Goal: Task Accomplishment & Management: Complete application form

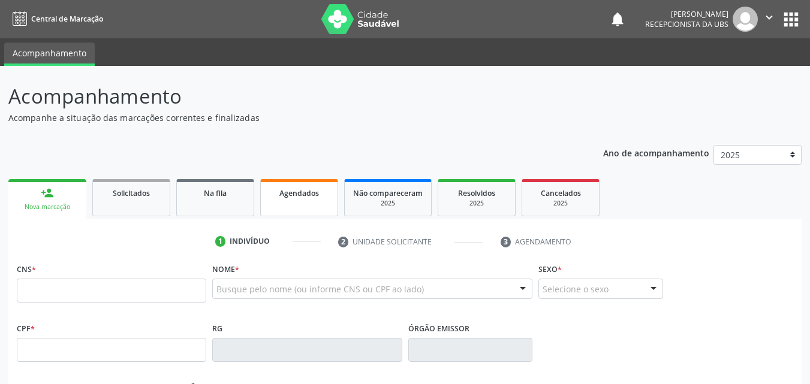
click at [302, 209] on link "Agendados" at bounding box center [299, 197] width 78 height 37
select select "8"
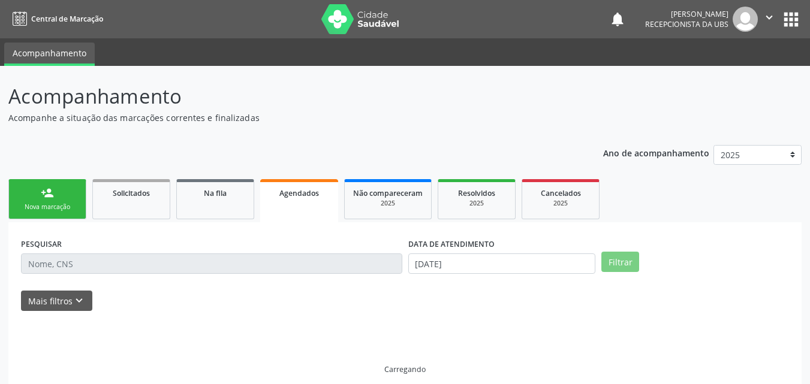
click at [302, 209] on link "Agendados" at bounding box center [299, 200] width 78 height 43
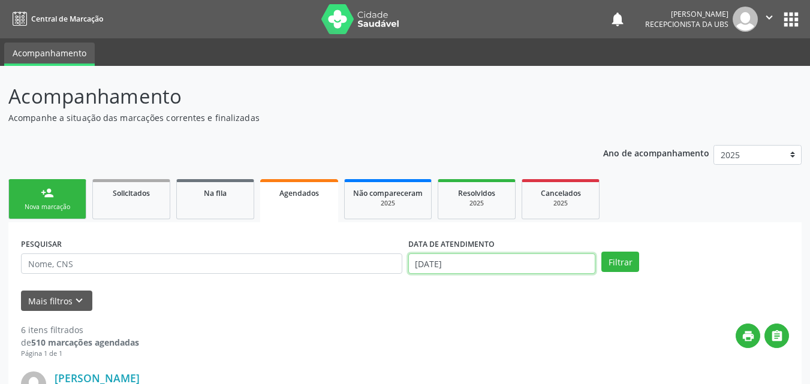
click at [437, 269] on input "[DATE]" at bounding box center [502, 264] width 188 height 20
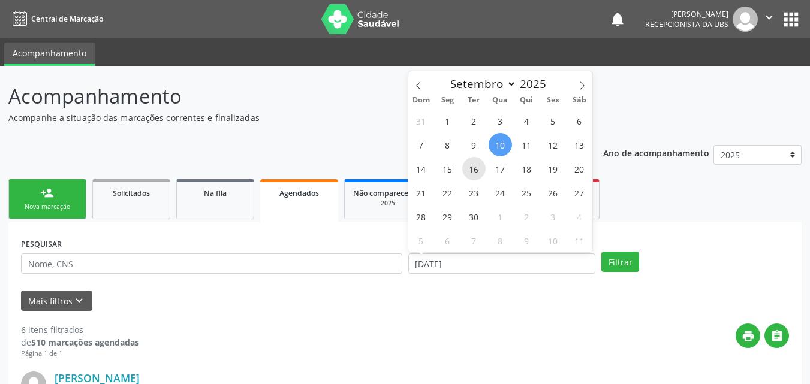
click at [480, 170] on span "16" at bounding box center [473, 168] width 23 height 23
type input "16/09/2025"
click at [480, 170] on span "16" at bounding box center [473, 168] width 23 height 23
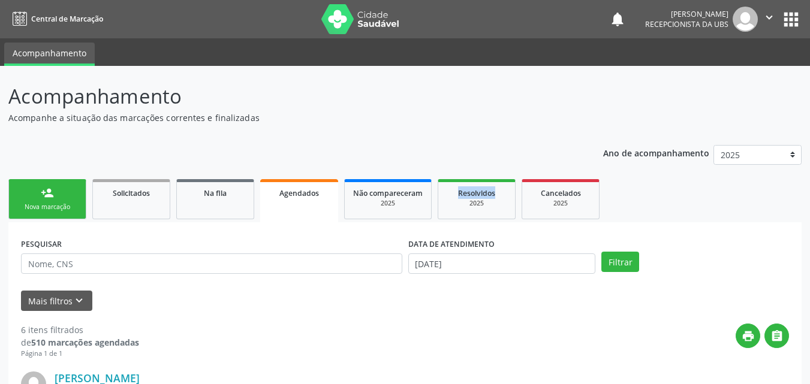
click at [618, 266] on button "Filtrar" at bounding box center [620, 262] width 38 height 20
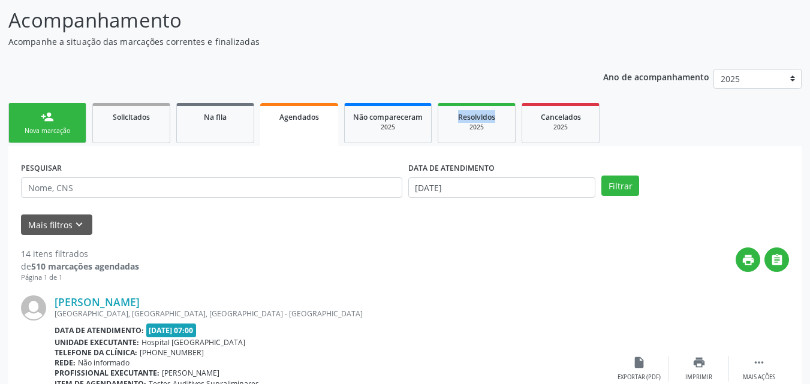
scroll to position [60, 0]
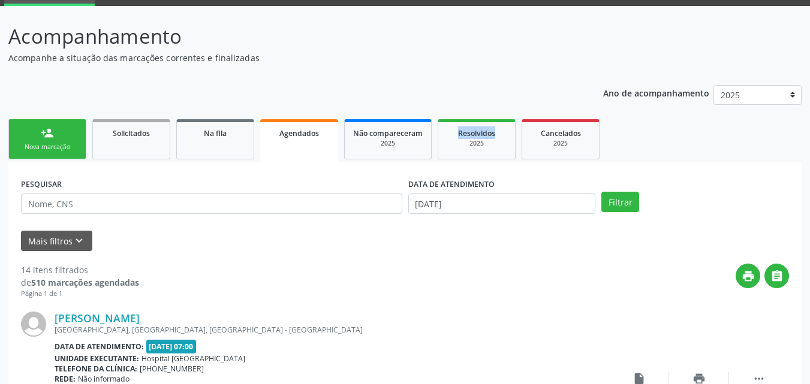
click at [56, 144] on div "Nova marcação" at bounding box center [47, 147] width 60 height 9
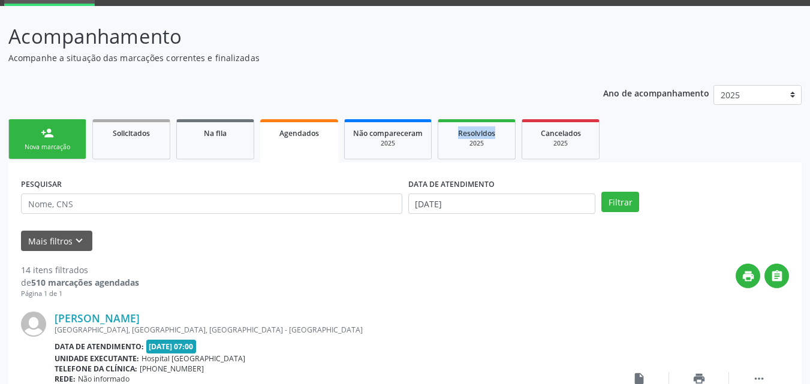
click at [56, 144] on div "Nova marcação" at bounding box center [47, 147] width 60 height 9
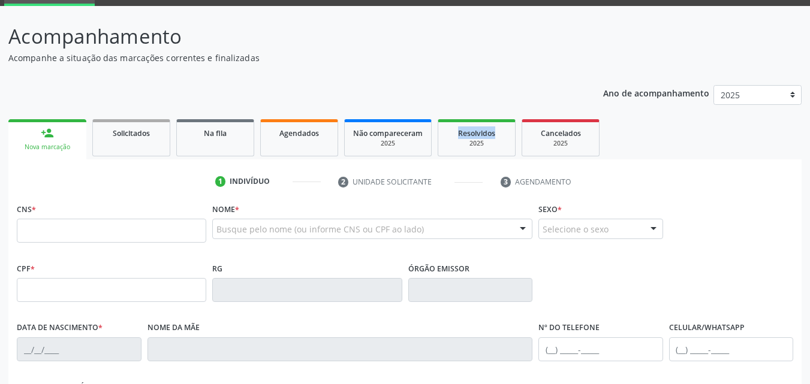
click at [59, 148] on div "Nova marcação" at bounding box center [47, 147] width 61 height 9
click at [65, 149] on div "Nova marcação" at bounding box center [47, 147] width 61 height 9
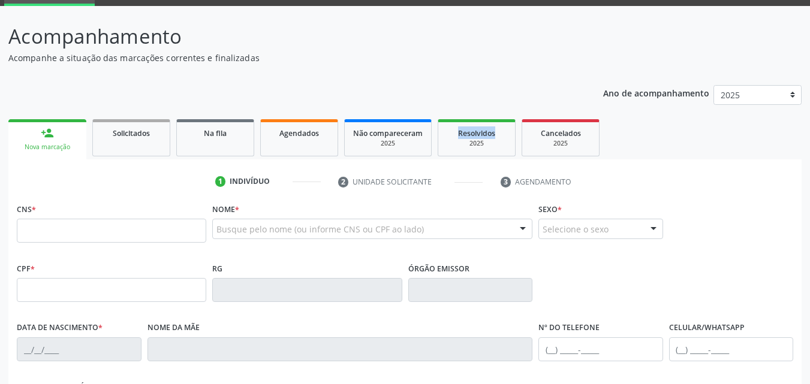
click at [74, 147] on div "Nova marcação" at bounding box center [47, 147] width 61 height 9
click at [92, 231] on input "text" at bounding box center [111, 231] width 189 height 24
type input "709 8030 3177 0197"
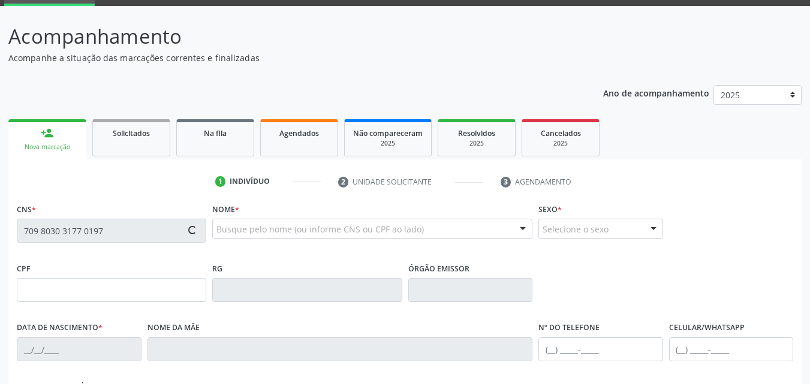
type input "132.145.494-56"
type input "22/07/1999"
type input "Edilza Maria de Souza"
type input "[PHONE_NUMBER]"
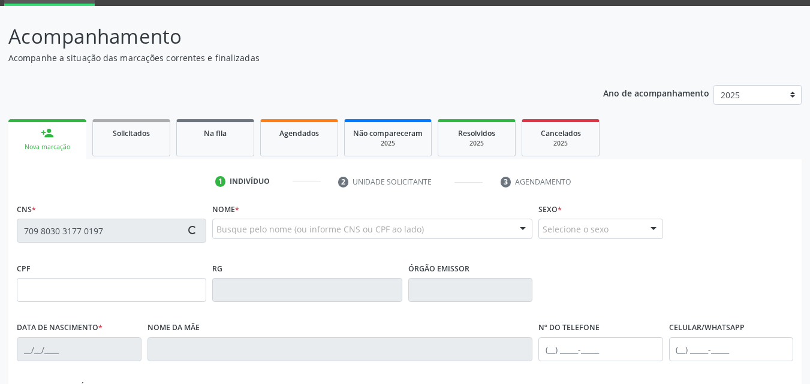
type input "037.278.674-00"
type input "420"
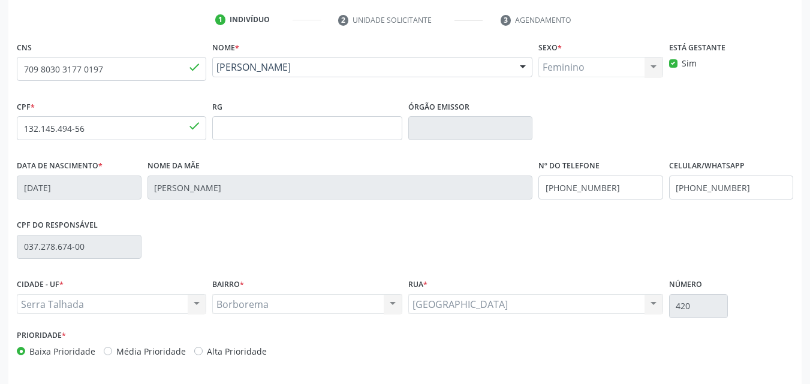
scroll to position [266, 0]
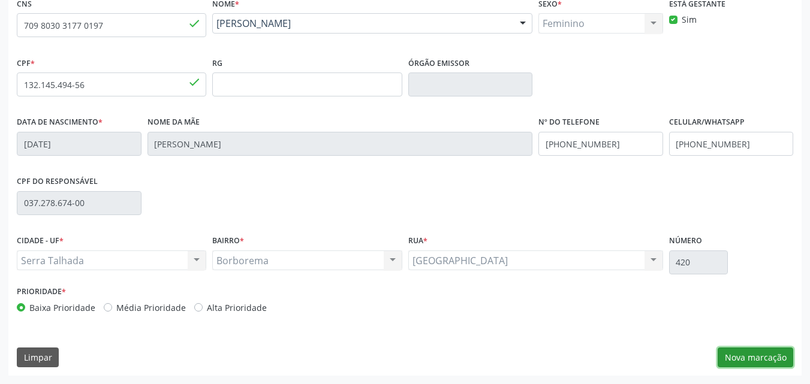
click at [766, 358] on button "Nova marcação" at bounding box center [756, 358] width 76 height 20
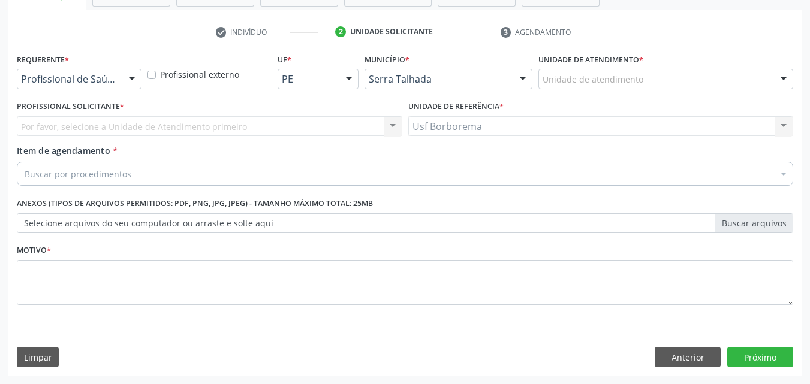
scroll to position [210, 0]
click at [552, 72] on div "Unidade de atendimento" at bounding box center [666, 79] width 255 height 20
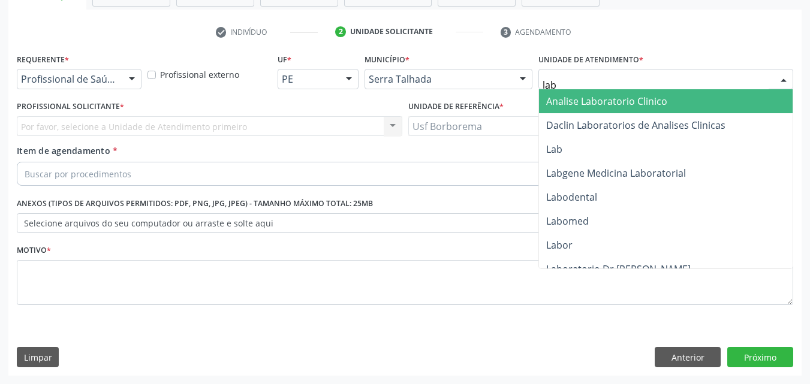
type input "labg"
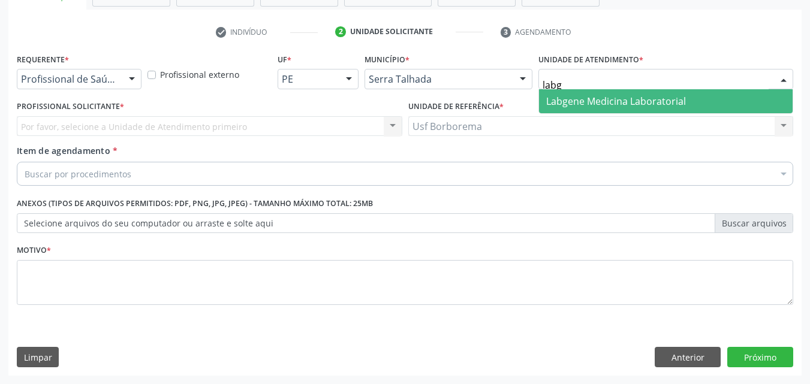
click at [570, 98] on span "Labgene Medicina Laboratorial" at bounding box center [616, 101] width 140 height 13
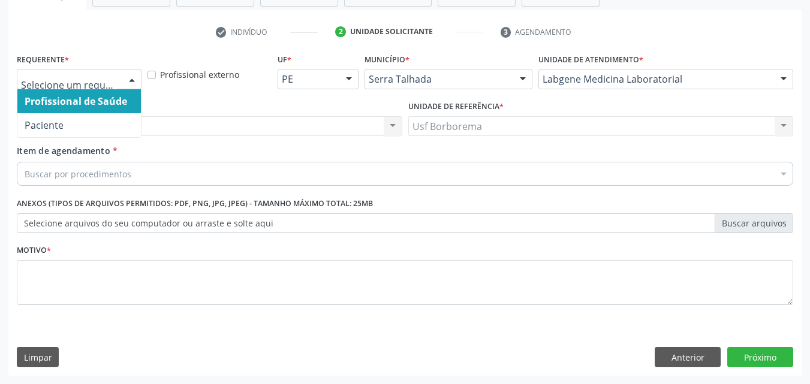
click at [118, 75] on div at bounding box center [79, 79] width 125 height 20
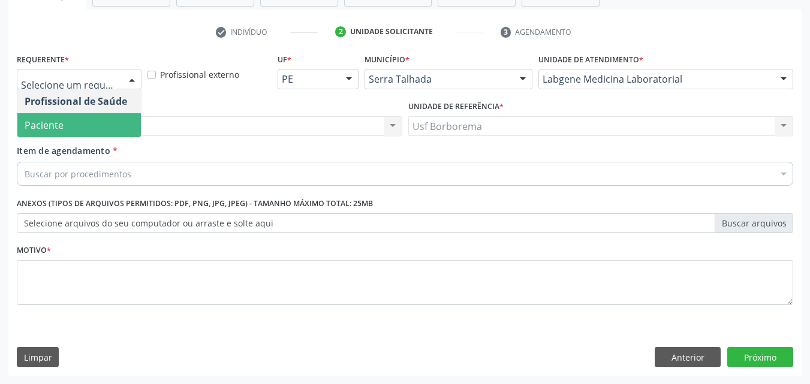
click at [118, 127] on span "Paciente" at bounding box center [79, 125] width 124 height 24
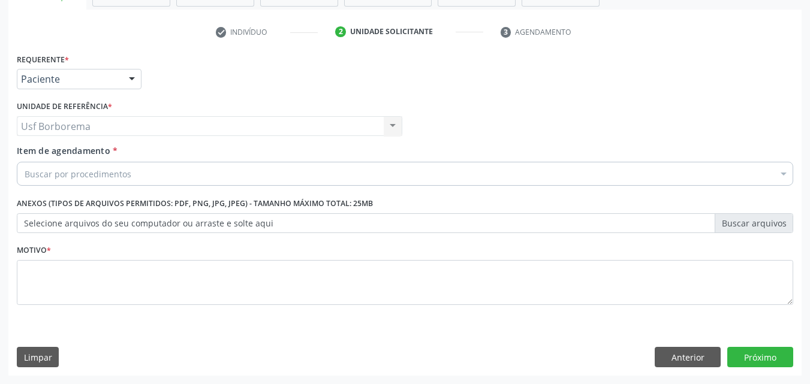
click at [133, 171] on div "Buscar por procedimentos" at bounding box center [405, 174] width 777 height 24
click at [25, 171] on input "Item de agendamento *" at bounding box center [25, 174] width 0 height 24
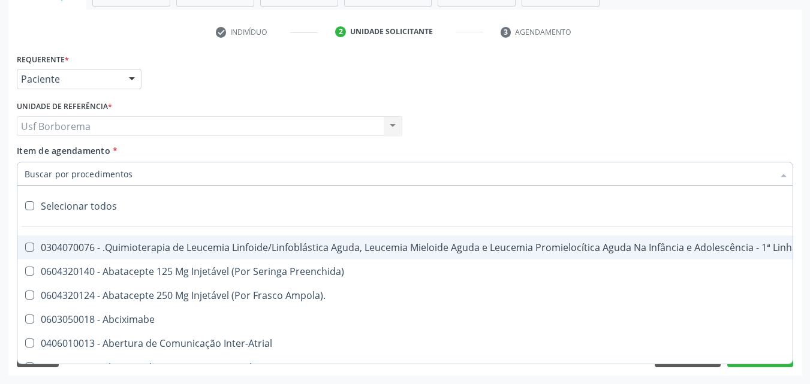
click at [133, 172] on input "Item de agendamento *" at bounding box center [399, 174] width 749 height 24
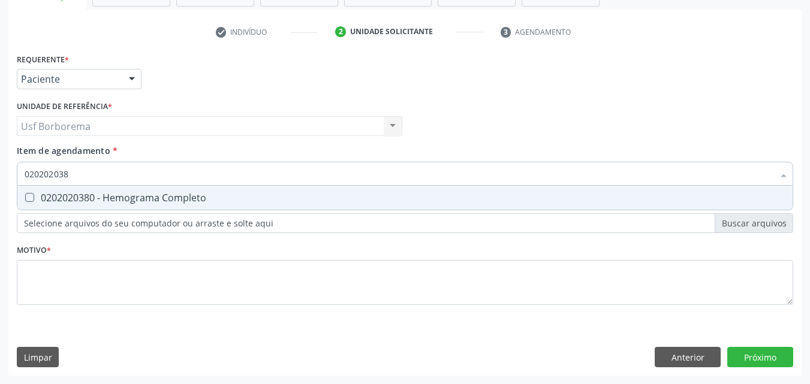
type input "0202020380"
click at [142, 193] on div "0202020380 - Hemograma Completo" at bounding box center [405, 198] width 761 height 10
checkbox Completo "true"
click at [128, 172] on input "0202020380" at bounding box center [399, 174] width 749 height 24
type input "02020203"
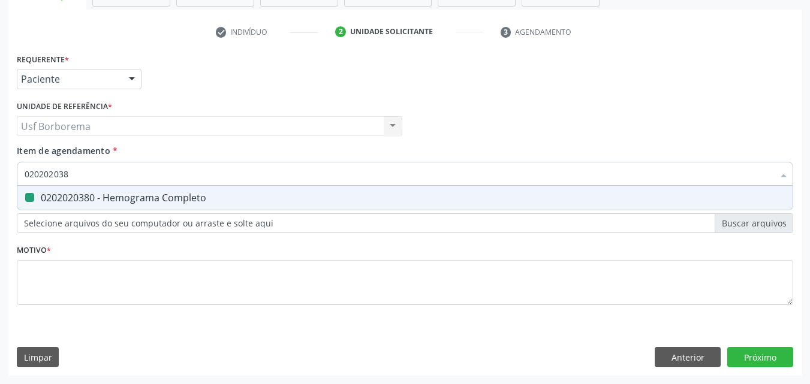
checkbox Completo "false"
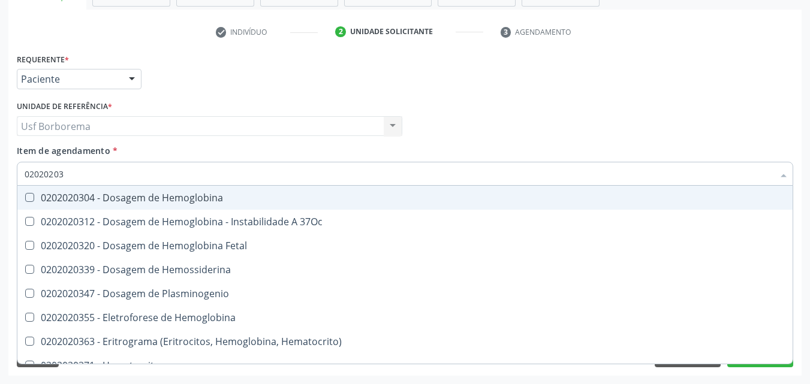
type input "0202020"
checkbox Completo "false"
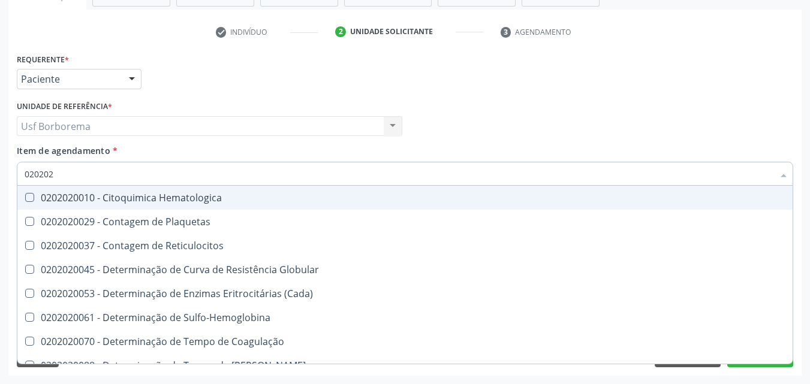
type input "02020"
checkbox Completo "false"
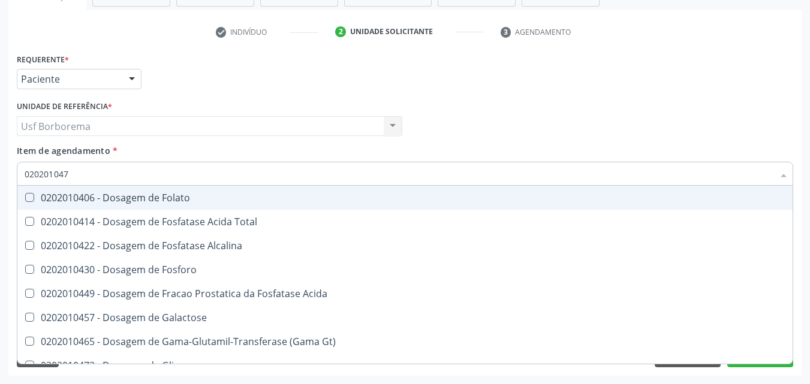
type input "0202010473"
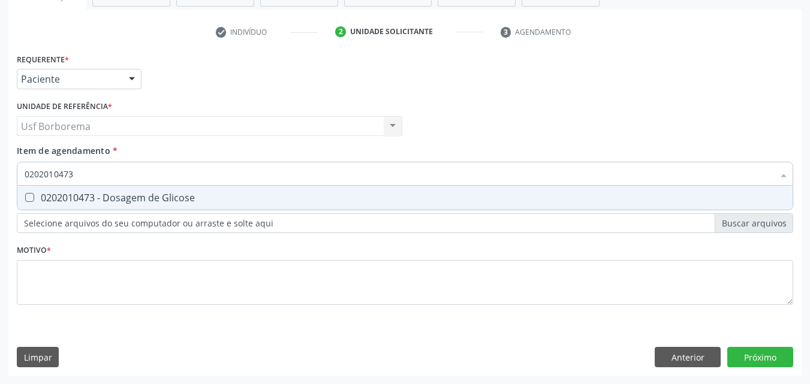
click at [134, 201] on div "0202010473 - Dosagem de Glicose" at bounding box center [405, 198] width 761 height 10
checkbox Glicose "true"
click at [113, 181] on input "0202010473" at bounding box center [399, 174] width 749 height 24
click at [113, 178] on input "0202010473" at bounding box center [399, 174] width 749 height 24
type input "02020104"
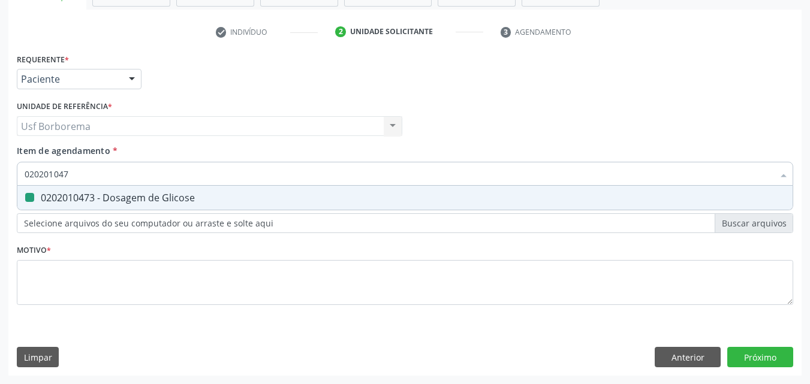
checkbox Glicose "false"
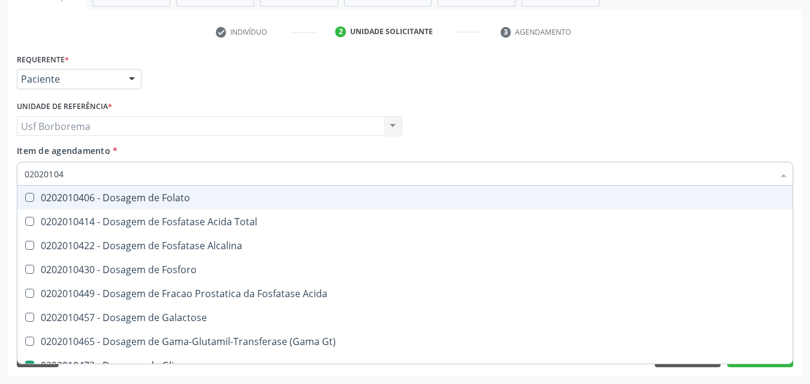
type input "0202010"
checkbox Glicose "false"
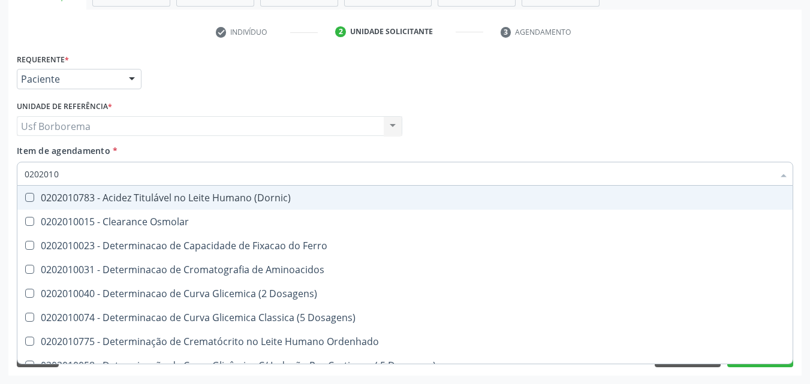
type input "020201"
checkbox Glicose "false"
checkbox Nt-Probnp\) "true"
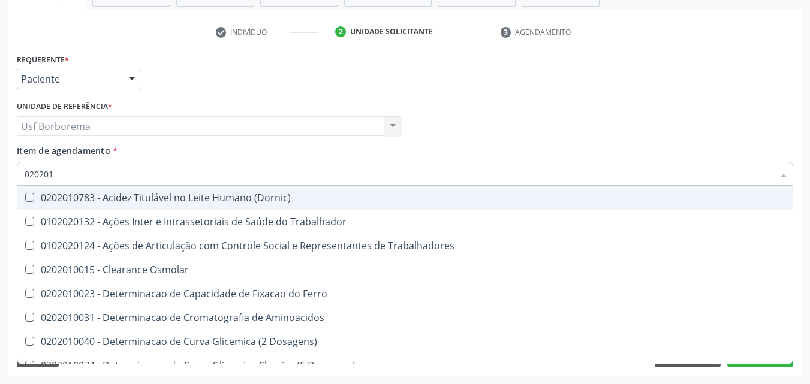
type input "02020"
checkbox Glicose "false"
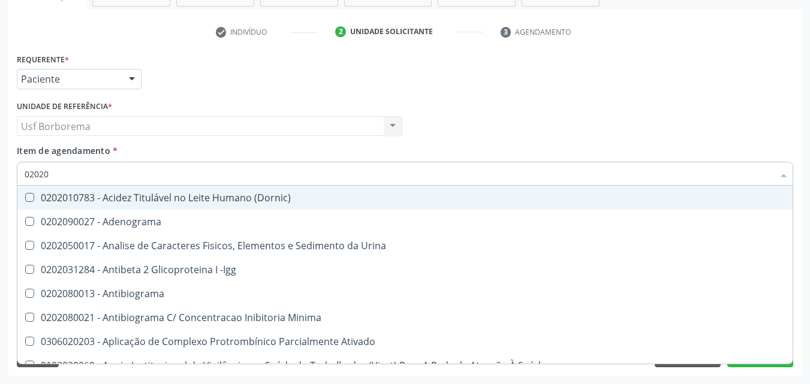
type input "020203"
checkbox Aminoacidos "true"
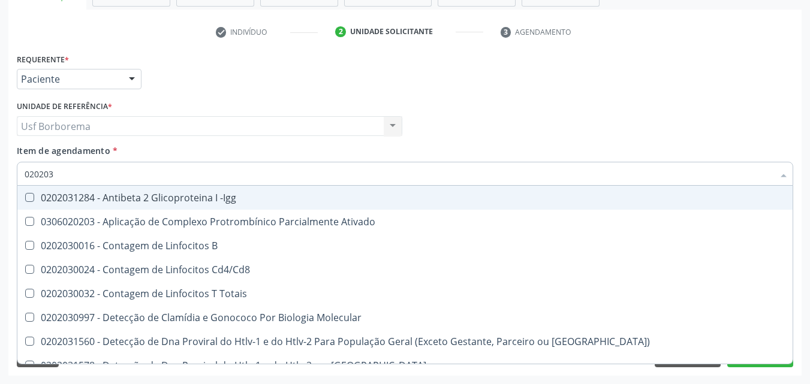
type input "0202030"
checkbox Completo "false"
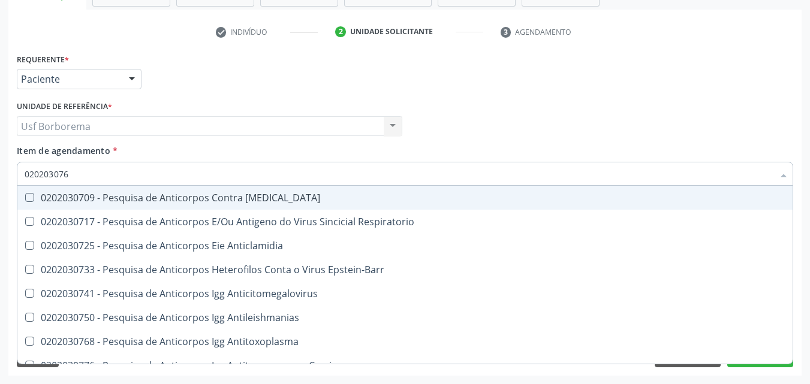
type input "0202030768"
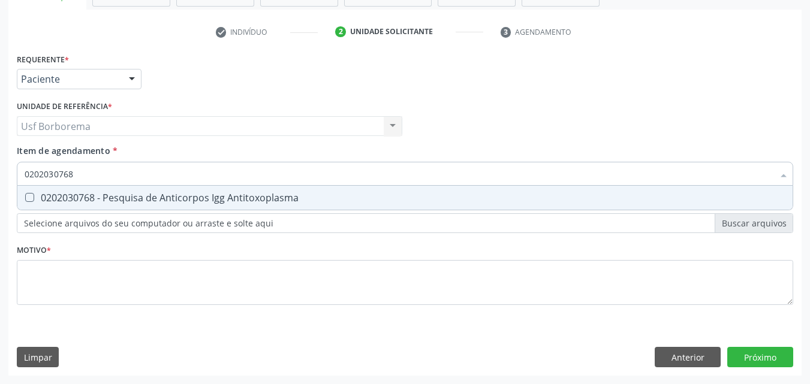
click at [113, 193] on div "0202030768 - Pesquisa de Anticorpos Igg Antitoxoplasma" at bounding box center [405, 198] width 761 height 10
checkbox Antitoxoplasma "true"
click at [113, 174] on input "0202030768" at bounding box center [399, 174] width 749 height 24
type input "02020307"
checkbox Antitoxoplasma "false"
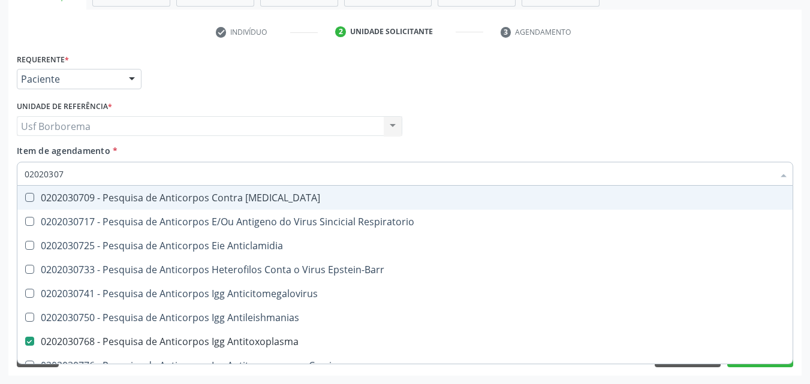
type input "0202030"
checkbox Antitoxoplasma "false"
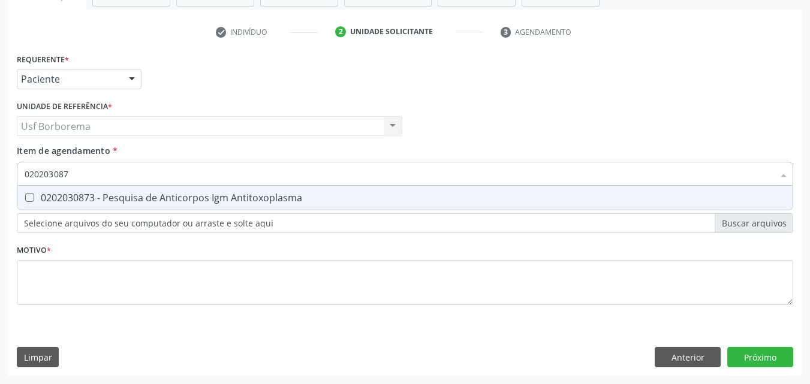
type input "0202030873"
click at [120, 194] on div "0202030873 - Pesquisa de Anticorpos Igm Antitoxoplasma" at bounding box center [405, 198] width 761 height 10
checkbox Antitoxoplasma "true"
click at [115, 172] on input "0202030873" at bounding box center [399, 174] width 749 height 24
type input "02020308"
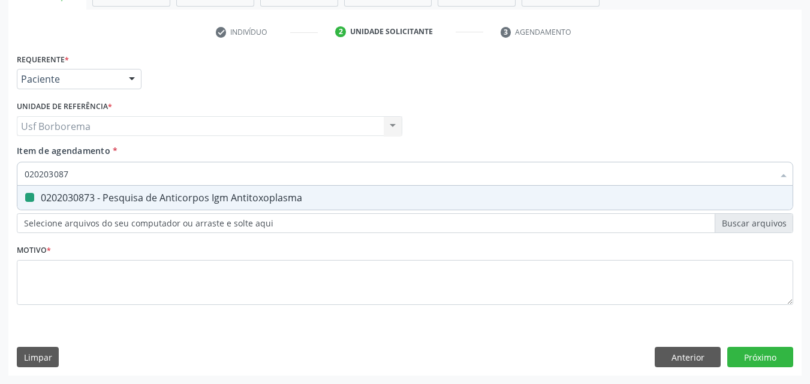
checkbox Antitoxoplasma "false"
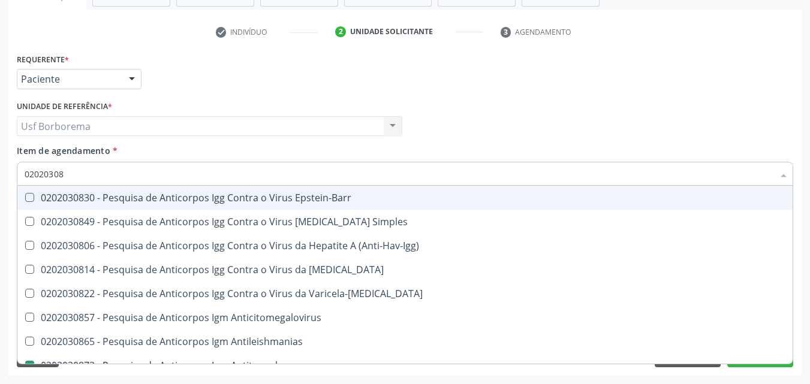
type input "0202030"
checkbox Antitoxoplasma "false"
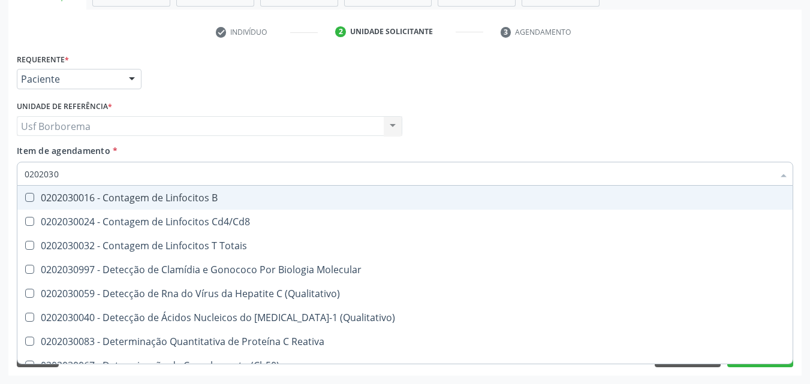
type input "020203"
checkbox Antiglomerulo "true"
checkbox Antitoxoplasma "false"
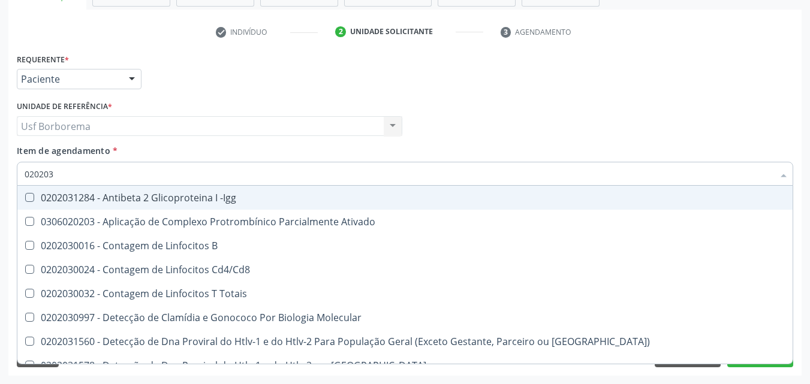
type input "02020"
checkbox Completo "false"
checkbox Antitoxoplasma "false"
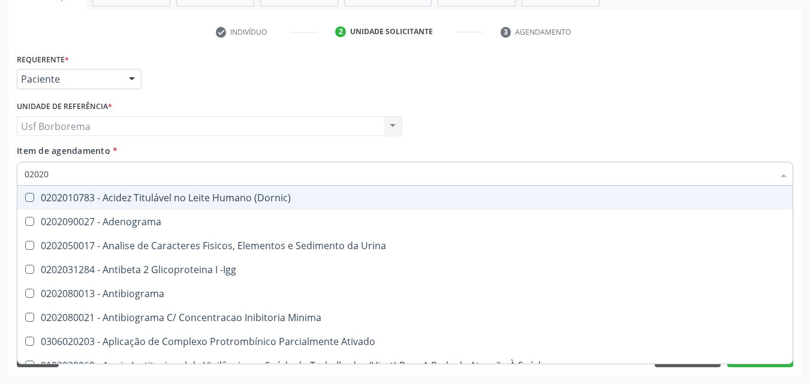
type input "020201"
checkbox T3 "true"
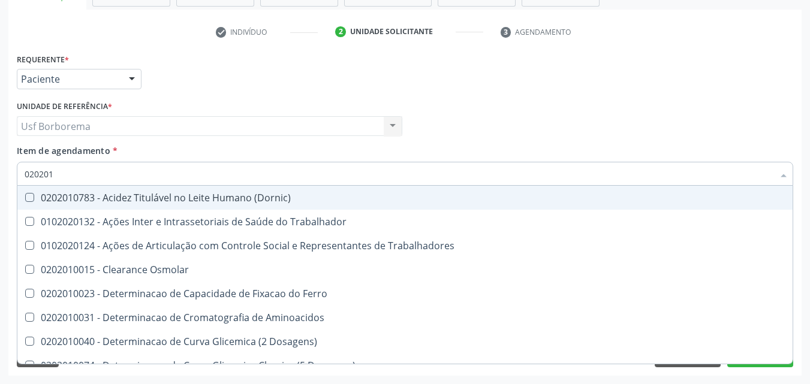
type input "0202010"
checkbox II "true"
checkbox Glicose "false"
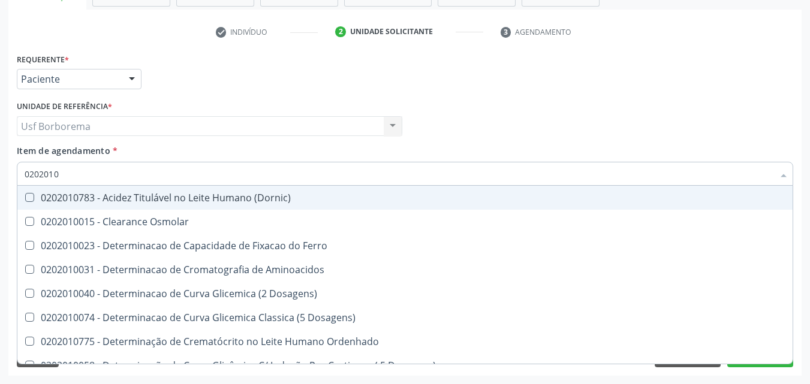
type input "020201"
checkbox Glicose "false"
checkbox Nt-Probnp\) "true"
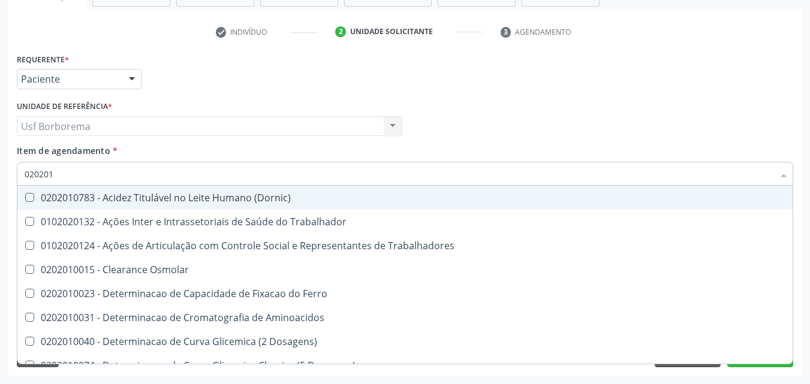
type input "02020"
checkbox Glicose "false"
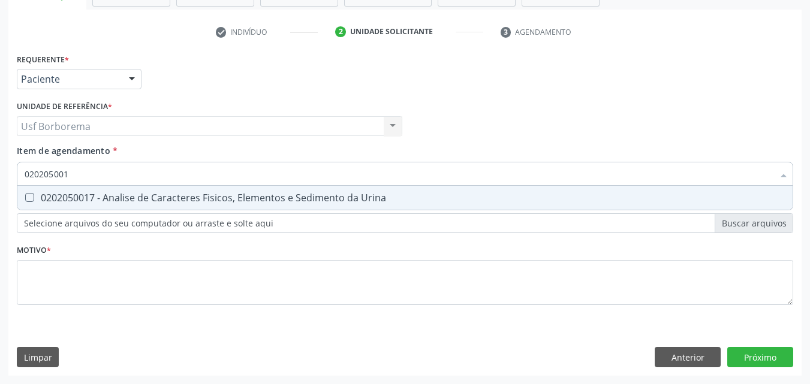
type input "0202050017"
drag, startPoint x: 111, startPoint y: 198, endPoint x: 107, endPoint y: 188, distance: 10.5
click at [108, 194] on div "0202050017 - Analise de Caracteres Fisicos, Elementos e Sedimento da Urina" at bounding box center [405, 198] width 761 height 10
checkbox Urina "true"
click at [98, 177] on input "0202050017" at bounding box center [399, 174] width 749 height 24
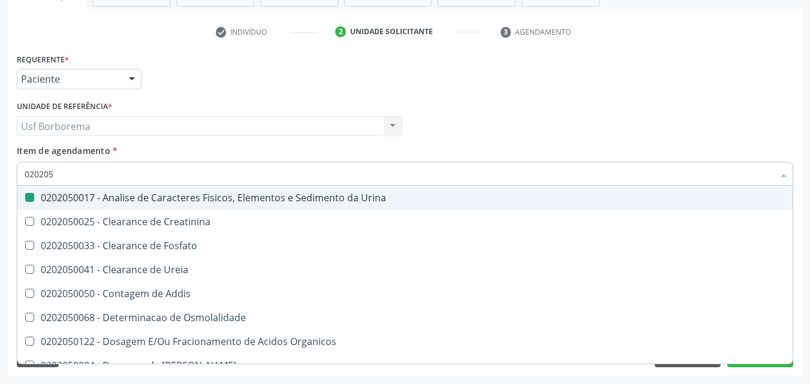
type input "02020"
checkbox Urina "false"
checkbox Fosfato "true"
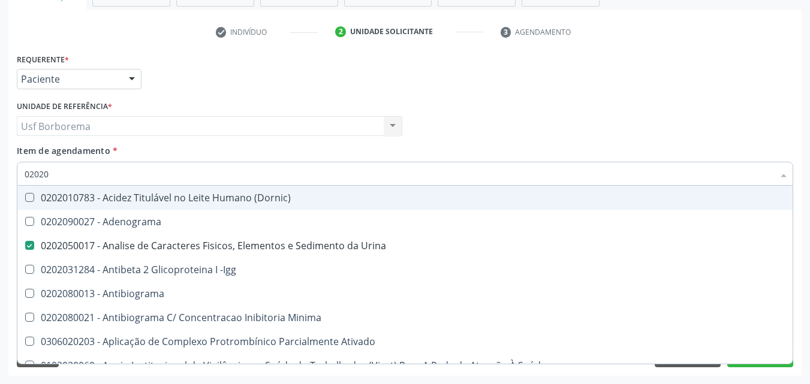
type input "020208"
checkbox Urina "false"
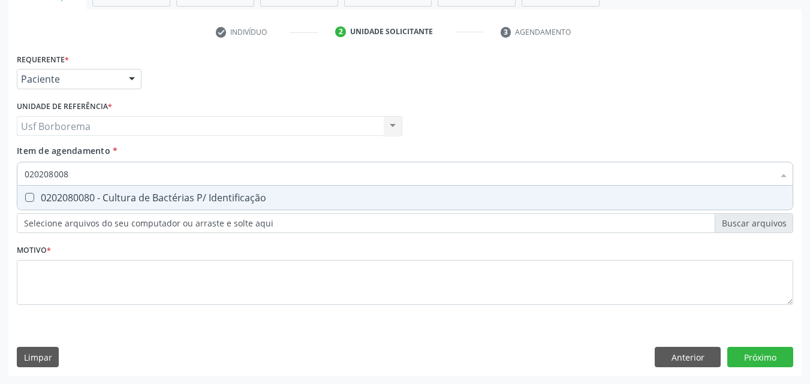
type input "0202080080"
click at [104, 195] on div "0202080080 - Cultura de Bactérias P/ Identificação" at bounding box center [405, 198] width 761 height 10
checkbox Identificação "true"
click at [102, 180] on input "0202080080" at bounding box center [399, 174] width 749 height 24
type input "02020800"
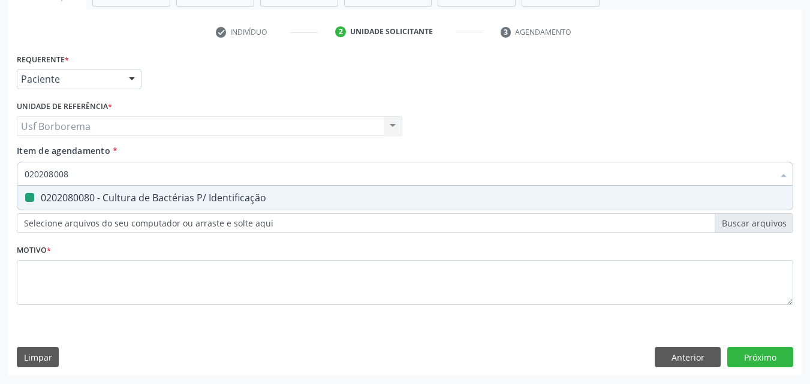
checkbox Identificação "false"
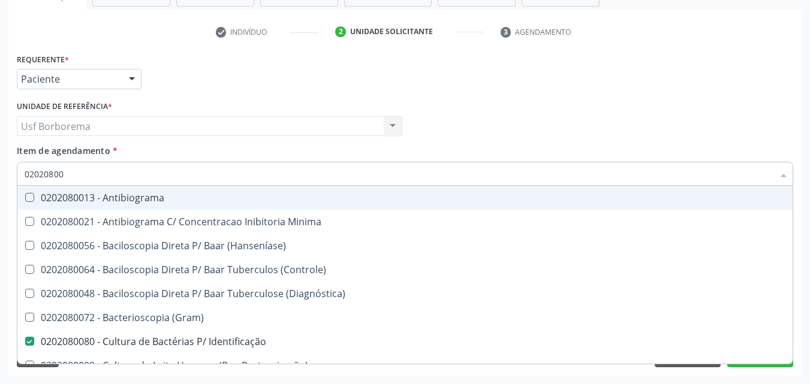
type input "0202080"
checkbox Identificação "false"
type input "02020"
checkbox \(Hanseníase\) "true"
checkbox Identificação "false"
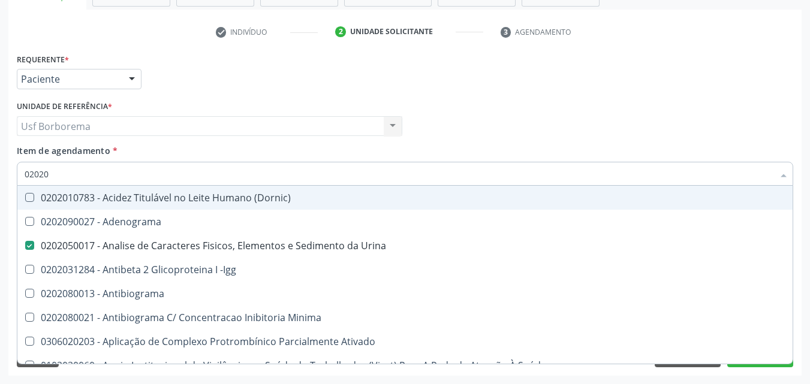
type input "0202"
checkbox Identificação "false"
checkbox Parceria\) "true"
checkbox Glicose "false"
checkbox Lactato "true"
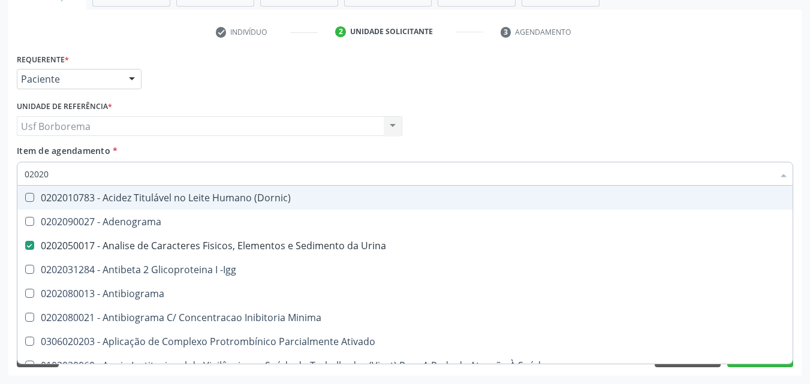
checkbox Completo "false"
checkbox Pylori "true"
checkbox Antitoxoplasma "false"
checkbox Fezes "true"
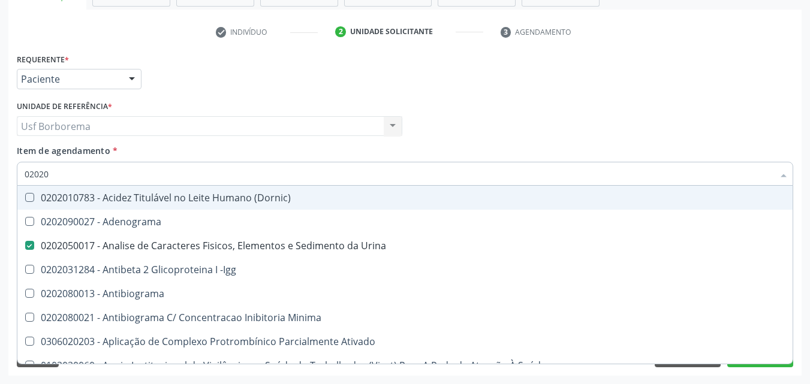
checkbox \(Urina\) "true"
type input "02021"
checkbox Urina "false"
checkbox Identificação "false"
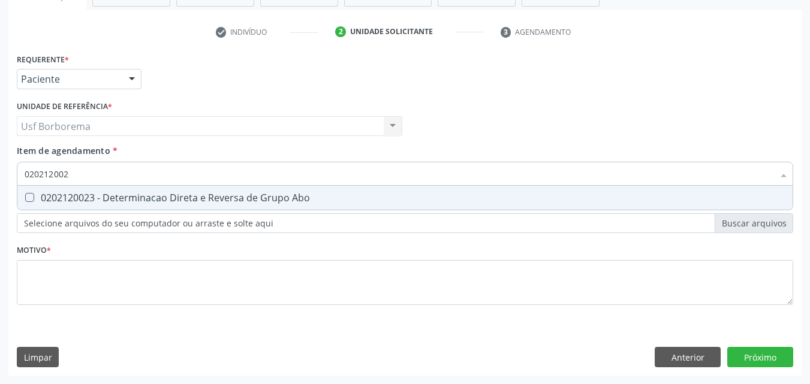
type input "0202120023"
drag, startPoint x: 106, startPoint y: 190, endPoint x: 104, endPoint y: 177, distance: 13.3
click at [106, 191] on span "0202120023 - Determinacao Direta e Reversa de Grupo Abo" at bounding box center [404, 198] width 775 height 24
checkbox Abo "true"
click at [103, 172] on input "0202120023" at bounding box center [399, 174] width 749 height 24
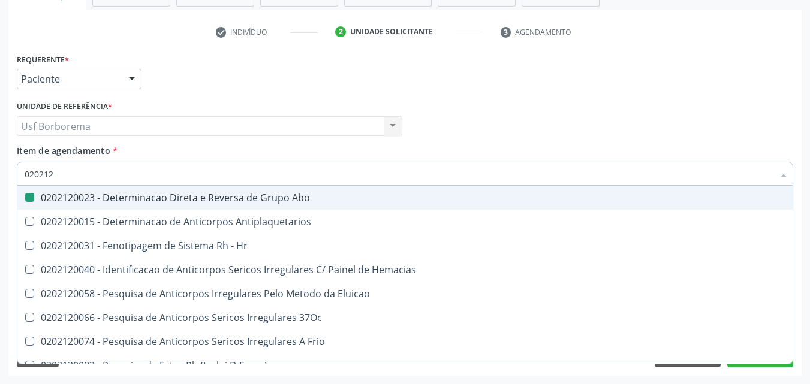
type input "02021"
checkbox Abo "false"
checkbox \(Tia\) "true"
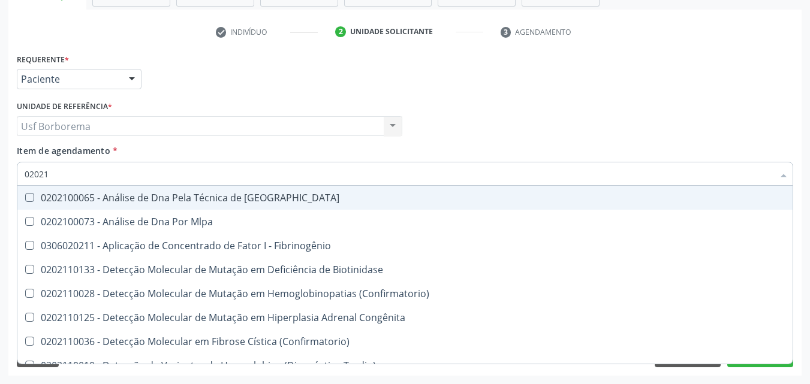
type input "0202"
checkbox Fibrinogênio "true"
checkbox Abo "false"
checkbox Oncologia "true"
checkbox Exoma "true"
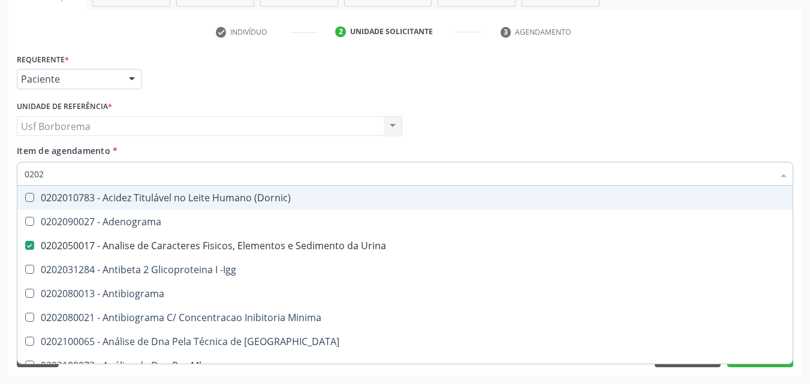
type input "02021"
checkbox Urina "false"
checkbox Ativado "true"
checkbox Identificação "false"
checkbox Abo "false"
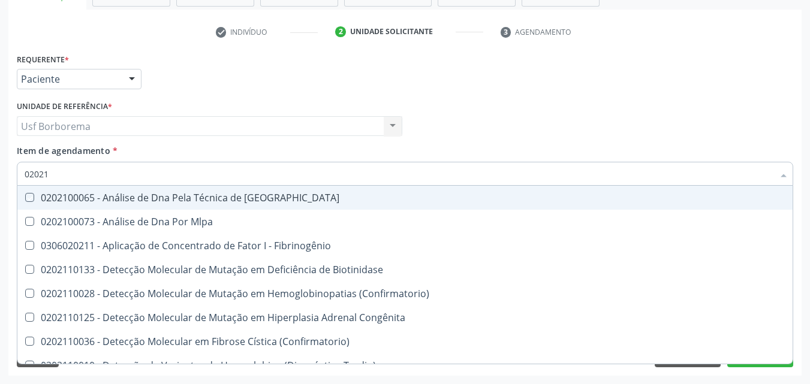
type input "020212"
checkbox Blot "true"
checkbox Abo "false"
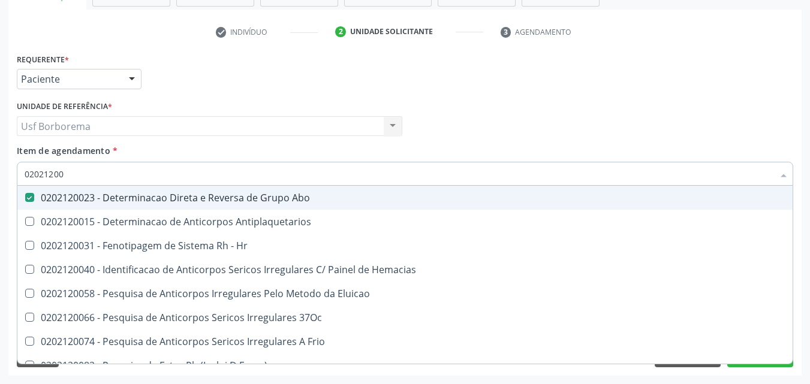
type input "020212008"
checkbox Abo "false"
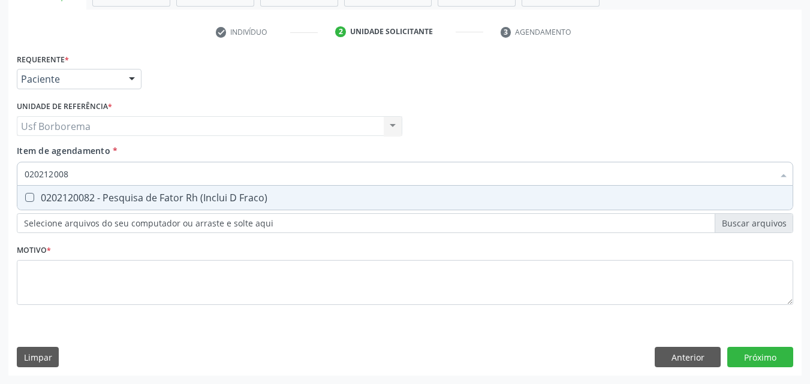
type input "0202120082"
click at [105, 194] on div "0202120082 - Pesquisa de Fator Rh (Inclui D Fraco)" at bounding box center [405, 198] width 761 height 10
checkbox Fraco\) "true"
click at [107, 180] on input "0202120082" at bounding box center [399, 174] width 749 height 24
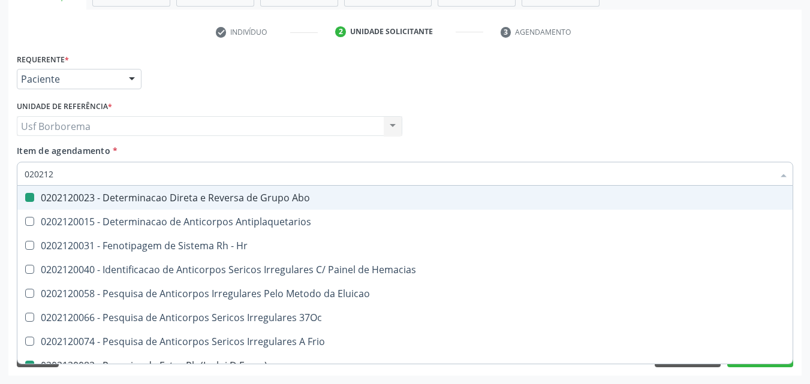
type input "02021"
checkbox Abo "false"
checkbox Fraco\) "false"
checkbox \(Tia\) "true"
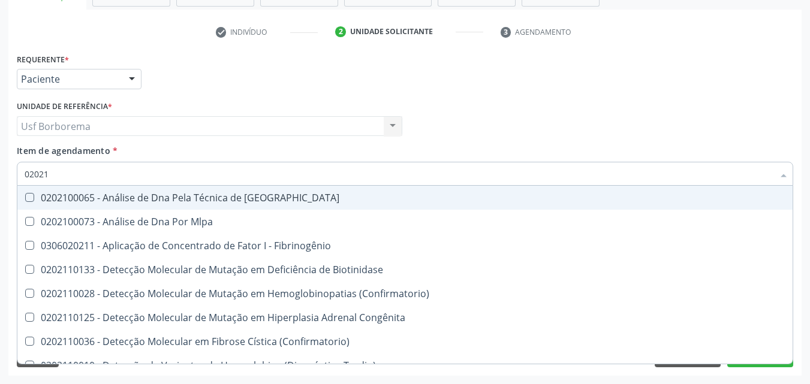
type input "0202"
checkbox Fibrinogênio "true"
checkbox Abo "false"
checkbox Oncologia "true"
checkbox Fraco\) "false"
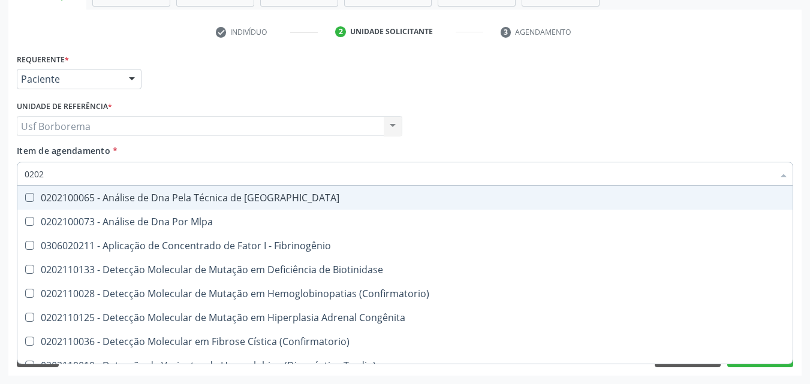
checkbox Exoma "true"
type input "020"
checkbox Fibrinogênio "false"
checkbox Tardio\) "true"
checkbox Oncologia "false"
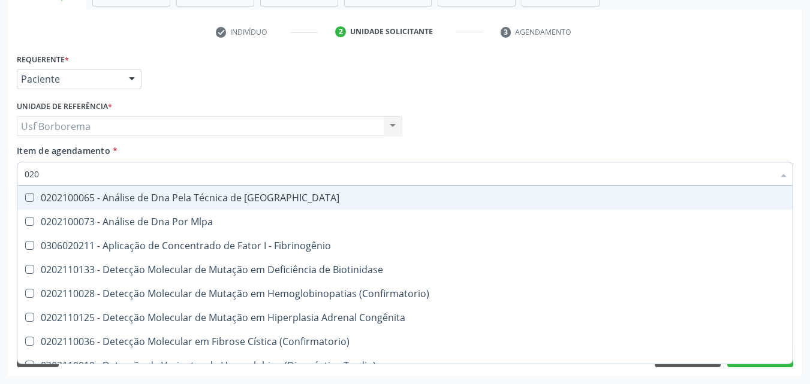
checkbox Exoma "false"
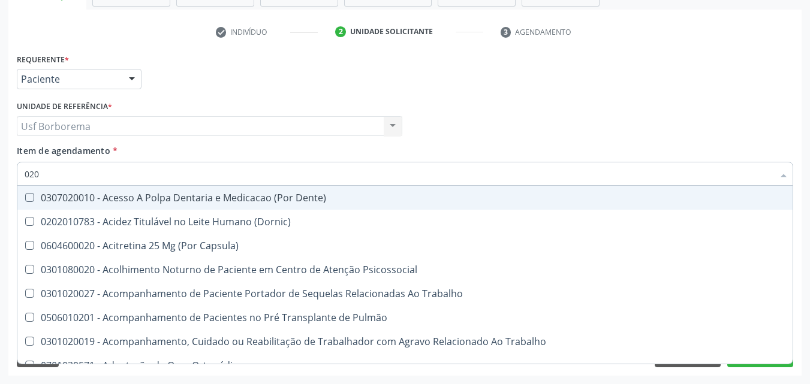
type input "0202"
checkbox Capsula\) "true"
checkbox Urina "false"
checkbox Blot "true"
checkbox Coagulação\ "true"
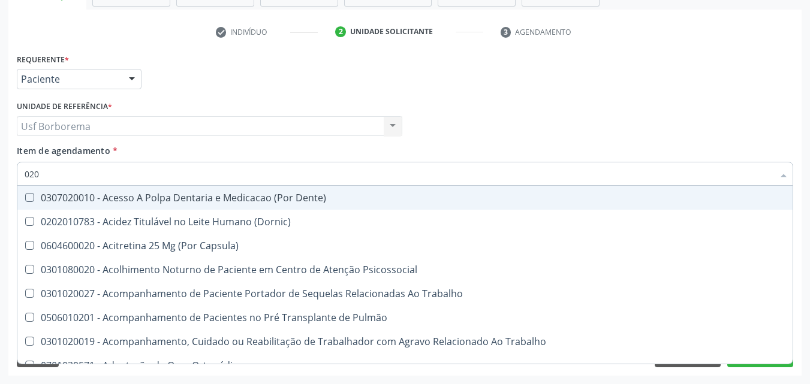
checkbox Laser "true"
checkbox Biologica "true"
checkbox Identificação "false"
checkbox Abo "false"
checkbox Dosagens\) "true"
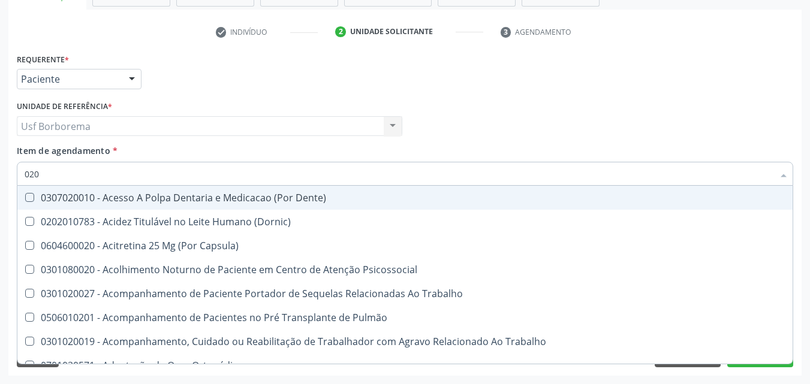
checkbox Euglobulina "true"
checkbox Bloqueio "true"
checkbox Glicose "false"
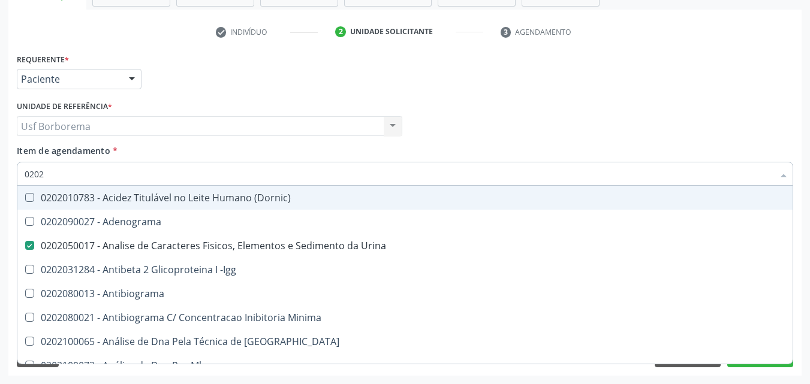
type input "02021"
checkbox Urina "false"
checkbox Ativado "true"
checkbox Identificação "false"
checkbox Molecular "true"
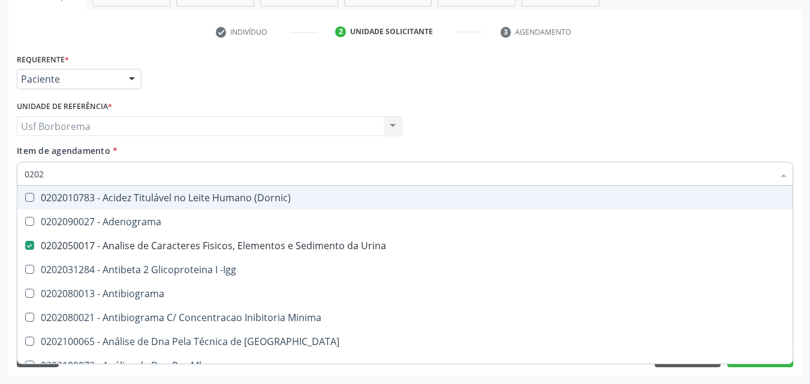
checkbox Abo "false"
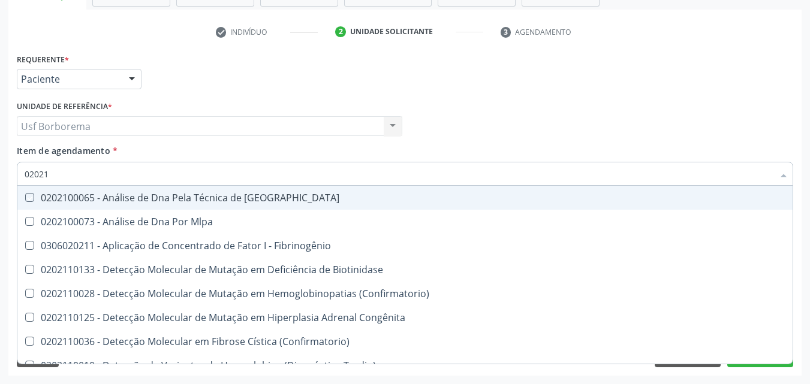
type input "020212"
checkbox Blot "true"
checkbox Tardio\) "true"
checkbox Abo "false"
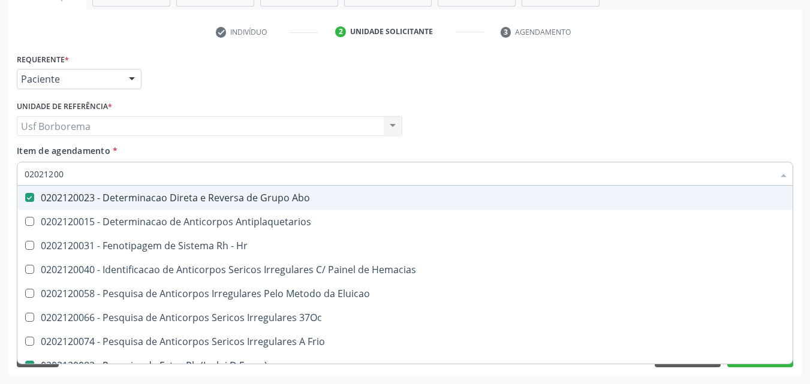
type input "020212009"
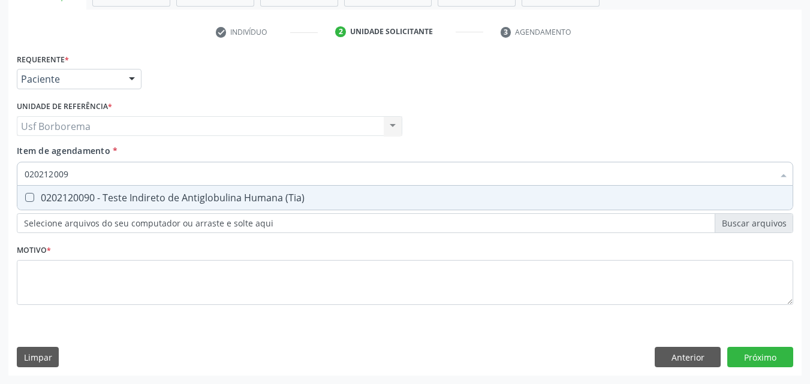
click at [122, 201] on div "0202120090 - Teste Indireto de Antiglobulina Humana (Tia)" at bounding box center [405, 198] width 761 height 10
checkbox \(Tia\) "true"
click at [109, 175] on input "020212009" at bounding box center [399, 174] width 749 height 24
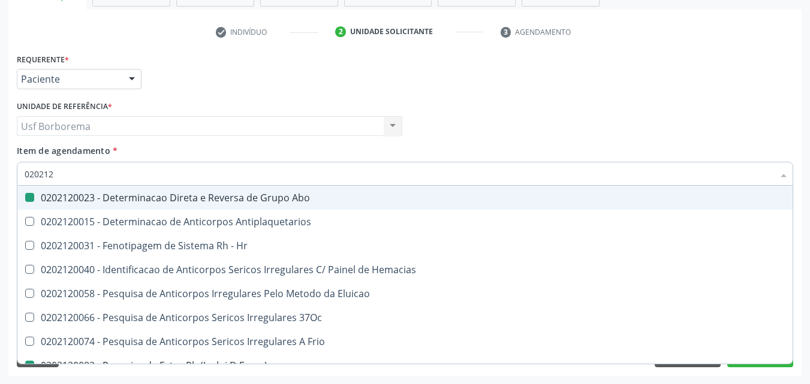
type input "02021"
checkbox Abo "false"
checkbox Fraco\) "false"
type input "0202"
checkbox Hr "true"
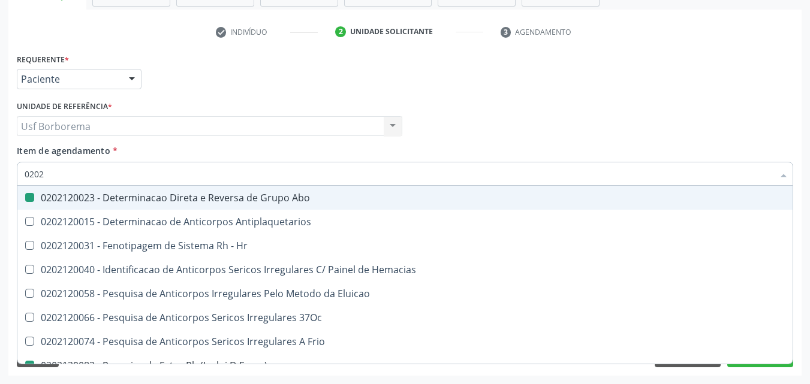
checkbox \(Tia\) "false"
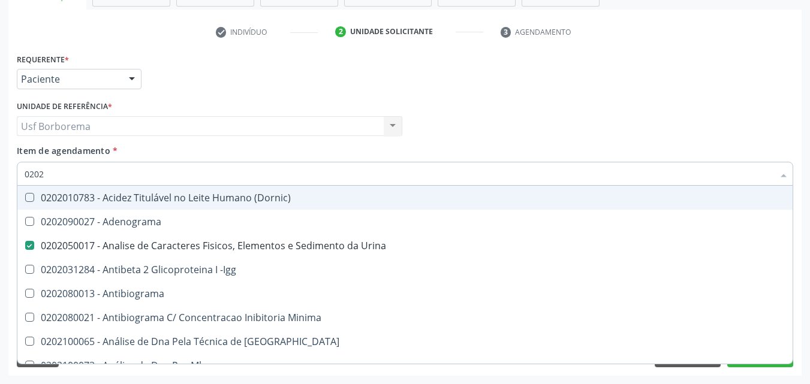
type input "020"
checkbox Urina "false"
checkbox Creatinina "true"
checkbox Identificação "false"
checkbox Abo "false"
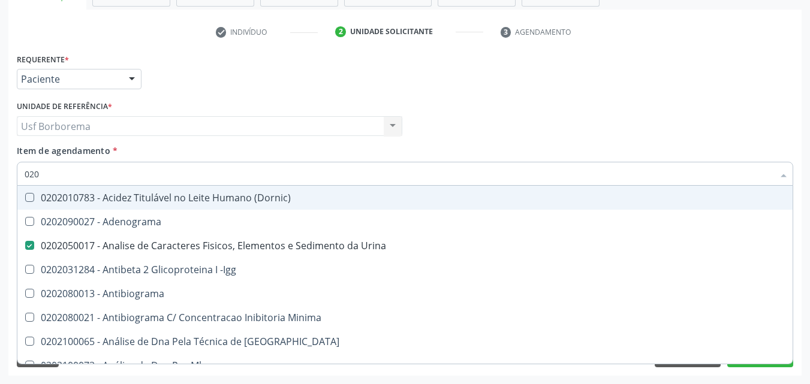
checkbox Glicose "false"
checkbox Completo "false"
checkbox Blot\/Imunoblot\) "true"
checkbox Estriado "true"
checkbox Antitoxoplasma "false"
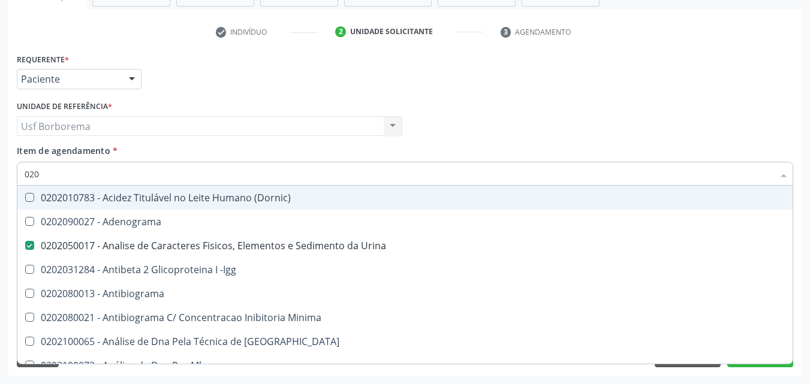
checkbox Antitoxoplasma "false"
checkbox Fraco\) "false"
checkbox \(Tia\) "false"
checkbox Boston "true"
type input "02"
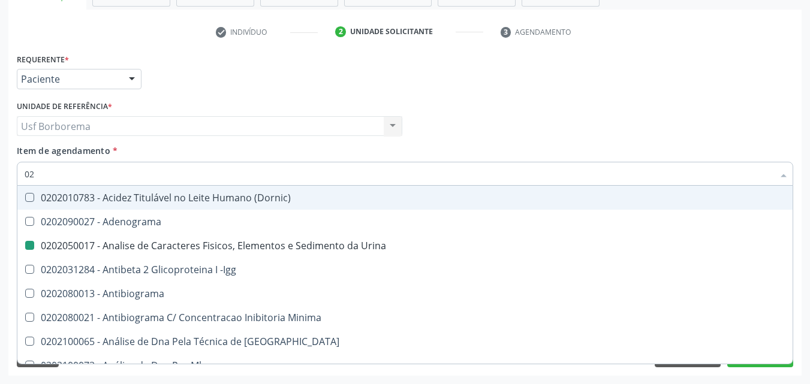
checkbox Creatinina "false"
checkbox Ferro "true"
checkbox Blot\/Imunoblot\) "false"
checkbox Estriado "false"
checkbox Gestante "true"
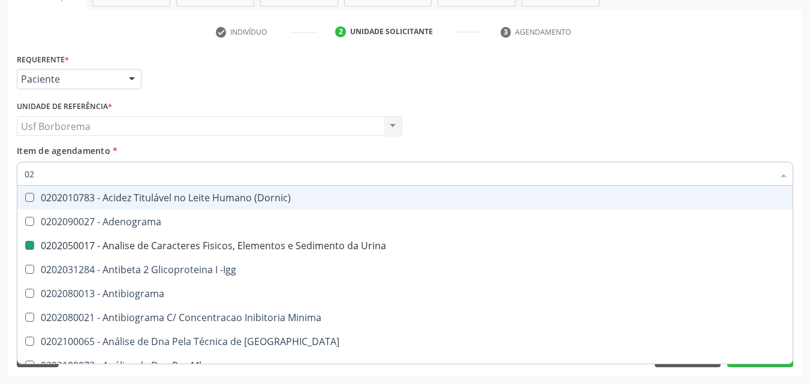
checkbox Boston "false"
checkbox Jewett "true"
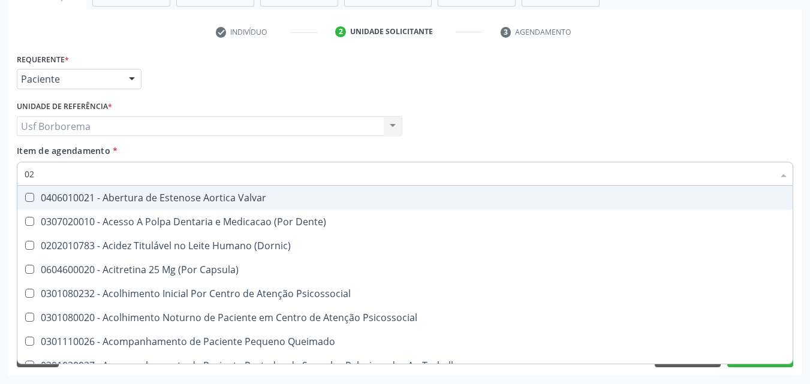
type input "0"
checkbox Urina "false"
checkbox Especializada "true"
checkbox Identificação "false"
checkbox Abo "false"
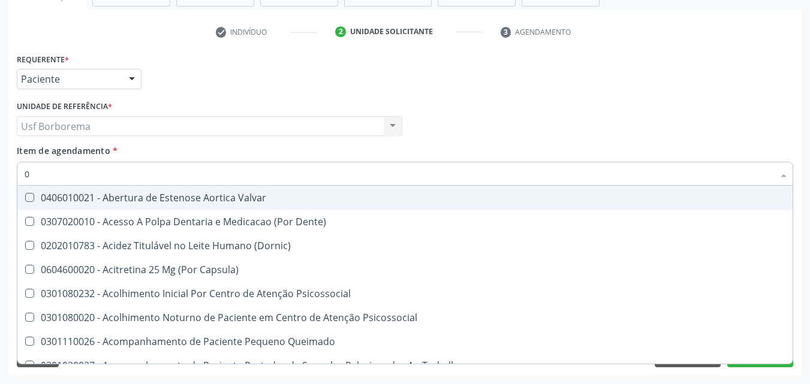
checkbox Glicose "false"
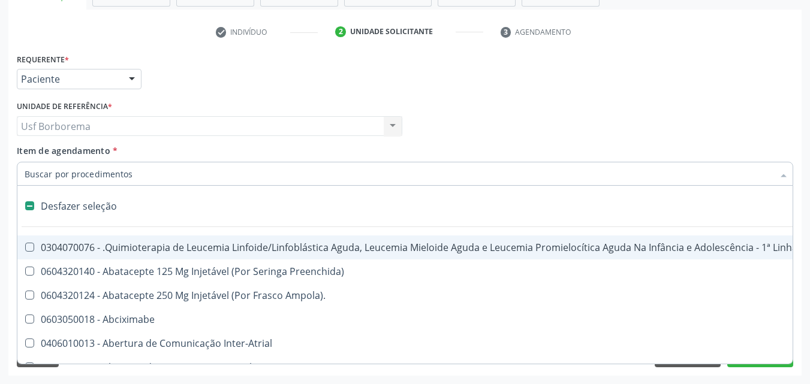
click at [410, 87] on div "Requerente * Paciente Profissional de Saúde Paciente Nenhum resultado encontrad…" at bounding box center [405, 73] width 783 height 47
checkbox Preenchida\) "true"
checkbox Ampola\)\ "true"
checkbox Abciximabe "true"
checkbox Inter-Atrial "true"
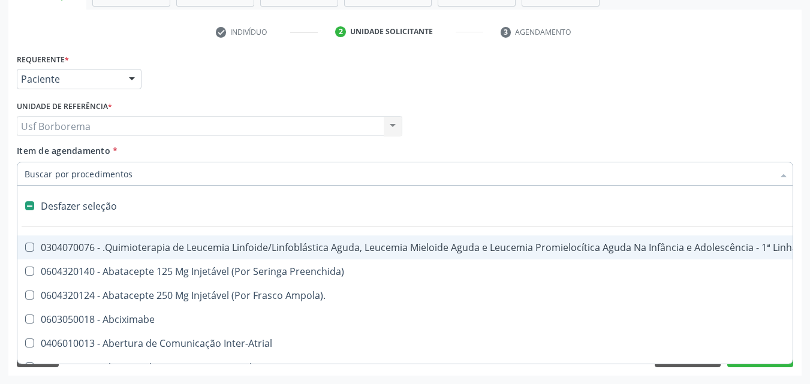
checkbox Valvar "true"
checkbox Adolescente\) "true"
checkbox Valvar "true"
checkbox Adolescente\) "true"
checkbox Paciente\) "true"
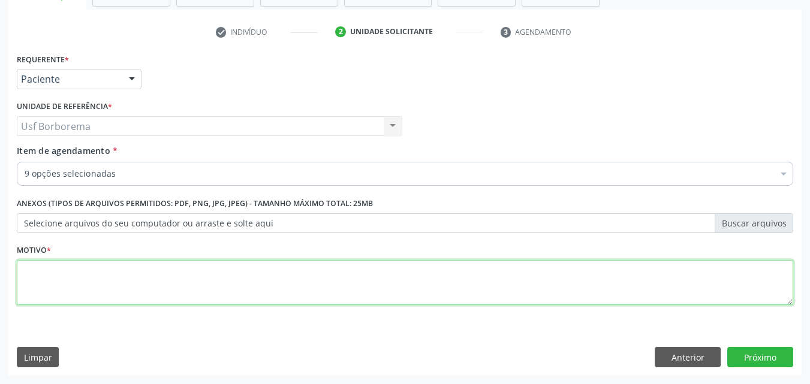
click at [86, 293] on textarea at bounding box center [405, 283] width 777 height 46
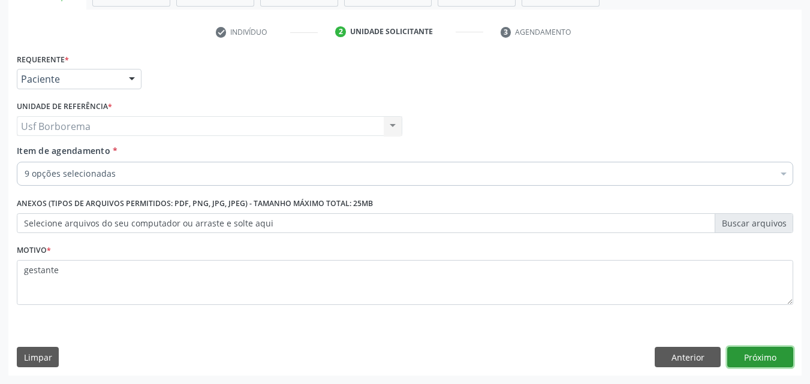
click at [734, 349] on button "Próximo" at bounding box center [760, 357] width 66 height 20
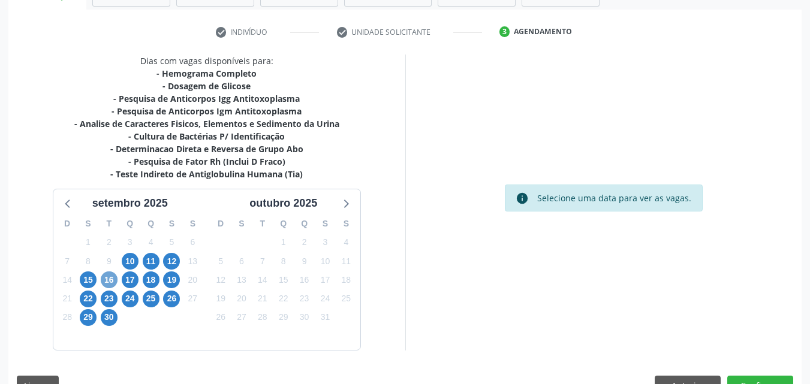
click at [112, 279] on span "16" at bounding box center [109, 280] width 17 height 17
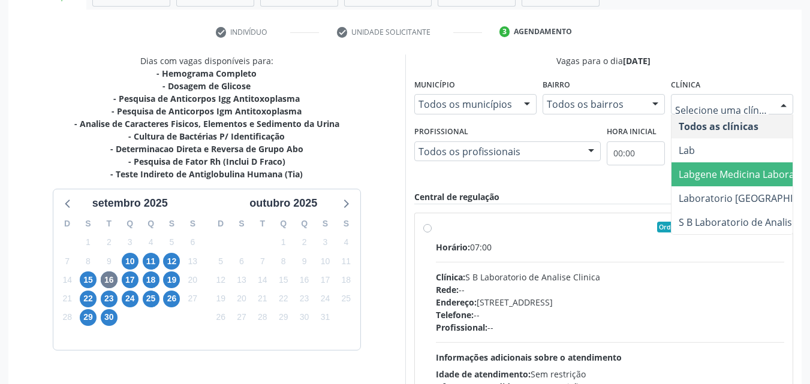
click at [726, 173] on span "Labgene Medicina Laboratorial" at bounding box center [749, 174] width 140 height 13
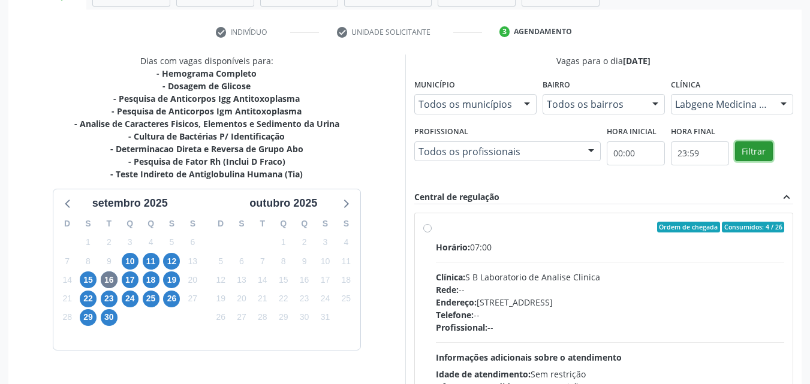
click at [758, 152] on button "Filtrar" at bounding box center [754, 152] width 38 height 20
click at [436, 228] on label "Ordem de chegada Consumidos: 7 / 13 Horário: 07:00 Clínica: Labgene Medicina La…" at bounding box center [610, 314] width 349 height 184
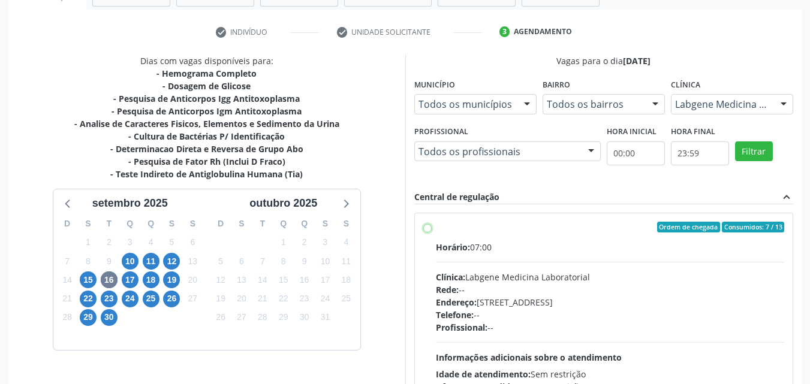
click at [429, 228] on input "Ordem de chegada Consumidos: 7 / 13 Horário: 07:00 Clínica: Labgene Medicina La…" at bounding box center [427, 227] width 8 height 11
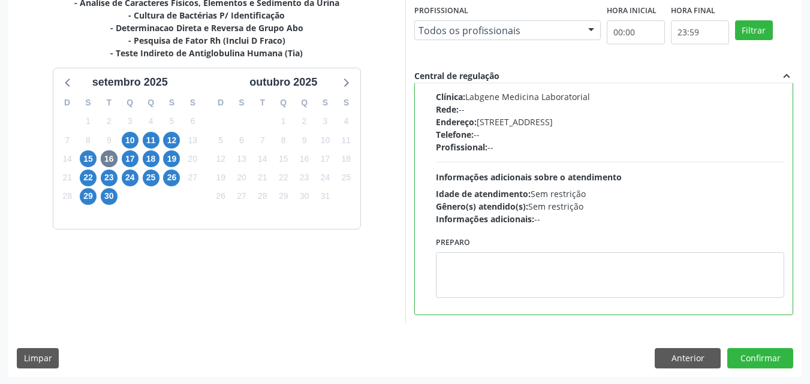
scroll to position [332, 0]
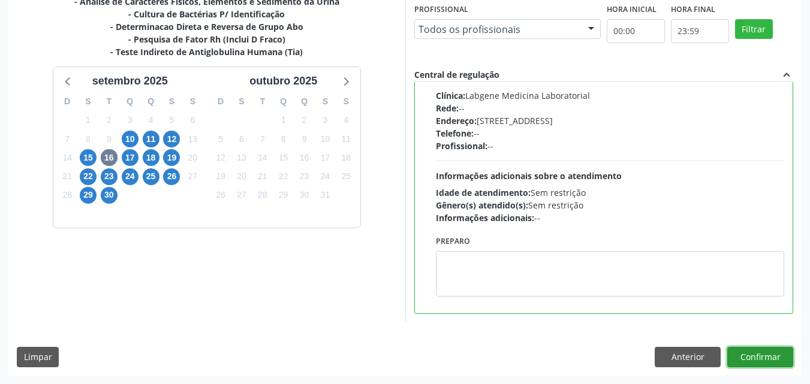
click at [763, 351] on button "Confirmar" at bounding box center [760, 357] width 66 height 20
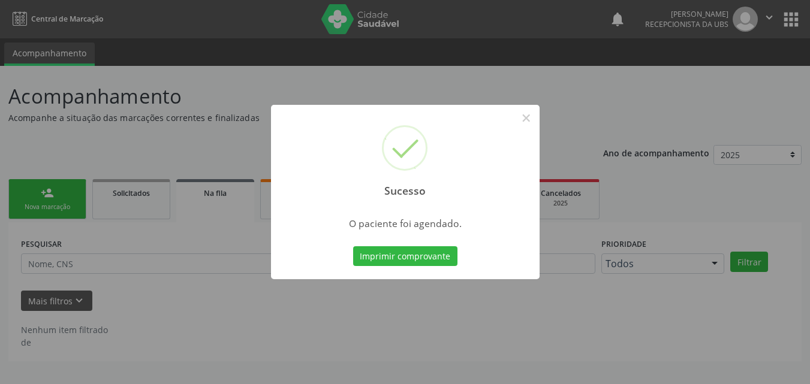
scroll to position [0, 0]
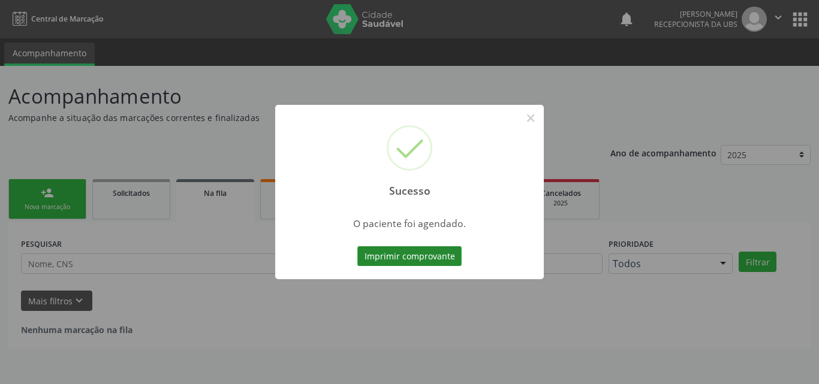
click at [428, 251] on button "Imprimir comprovante" at bounding box center [409, 256] width 104 height 20
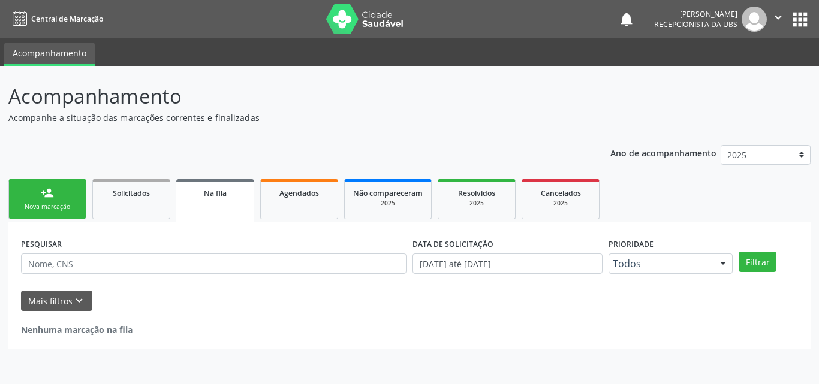
click at [43, 195] on div "person_add" at bounding box center [47, 192] width 13 height 13
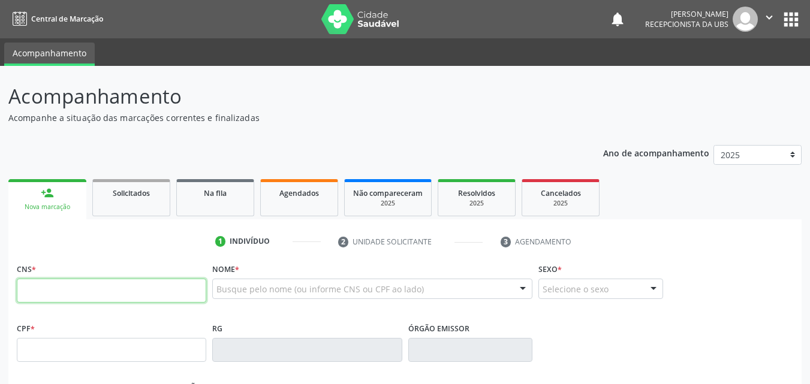
click at [97, 288] on input "text" at bounding box center [111, 291] width 189 height 24
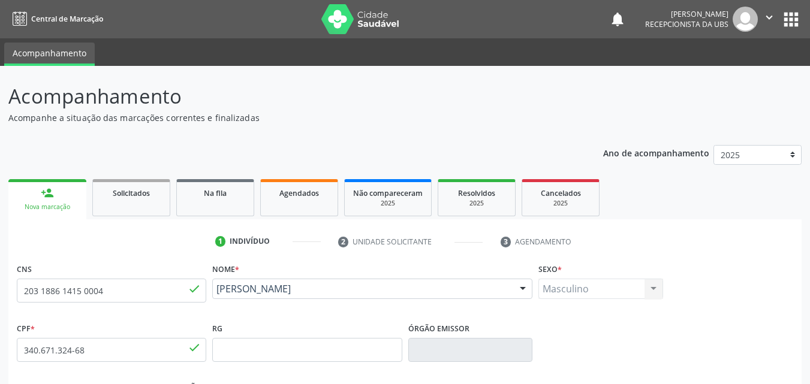
click at [49, 213] on link "person_add Nova marcação" at bounding box center [47, 199] width 78 height 40
drag, startPoint x: 49, startPoint y: 213, endPoint x: 47, endPoint y: 194, distance: 18.7
click at [49, 210] on link "person_add Nova marcação" at bounding box center [47, 199] width 78 height 40
click at [44, 197] on div "person_add" at bounding box center [47, 192] width 13 height 13
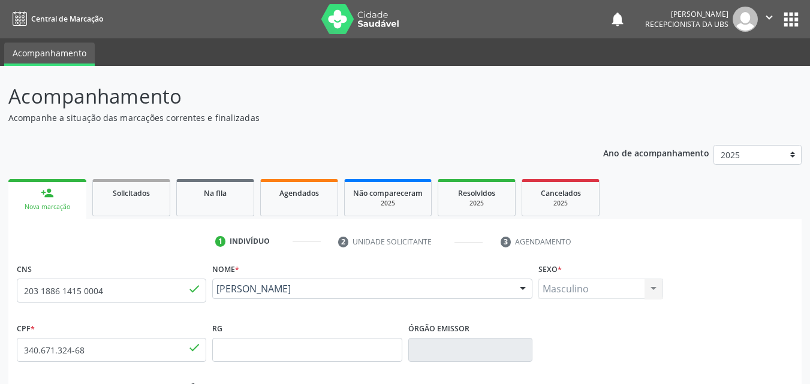
click at [44, 197] on div "person_add" at bounding box center [47, 192] width 13 height 13
click at [62, 7] on nav "Central de Marcação notifications Gabriele de Souza Silva Recepcionista da UBS …" at bounding box center [405, 19] width 810 height 38
click at [64, 10] on link "Central de Marcação" at bounding box center [55, 19] width 95 height 20
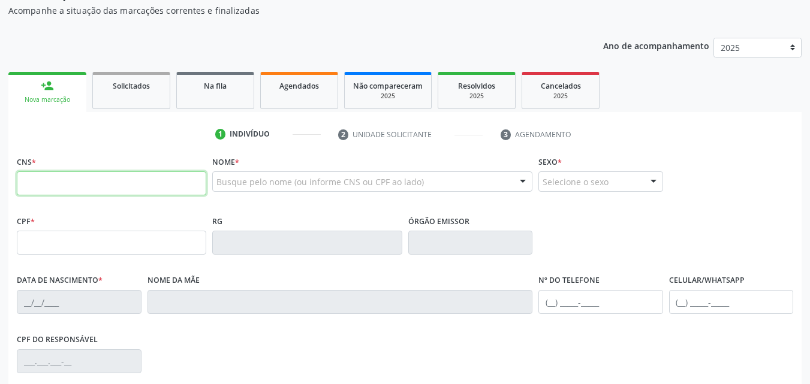
scroll to position [120, 0]
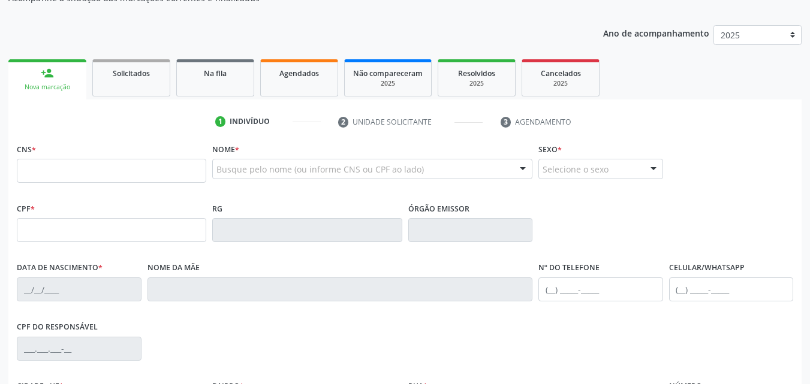
click at [37, 69] on link "person_add Nova marcação" at bounding box center [47, 79] width 78 height 40
click at [42, 175] on input "text" at bounding box center [111, 171] width 189 height 24
type input "700 6059 2074 8663"
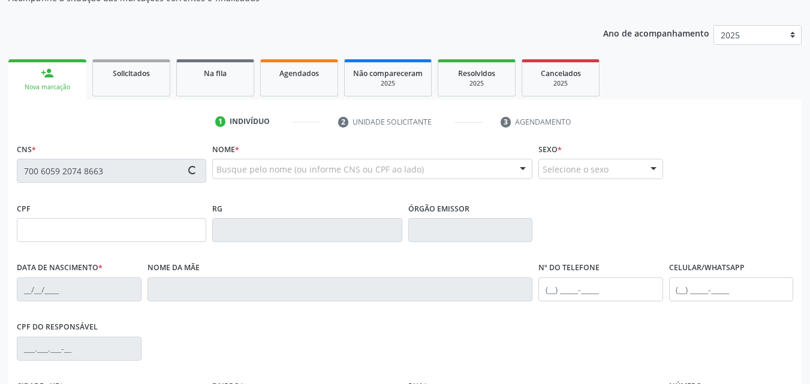
type input "[DATE]"
type input "Roseane Conceicao dos Santos"
type input "[PHONE_NUMBER]"
type input "269"
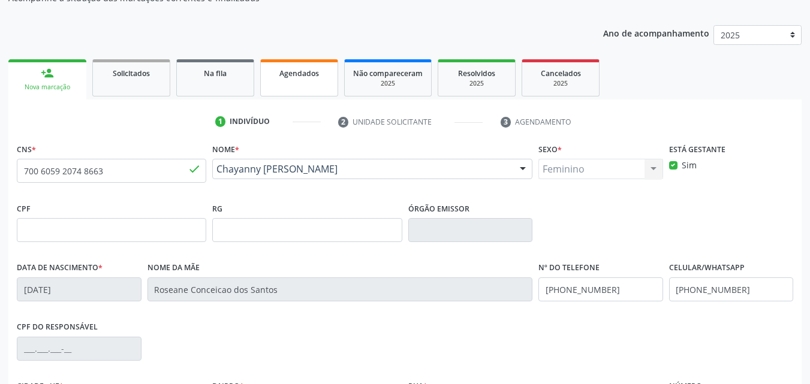
click at [292, 80] on link "Agendados" at bounding box center [299, 77] width 78 height 37
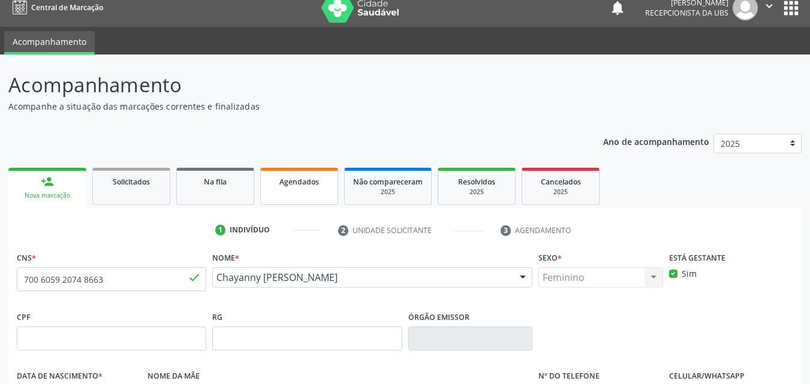
select select "8"
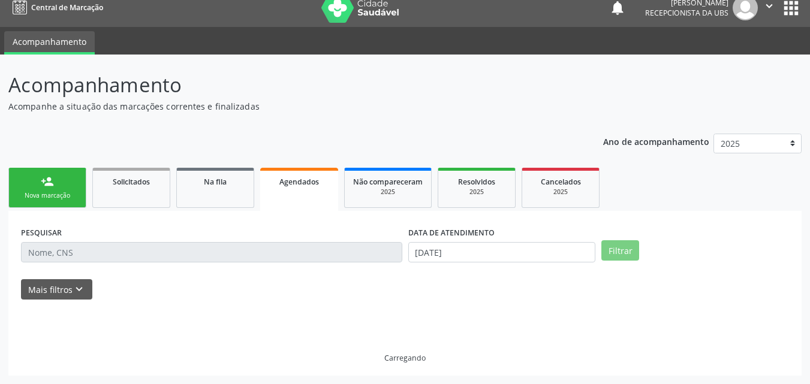
click at [292, 80] on p "Acompanhamento" at bounding box center [285, 85] width 555 height 30
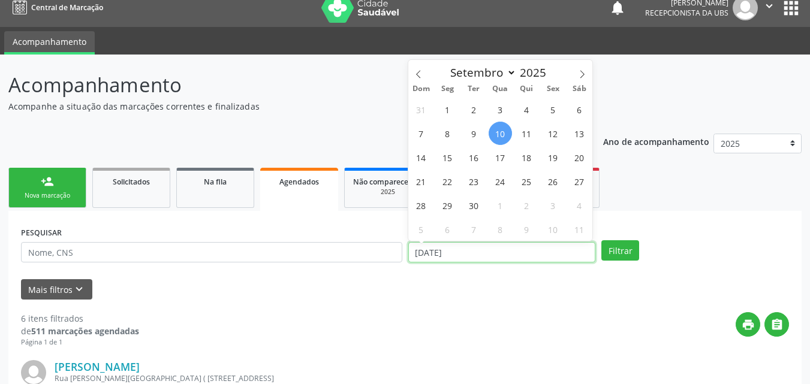
click at [466, 248] on input "10/09/2025" at bounding box center [502, 252] width 188 height 20
click at [446, 109] on span "1" at bounding box center [447, 109] width 23 height 23
type input "01/09/2025"
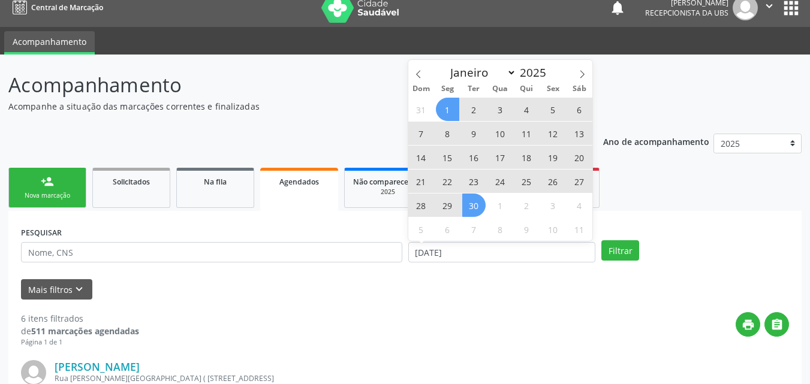
click at [474, 205] on span "30" at bounding box center [473, 205] width 23 height 23
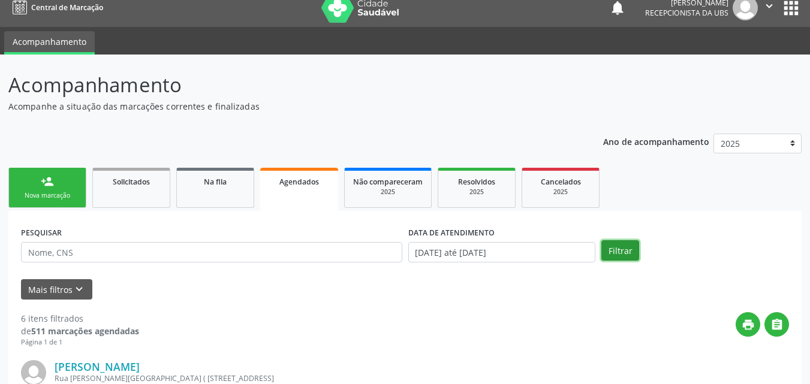
click at [605, 247] on button "Filtrar" at bounding box center [620, 250] width 38 height 20
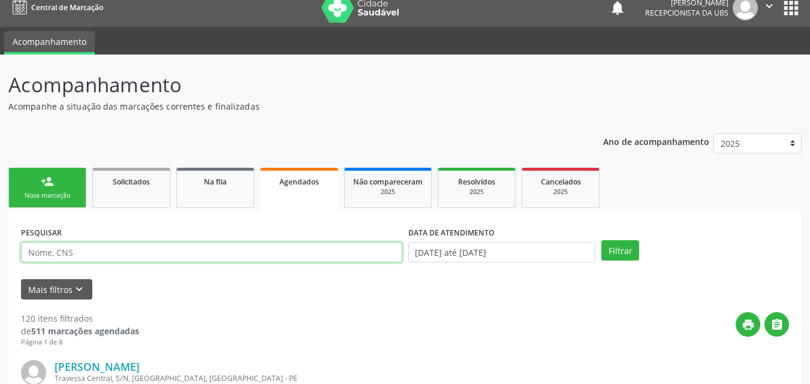
click at [337, 249] on input "text" at bounding box center [211, 252] width 381 height 20
type input "chayanny"
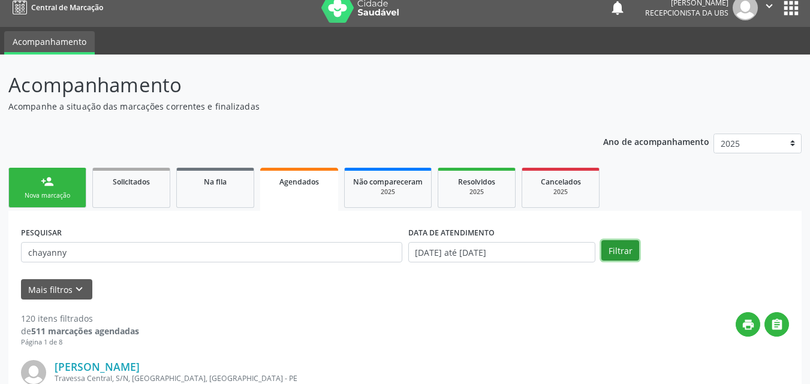
click at [613, 248] on button "Filtrar" at bounding box center [620, 250] width 38 height 20
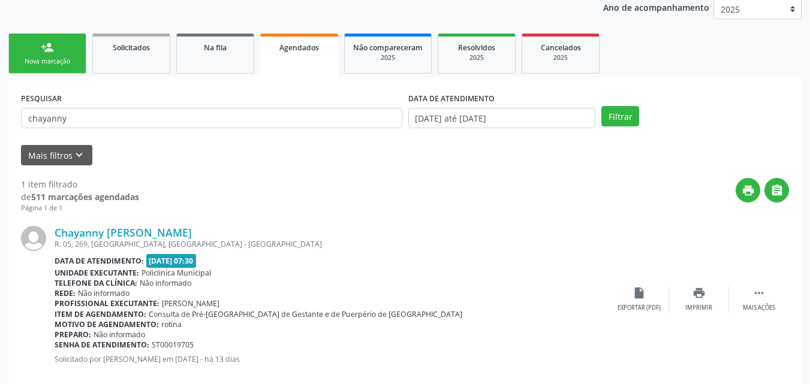
scroll to position [168, 0]
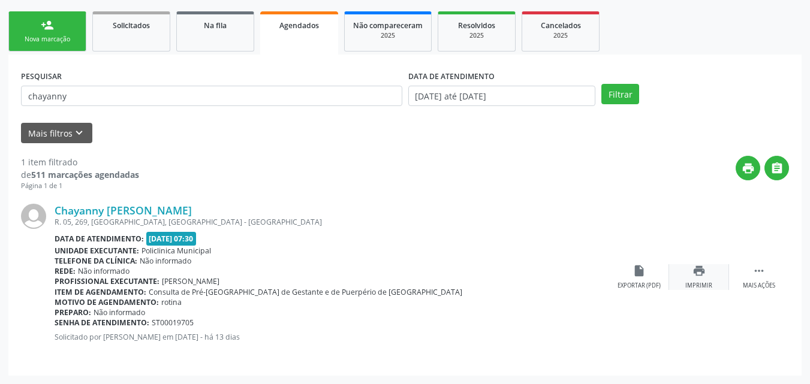
click at [706, 280] on div "print Imprimir" at bounding box center [699, 277] width 60 height 26
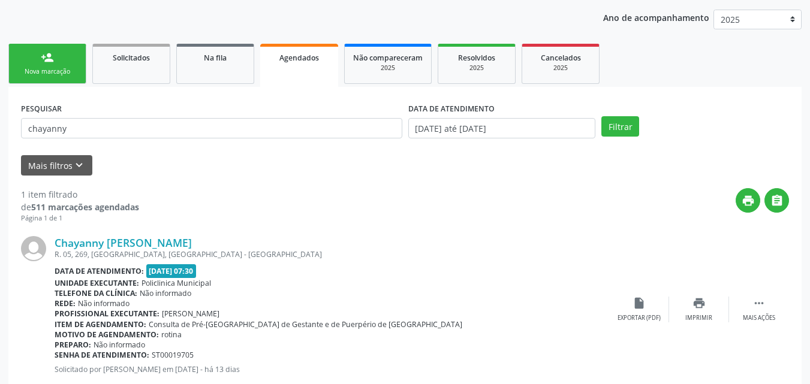
scroll to position [108, 0]
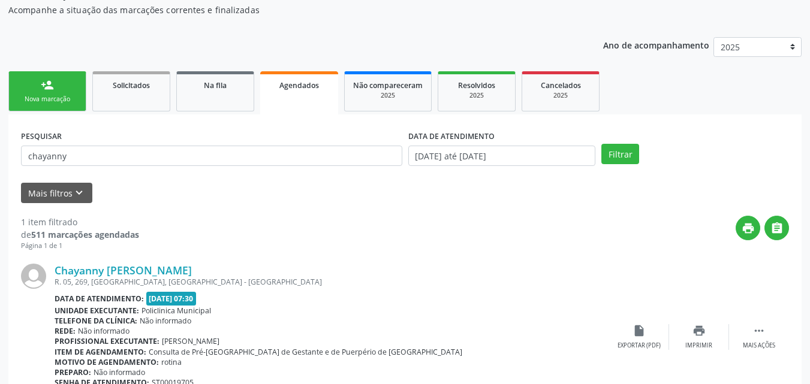
click at [64, 99] on div "Nova marcação" at bounding box center [47, 99] width 60 height 9
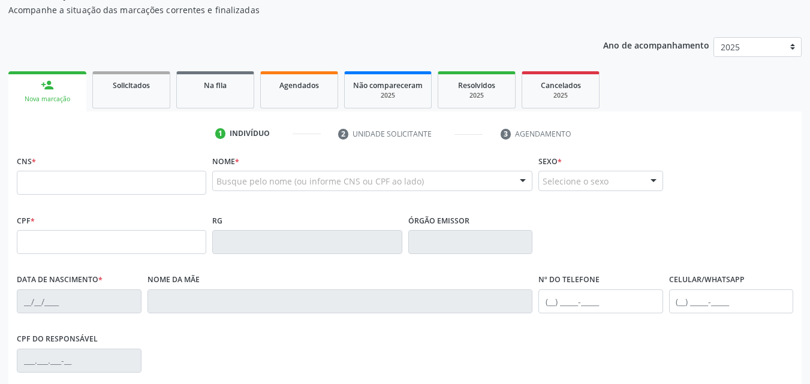
click at [65, 98] on div "Nova marcação" at bounding box center [47, 99] width 61 height 9
click at [76, 179] on input "text" at bounding box center [111, 183] width 189 height 24
click at [113, 189] on input "text" at bounding box center [111, 183] width 189 height 24
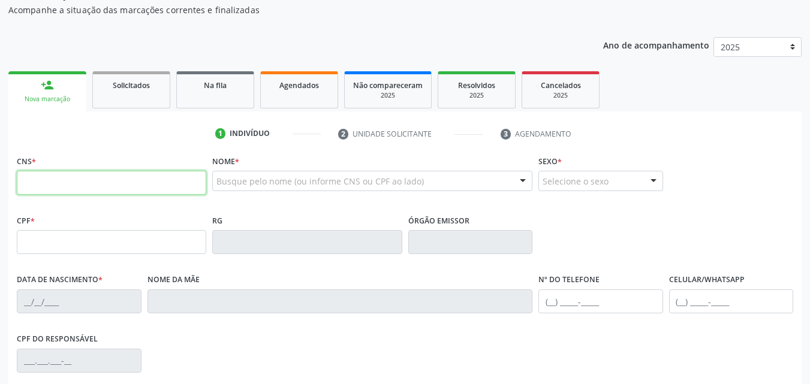
click at [44, 184] on input "text" at bounding box center [111, 183] width 189 height 24
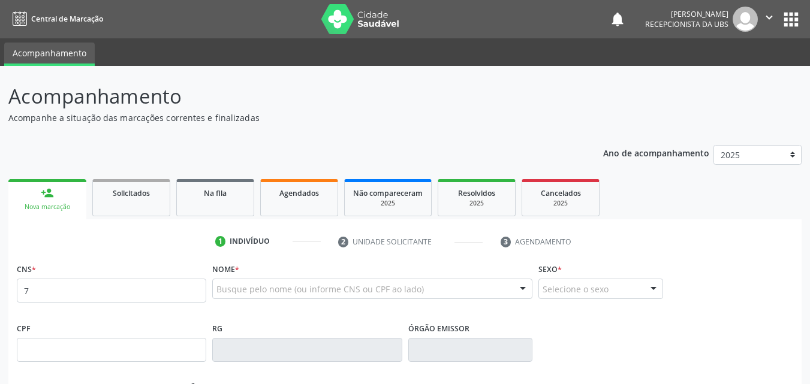
scroll to position [107, 0]
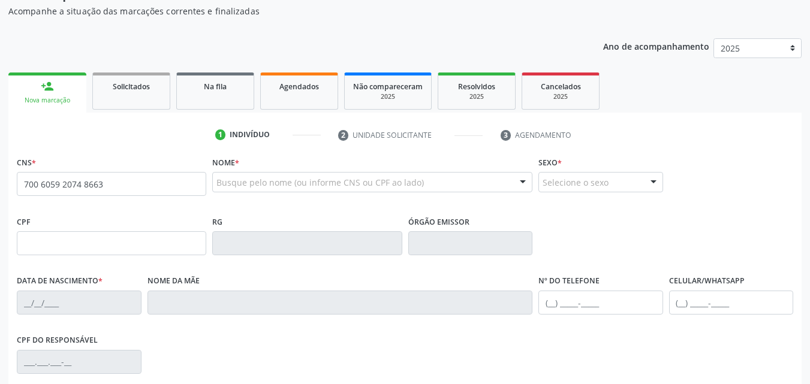
type input "700 6059 2074 8663"
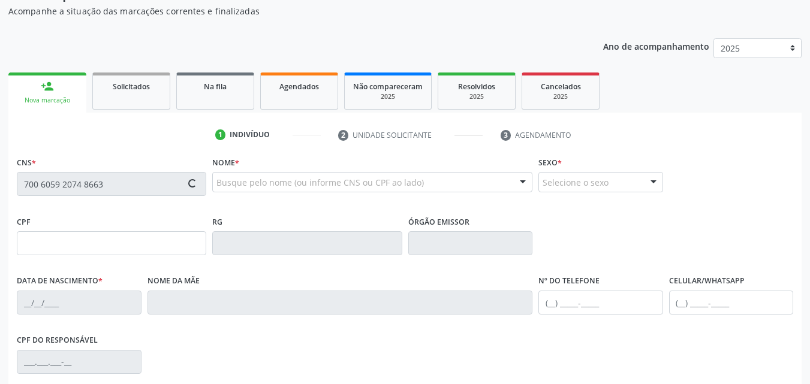
type input "[DATE]"
type input "Roseane Conceicao dos Santos"
type input "[PHONE_NUMBER]"
type input "269"
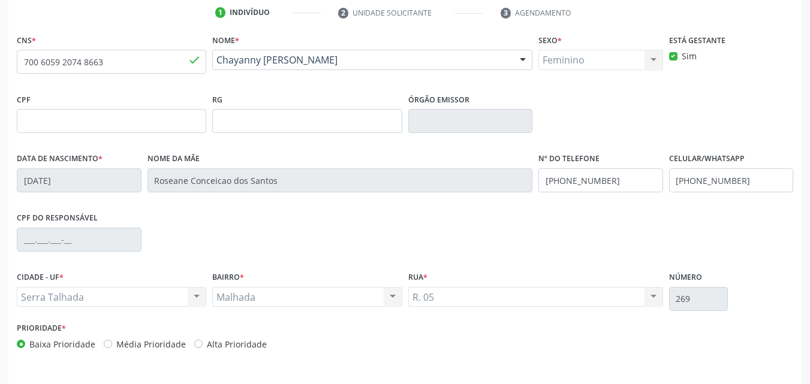
scroll to position [266, 0]
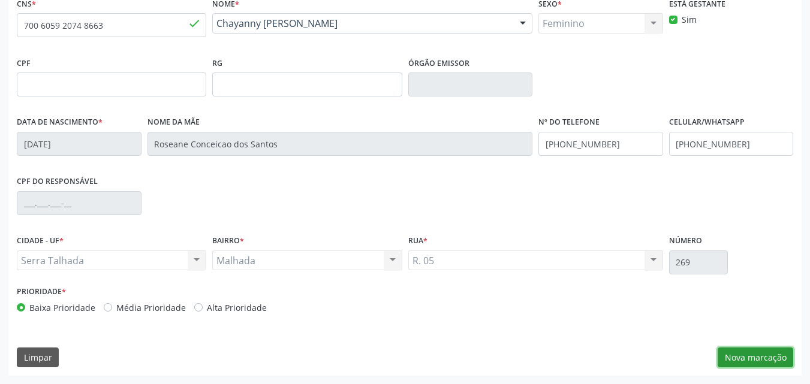
click at [748, 351] on button "Nova marcação" at bounding box center [756, 358] width 76 height 20
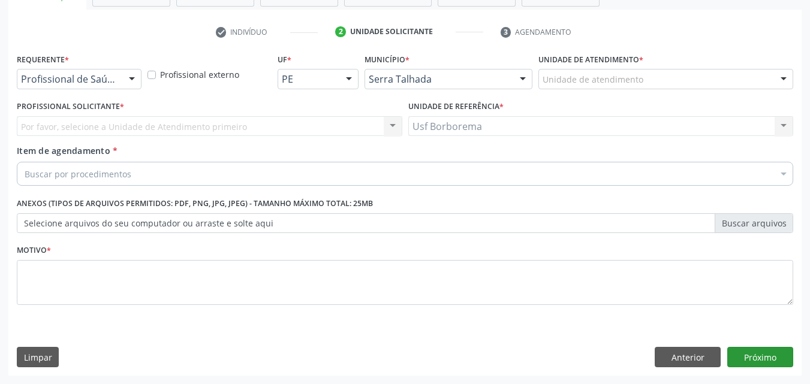
scroll to position [210, 0]
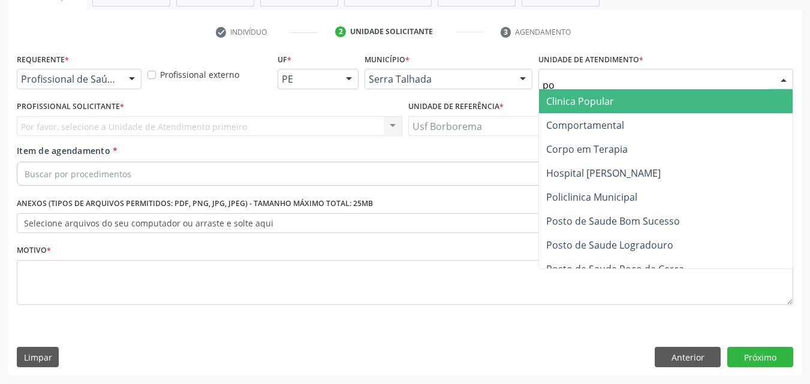
type input "pol"
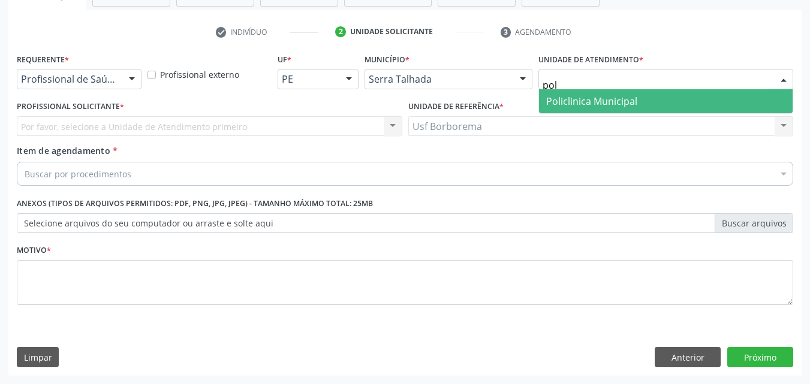
click at [619, 97] on span "Policlinica Municipal" at bounding box center [591, 101] width 91 height 13
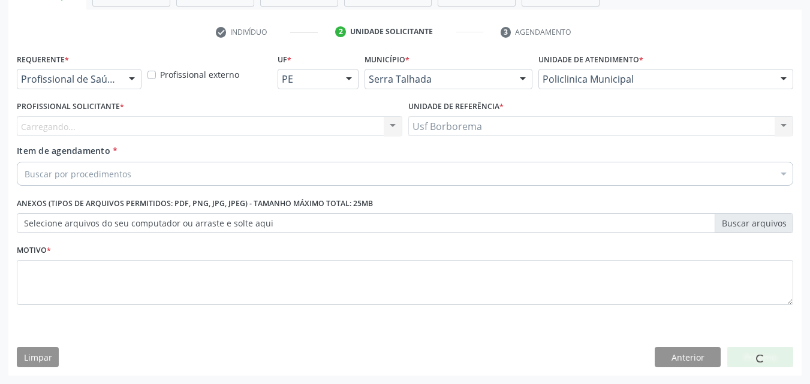
click at [115, 121] on div "Carregando... Nenhum resultado encontrado para: " " Não há nenhuma opção para s…" at bounding box center [210, 126] width 386 height 20
click at [118, 121] on div "Carregando... Nenhum resultado encontrado para: " " Não há nenhuma opção para s…" at bounding box center [210, 126] width 386 height 20
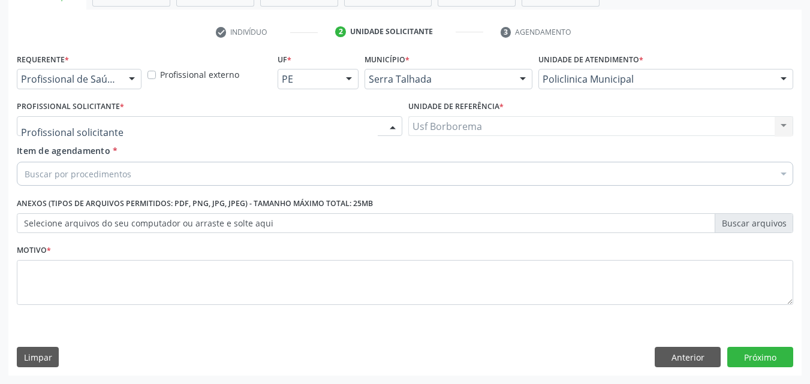
click at [144, 130] on div at bounding box center [210, 126] width 386 height 20
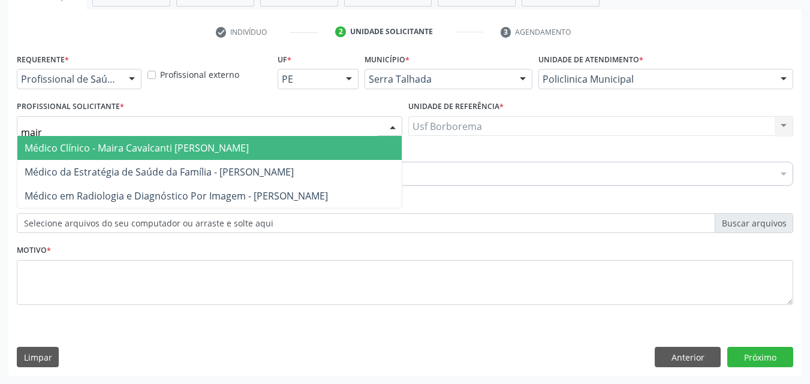
type input "mai"
click at [192, 146] on span "Médico Clínico - Maira Cavalcanti [PERSON_NAME]" at bounding box center [137, 148] width 224 height 13
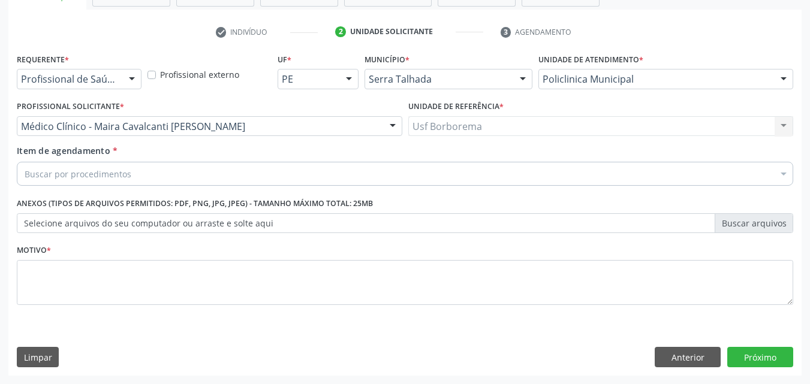
click at [183, 179] on div "Buscar por procedimentos" at bounding box center [405, 174] width 777 height 24
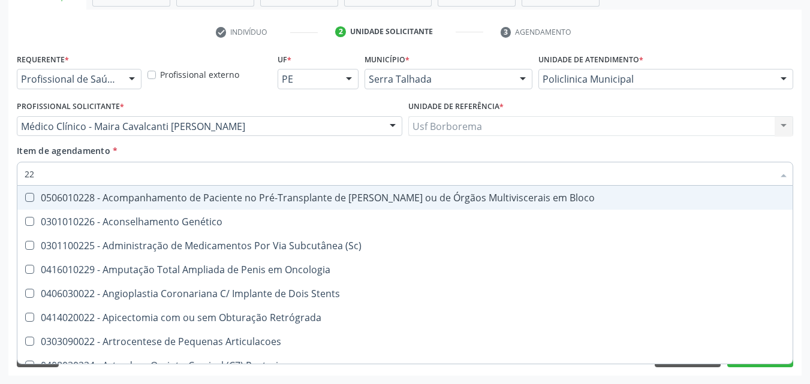
type input "2"
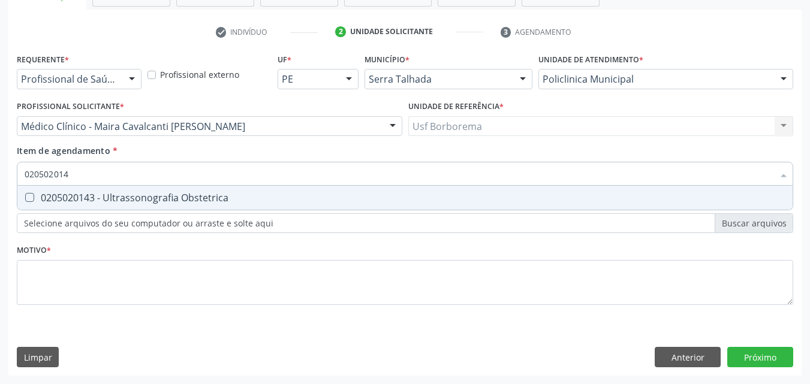
type input "0205020143"
drag, startPoint x: 137, startPoint y: 197, endPoint x: 136, endPoint y: 219, distance: 21.6
click at [135, 201] on div "0205020143 - Ultrassonografia Obstetrica" at bounding box center [405, 198] width 761 height 10
checkbox Obstetrica "true"
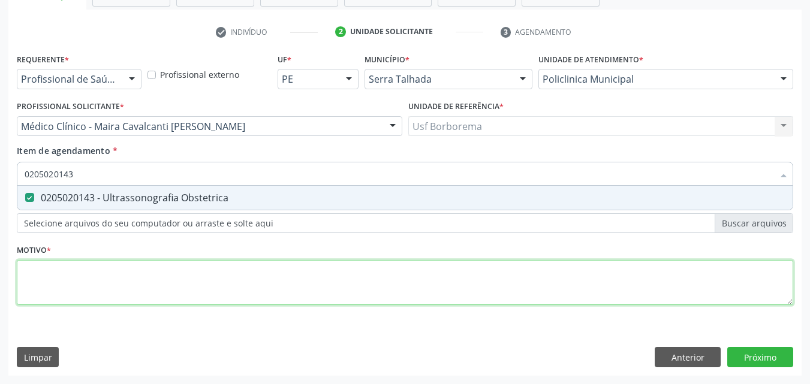
click at [144, 272] on div "Requerente * Profissional de Saúde Profissional de Saúde Paciente Nenhum result…" at bounding box center [405, 186] width 777 height 272
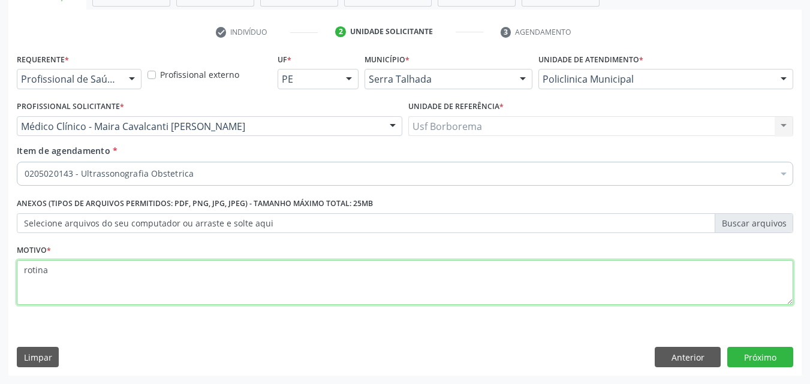
click at [419, 294] on textarea "rotina" at bounding box center [405, 283] width 777 height 46
type textarea "r"
type textarea "gestante"
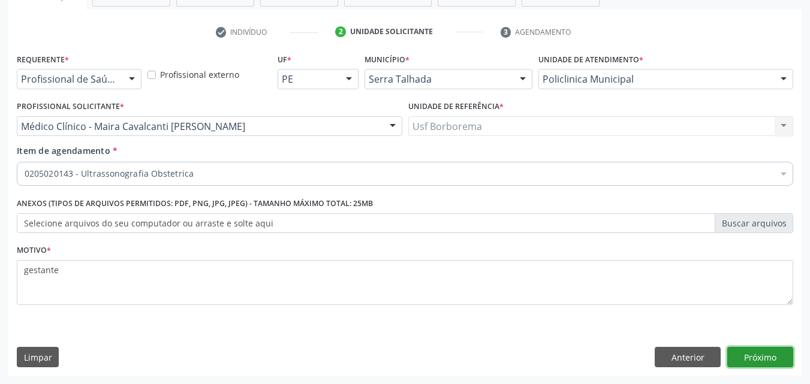
click at [750, 350] on button "Próximo" at bounding box center [760, 357] width 66 height 20
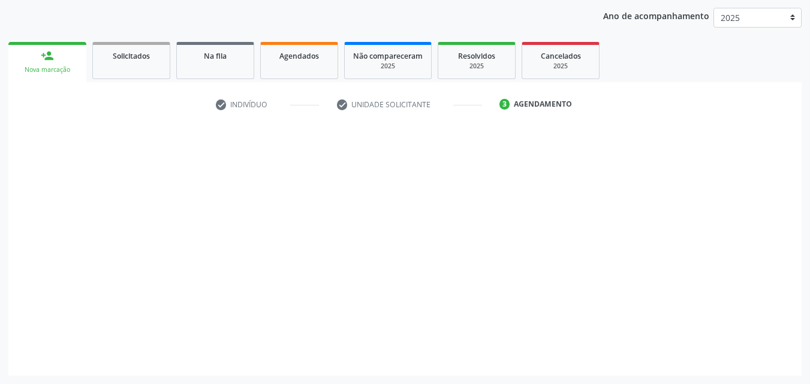
scroll to position [137, 0]
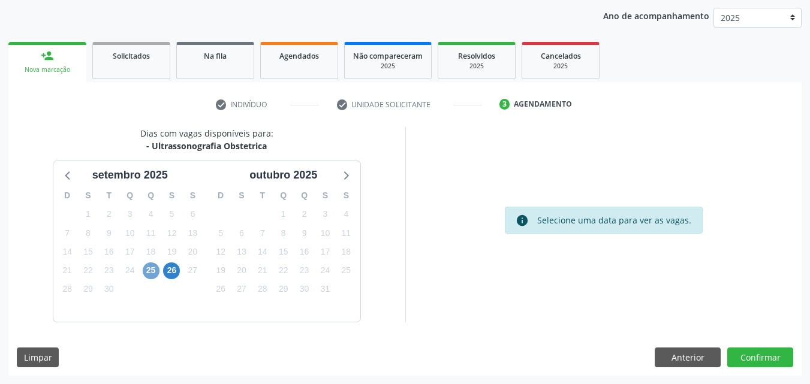
click at [151, 275] on span "25" at bounding box center [151, 271] width 17 height 17
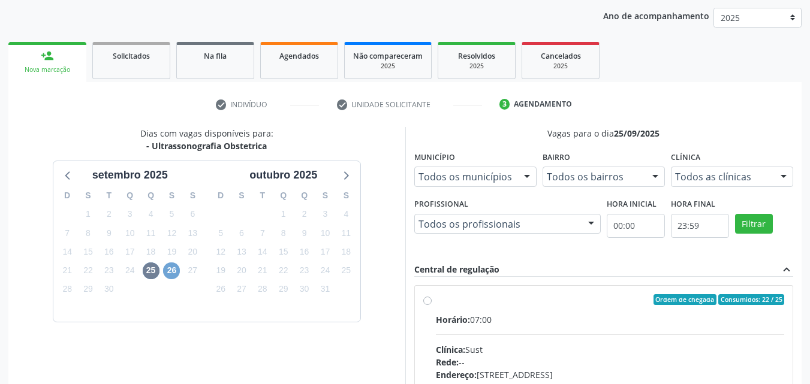
click at [171, 266] on span "26" at bounding box center [171, 271] width 17 height 17
click at [724, 125] on div "check Indivíduo check Unidade solicitante 3 Agendamento CNS * 700 6059 2074 866…" at bounding box center [404, 322] width 793 height 455
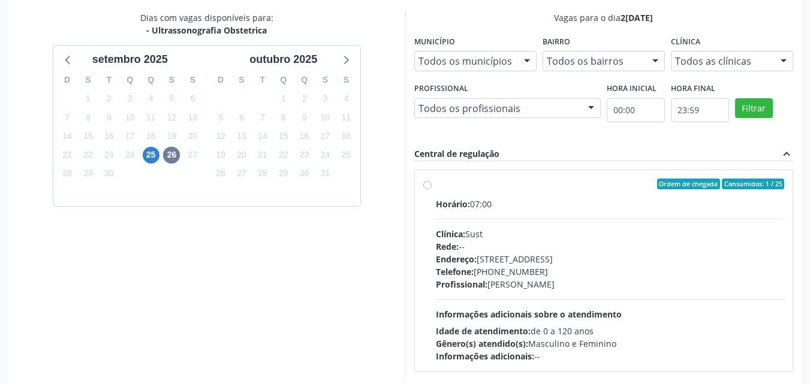
scroll to position [311, 0]
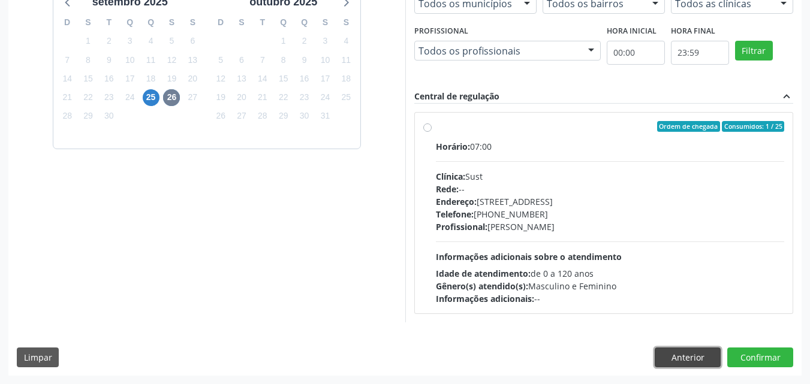
click at [679, 355] on button "Anterior" at bounding box center [688, 358] width 66 height 20
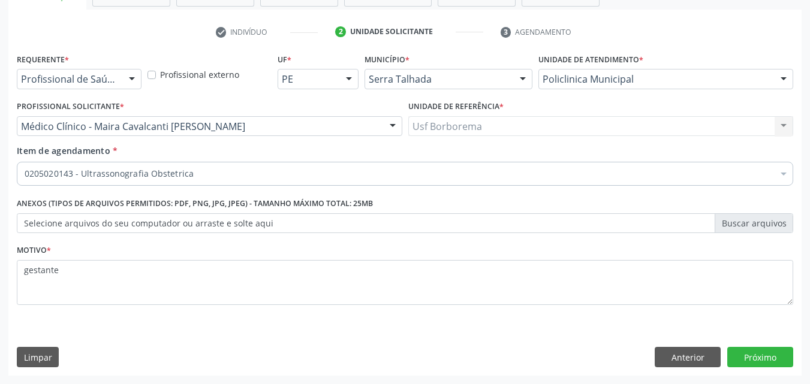
scroll to position [210, 0]
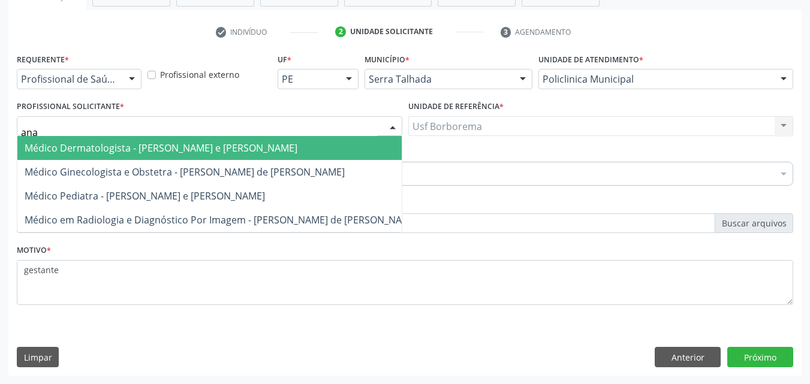
type input "ana"
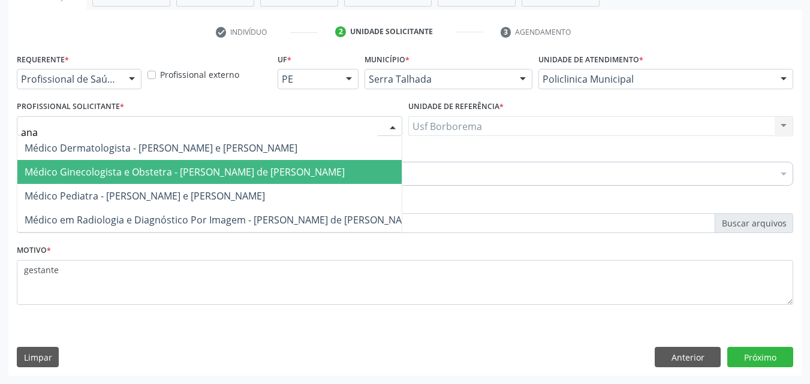
click at [212, 163] on span "Médico Ginecologista e Obstetra [PERSON_NAME]n[PERSON_NAME]d[PERSON_NAME]ra" at bounding box center [221, 172] width 408 height 24
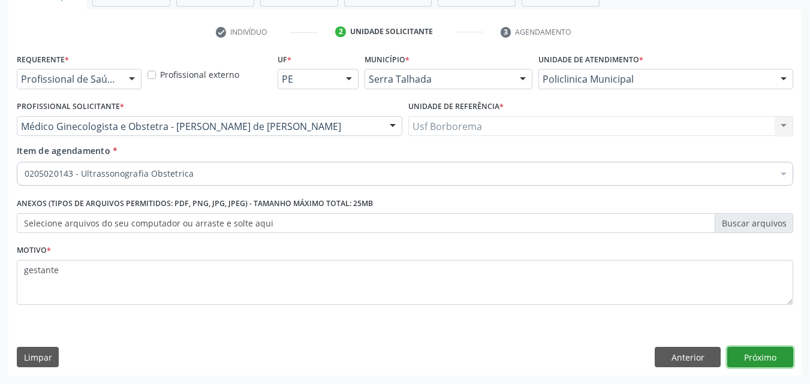
click at [752, 356] on button "Próximo" at bounding box center [760, 357] width 66 height 20
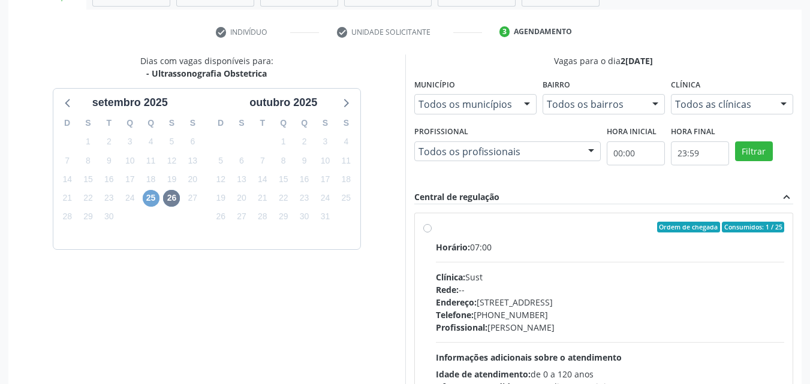
click at [153, 203] on span "25" at bounding box center [151, 198] width 17 height 17
click at [167, 197] on span "26" at bounding box center [171, 198] width 17 height 17
click at [684, 96] on div "Todos as clínicas" at bounding box center [732, 104] width 122 height 20
click at [702, 56] on div "Vagas para o dia 26/09/2025" at bounding box center [604, 61] width 380 height 13
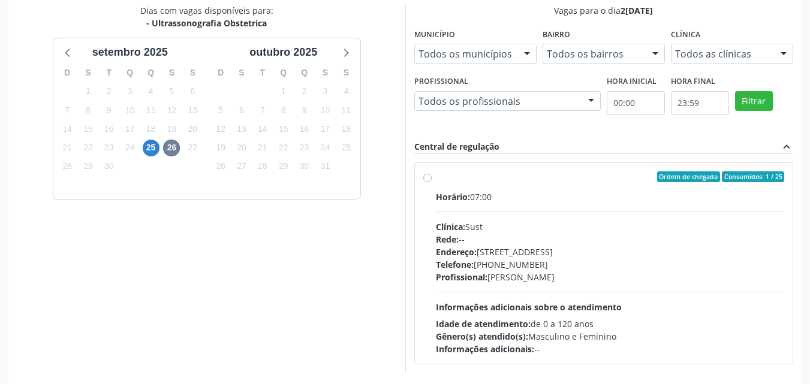
scroll to position [311, 0]
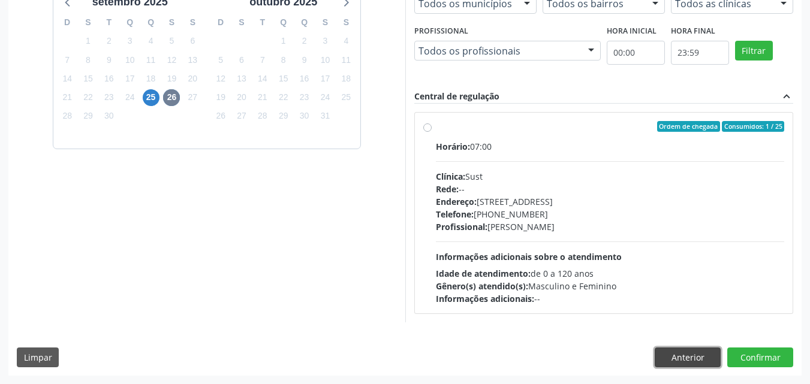
click at [678, 355] on button "Anterior" at bounding box center [688, 358] width 66 height 20
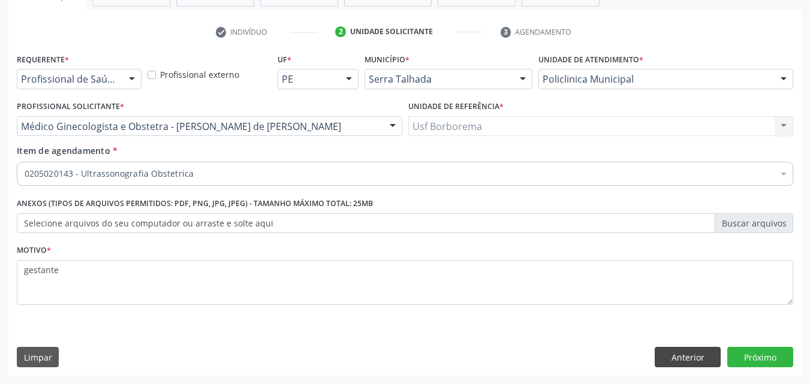
scroll to position [210, 0]
click at [678, 356] on button "Anterior" at bounding box center [688, 357] width 66 height 20
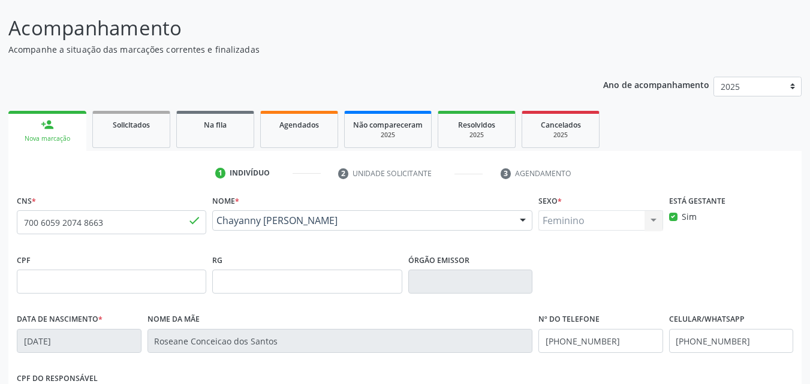
scroll to position [26, 0]
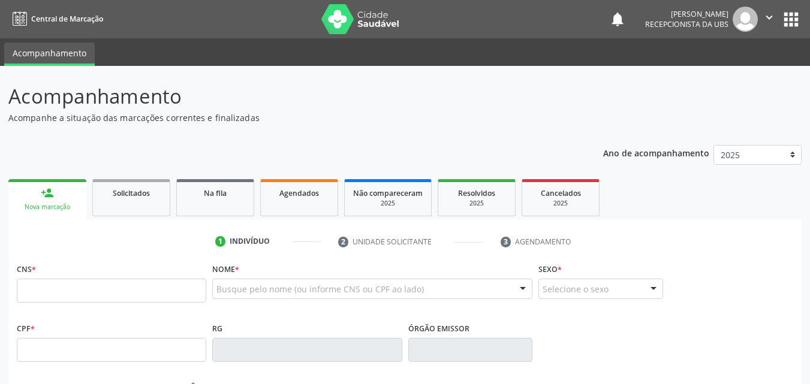
scroll to position [26, 0]
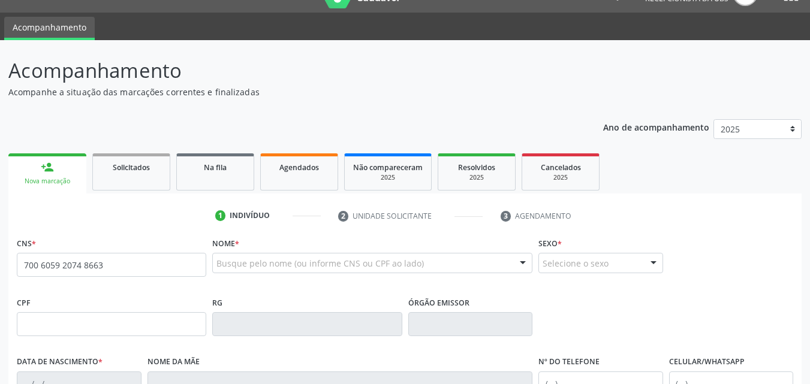
type input "700 6059 2074 8663"
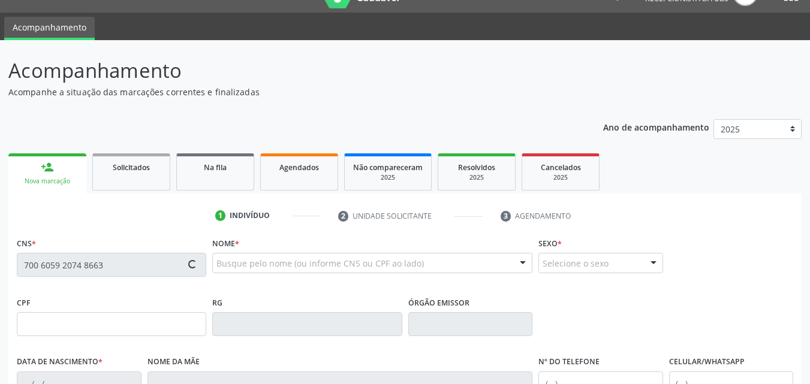
type input "[DATE]"
type input "Roseane Conceicao dos Santos"
type input "[PHONE_NUMBER]"
type input "269"
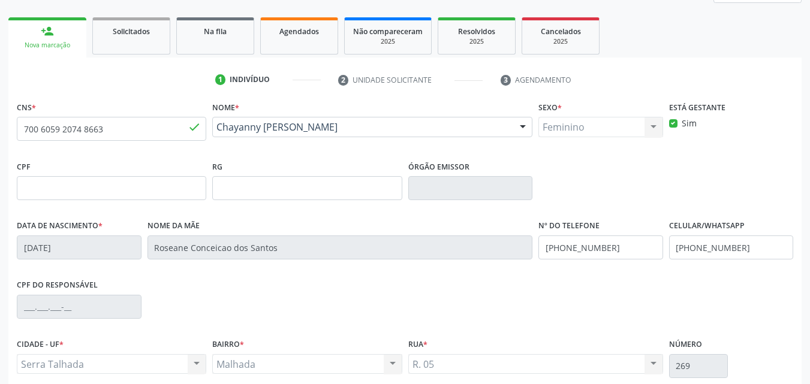
scroll to position [266, 0]
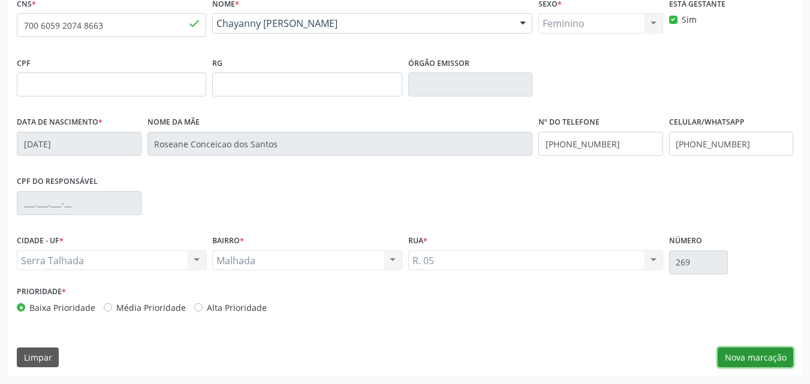
click at [756, 353] on button "Nova marcação" at bounding box center [756, 358] width 76 height 20
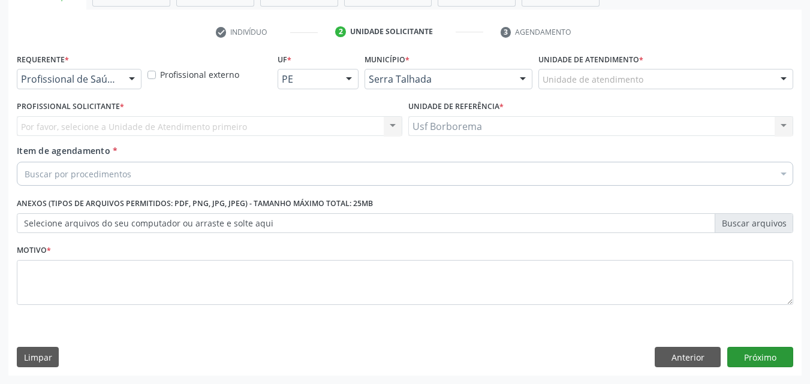
scroll to position [210, 0]
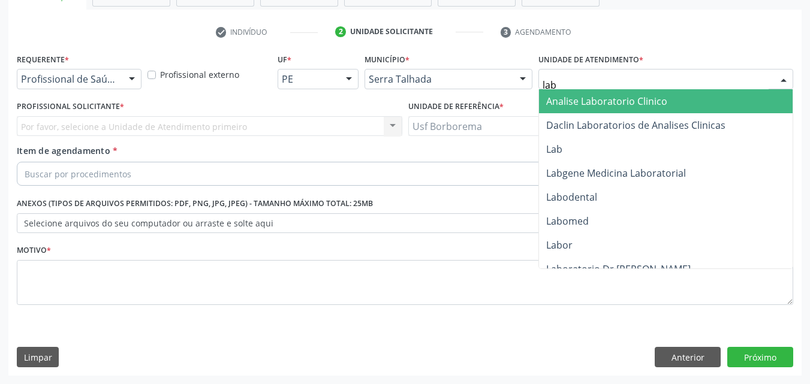
type input "labg"
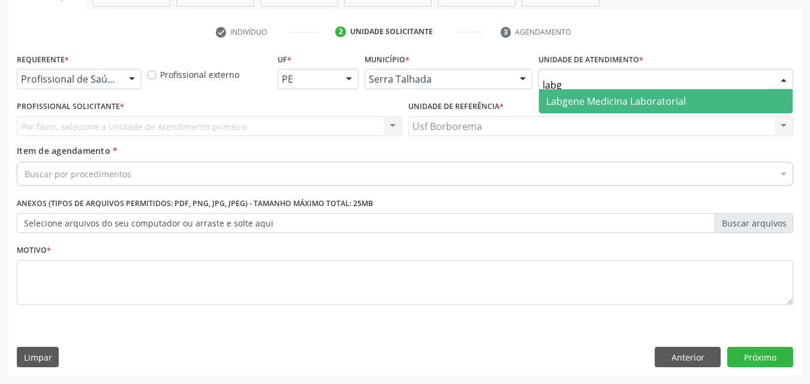
click at [592, 95] on span "Labgene Medicina Laboratorial" at bounding box center [616, 101] width 140 height 13
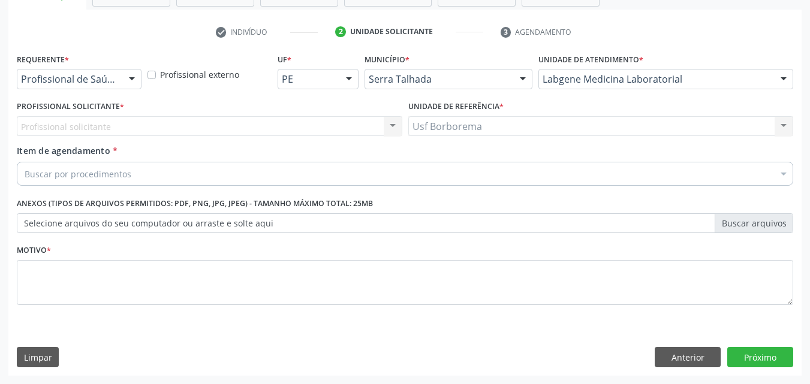
click at [266, 134] on div "Profissional solicitante Nenhum resultado encontrado para: " " Não há nenhuma o…" at bounding box center [210, 126] width 386 height 20
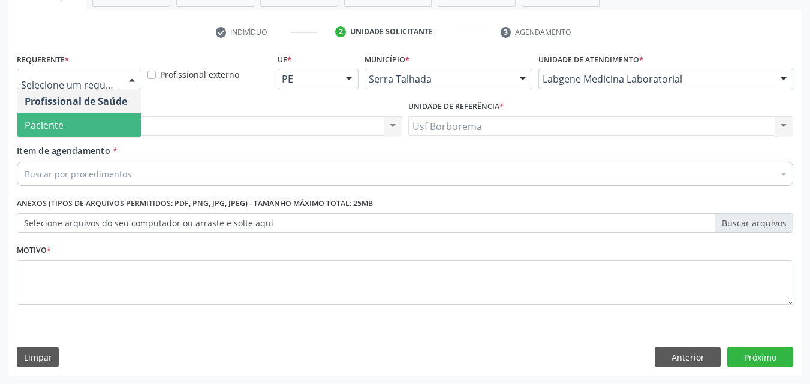
click at [106, 124] on span "Paciente" at bounding box center [79, 125] width 124 height 24
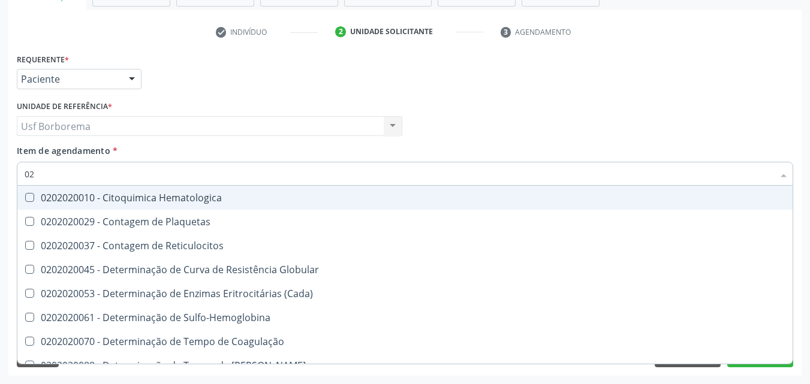
type input "0"
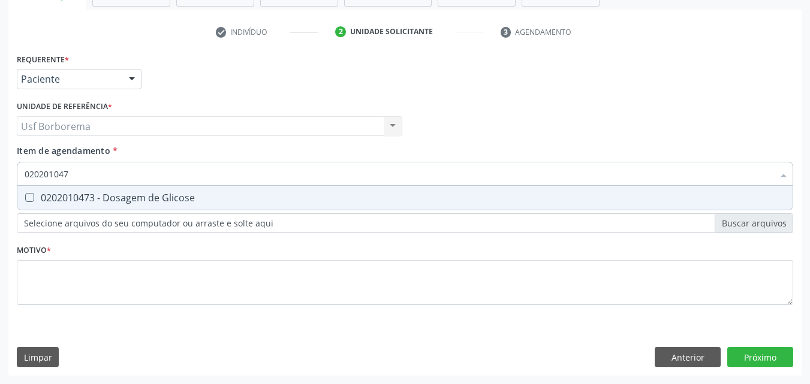
type input "0202010473"
drag, startPoint x: 106, startPoint y: 197, endPoint x: 116, endPoint y: 184, distance: 16.3
click at [110, 196] on div "0202010473 - Dosagem de Glicose" at bounding box center [405, 198] width 761 height 10
checkbox Glicose "true"
click at [116, 176] on input "0202010473" at bounding box center [399, 174] width 749 height 24
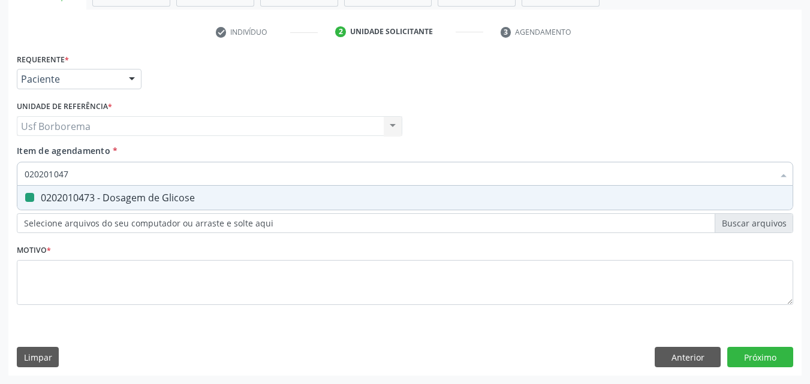
type input "02020104"
checkbox Glicose "false"
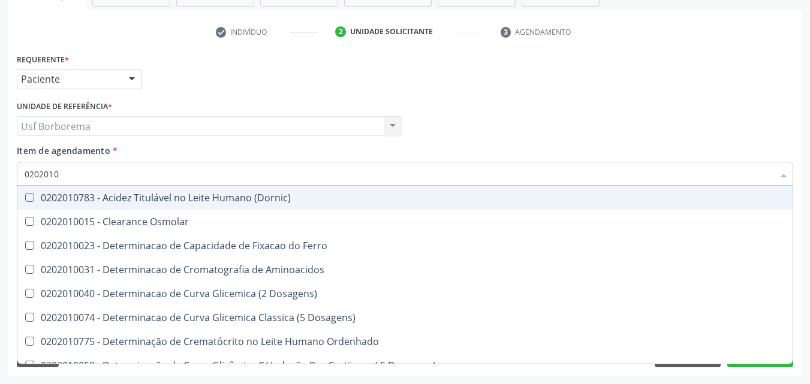
type input "020201"
checkbox Glicose "false"
checkbox Nt-Probnp\) "true"
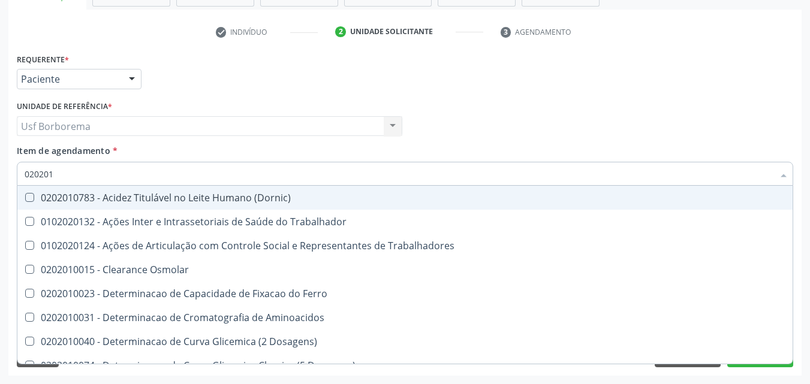
type input "0202010"
checkbox II "true"
checkbox Glicose "false"
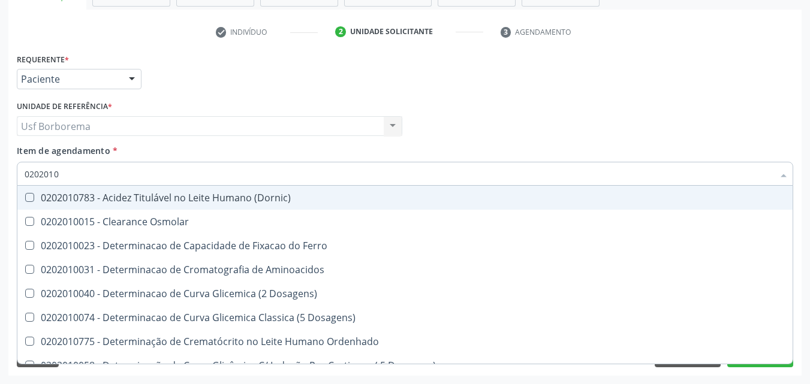
type input "020201"
checkbox Glicose "false"
checkbox Nt-Probnp\) "true"
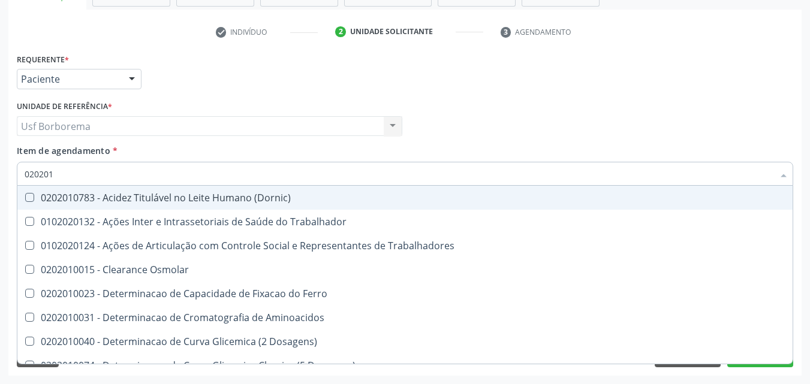
type input "02020"
checkbox Glicose "false"
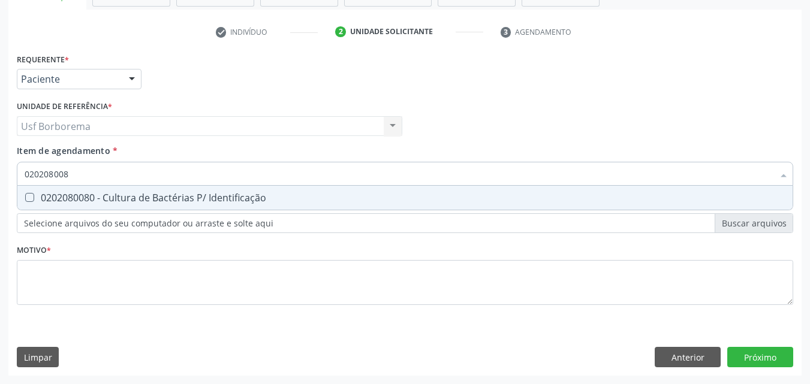
type input "0202080080"
click at [445, 198] on div "0202080080 - Cultura de Bactérias P/ Identificação" at bounding box center [405, 198] width 761 height 10
checkbox Identificação "true"
click at [353, 176] on input "0202080080" at bounding box center [399, 174] width 749 height 24
type input "02020800"
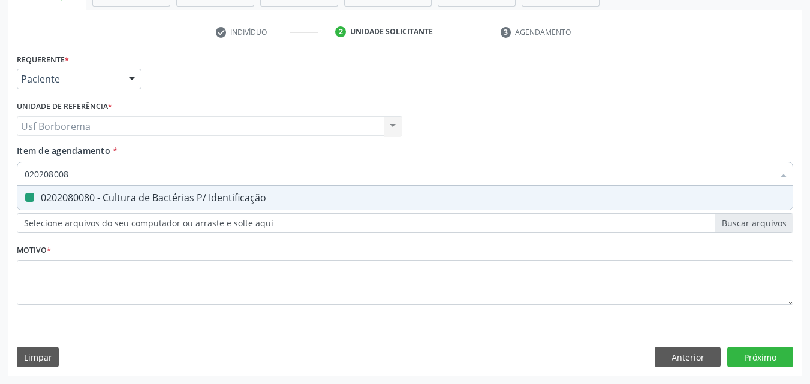
checkbox Identificação "false"
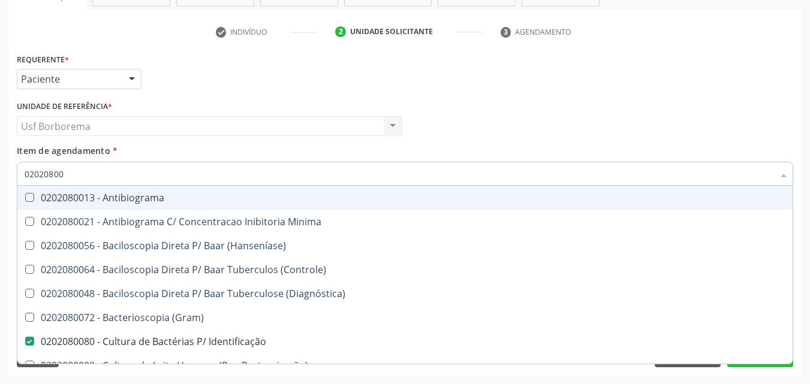
type input "0202080"
checkbox Identificação "false"
type input "02020"
checkbox Identificação "false"
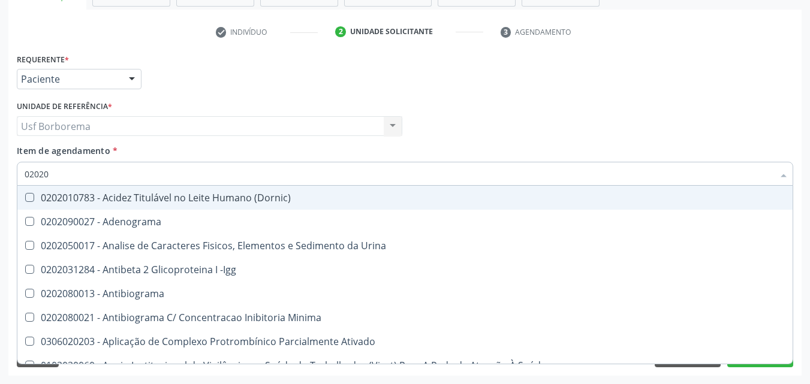
type input "020202"
checkbox Identificação "false"
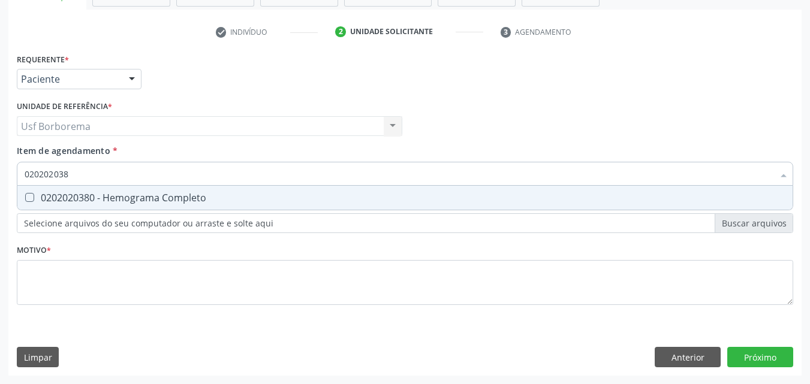
type input "0202020380"
drag, startPoint x: 341, startPoint y: 197, endPoint x: 321, endPoint y: 169, distance: 34.4
click at [329, 191] on span "0202020380 - Hemograma Completo" at bounding box center [404, 198] width 775 height 24
checkbox Completo "true"
click at [324, 182] on input "0202020380" at bounding box center [399, 174] width 749 height 24
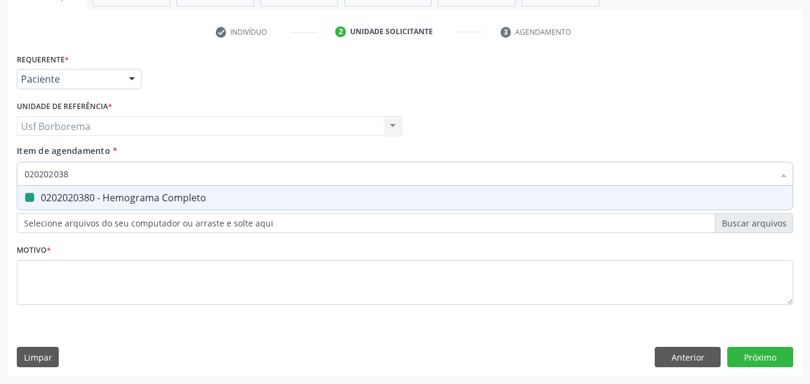
type input "02020203"
checkbox Completo "false"
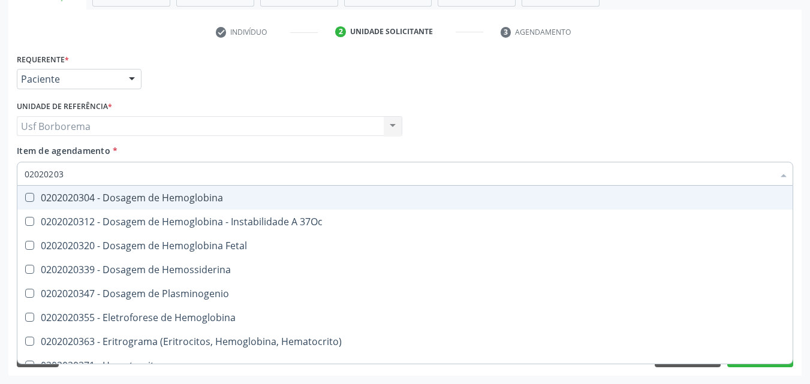
type input "0202020"
checkbox Completo "false"
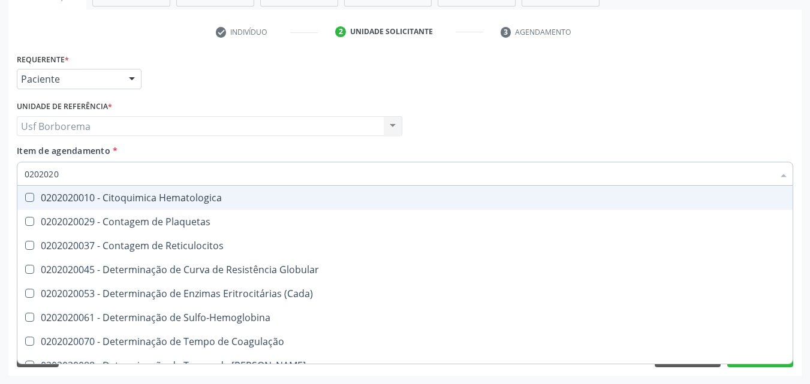
type input "020202"
checkbox Completo "false"
checkbox Leucograma "true"
type input "02020"
checkbox Mandíbula "true"
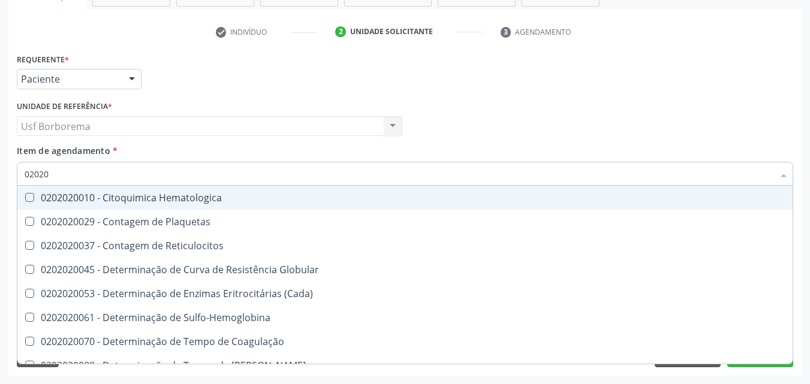
checkbox Completo "false"
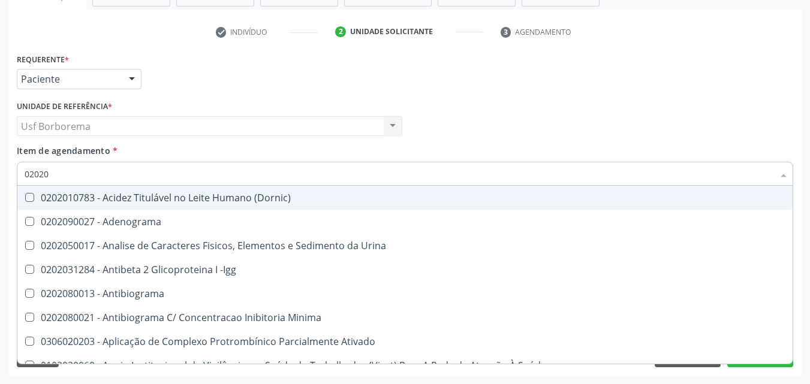
type input "020205"
checkbox Identificação "false"
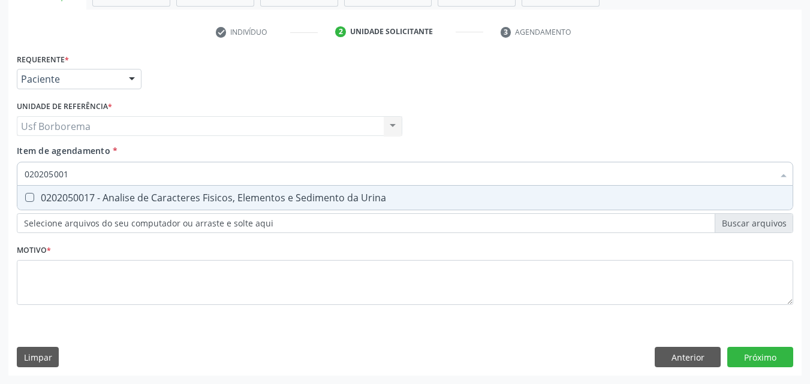
type input "0202050017"
click at [325, 193] on div "0202050017 - Analise de Caracteres Fisicos, Elementos e Sedimento da Urina" at bounding box center [405, 198] width 761 height 10
checkbox Urina "true"
click at [327, 179] on input "0202050017" at bounding box center [399, 174] width 749 height 24
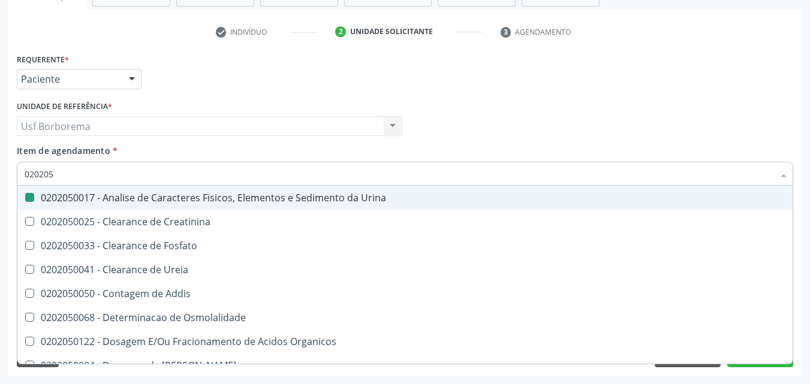
type input "02020"
checkbox Urina "false"
checkbox Fosfato "true"
checkbox \(Tad\) "true"
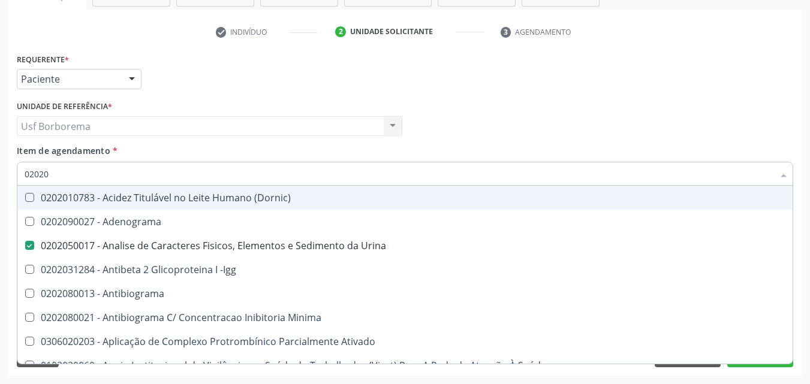
click at [255, 176] on input "02020" at bounding box center [399, 174] width 749 height 24
type input "0202"
checkbox Identificação "false"
checkbox Parceria\) "true"
checkbox Glicose "false"
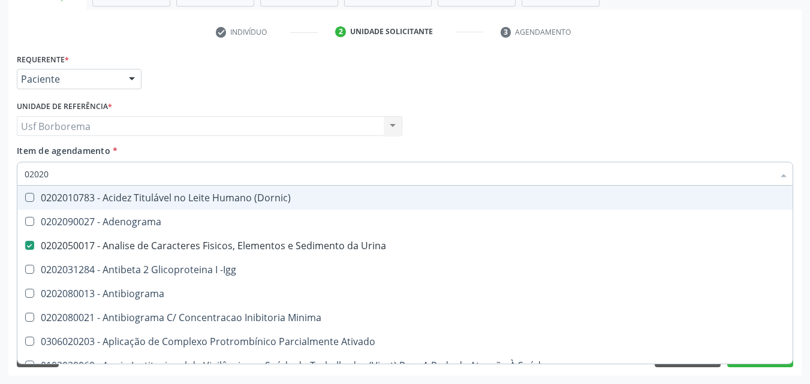
checkbox Lactato "true"
checkbox Completo "false"
checkbox Pylori "true"
type input "02021"
checkbox Urina "false"
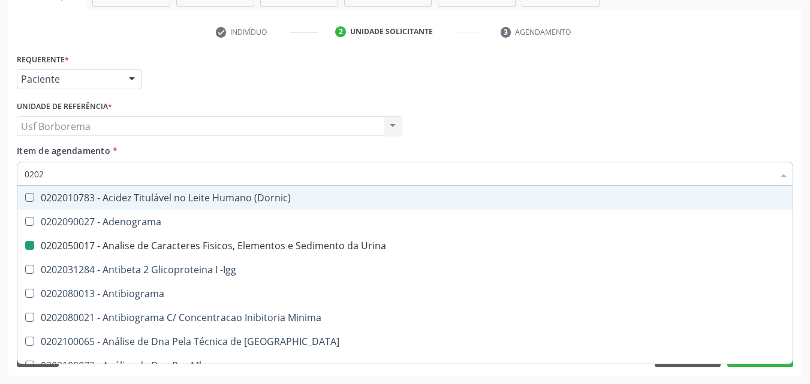
checkbox Identificação "false"
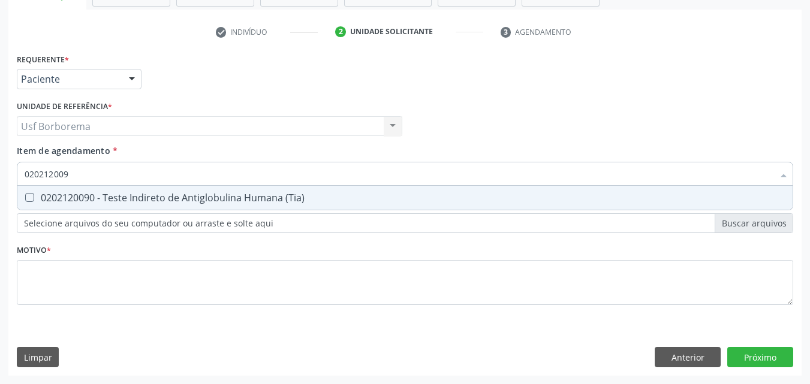
type input "0202120090"
click at [274, 200] on div "0202120090 - Teste Indireto de Antiglobulina Humana (Tia)" at bounding box center [405, 198] width 761 height 10
checkbox \(Tia\) "true"
click at [252, 173] on input "0202120090" at bounding box center [399, 174] width 749 height 24
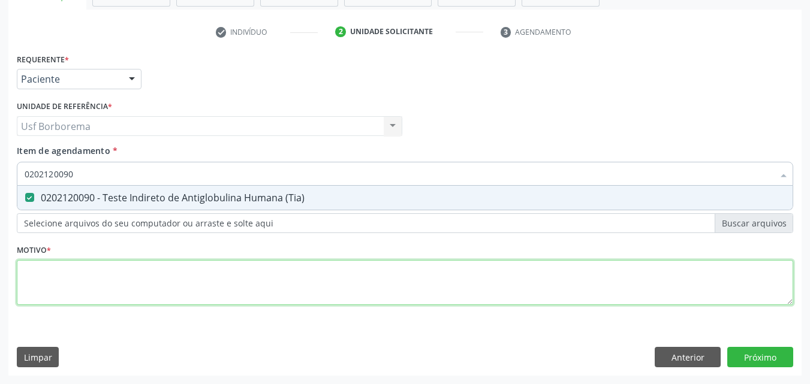
click at [313, 277] on div "Requerente * Paciente Profissional de Saúde Paciente Nenhum resultado encontrad…" at bounding box center [405, 186] width 777 height 272
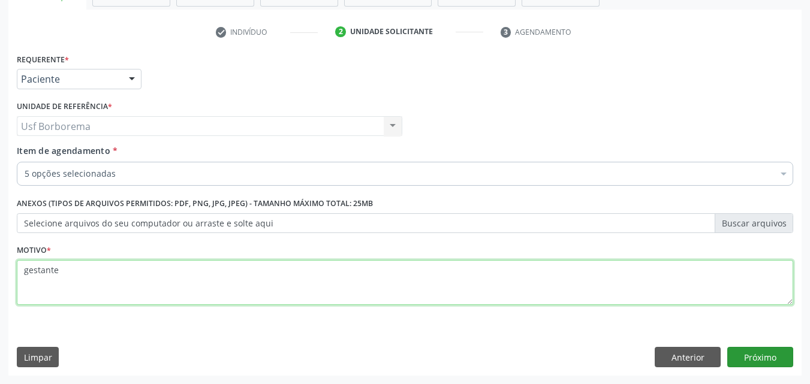
type textarea "gestante"
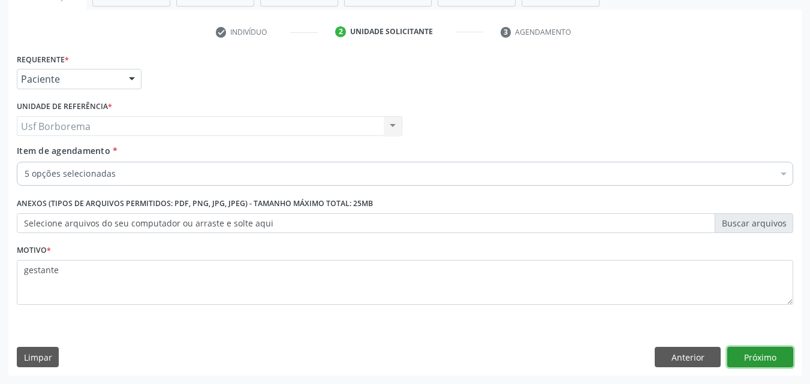
click at [760, 356] on button "Próximo" at bounding box center [760, 357] width 66 height 20
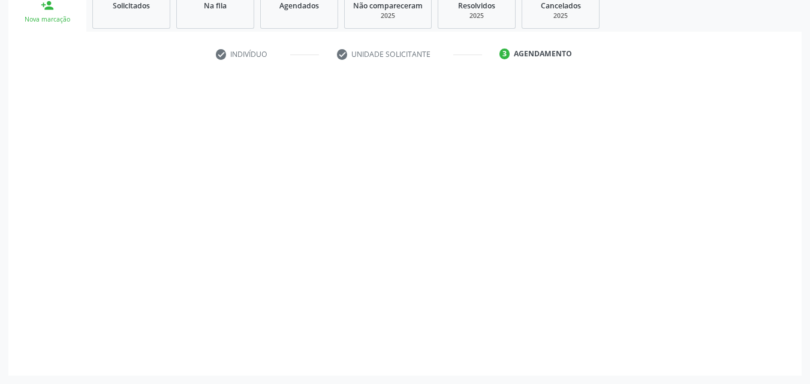
scroll to position [188, 0]
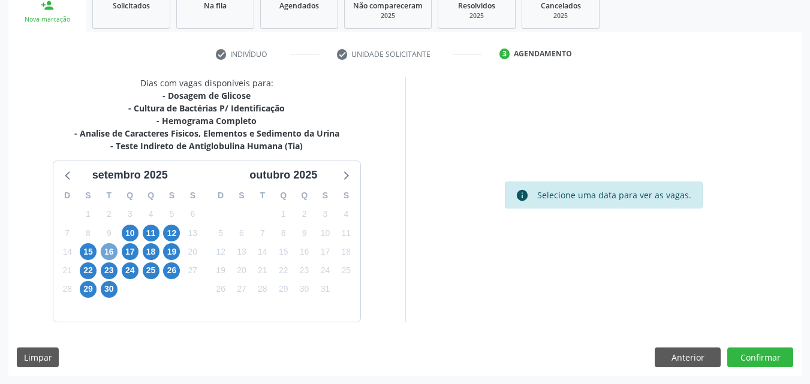
click at [109, 249] on span "16" at bounding box center [109, 251] width 17 height 17
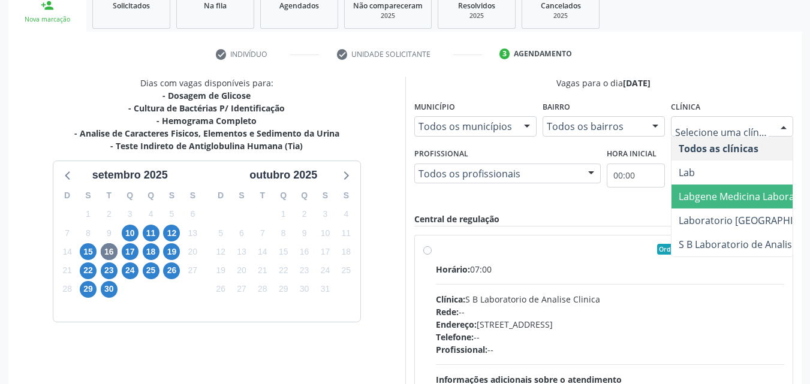
click at [721, 194] on span "Labgene Medicina Laboratorial" at bounding box center [749, 196] width 140 height 13
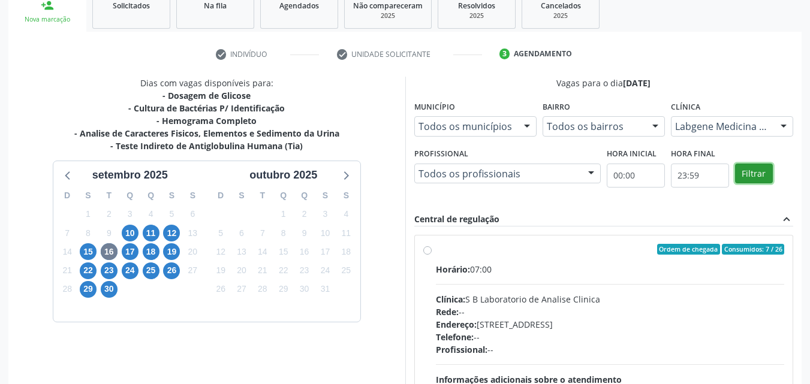
click at [754, 170] on button "Filtrar" at bounding box center [754, 174] width 38 height 20
drag, startPoint x: 754, startPoint y: 170, endPoint x: 738, endPoint y: 174, distance: 17.2
click at [753, 172] on button "Filtrar" at bounding box center [754, 174] width 38 height 20
click at [432, 255] on div "Ordem de chegada Consumidos: 8 / 13 Horário: 07:00 Clínica: Labgene Medicina La…" at bounding box center [604, 336] width 362 height 184
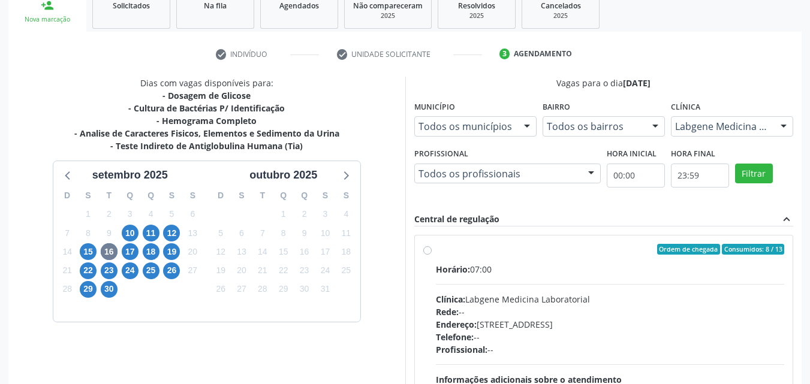
radio input "true"
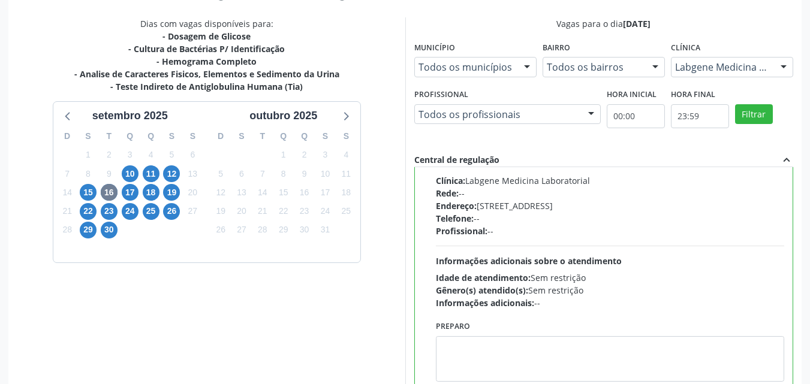
scroll to position [332, 0]
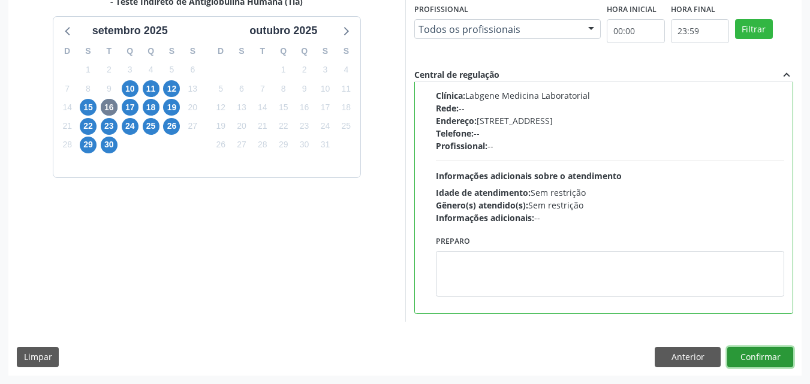
click at [763, 357] on button "Confirmar" at bounding box center [760, 357] width 66 height 20
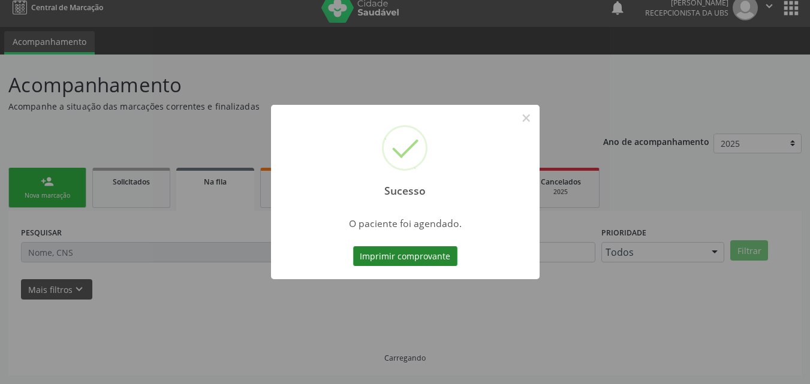
scroll to position [0, 0]
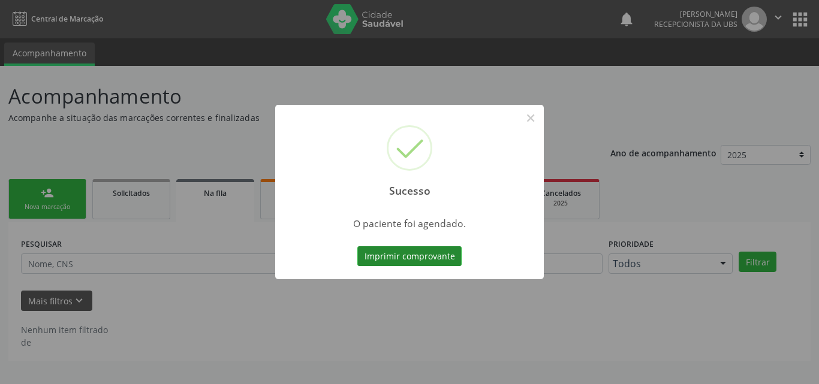
click at [387, 252] on button "Imprimir comprovante" at bounding box center [409, 256] width 104 height 20
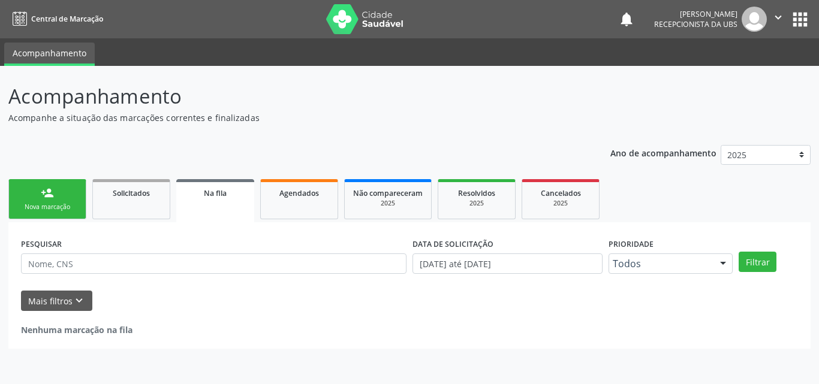
click at [59, 197] on link "person_add Nova marcação" at bounding box center [47, 199] width 78 height 40
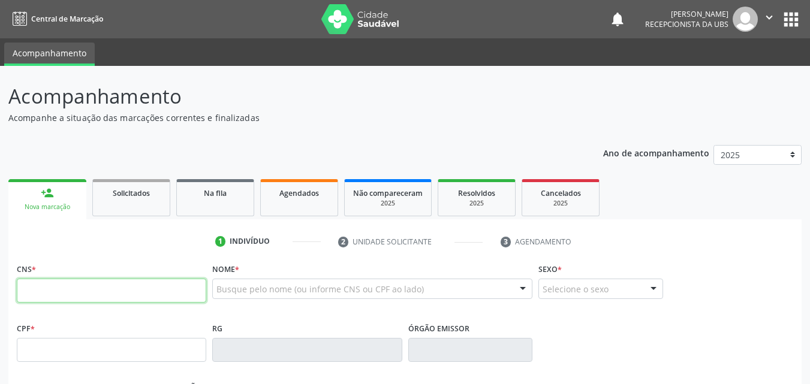
click at [43, 297] on input "text" at bounding box center [111, 291] width 189 height 24
type input "203 1886 1415 0004"
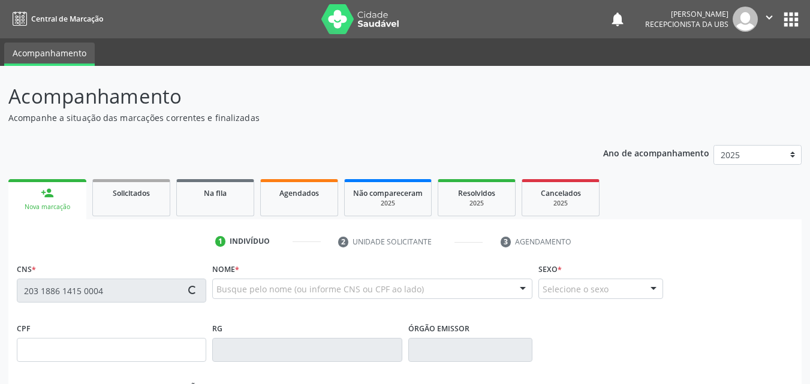
type input "340.671.324-68"
type input "24/04/1936"
type input "Izabel Maria do Nascimento"
type input "(99) 99999-9999"
type input "728.829.994-53"
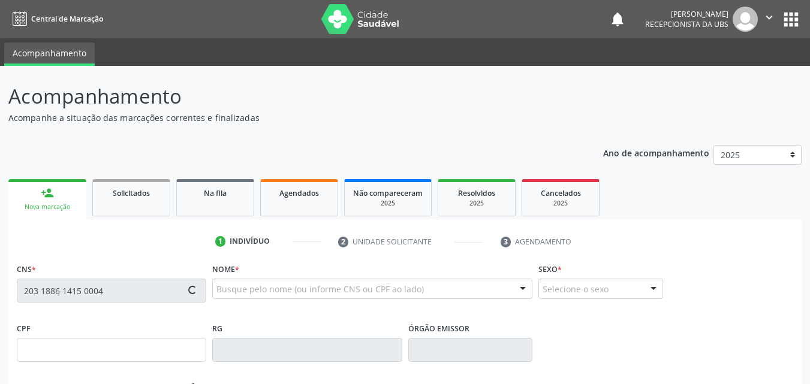
type input "77"
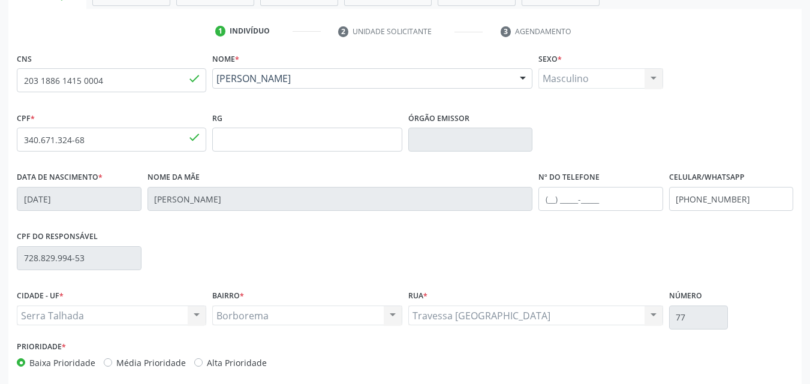
scroll to position [266, 0]
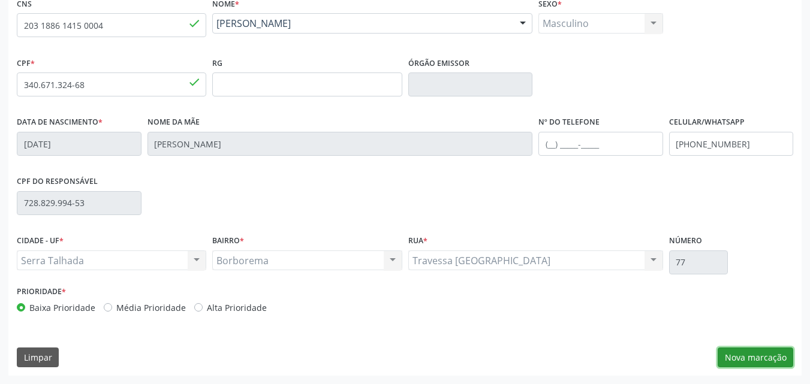
click at [765, 355] on button "Nova marcação" at bounding box center [756, 358] width 76 height 20
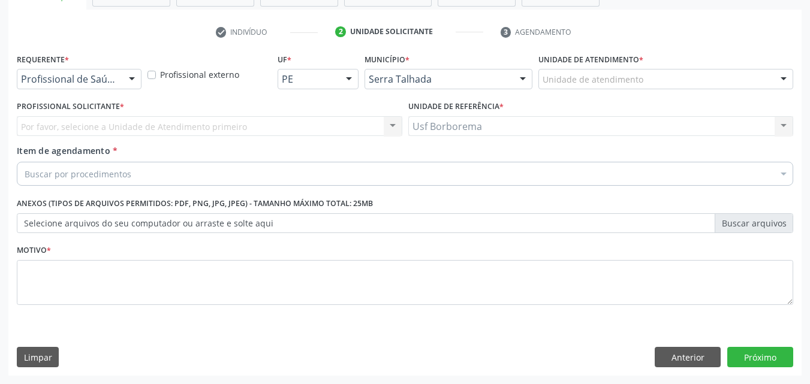
scroll to position [210, 0]
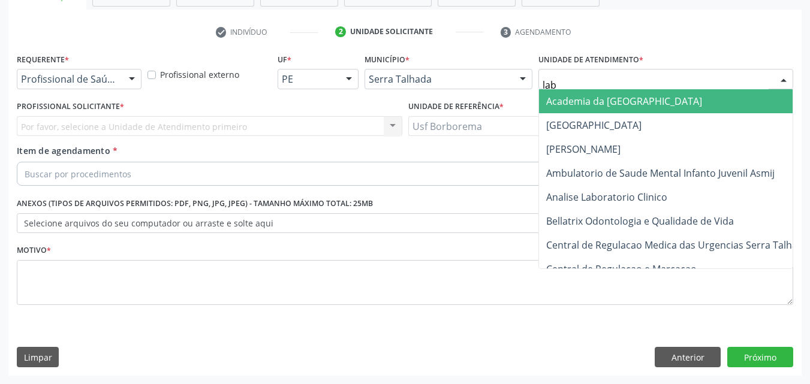
type input "labg"
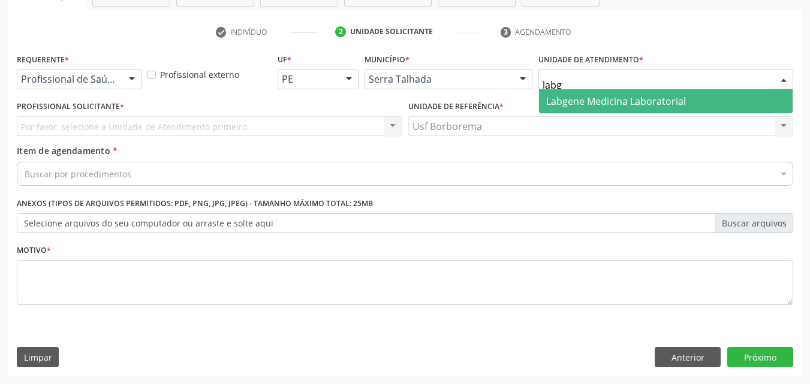
click at [633, 102] on span "Labgene Medicina Laboratorial" at bounding box center [616, 101] width 140 height 13
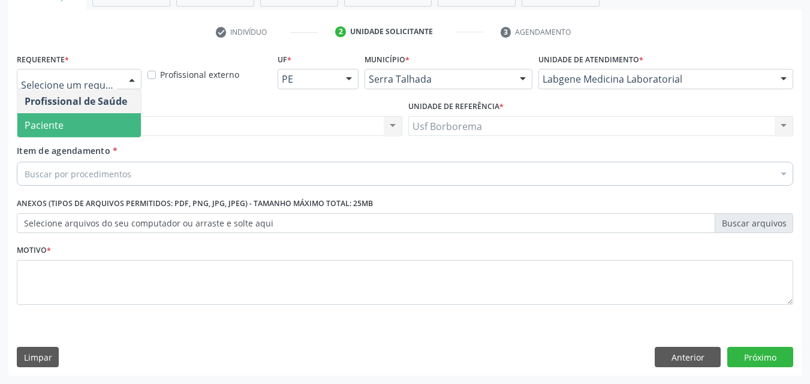
click at [104, 124] on span "Paciente" at bounding box center [79, 125] width 124 height 24
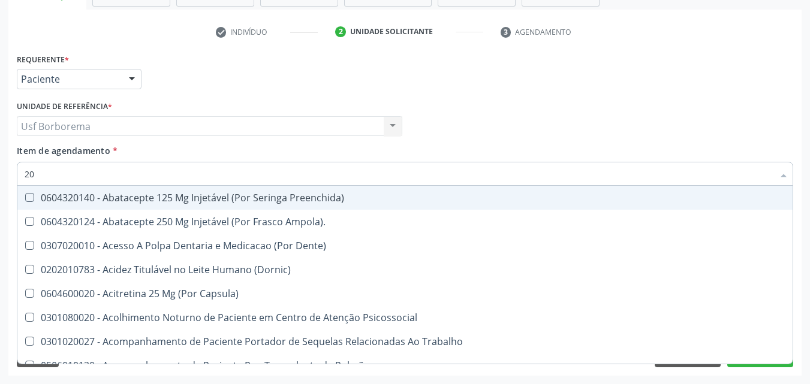
type input "2"
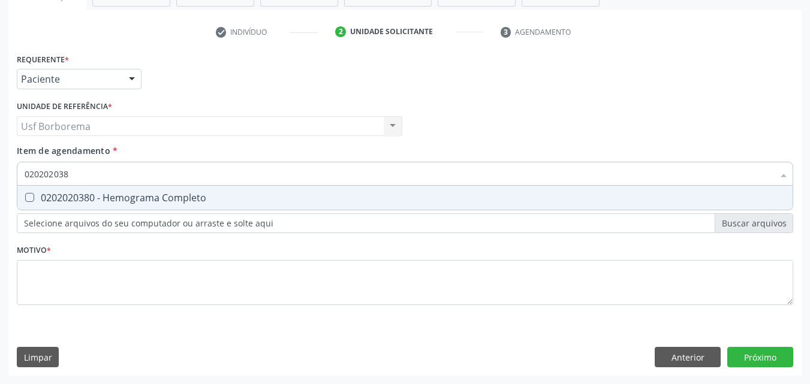
type input "0202020380"
click at [91, 194] on div "0202020380 - Hemograma Completo" at bounding box center [405, 198] width 761 height 10
checkbox Completo "true"
click at [99, 173] on input "0202020380" at bounding box center [399, 174] width 749 height 24
type input "02020203"
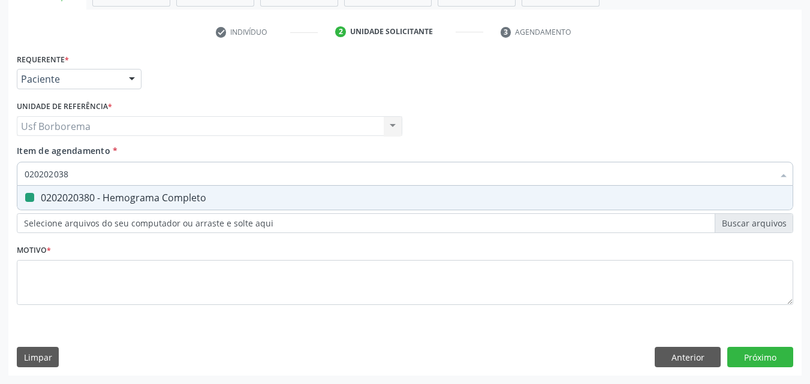
checkbox Completo "false"
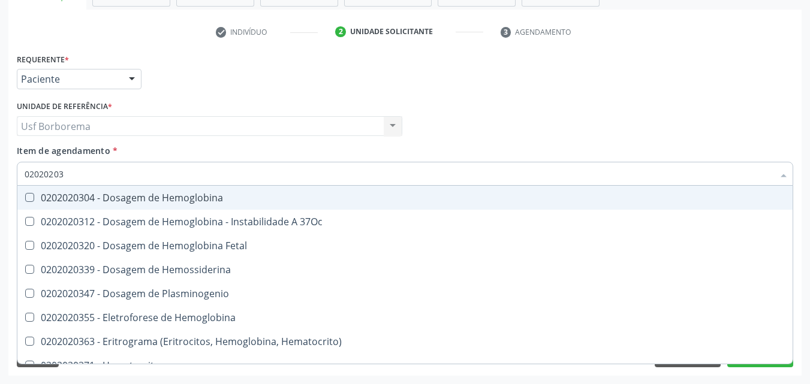
type input "0202020"
checkbox Completo "false"
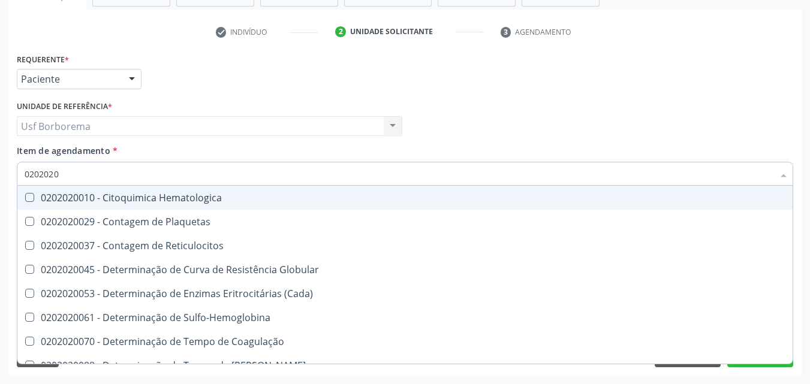
type input "020202"
checkbox Completo "false"
checkbox Leucograma "true"
type input "02020"
checkbox Completo "false"
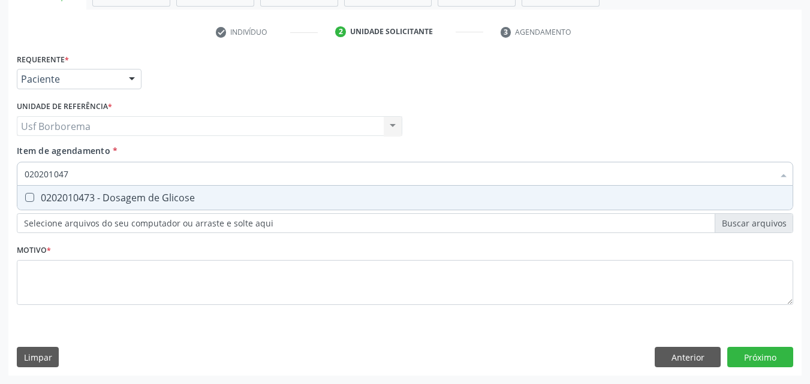
type input "0202010473"
drag, startPoint x: 130, startPoint y: 200, endPoint x: 108, endPoint y: 172, distance: 35.0
click at [128, 199] on div "0202010473 - Dosagem de Glicose" at bounding box center [405, 198] width 761 height 10
checkbox Glicose "true"
click at [114, 172] on input "0202010473" at bounding box center [399, 174] width 749 height 24
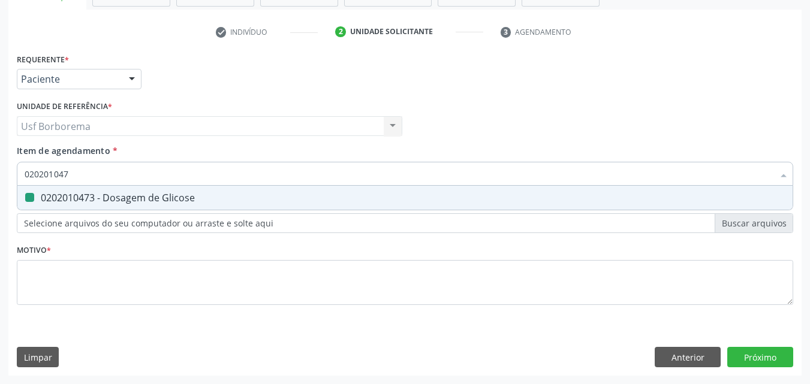
type input "02020104"
checkbox Glicose "false"
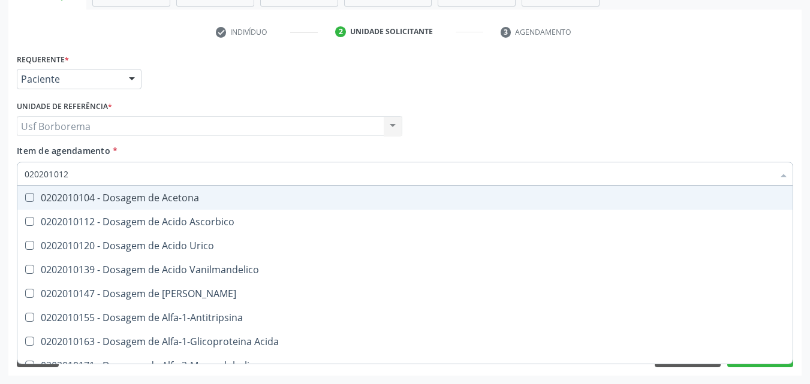
type input "0202010120"
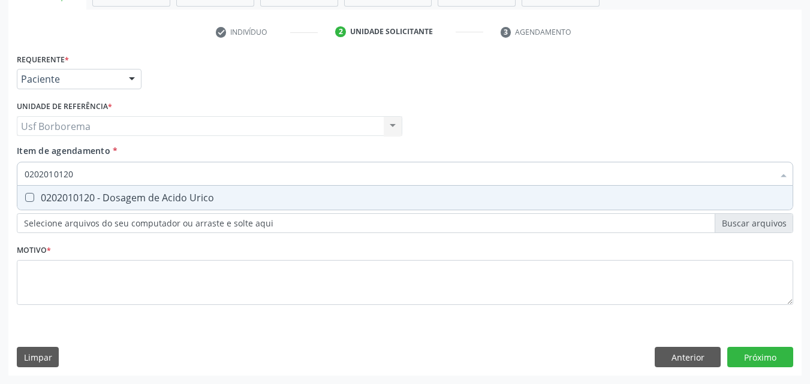
click at [101, 194] on div "0202010120 - Dosagem de Acido Urico" at bounding box center [405, 198] width 761 height 10
checkbox Urico "true"
click at [100, 174] on input "0202010120" at bounding box center [399, 174] width 749 height 24
type input "02020101"
checkbox Urico "false"
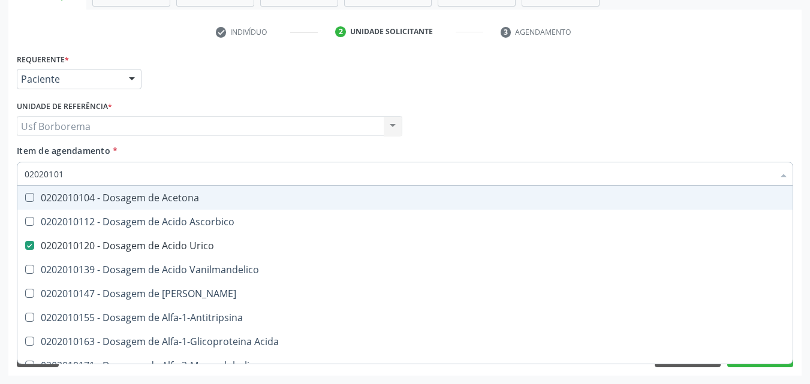
type input "0202010"
checkbox Urico "false"
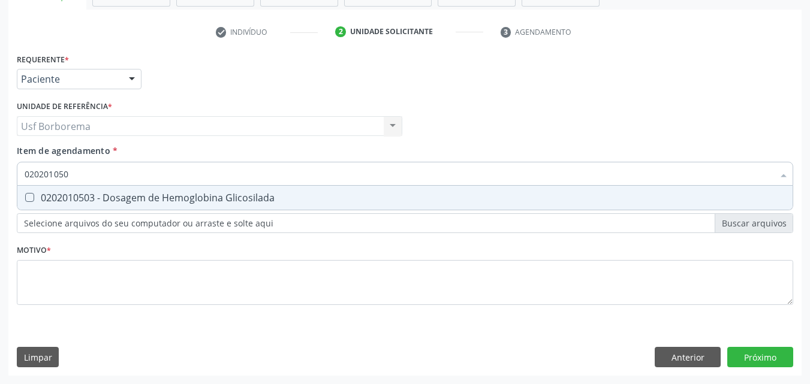
type input "0202010503"
click at [113, 193] on div "0202010503 - Dosagem de Hemoglobina Glicosilada" at bounding box center [405, 198] width 761 height 10
checkbox Glicosilada "true"
click at [112, 176] on input "0202010503" at bounding box center [399, 174] width 749 height 24
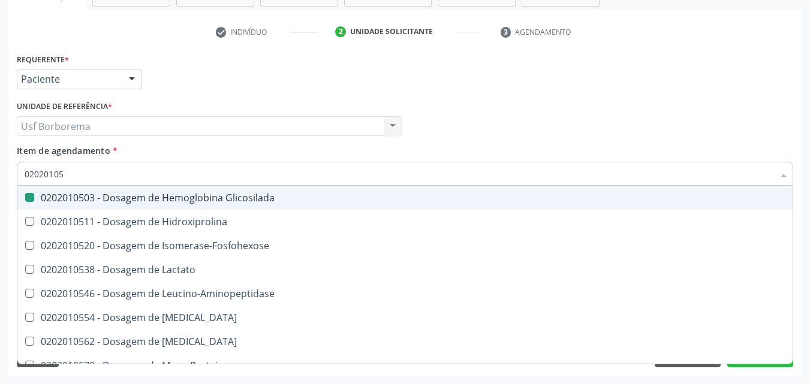
type input "0202010"
checkbox Glicosilada "false"
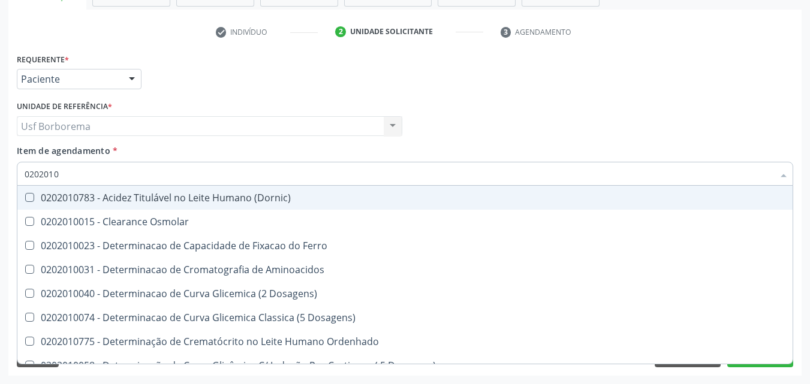
type input "020201"
checkbox Urico "false"
checkbox Amonia "true"
checkbox Glicose "false"
checkbox Glicosilada "false"
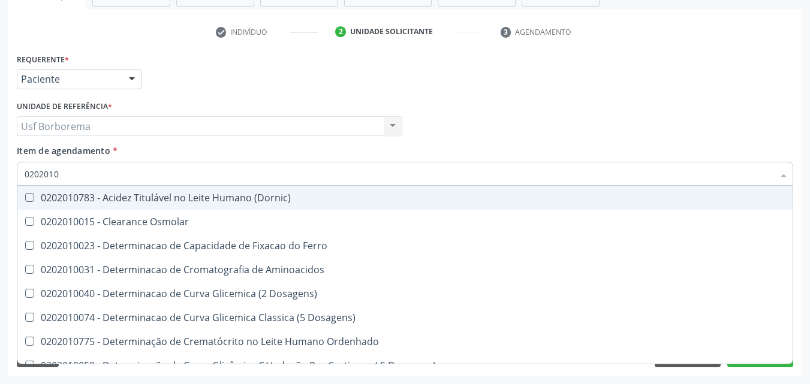
checkbox Nt-Probnp\) "true"
checkbox Potassio "true"
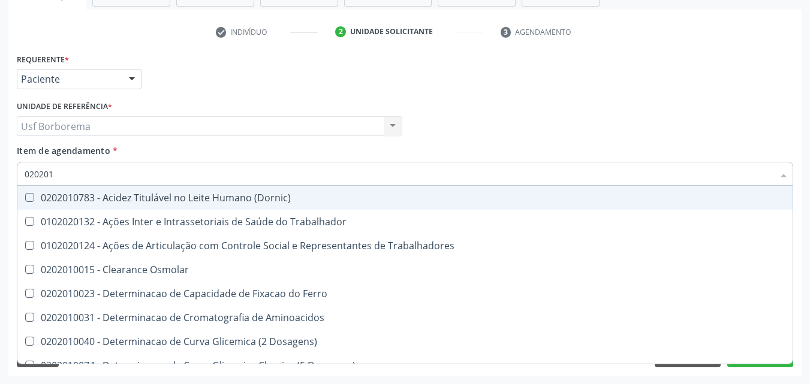
type input "0202010"
checkbox Ativada\) "true"
checkbox Urico "false"
checkbox II "true"
checkbox Serico "true"
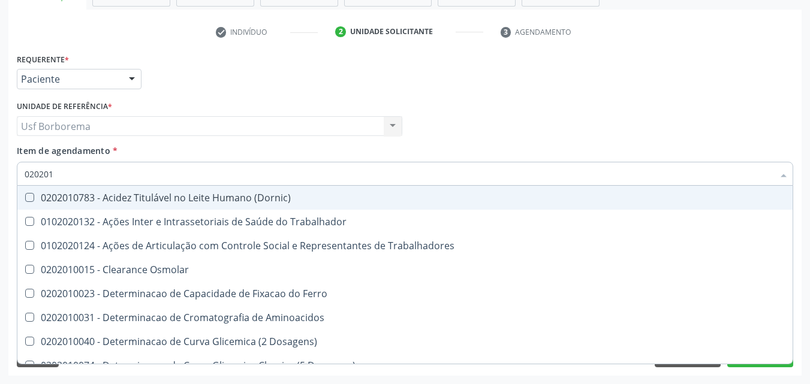
checkbox Glicose "false"
checkbox Glicosilada "false"
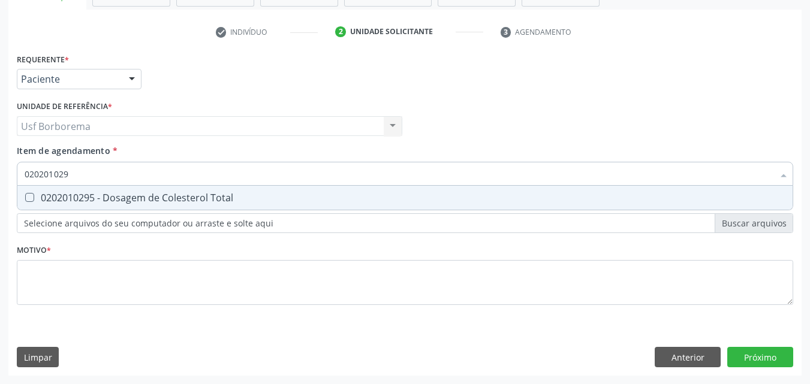
type input "0202010295"
click at [152, 198] on div "0202010295 - Dosagem de Colesterol Total" at bounding box center [405, 198] width 761 height 10
checkbox Total "true"
click at [149, 173] on input "0202010295" at bounding box center [399, 174] width 749 height 24
type input "02020102"
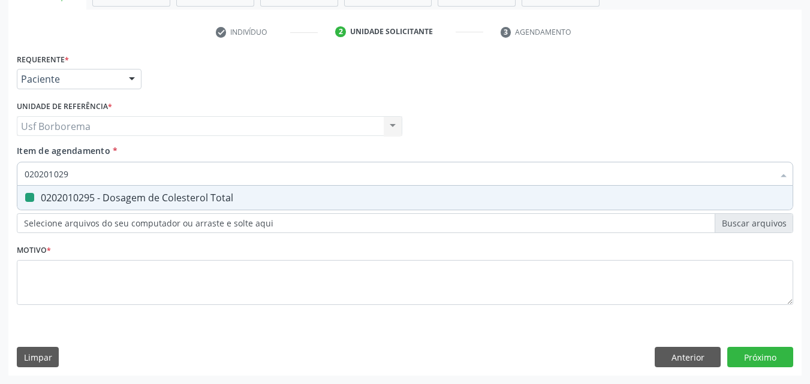
checkbox Total "false"
type input "0202010287"
click at [145, 194] on div "0202010287 - Dosagem de Colesterol Ldl" at bounding box center [405, 198] width 761 height 10
checkbox Ldl "true"
click at [142, 178] on input "0202010287" at bounding box center [399, 174] width 749 height 24
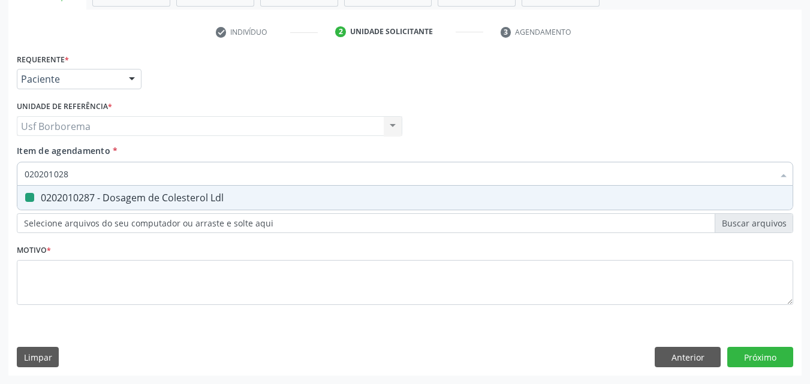
type input "02020102"
checkbox Ldl "false"
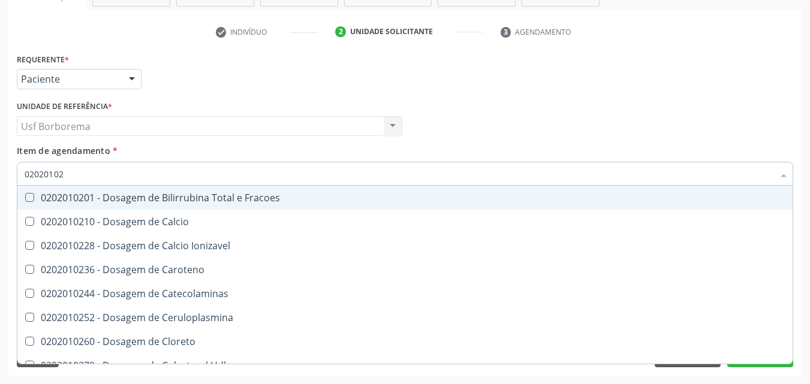
type input "0202010"
checkbox Ldl "false"
checkbox Total "false"
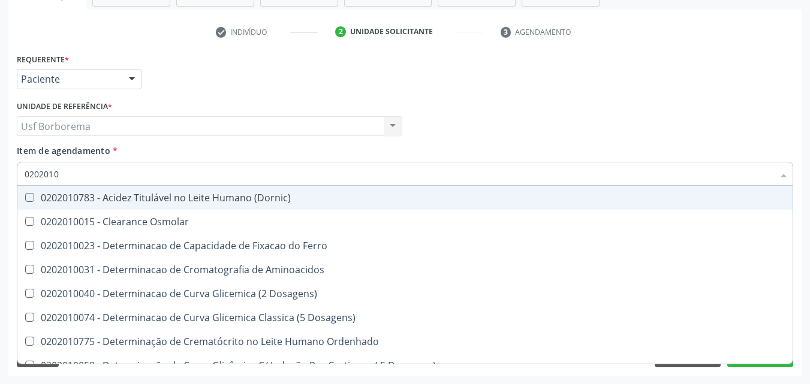
type input "02020102"
checkbox Dosagens\) "true"
checkbox Osmolaridade "true"
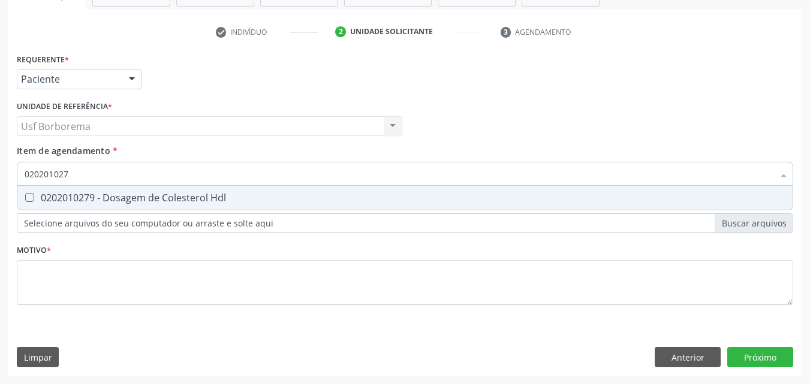
type input "0202010279"
drag, startPoint x: 137, startPoint y: 194, endPoint x: 133, endPoint y: 171, distance: 23.1
click at [135, 191] on span "0202010279 - Dosagem de Colesterol Hdl" at bounding box center [404, 198] width 775 height 24
checkbox Hdl "true"
click at [137, 170] on input "0202010279" at bounding box center [399, 174] width 749 height 24
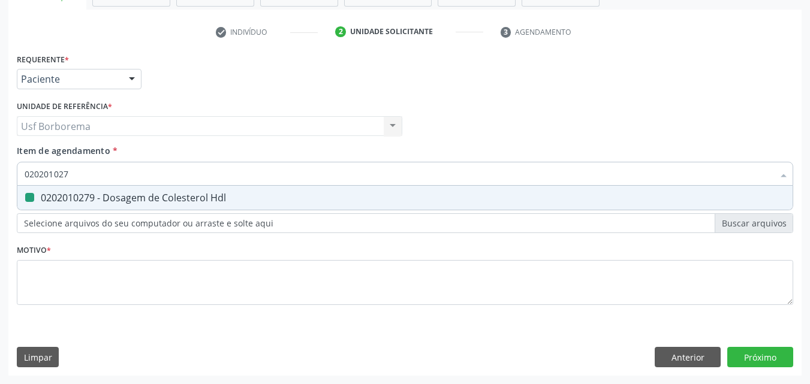
type input "02020102"
checkbox Hdl "false"
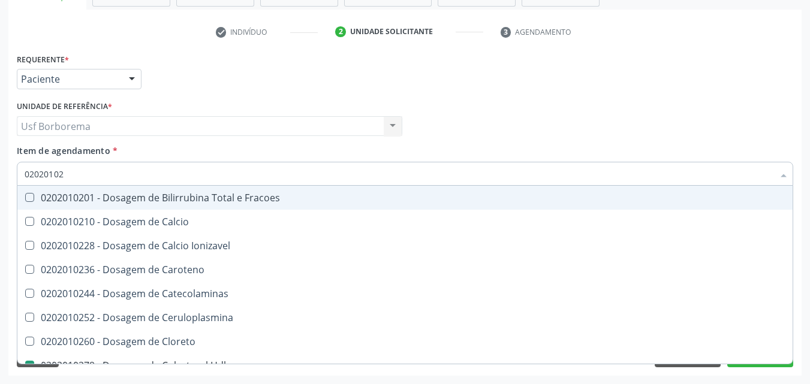
type input "0202010"
checkbox Hdl "false"
checkbox Ldl "false"
checkbox Total "false"
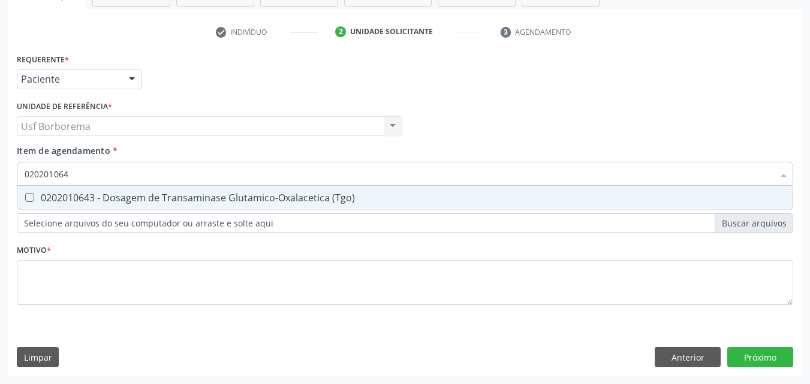
type input "0202010643"
click at [170, 200] on div "0202010643 - Dosagem de Transaminase Glutamico-Oxalacetica (Tgo)" at bounding box center [405, 198] width 761 height 10
checkbox \(Tgo\) "true"
click at [164, 175] on input "0202010643" at bounding box center [399, 174] width 749 height 24
type input "02020106"
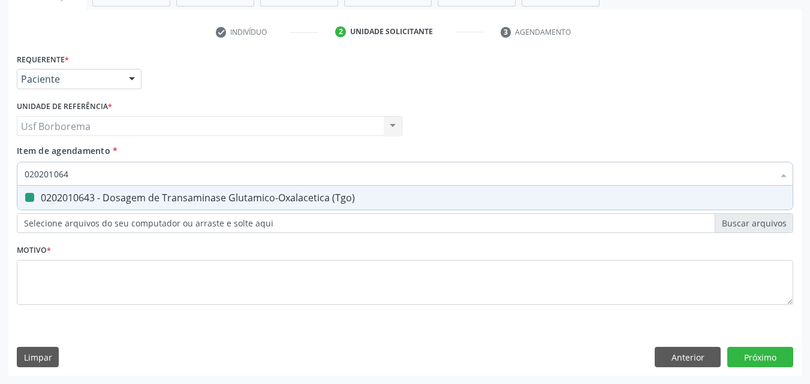
checkbox \(Tgo\) "false"
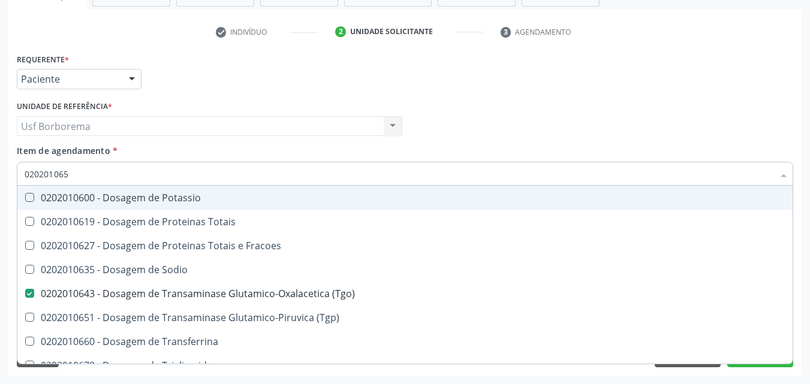
type input "0202010651"
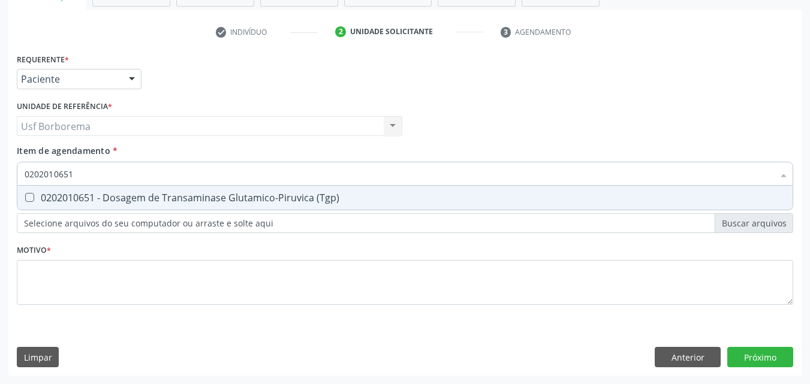
click at [163, 197] on div "0202010651 - Dosagem de Transaminase Glutamico-Piruvica (Tgp)" at bounding box center [405, 198] width 761 height 10
checkbox \(Tgp\) "true"
click at [161, 174] on input "0202010651" at bounding box center [399, 174] width 749 height 24
type input "02020106"
checkbox \(Tgp\) "false"
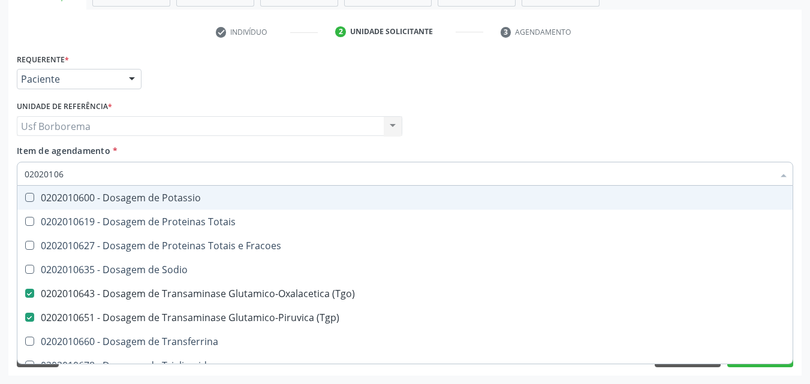
type input "0202010"
checkbox \(Tgo\) "false"
checkbox \(Tgp\) "false"
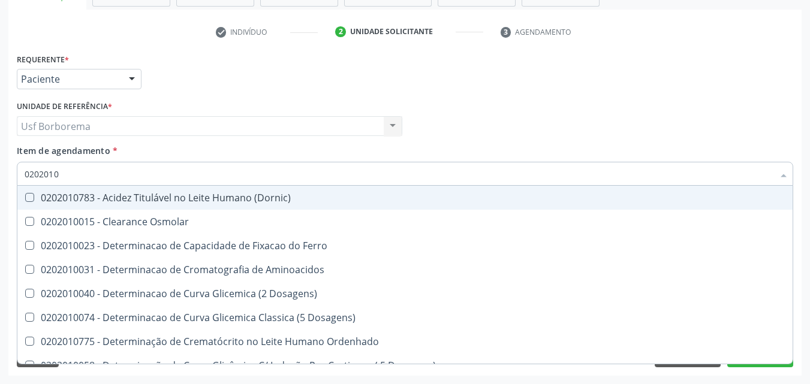
type input "02020106"
checkbox Dosagens\) "true"
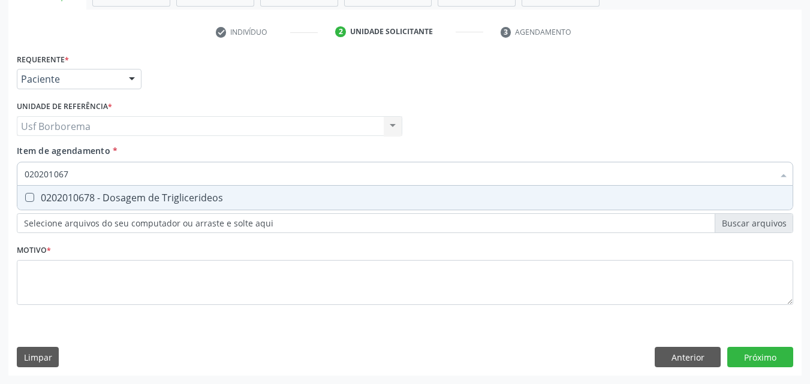
type input "0202010678"
click at [148, 198] on div "0202010678 - Dosagem de Triglicerideos" at bounding box center [405, 198] width 761 height 10
checkbox Triglicerideos "true"
click at [140, 172] on input "0202010678" at bounding box center [399, 174] width 749 height 24
type input "02020106"
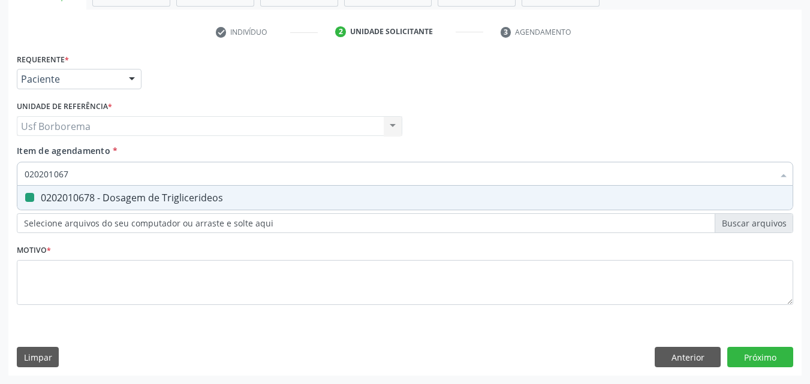
checkbox Triglicerideos "false"
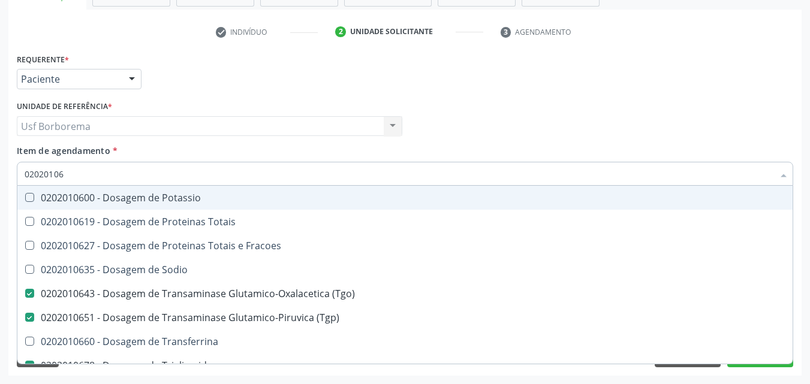
type input "0202010"
checkbox \(Tgo\) "false"
checkbox \(Tgp\) "false"
checkbox Triglicerideos "false"
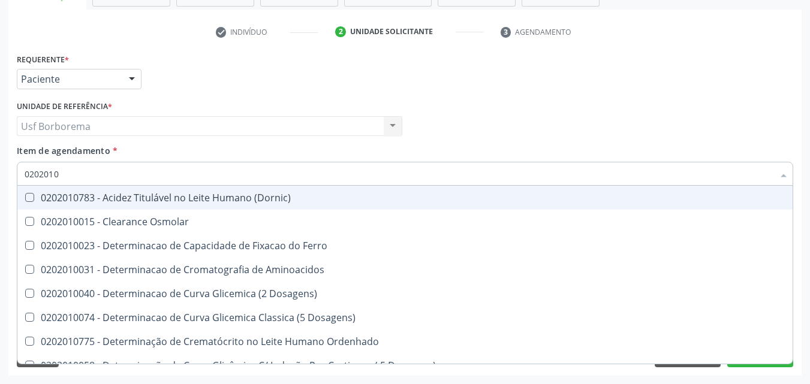
type input "02020106"
checkbox Dosagens\) "true"
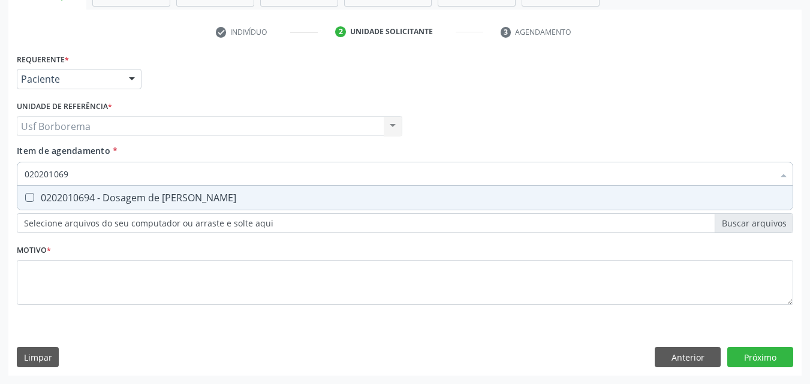
type input "0202010694"
drag, startPoint x: 137, startPoint y: 192, endPoint x: 133, endPoint y: 186, distance: 7.8
click at [135, 190] on span "0202010694 - Dosagem de [PERSON_NAME]" at bounding box center [404, 198] width 775 height 24
checkbox Ureia "true"
click at [128, 173] on input "0202010694" at bounding box center [399, 174] width 749 height 24
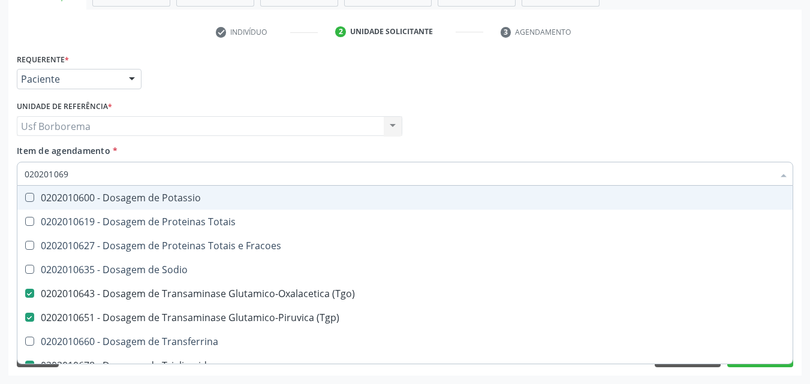
type input "02020106"
checkbox Potassio "false"
type input "0202010"
checkbox \(Tgo\) "false"
checkbox \(Tgp\) "false"
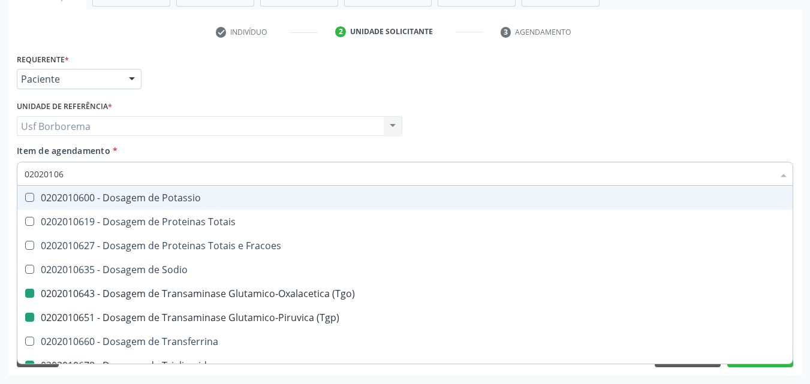
checkbox Triglicerideos "false"
checkbox Ureia "false"
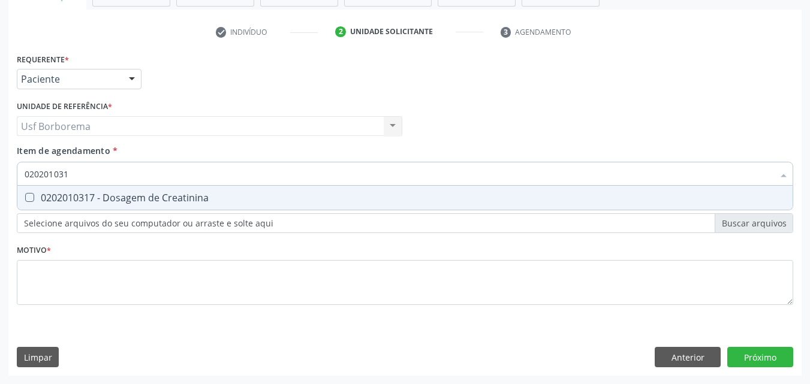
type input "0202010317"
click at [127, 194] on div "0202010317 - Dosagem de Creatinina" at bounding box center [405, 198] width 761 height 10
checkbox Creatinina "true"
click at [125, 178] on input "0202010317" at bounding box center [399, 174] width 749 height 24
type input "02020103"
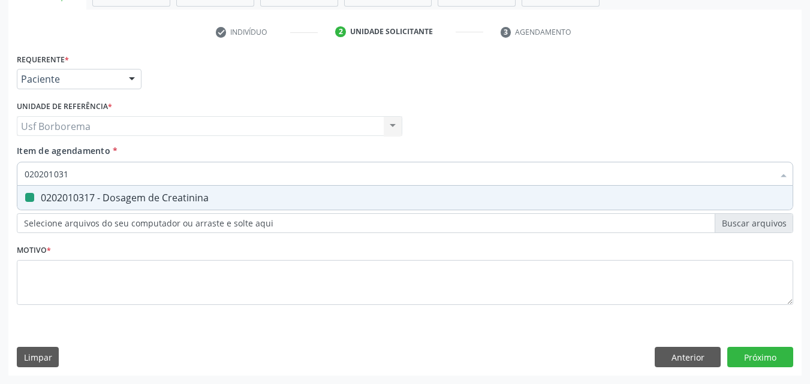
checkbox Creatinina "false"
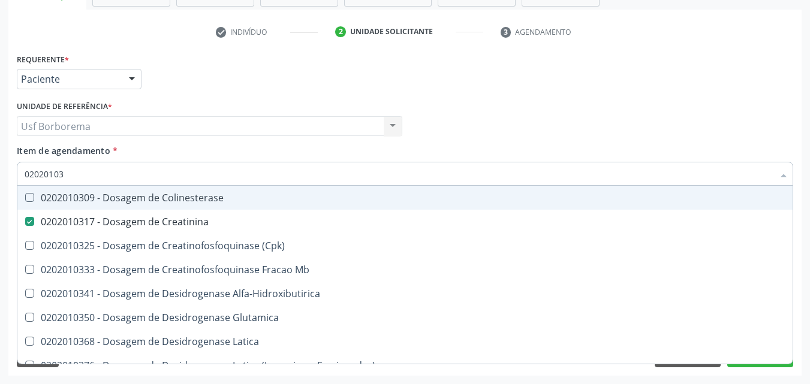
type input "0202010"
checkbox Creatinina "false"
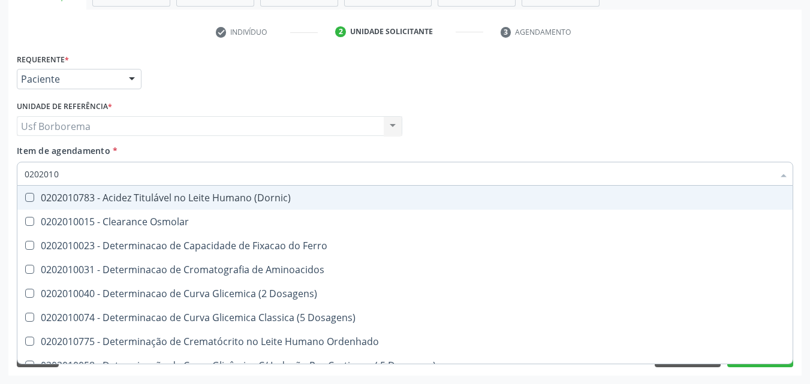
type input "020201"
checkbox Urico "false"
checkbox Amonia "true"
checkbox Hdl "false"
checkbox Ldl "false"
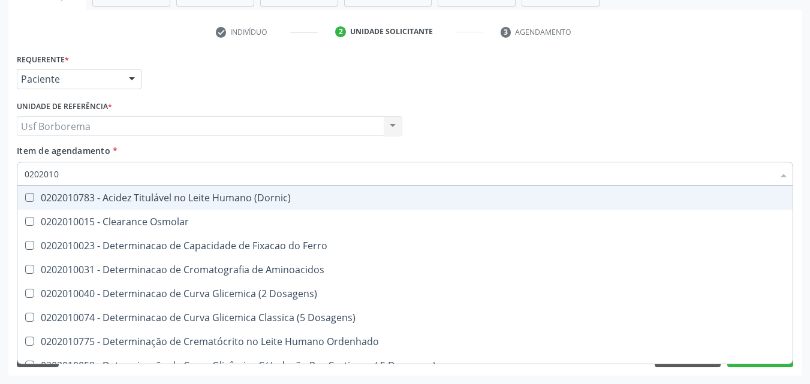
checkbox Total "false"
checkbox Creatinina "false"
checkbox Latica "true"
checkbox Fracionadas\) "true"
checkbox Ferritina "true"
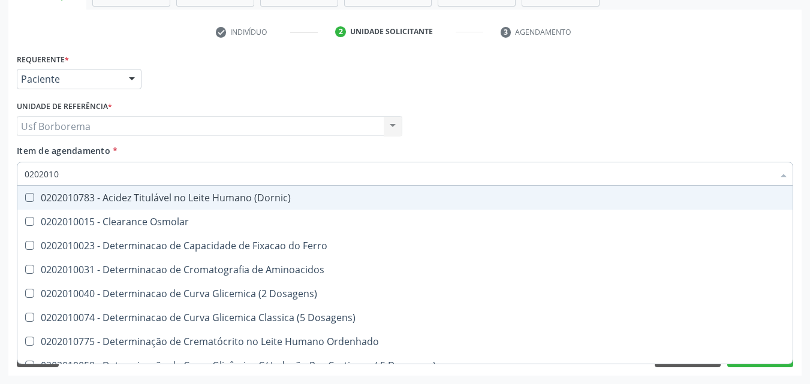
checkbox Folato "true"
checkbox Glicose "false"
checkbox Glicosilada "false"
checkbox Nt-Probnp\) "true"
checkbox Potassio "true"
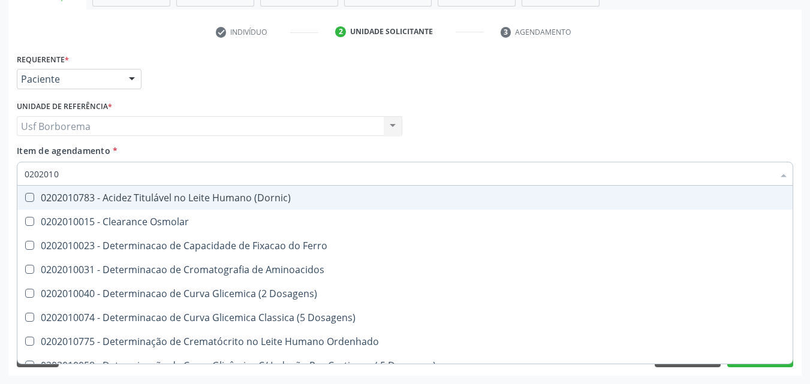
checkbox \(Tgo\) "false"
checkbox \(Tgp\) "false"
checkbox Triglicerideos "false"
checkbox Ureia "false"
checkbox D-Xilose "true"
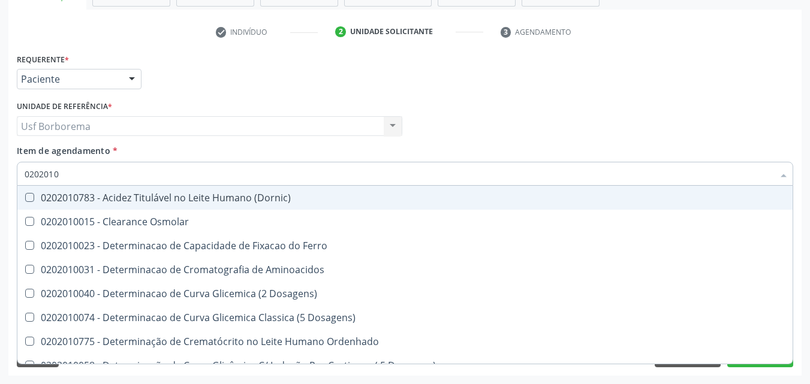
checkbox Orais "true"
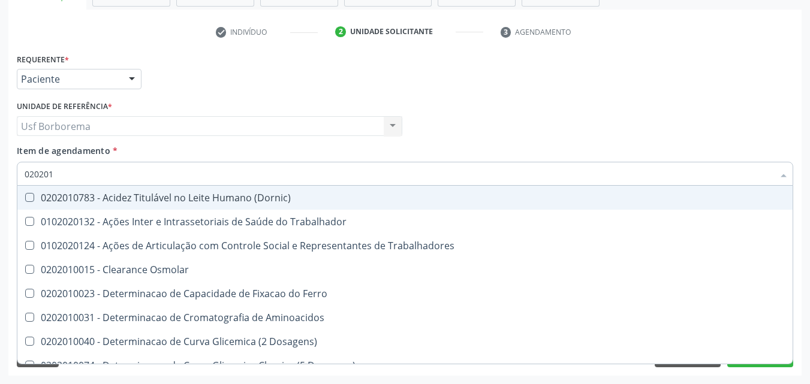
type input "02020"
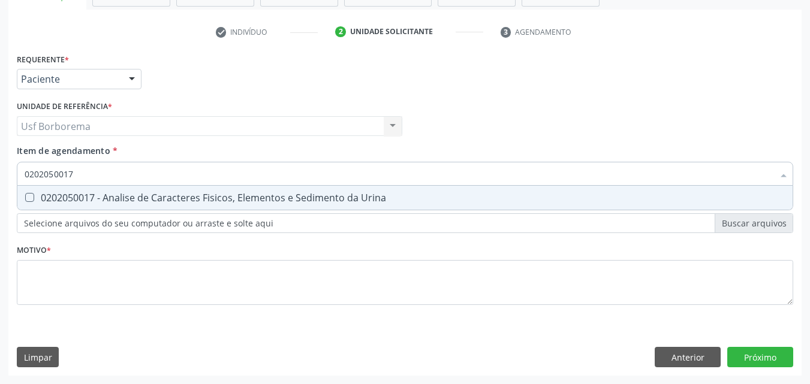
drag, startPoint x: 128, startPoint y: 192, endPoint x: 124, endPoint y: 181, distance: 12.7
click at [126, 188] on span "0202050017 - Analise de Caracteres Fisicos, Elementos e Sedimento da Urina" at bounding box center [404, 198] width 775 height 24
click at [122, 172] on input "0202050017" at bounding box center [399, 174] width 749 height 24
click at [158, 193] on div "0202030105 - Dosagem de Antigeno Prostatico Especifico (Psa)" at bounding box center [405, 198] width 761 height 10
click at [164, 177] on input "0202030105" at bounding box center [399, 174] width 749 height 24
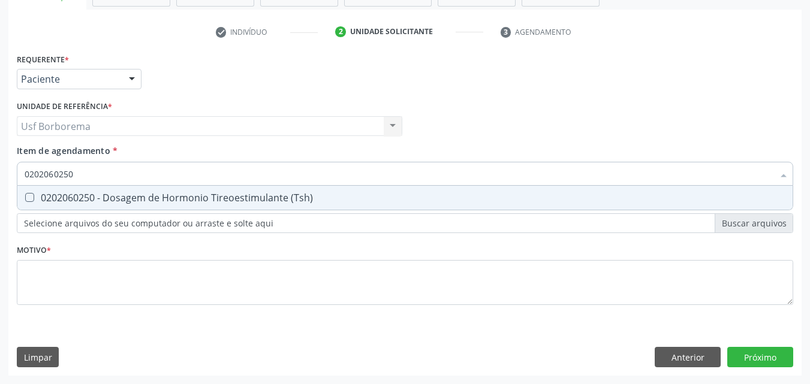
drag, startPoint x: 165, startPoint y: 191, endPoint x: 165, endPoint y: 176, distance: 14.4
click at [165, 190] on span "0202060250 - Dosagem de Hormonio Tireoestimulante (Tsh)" at bounding box center [404, 198] width 775 height 24
click at [164, 172] on input "0202060250" at bounding box center [399, 174] width 749 height 24
click at [169, 197] on div "0202060381 - Dosagem de Tiroxina Livre (T4 Livre)" at bounding box center [405, 198] width 761 height 10
click at [172, 172] on input "0202060381" at bounding box center [399, 174] width 749 height 24
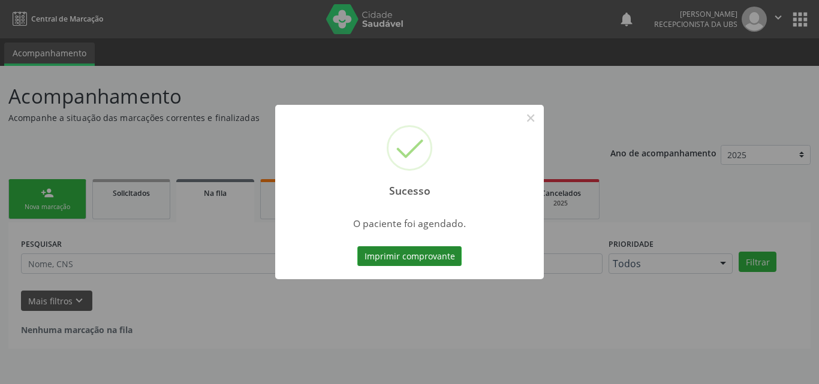
click at [392, 263] on button "Imprimir comprovante" at bounding box center [409, 256] width 104 height 20
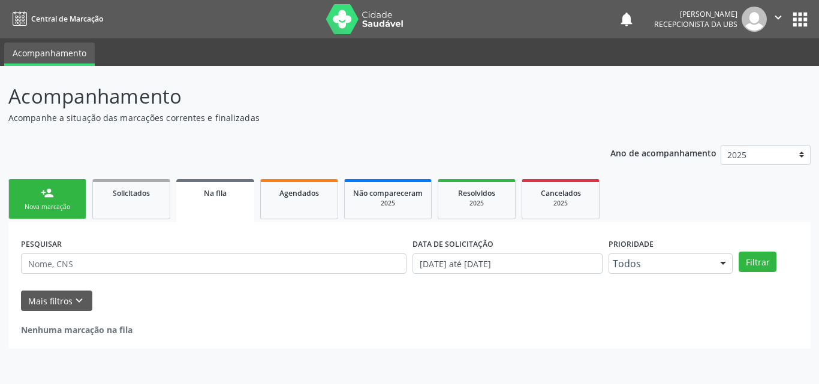
click at [43, 216] on link "person_add Nova marcação" at bounding box center [47, 199] width 78 height 40
click at [44, 209] on div "Nova marcação" at bounding box center [47, 207] width 60 height 9
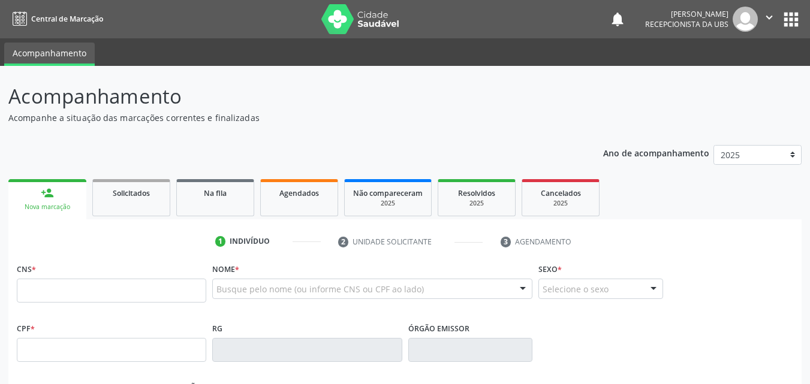
click at [45, 199] on div "person_add" at bounding box center [47, 192] width 13 height 13
click at [51, 287] on input "text" at bounding box center [111, 291] width 189 height 24
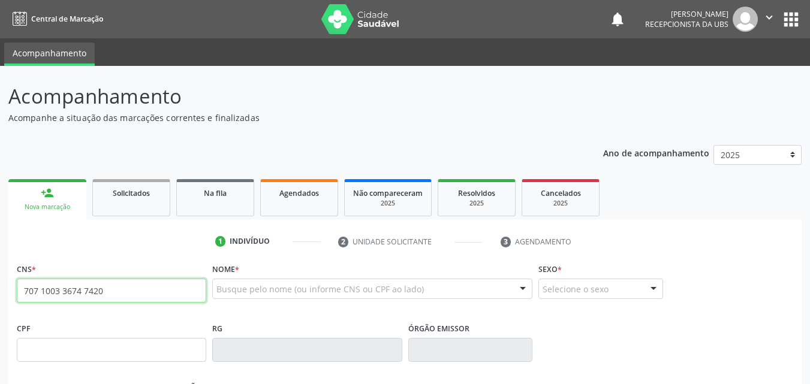
type input "707 1003 3674 7420"
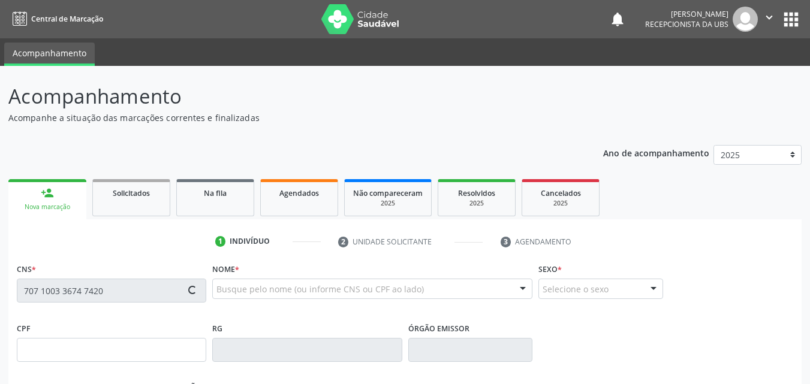
type input "18/01/1980"
type input "S/N"
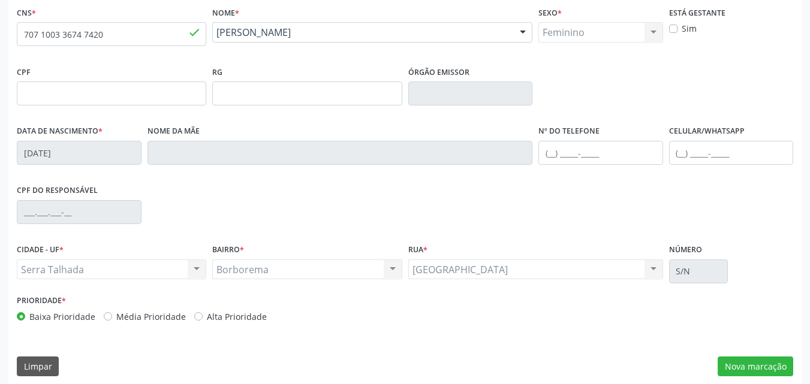
scroll to position [266, 0]
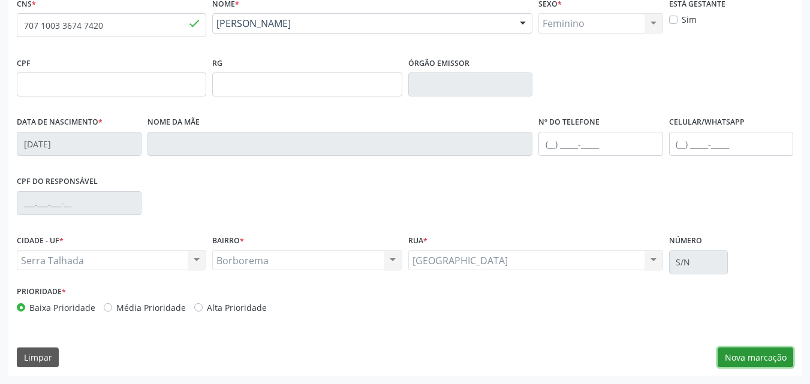
click at [750, 358] on button "Nova marcação" at bounding box center [756, 358] width 76 height 20
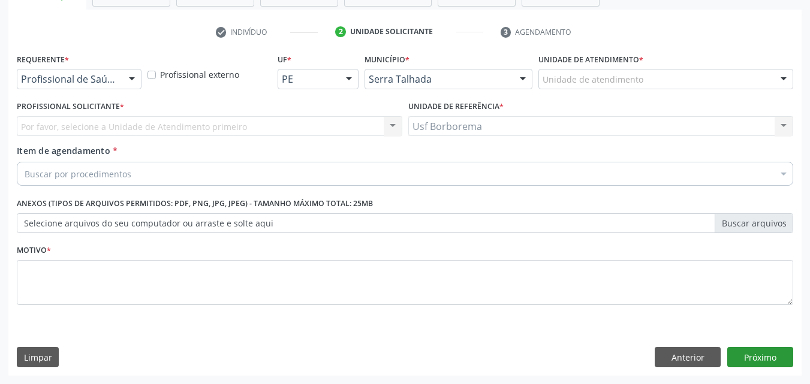
scroll to position [210, 0]
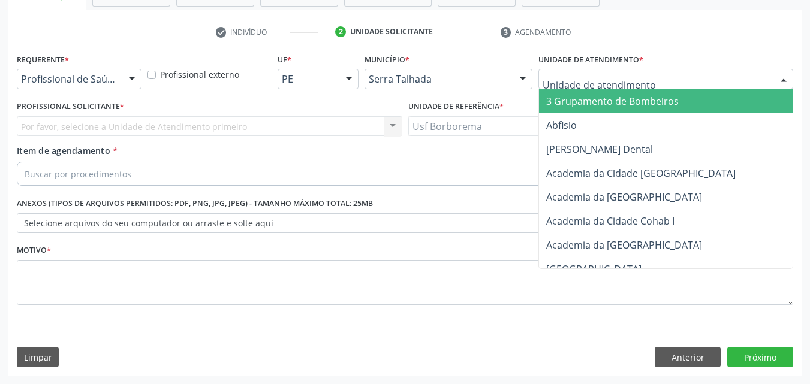
click at [675, 78] on div at bounding box center [666, 79] width 255 height 20
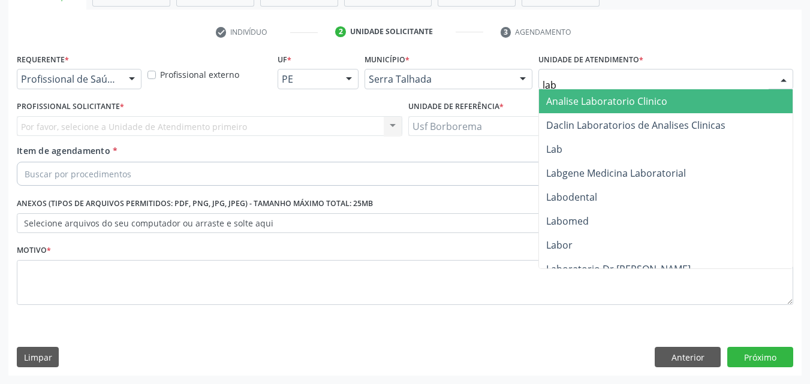
type input "labg"
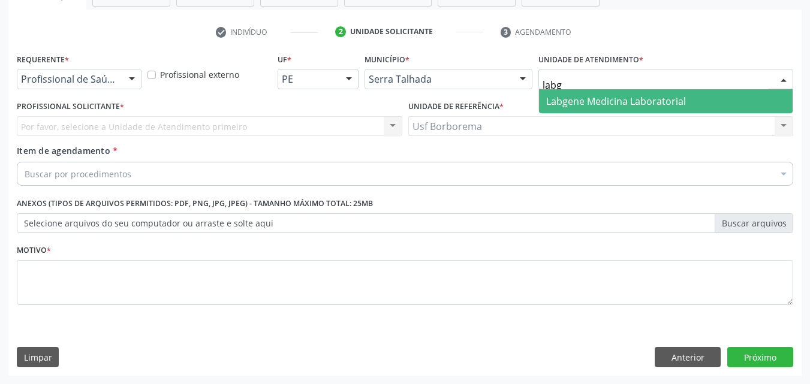
click at [661, 102] on span "Labgene Medicina Laboratorial" at bounding box center [616, 101] width 140 height 13
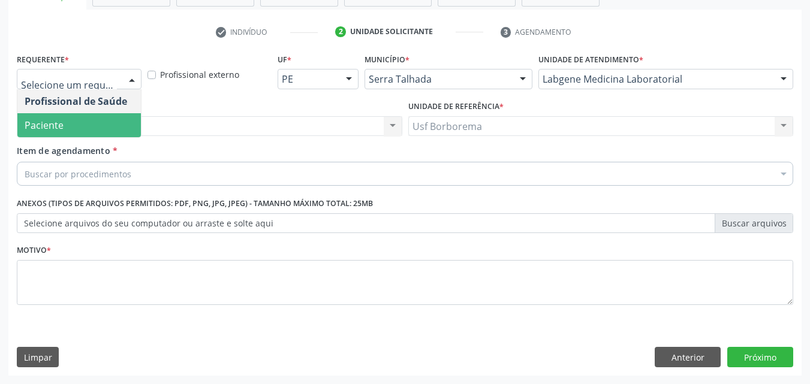
click at [113, 127] on span "Paciente" at bounding box center [79, 125] width 124 height 24
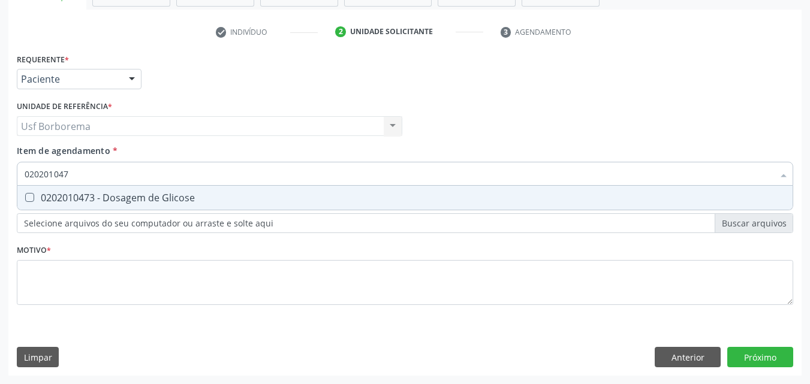
type input "0202010473"
drag, startPoint x: 97, startPoint y: 203, endPoint x: 95, endPoint y: 182, distance: 21.7
click at [96, 201] on div "0202010473 - Dosagem de Glicose" at bounding box center [405, 198] width 761 height 10
checkbox Glicose "true"
click at [96, 179] on input "0202010473" at bounding box center [399, 174] width 749 height 24
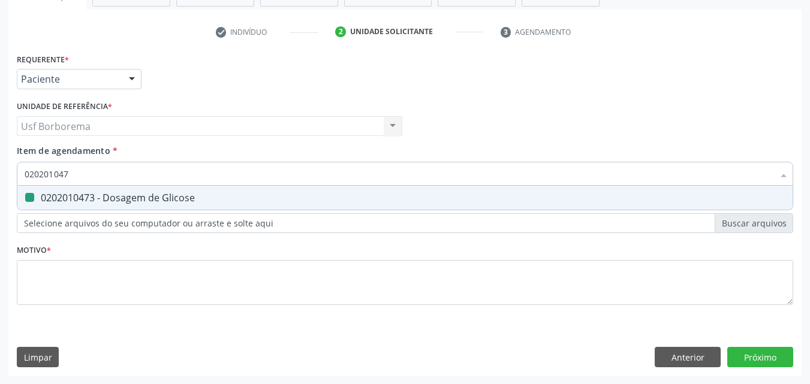
type input "02020104"
checkbox Glicose "false"
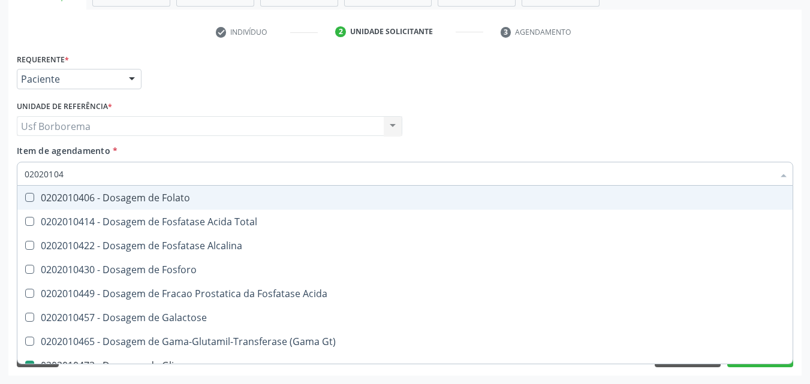
type input "0202010"
checkbox Glicose "false"
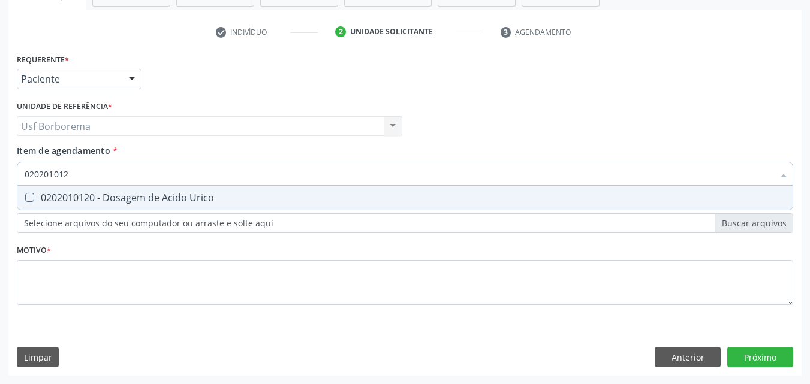
type input "0202010120"
drag, startPoint x: 100, startPoint y: 189, endPoint x: 99, endPoint y: 182, distance: 7.3
click at [100, 190] on span "0202010120 - Dosagem de Acido Urico" at bounding box center [404, 198] width 775 height 24
checkbox Urico "true"
click at [98, 174] on input "0202010120" at bounding box center [399, 174] width 749 height 24
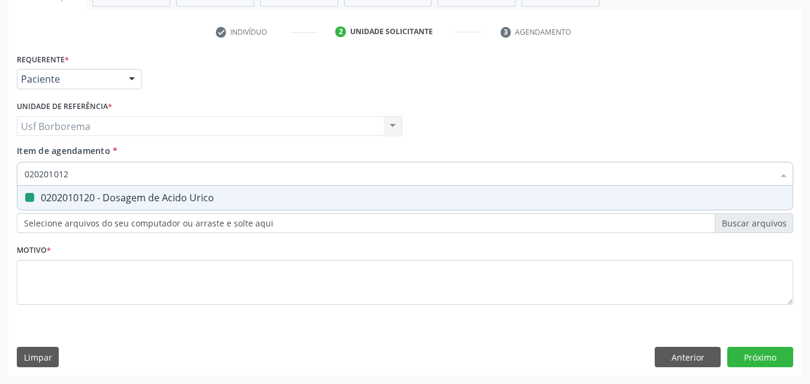
type input "02020101"
checkbox Urico "false"
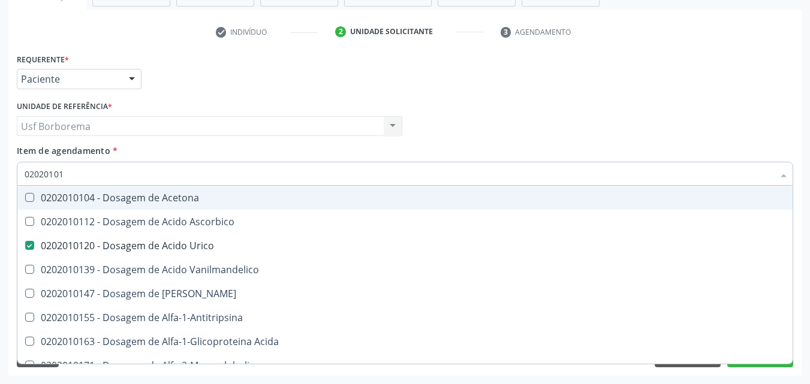
type input "0202010"
checkbox Urico "false"
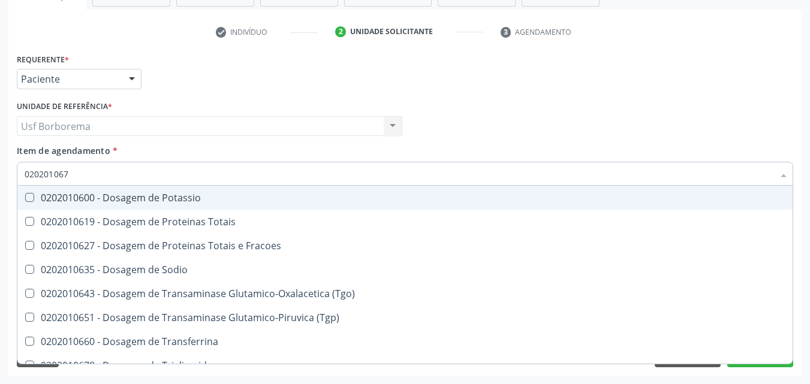
type input "0202010678"
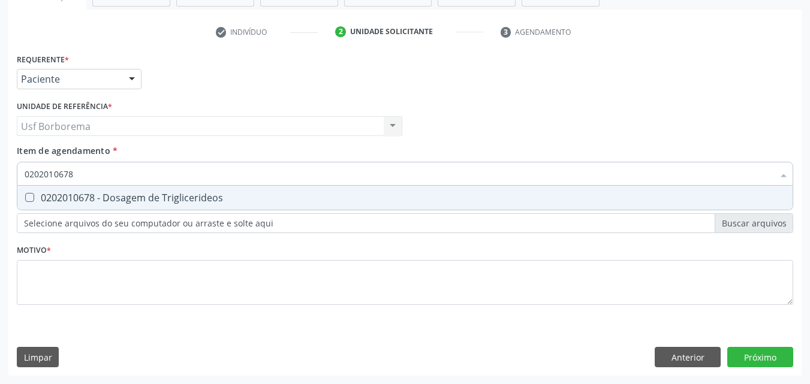
drag, startPoint x: 91, startPoint y: 195, endPoint x: 94, endPoint y: 179, distance: 16.5
click at [91, 194] on div "0202010678 - Dosagem de Triglicerideos" at bounding box center [405, 198] width 761 height 10
checkbox Triglicerideos "true"
click at [93, 172] on input "0202010678" at bounding box center [399, 174] width 749 height 24
type input "02020106"
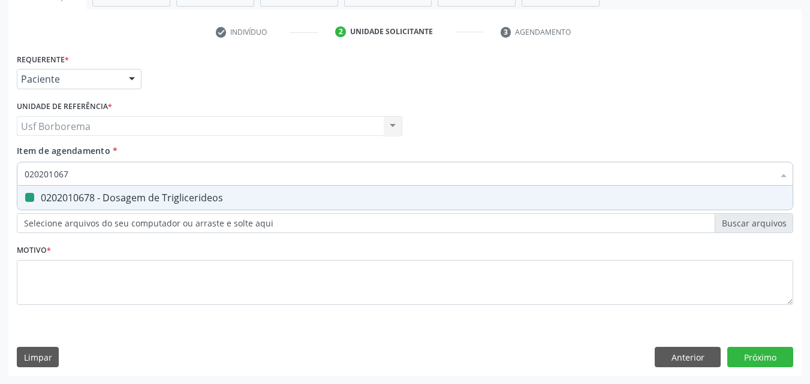
checkbox Triglicerideos "false"
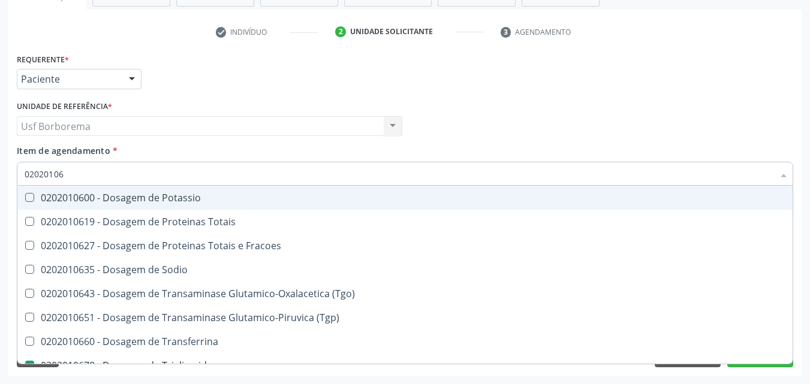
type input "0202010"
checkbox Triglicerideos "false"
type input "0202010317"
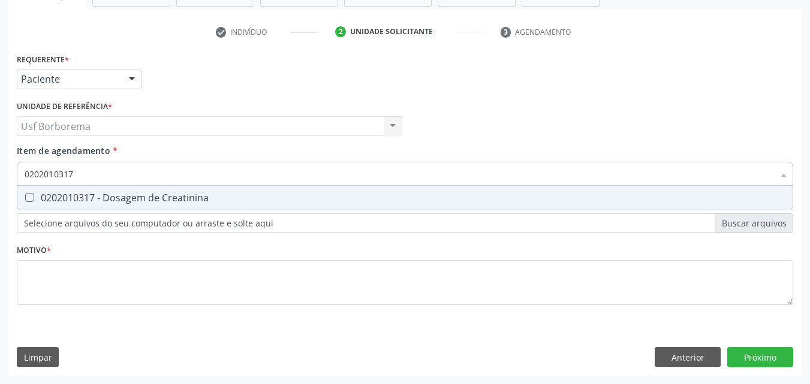
drag, startPoint x: 107, startPoint y: 198, endPoint x: 105, endPoint y: 186, distance: 12.7
click at [105, 195] on div "0202010317 - Dosagem de Creatinina" at bounding box center [405, 198] width 761 height 10
checkbox Creatinina "true"
click at [104, 168] on input "0202010317" at bounding box center [399, 174] width 749 height 24
type input "02020103"
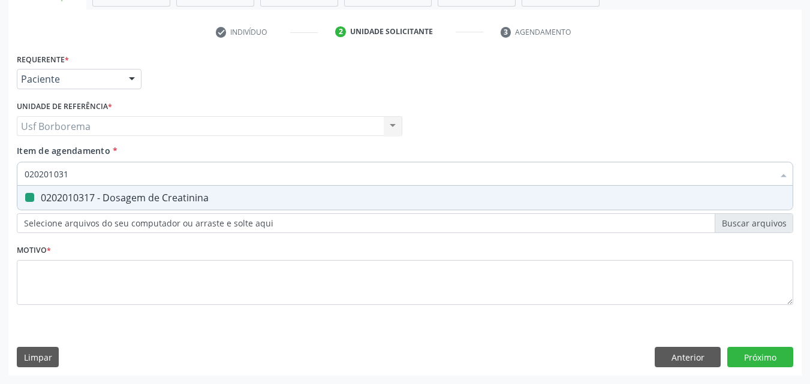
checkbox Creatinina "false"
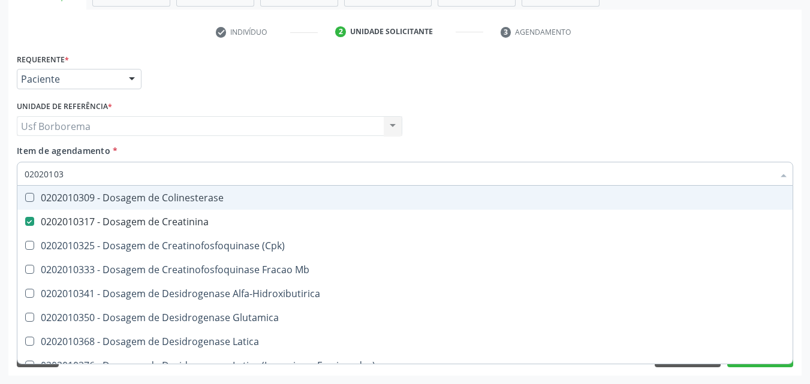
type input "0202010"
checkbox Creatinina "false"
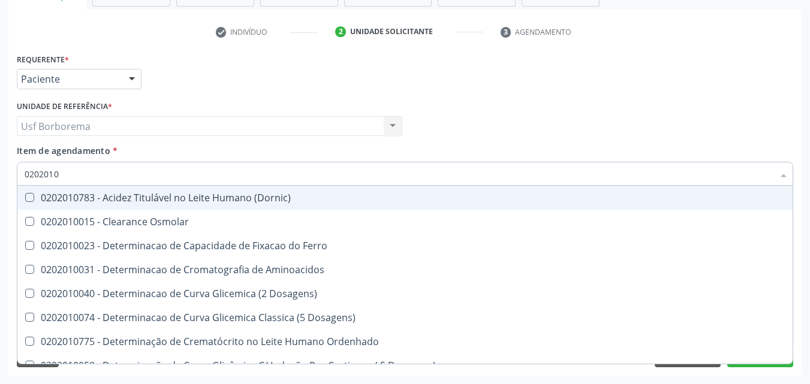
type input "02020106"
checkbox Dosagens\) "true"
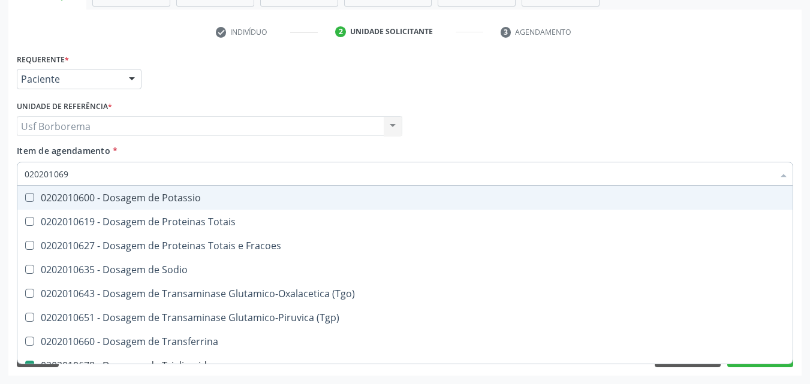
type input "0202010694"
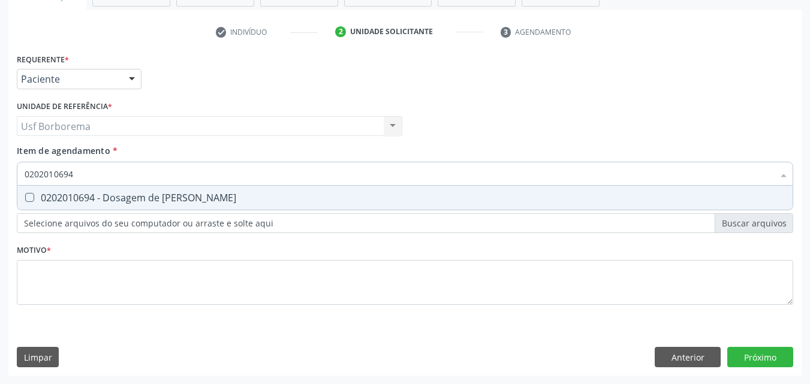
drag, startPoint x: 116, startPoint y: 191, endPoint x: 115, endPoint y: 170, distance: 21.1
click at [115, 186] on span "0202010694 - Dosagem de Ureia" at bounding box center [404, 198] width 775 height 24
checkbox Ureia "true"
click at [115, 170] on input "0202010694" at bounding box center [399, 174] width 749 height 24
type input "02020106"
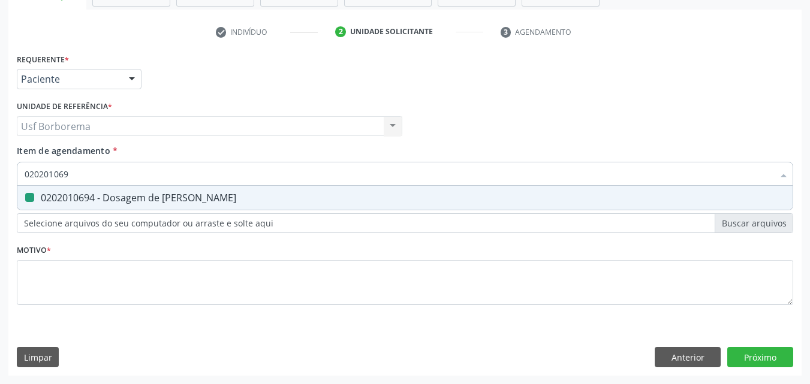
checkbox Ureia "false"
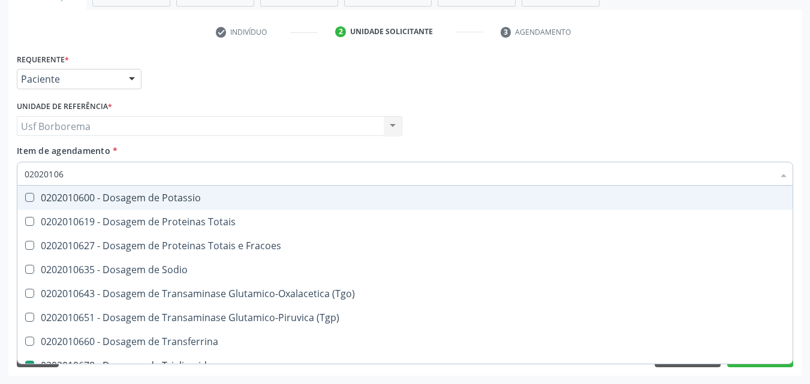
type input "0202010"
checkbox Triglicerideos "false"
checkbox Ureia "false"
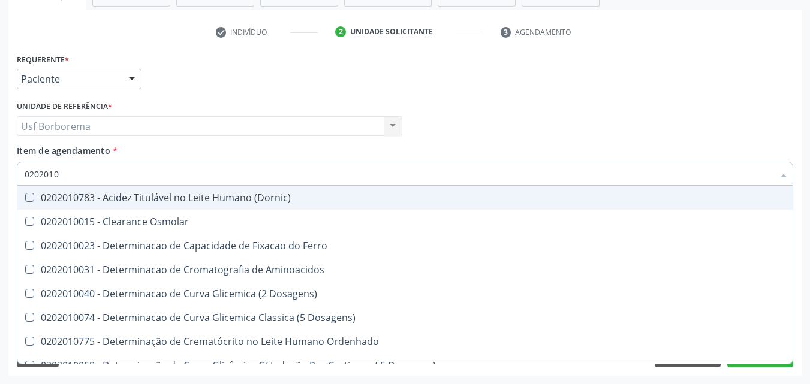
type input "02020106"
checkbox Dosagens\) "true"
checkbox Osmolaridade "true"
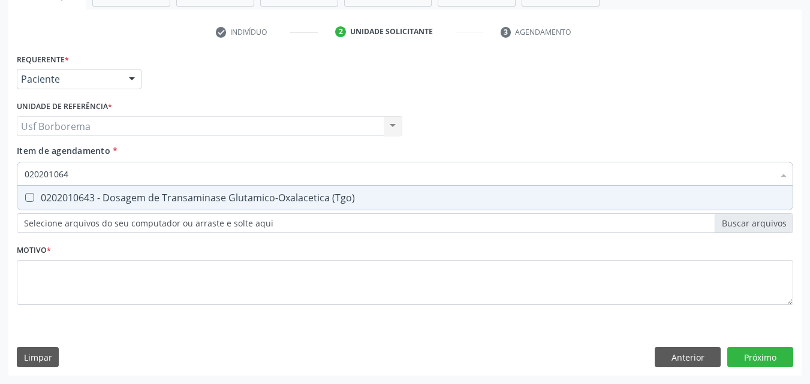
type input "0202010643"
drag, startPoint x: 120, startPoint y: 194, endPoint x: 113, endPoint y: 187, distance: 9.8
click at [120, 194] on div "0202010643 - Dosagem de Transaminase Glutamico-Oxalacetica (Tgo)" at bounding box center [405, 198] width 761 height 10
checkbox \(Tgo\) "true"
click at [106, 175] on input "0202010643" at bounding box center [399, 174] width 749 height 24
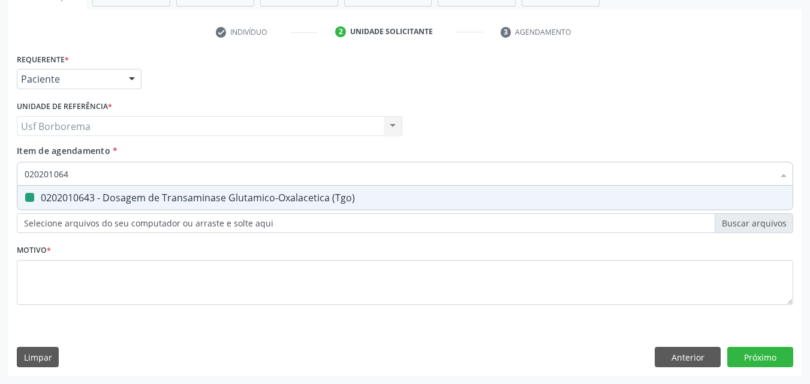
type input "02020106"
checkbox \(Tgo\) "false"
type input "0202010651"
drag, startPoint x: 115, startPoint y: 194, endPoint x: 114, endPoint y: 174, distance: 20.4
click at [114, 193] on div "0202010651 - Dosagem de Transaminase Glutamico-Piruvica (Tgp)" at bounding box center [405, 198] width 761 height 10
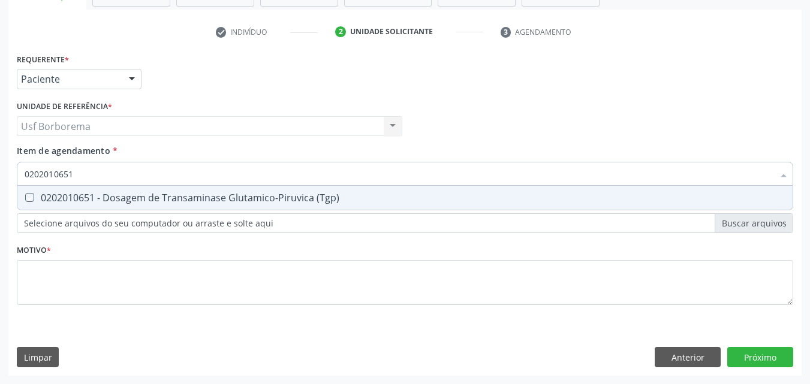
checkbox \(Tgp\) "true"
click at [115, 173] on input "0202010651" at bounding box center [399, 174] width 749 height 24
type input "02020106"
checkbox \(Tgp\) "false"
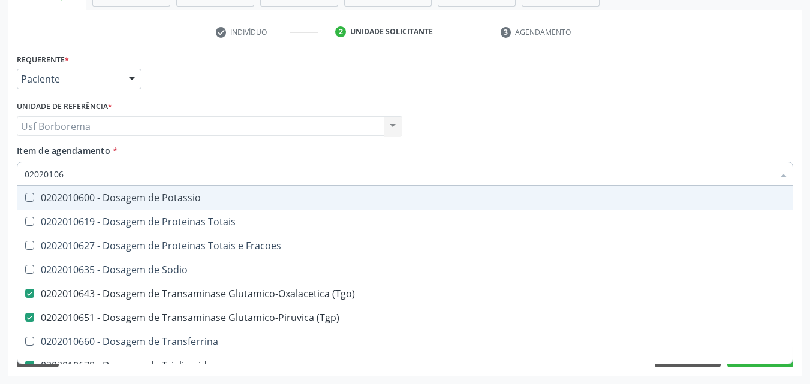
type input "0202010"
checkbox \(Tgo\) "false"
checkbox \(Tgp\) "false"
checkbox Triglicerideos "false"
checkbox Ureia "false"
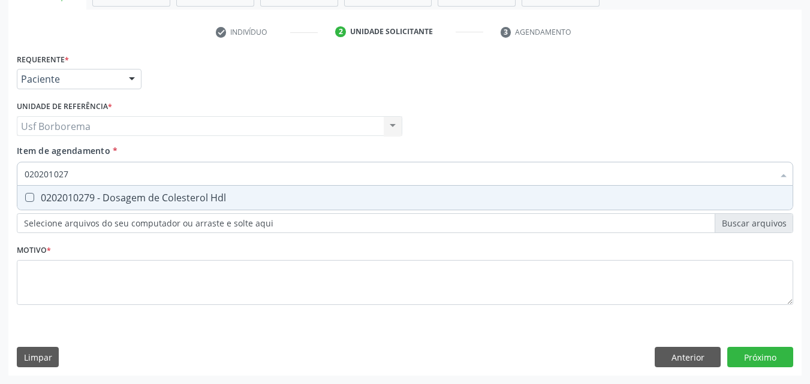
type input "0202010279"
click at [85, 193] on div "0202010279 - Dosagem de Colesterol Hdl" at bounding box center [405, 198] width 761 height 10
checkbox Hdl "true"
click at [86, 178] on input "0202010279" at bounding box center [399, 174] width 749 height 24
type input "02020102"
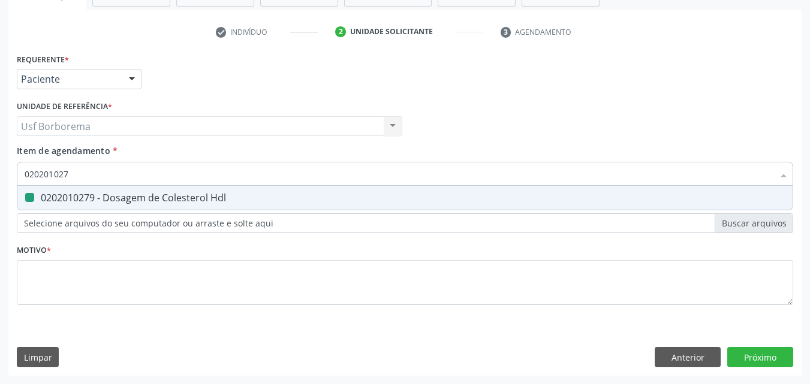
checkbox Hdl "false"
type input "0202010295"
drag, startPoint x: 56, startPoint y: 198, endPoint x: 62, endPoint y: 178, distance: 21.4
click at [56, 191] on span "0202010295 - Dosagem de Colesterol Total" at bounding box center [404, 198] width 775 height 24
checkbox Total "true"
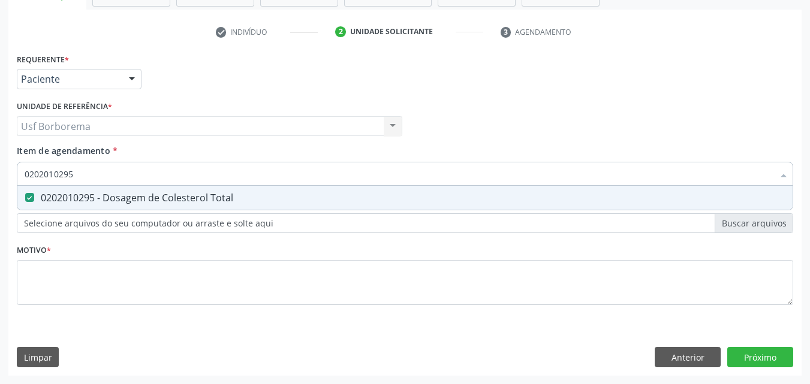
click at [77, 176] on input "0202010295" at bounding box center [399, 174] width 749 height 24
type input "02020102"
checkbox Total "false"
type input "0202010287"
click at [37, 201] on div "0202010287 - Dosagem de Colesterol Ldl" at bounding box center [405, 198] width 761 height 10
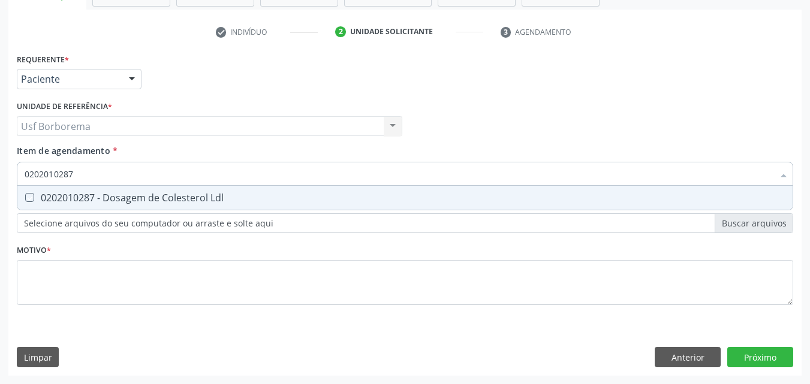
checkbox Ldl "true"
click at [84, 174] on input "0202010287" at bounding box center [399, 174] width 749 height 24
type input "02020102"
checkbox Ldl "false"
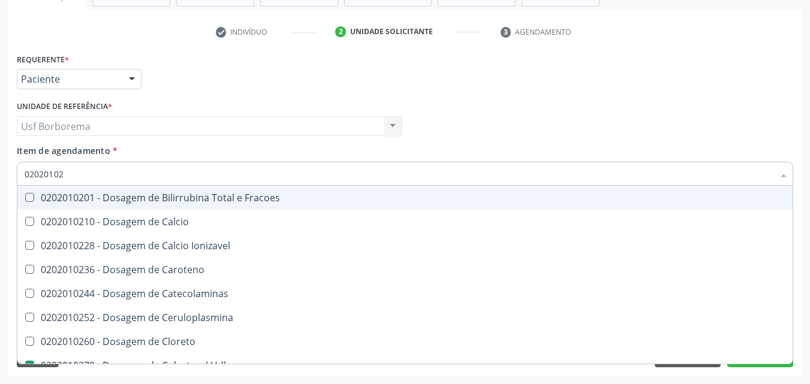
type input "0202010"
checkbox Hdl "false"
checkbox Ldl "false"
checkbox Total "false"
type input "0202010503"
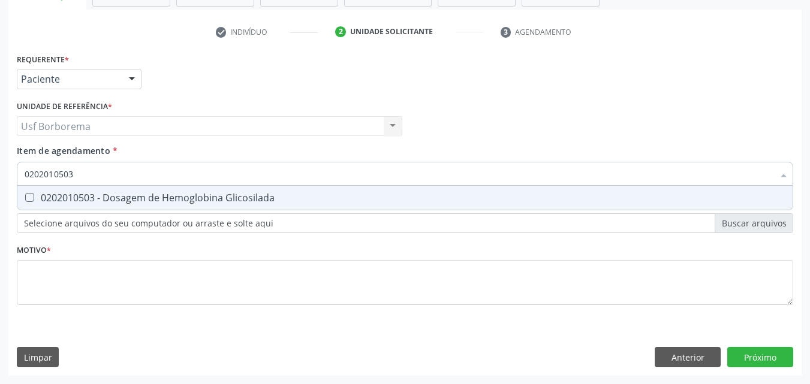
click at [109, 194] on div "0202010503 - Dosagem de Hemoglobina Glicosilada" at bounding box center [405, 198] width 761 height 10
checkbox Glicosilada "true"
click at [109, 177] on input "0202010503" at bounding box center [399, 174] width 749 height 24
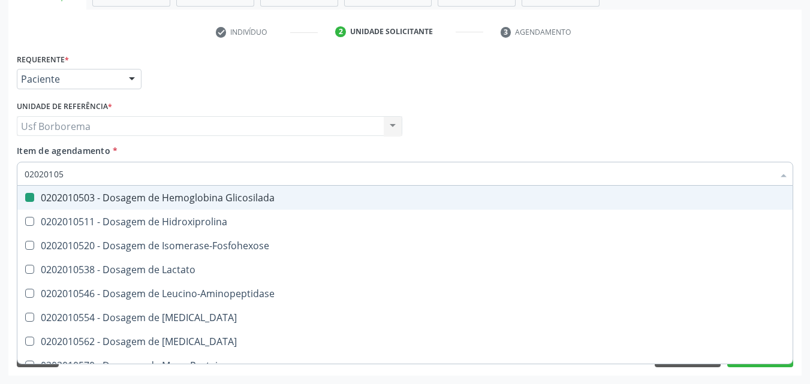
type input "0202010"
checkbox Glicosilada "false"
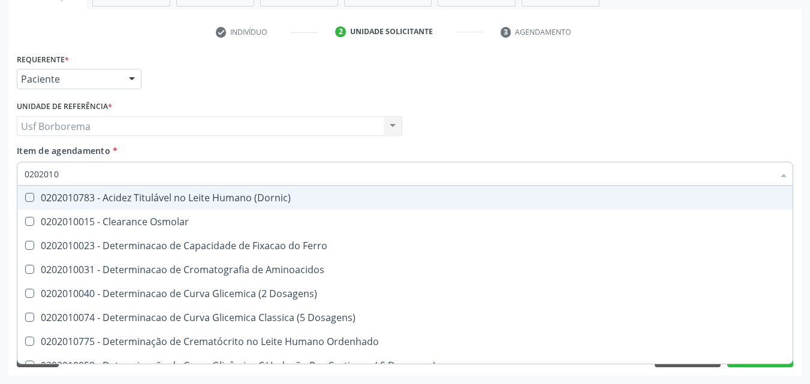
type input "020201"
checkbox Urico "false"
checkbox Amonia "true"
checkbox Hdl "false"
checkbox Ldl "false"
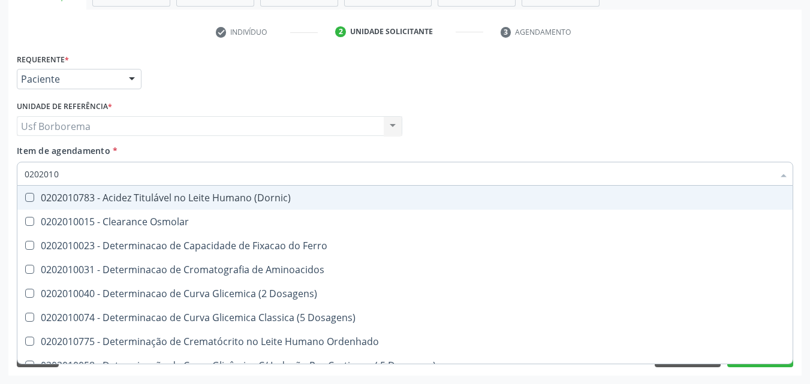
checkbox Total "false"
checkbox Creatinina "false"
checkbox Latica "true"
checkbox Fracionadas\) "true"
checkbox Ferritina "true"
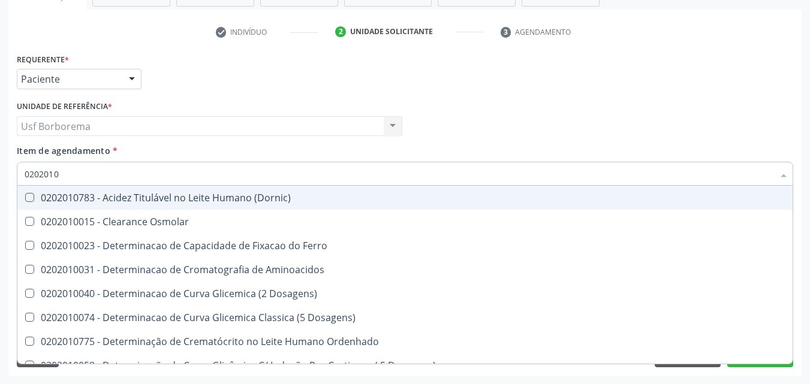
checkbox Folato "true"
checkbox Glicose "false"
checkbox Glicosilada "false"
checkbox Nt-Probnp\) "true"
checkbox Potassio "true"
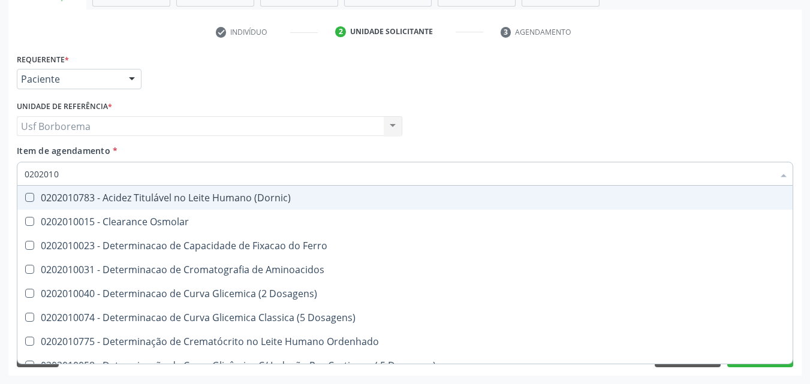
checkbox \(Tgo\) "false"
checkbox \(Tgp\) "false"
checkbox Triglicerideos "false"
checkbox Ureia "false"
checkbox D-Xilose "true"
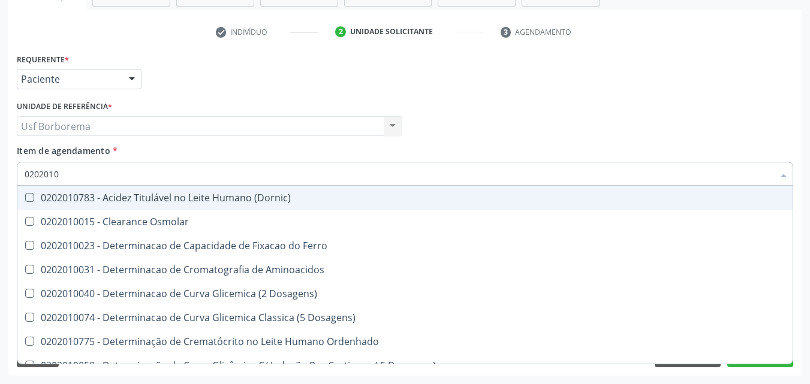
checkbox Orais "true"
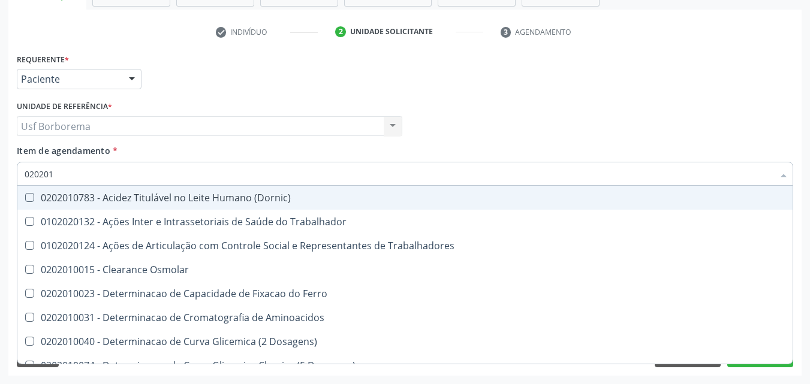
type input "02020"
checkbox Urico "false"
checkbox Hdl "false"
checkbox Ldl "false"
checkbox Total "false"
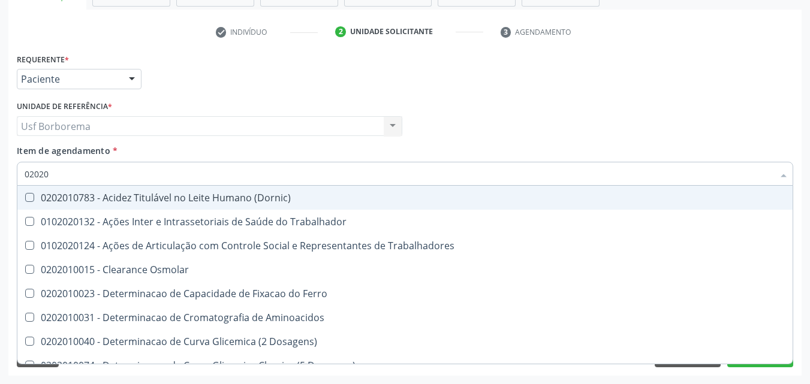
checkbox Creatinina "false"
checkbox Glicose "false"
checkbox Glicosilada "false"
checkbox \(Tgo\) "false"
checkbox \(Tgp\) "false"
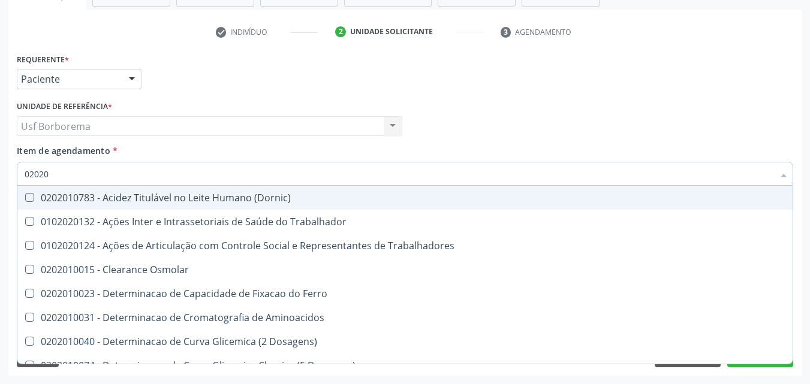
checkbox Triglicerideos "false"
checkbox Ureia "false"
checkbox Trabalho "true"
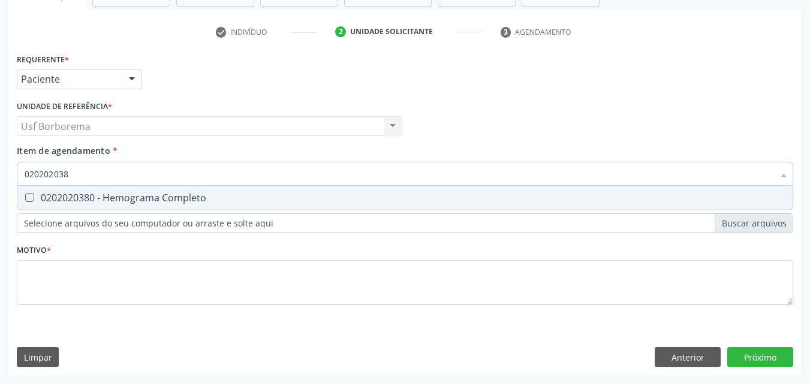
type input "0202020380"
click at [103, 193] on div "0202020380 - Hemograma Completo" at bounding box center [405, 198] width 761 height 10
checkbox Completo "true"
click at [107, 177] on input "0202020380" at bounding box center [399, 174] width 749 height 24
type input "02020203"
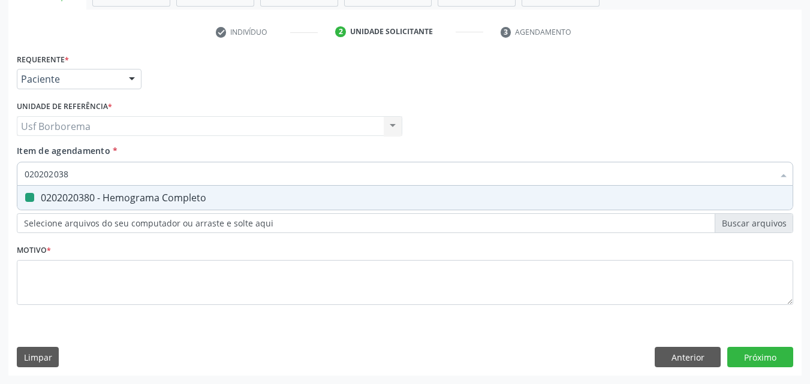
checkbox Completo "false"
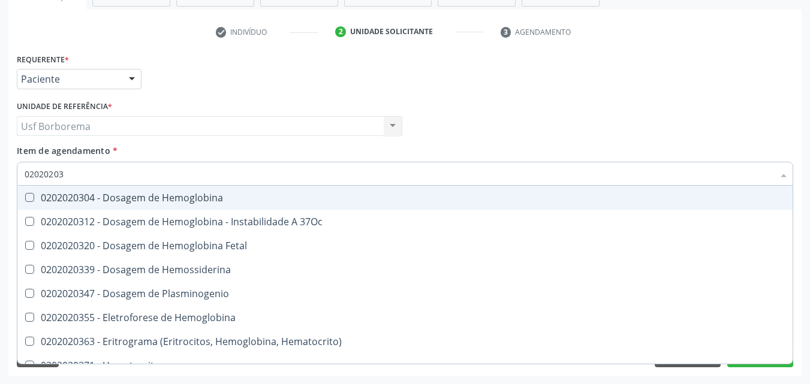
type input "0202020"
checkbox Completo "false"
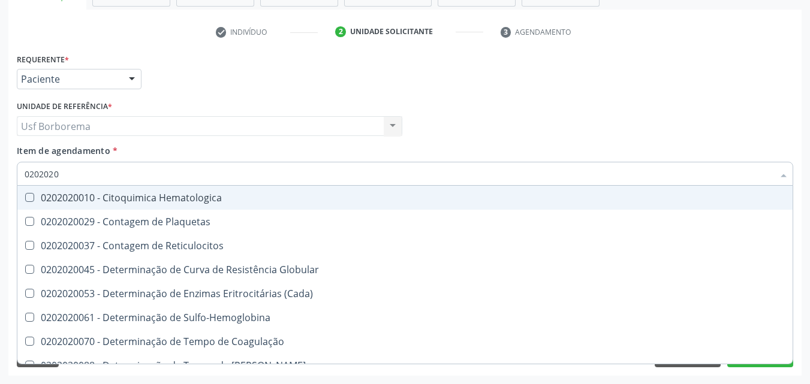
type input "020202"
checkbox Completo "false"
checkbox Leucograma "true"
type input "020"
checkbox Leucograma "false"
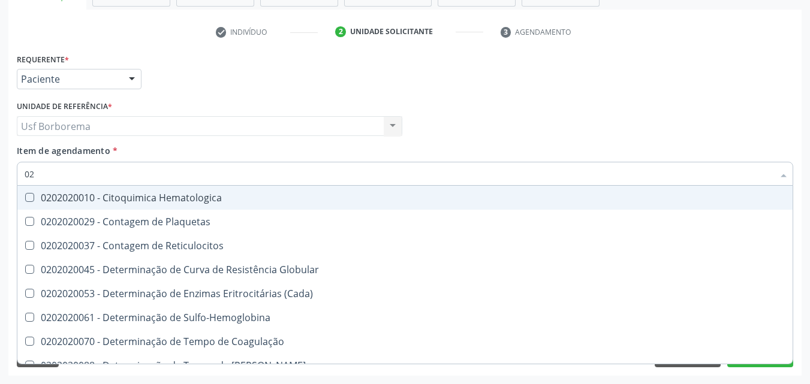
type input "0"
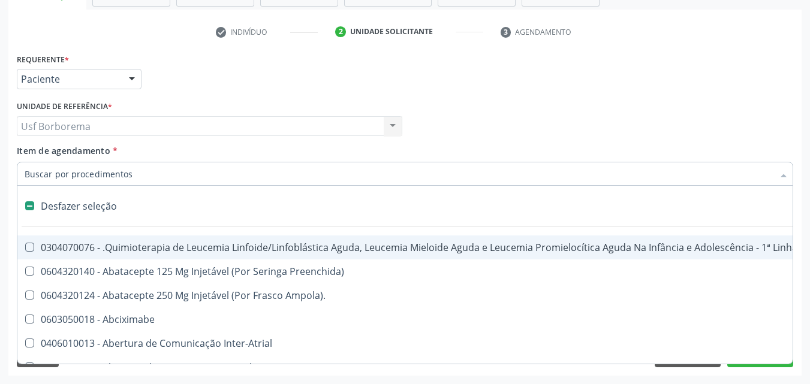
click at [103, 173] on input "Item de agendamento *" at bounding box center [399, 174] width 749 height 24
type input "02"
checkbox Hemodialise "true"
checkbox Comprimido\) "true"
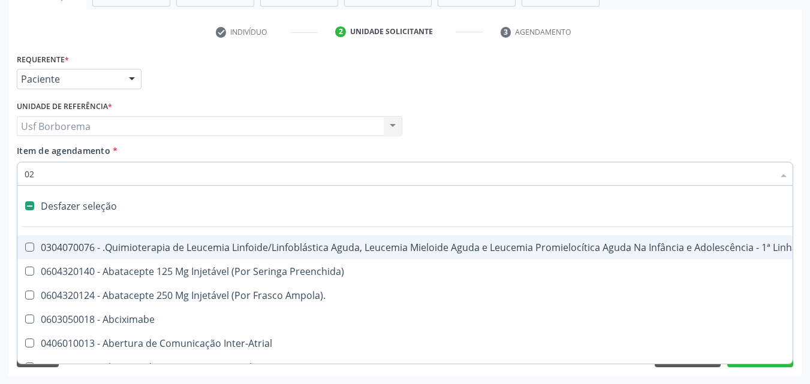
checkbox Transferências "true"
checkbox Meckel "true"
checkbox Bilateral "true"
checkbox Indireta "true"
checkbox Laboratorial "true"
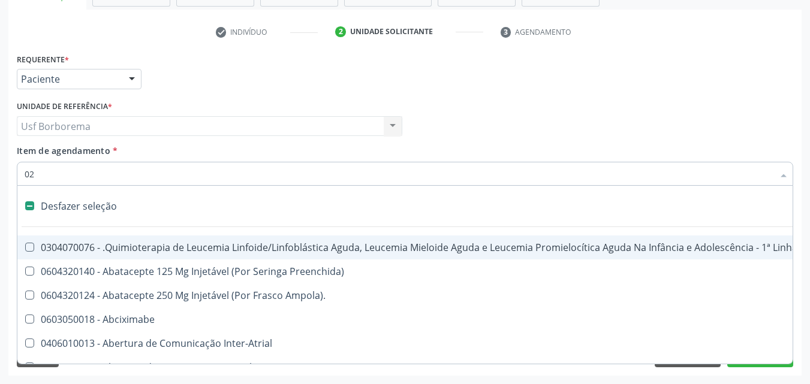
checkbox Citopatológico "true"
checkbox Transfusao "true"
checkbox Transplante "true"
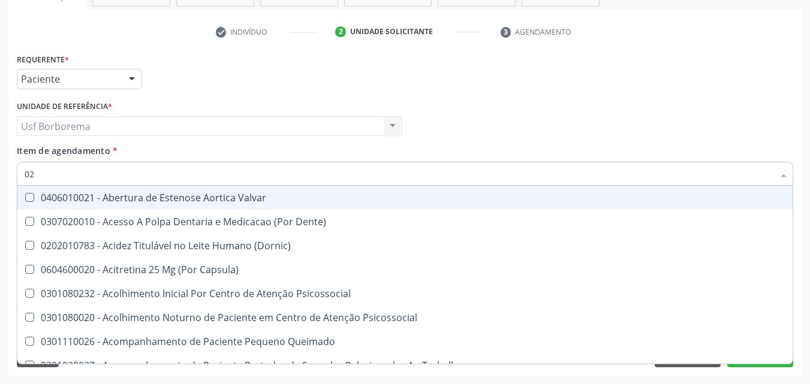
type input "020"
checkbox Intra-Aortico "true"
checkbox Epispádia "true"
checkbox Anos\) "true"
checkbox Congênita "true"
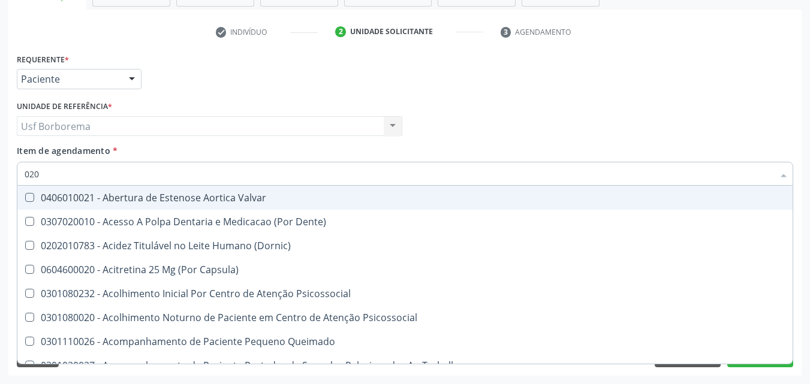
checkbox Complementar\) "true"
checkbox \(Qualitativo\) "true"
checkbox Glomerular "true"
checkbox Semana\) "true"
checkbox Pediátrico "true"
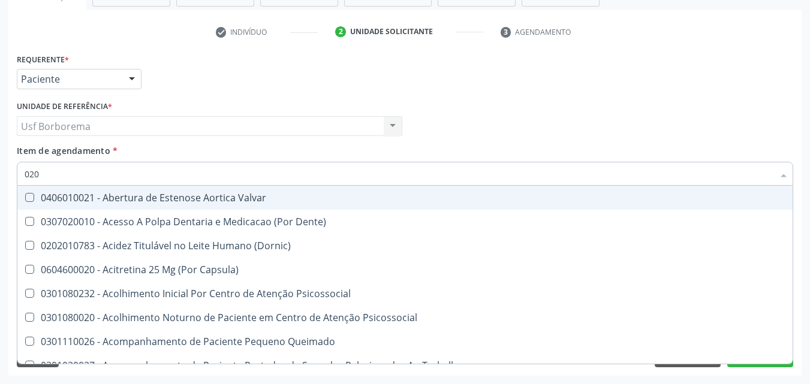
checkbox Dias "true"
checkbox Ii\) "true"
checkbox Urico "false"
checkbox Hdl "false"
checkbox Ldl "false"
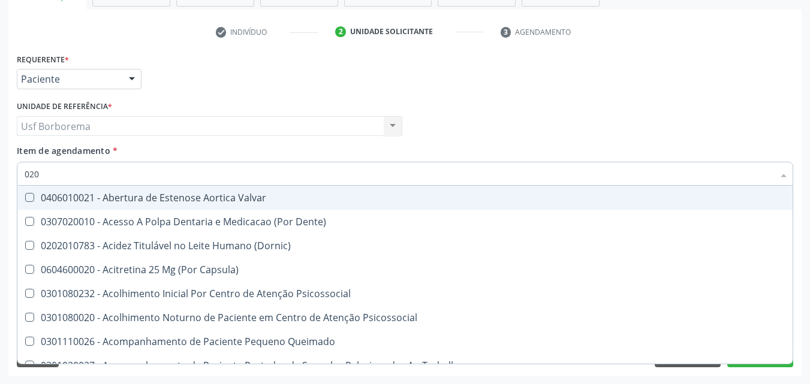
checkbox Total "false"
checkbox Creatinina "false"
checkbox Glicose "false"
checkbox Glicosilada "false"
checkbox \(Tgo\) "false"
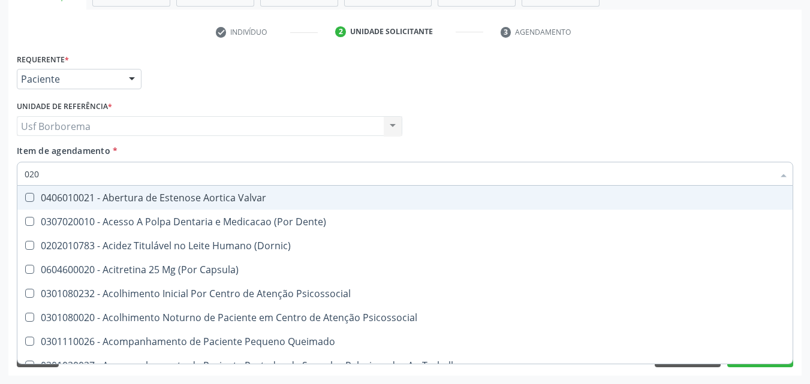
checkbox \(Tgp\) "false"
checkbox Triglicerideos "false"
checkbox \(T3\) "true"
checkbox Ureia "false"
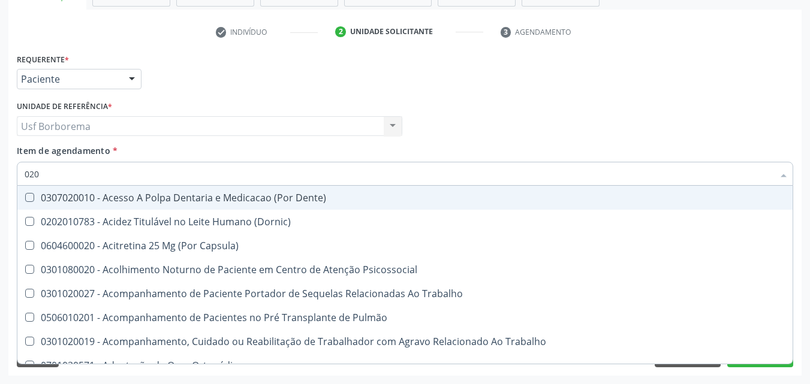
type input "0202"
checkbox População "true"
checkbox Faringe\/Laringe "true"
checkbox Puncao "true"
checkbox Fragmento "true"
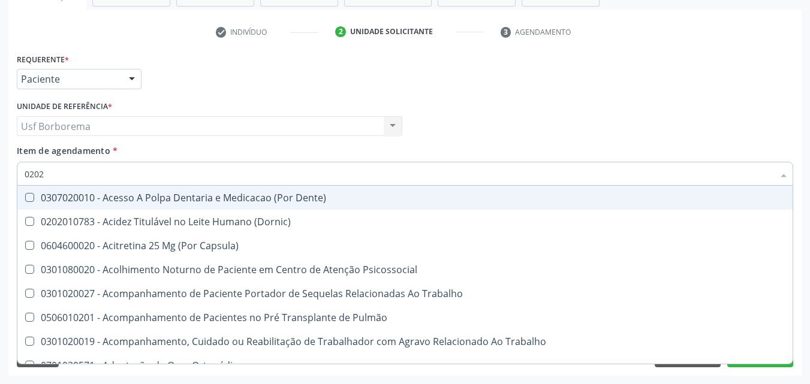
checkbox Ossea "true"
checkbox Laser "true"
checkbox Septostomia "true"
checkbox \(Spcto\) "true"
checkbox 67 "true"
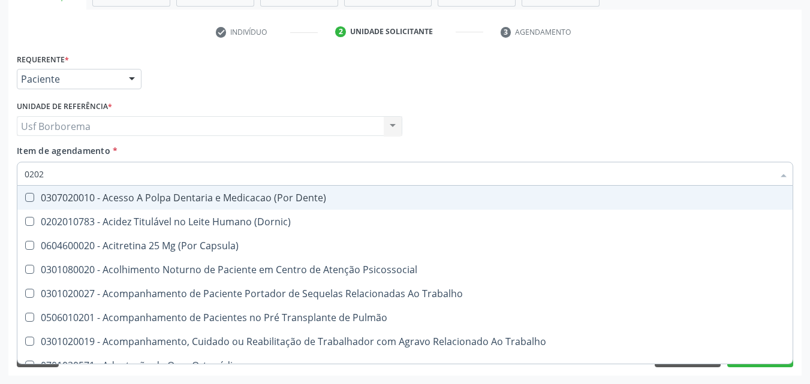
checkbox Projecoes\) "true"
checkbox Estimulo "true"
checkbox Biologica "true"
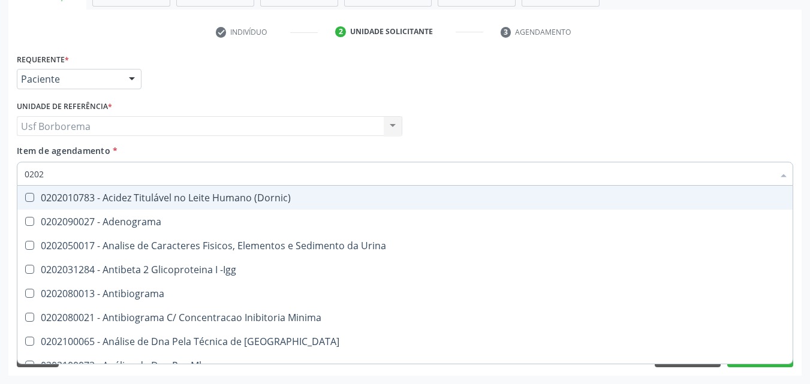
type input "02020"
checkbox Organicos "true"
checkbox Urico "false"
checkbox \(Psa\) "true"
checkbox III "true"
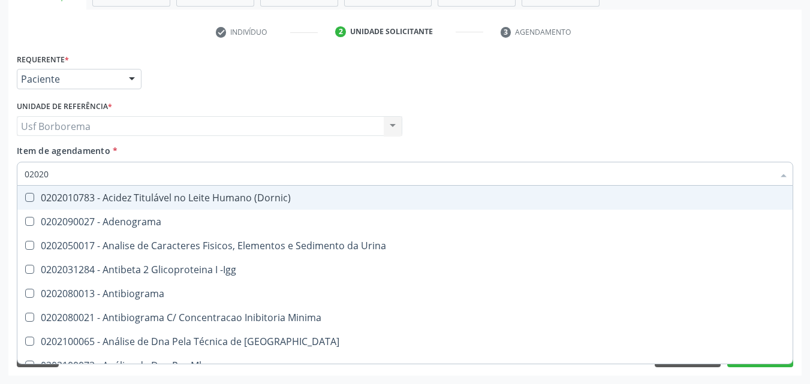
checkbox Barbituratos "true"
checkbox Calcio "true"
checkbox Hdl "false"
checkbox Ldl "false"
checkbox Total "false"
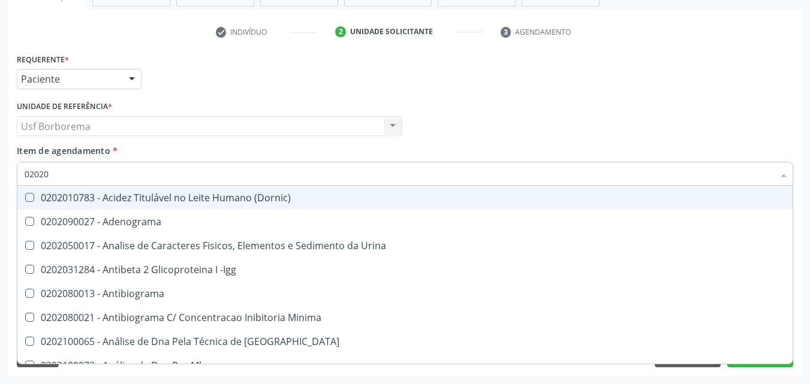
checkbox Creatinina "false"
checkbox Xi "true"
checkbox Fibrinogenio "true"
checkbox Glicose "false"
checkbox Glicosilada "false"
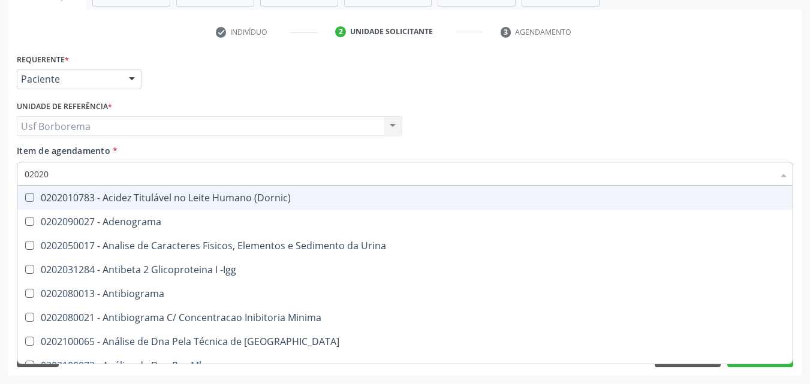
checkbox Prolactina "true"
checkbox Funcional "true"
checkbox Derrames "true"
checkbox \(Tgo\) "false"
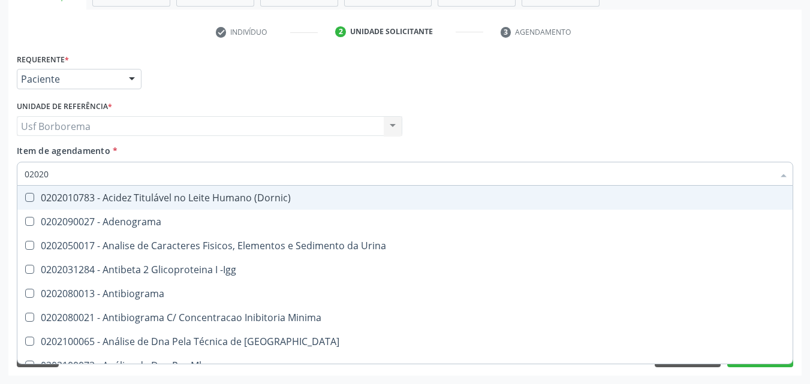
checkbox \(Tgp\) "false"
checkbox Triglicerideos "false"
checkbox Ureia "false"
checkbox Zinco "true"
checkbox Completo "false"
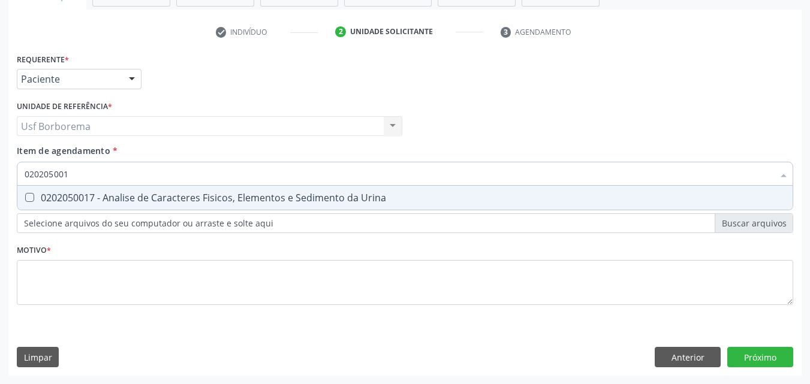
type input "0202050017"
drag, startPoint x: 101, startPoint y: 190, endPoint x: 98, endPoint y: 174, distance: 16.4
click at [101, 191] on span "0202050017 - Analise de Caracteres Fisicos, Elementos e Sedimento da Urina" at bounding box center [404, 198] width 775 height 24
checkbox Urina "true"
click at [96, 164] on input "0202050017" at bounding box center [399, 174] width 749 height 24
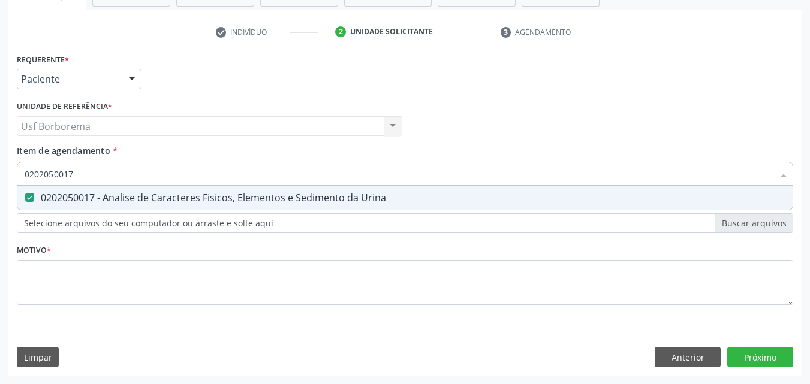
click at [178, 152] on div "Item de agendamento * 0202050017 Desfazer seleção 0202050017 - Analise de Carac…" at bounding box center [405, 164] width 777 height 38
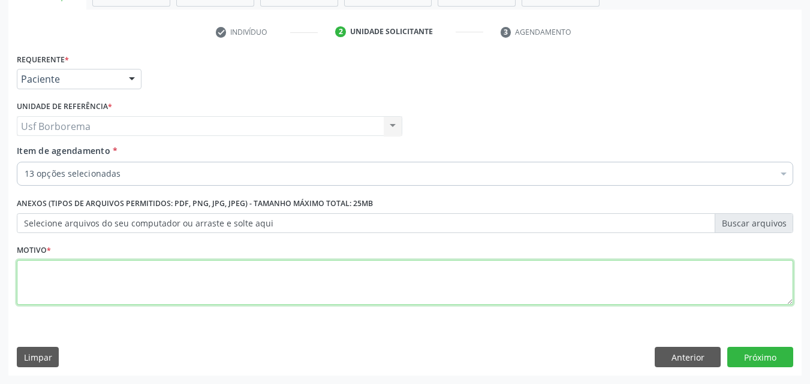
click at [155, 278] on textarea at bounding box center [405, 283] width 777 height 46
type textarea "rotina"
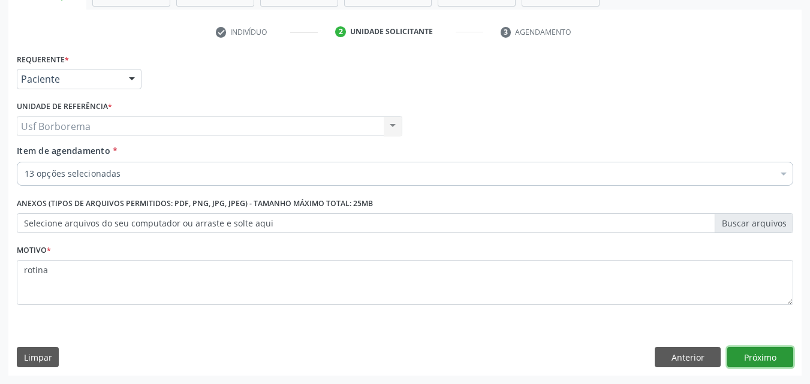
click at [732, 355] on button "Próximo" at bounding box center [760, 357] width 66 height 20
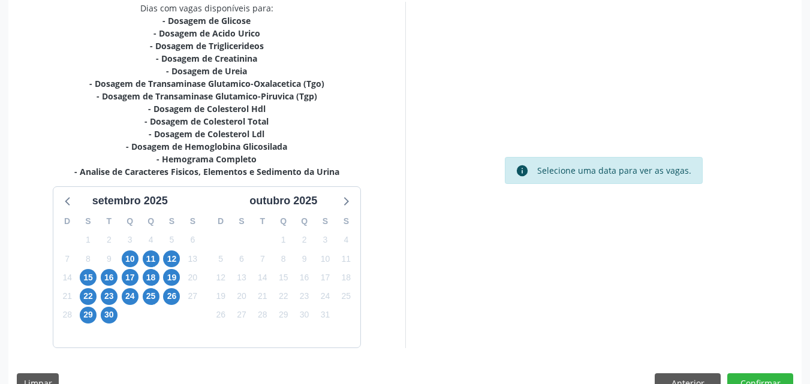
scroll to position [270, 0]
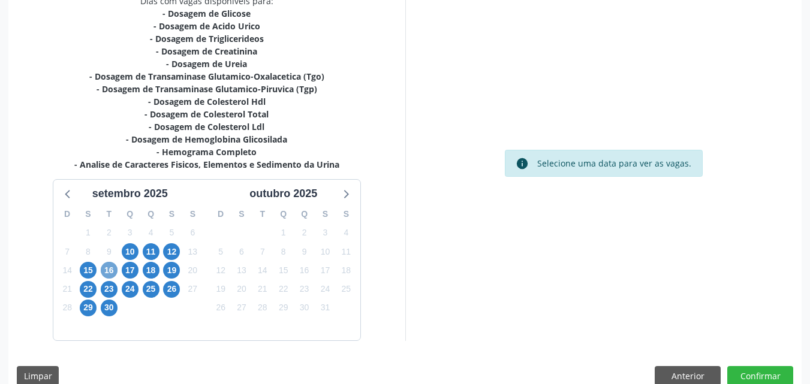
click at [107, 268] on span "16" at bounding box center [109, 270] width 17 height 17
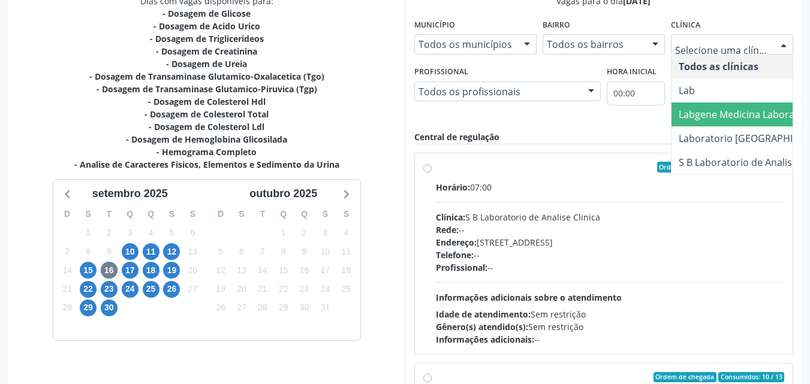
click at [740, 113] on span "Labgene Medicina Laboratorial" at bounding box center [749, 114] width 140 height 13
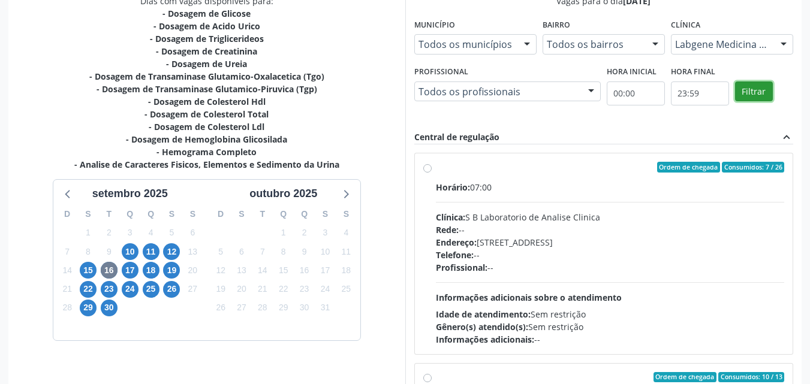
click at [760, 89] on button "Filtrar" at bounding box center [754, 92] width 38 height 20
drag, startPoint x: 760, startPoint y: 89, endPoint x: 670, endPoint y: 136, distance: 101.6
click at [758, 93] on button "Filtrar" at bounding box center [754, 92] width 38 height 20
click at [436, 166] on label "Ordem de chegada Consumidos: 10 / 13 Horário: 07:00 Clínica: Labgene Medicina L…" at bounding box center [610, 254] width 349 height 184
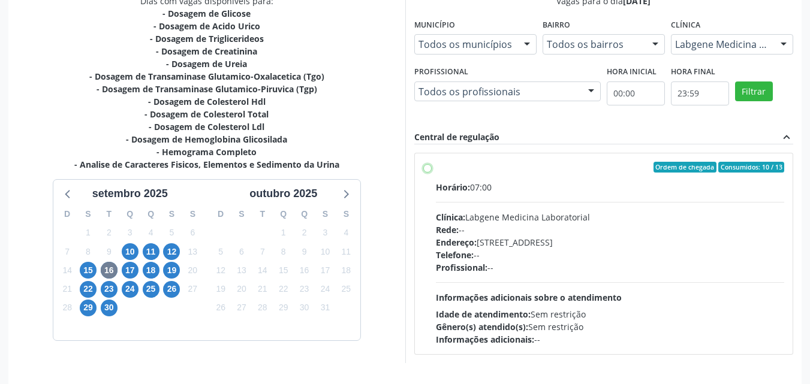
click at [428, 166] on input "Ordem de chegada Consumidos: 10 / 13 Horário: 07:00 Clínica: Labgene Medicina L…" at bounding box center [427, 167] width 8 height 11
radio input "true"
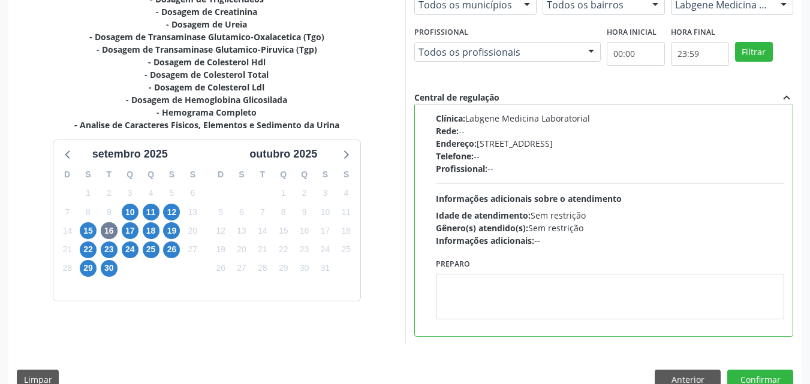
scroll to position [332, 0]
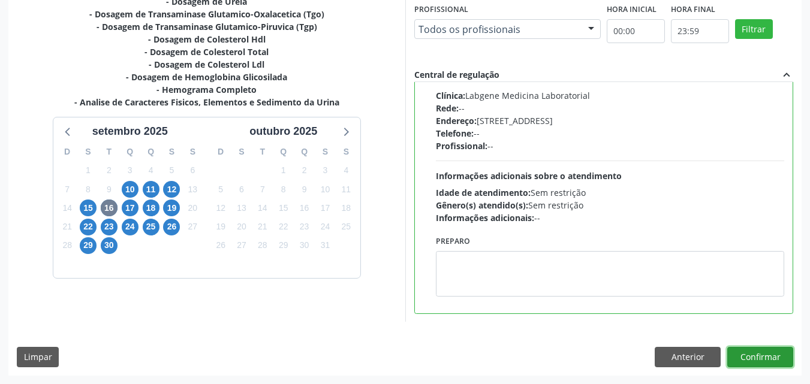
click at [762, 356] on button "Confirmar" at bounding box center [760, 357] width 66 height 20
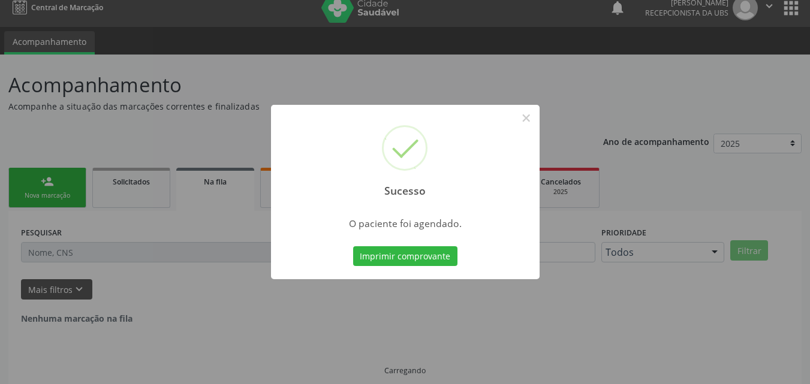
scroll to position [0, 0]
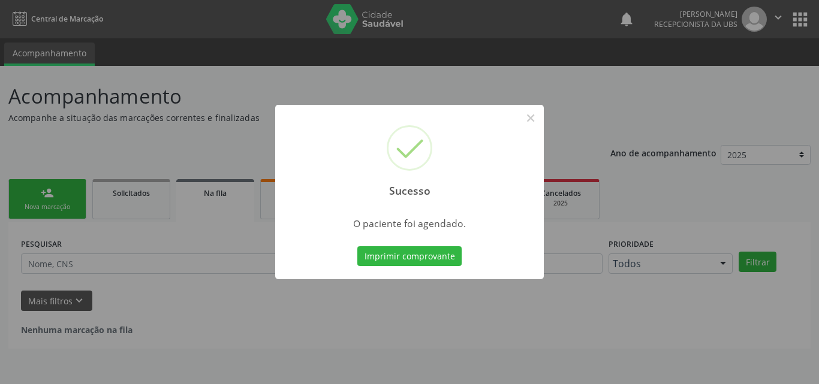
click at [395, 245] on div "Imprimir comprovante Cancel" at bounding box center [410, 256] width 110 height 25
click at [396, 249] on button "Imprimir comprovante" at bounding box center [409, 256] width 104 height 20
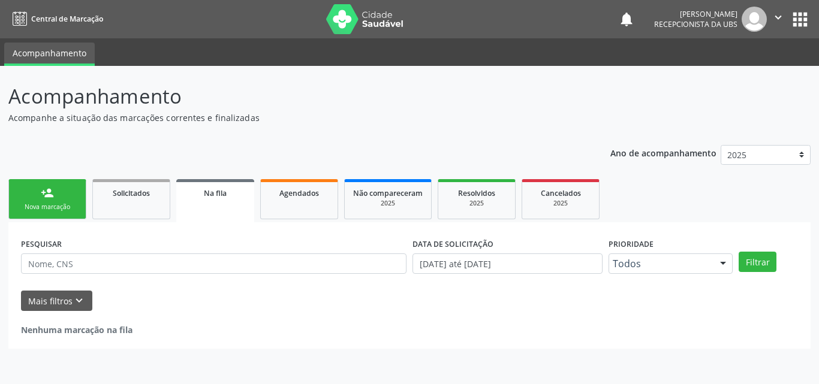
click at [44, 193] on div "person_add" at bounding box center [47, 192] width 13 height 13
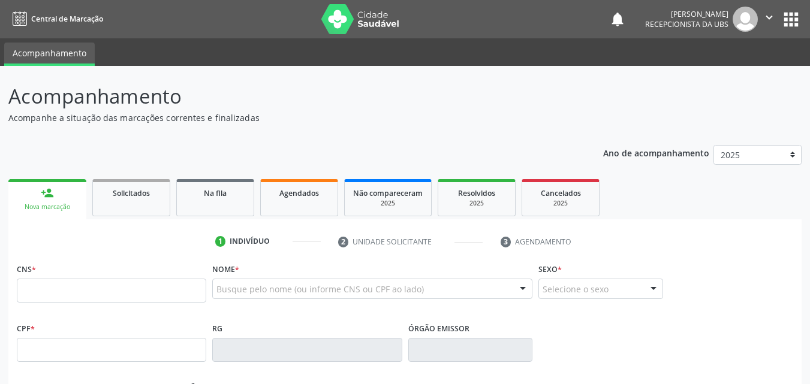
click at [76, 205] on div "Nova marcação" at bounding box center [47, 207] width 61 height 9
click at [49, 297] on input "text" at bounding box center [111, 291] width 189 height 24
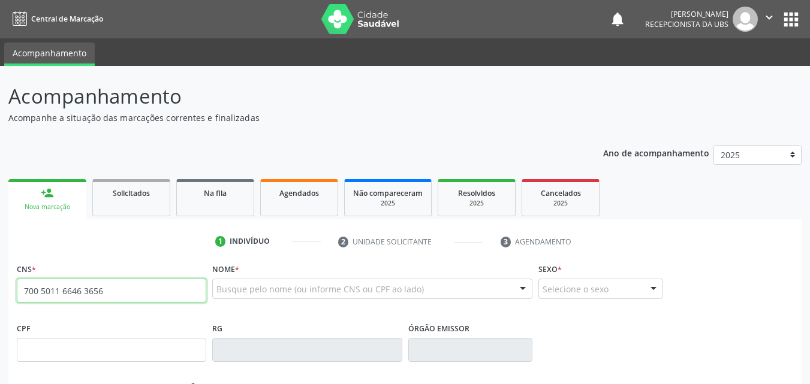
type input "700 5011 6646 3656"
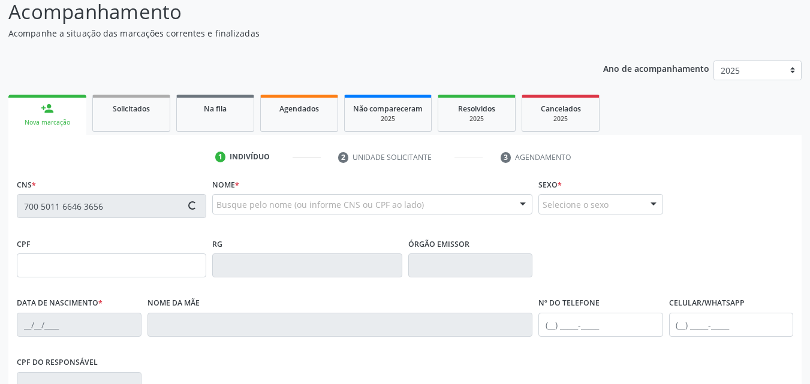
scroll to position [120, 0]
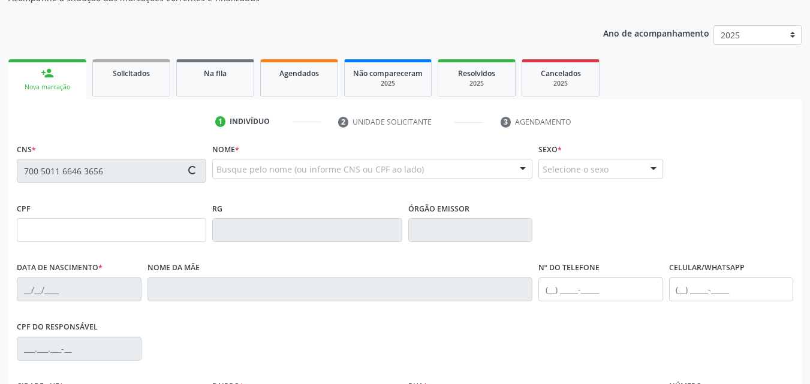
type input "168.768.094-98"
type input "2[DATE]"
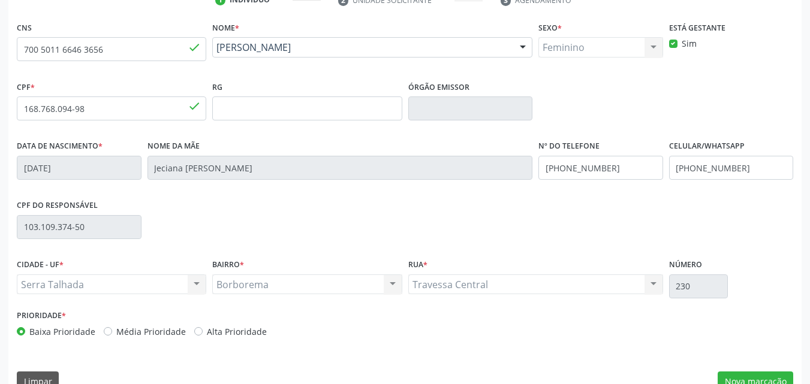
scroll to position [266, 0]
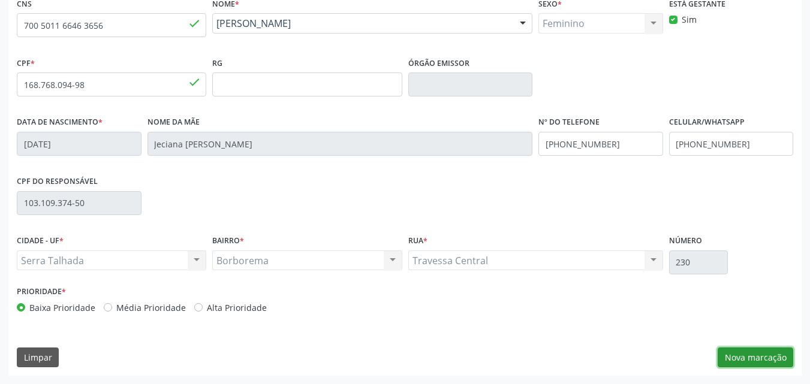
click at [756, 359] on button "Nova marcação" at bounding box center [756, 358] width 76 height 20
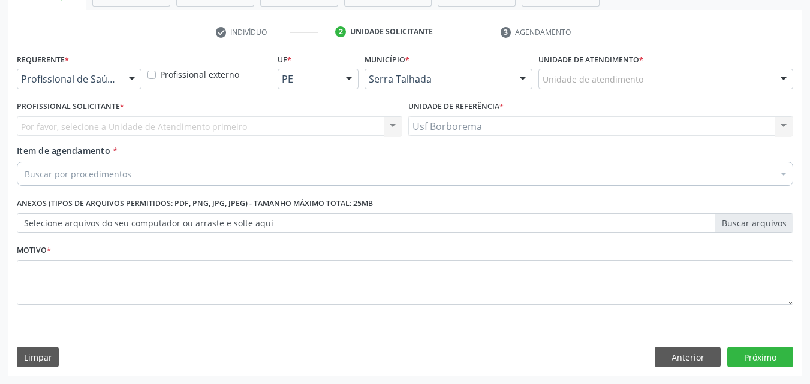
scroll to position [210, 0]
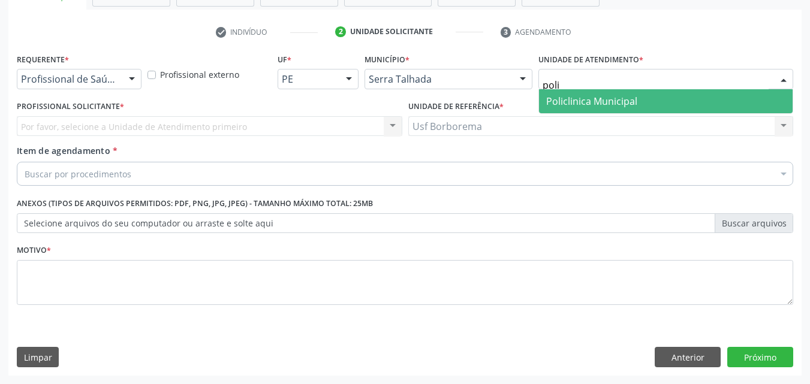
click at [613, 104] on span "Policlinica Municipal" at bounding box center [591, 101] width 91 height 13
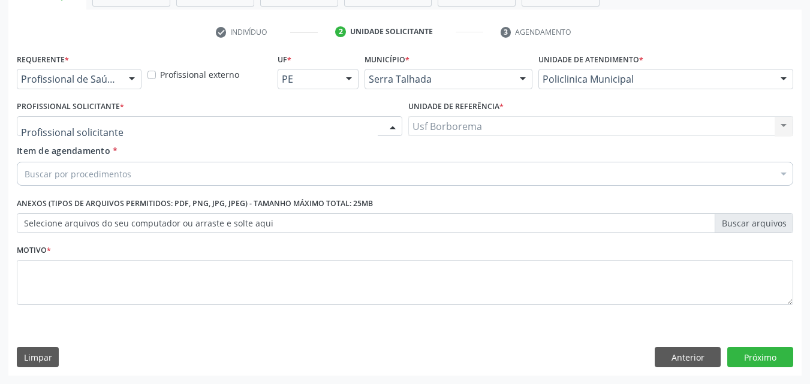
click at [121, 127] on div at bounding box center [210, 126] width 386 height 20
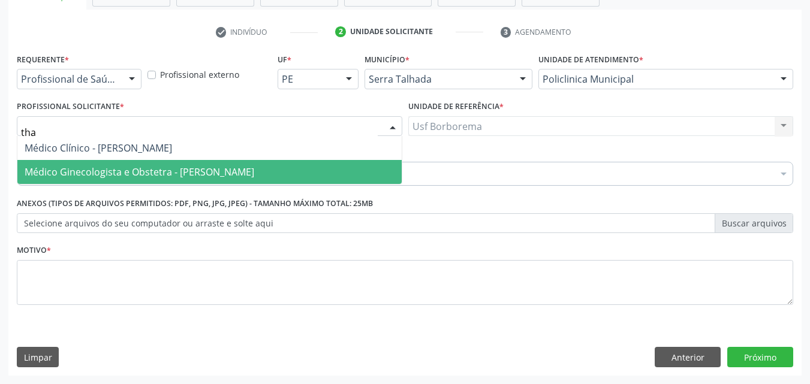
click at [140, 168] on span "Médico Ginecologista e Obstetra [PERSON_NAME]" at bounding box center [140, 172] width 230 height 13
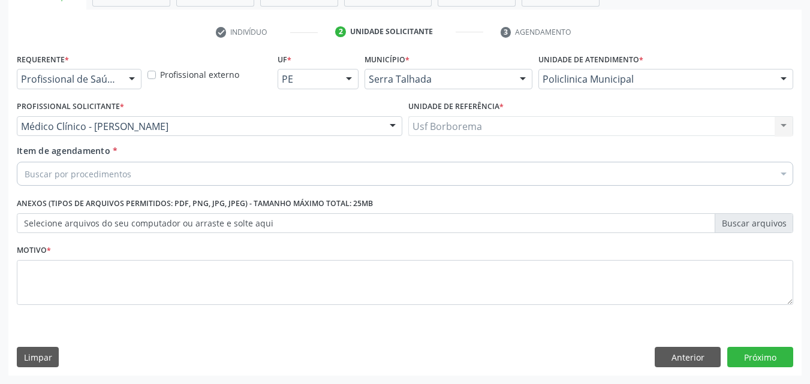
click at [137, 171] on div "Buscar por procedimentos" at bounding box center [405, 174] width 777 height 24
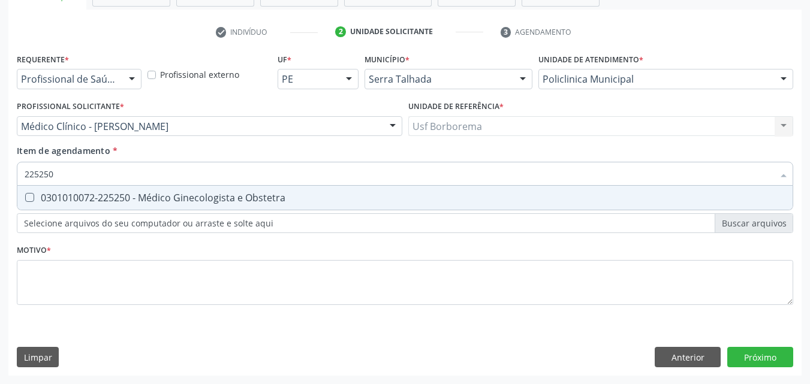
click at [164, 193] on div "0301010072-225250 - Médico Ginecologista e Obstetra" at bounding box center [405, 198] width 761 height 10
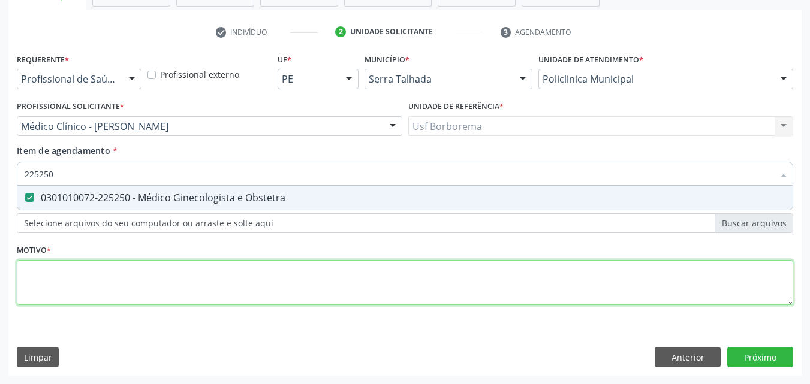
click at [125, 295] on div "Requerente * Profissional de Saúde Profissional de Saúde Paciente Nenhum result…" at bounding box center [405, 186] width 777 height 272
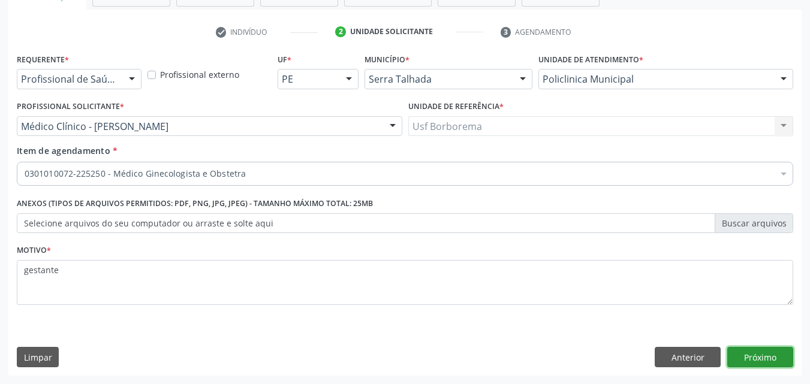
click at [765, 352] on button "Próximo" at bounding box center [760, 357] width 66 height 20
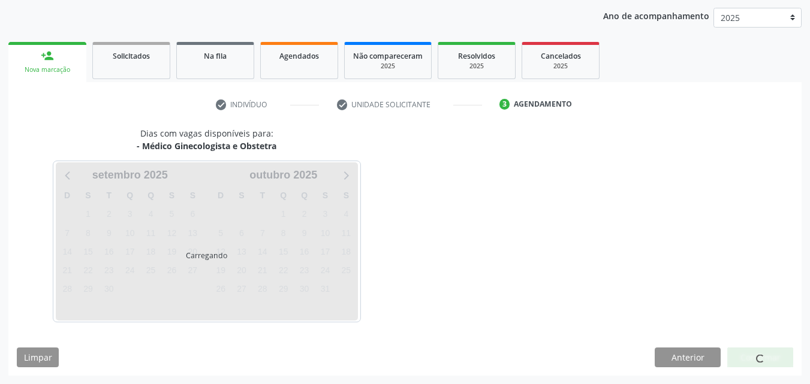
scroll to position [173, 0]
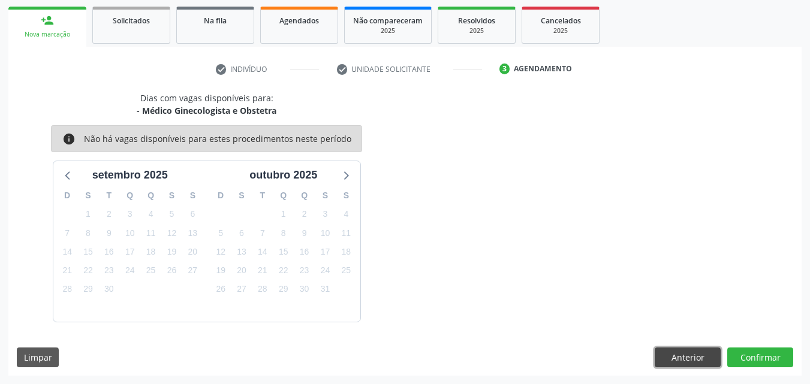
click at [664, 356] on button "Anterior" at bounding box center [688, 358] width 66 height 20
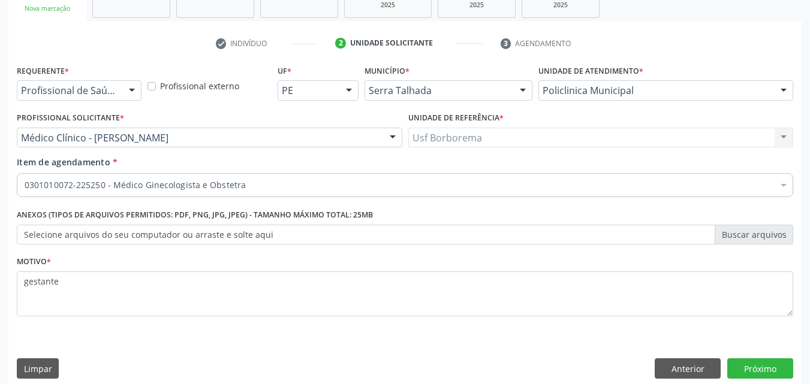
scroll to position [210, 0]
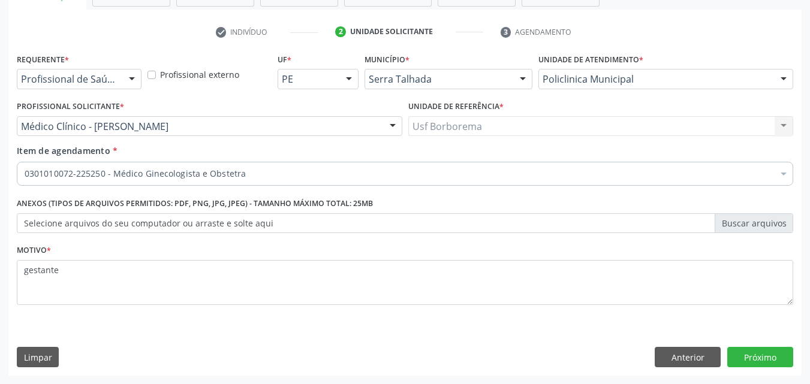
click at [681, 368] on div "Requerente * Profissional de Saúde Profissional de Saúde Paciente Nenhum result…" at bounding box center [404, 213] width 793 height 326
click at [677, 352] on button "Anterior" at bounding box center [688, 357] width 66 height 20
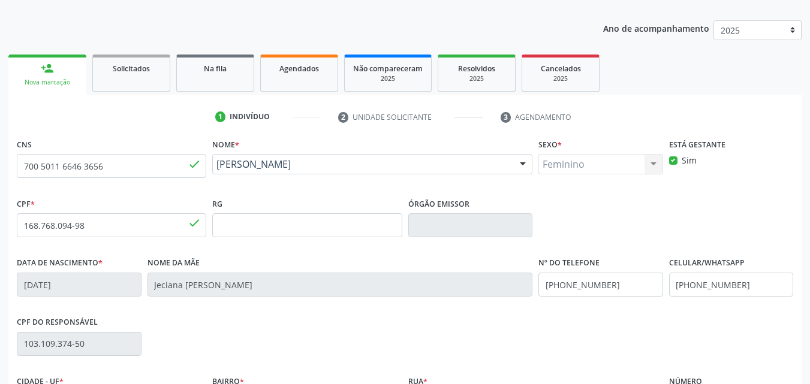
scroll to position [266, 0]
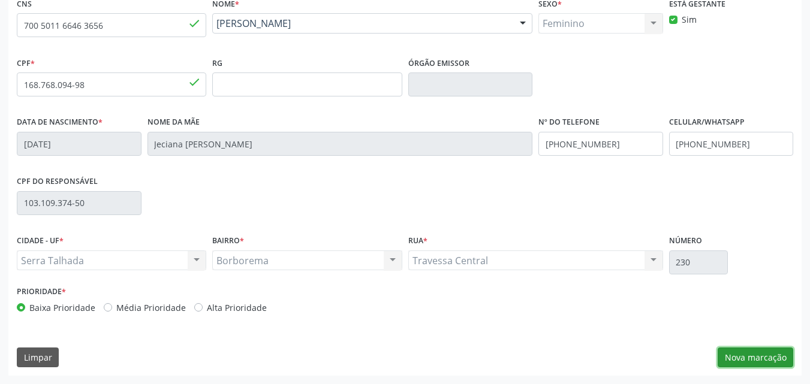
click at [739, 357] on button "Nova marcação" at bounding box center [756, 358] width 76 height 20
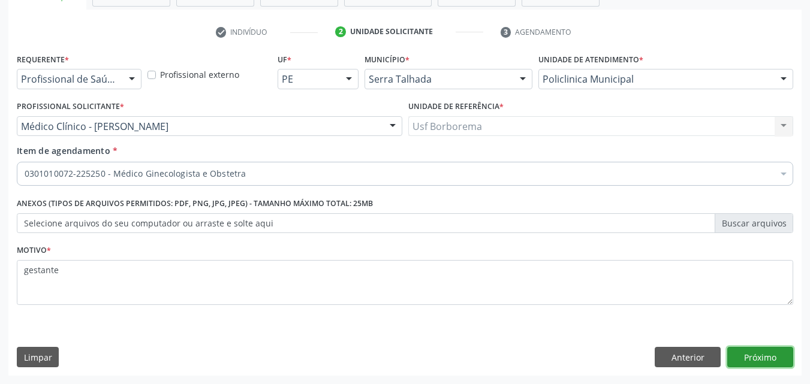
click at [758, 354] on button "Próximo" at bounding box center [760, 357] width 66 height 20
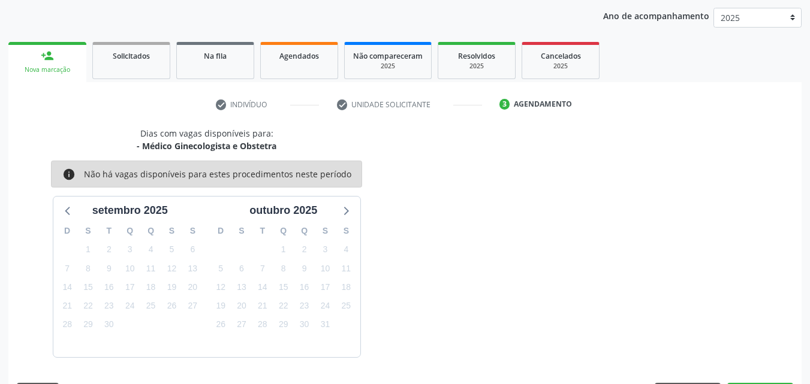
scroll to position [173, 0]
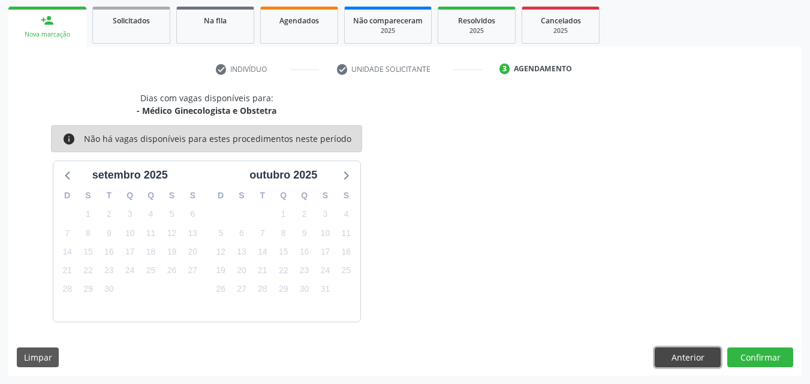
click at [690, 351] on button "Anterior" at bounding box center [688, 358] width 66 height 20
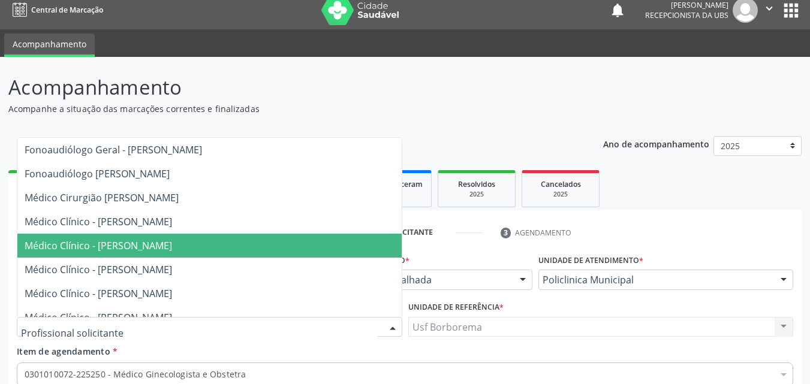
scroll to position [0, 0]
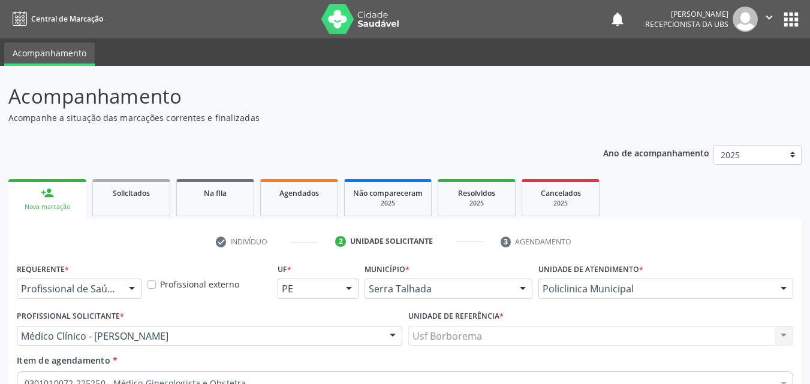
click at [234, 125] on div "Acompanhamento Acompanhe a situação das marcações correntes e finalizadas Relat…" at bounding box center [404, 334] width 793 height 504
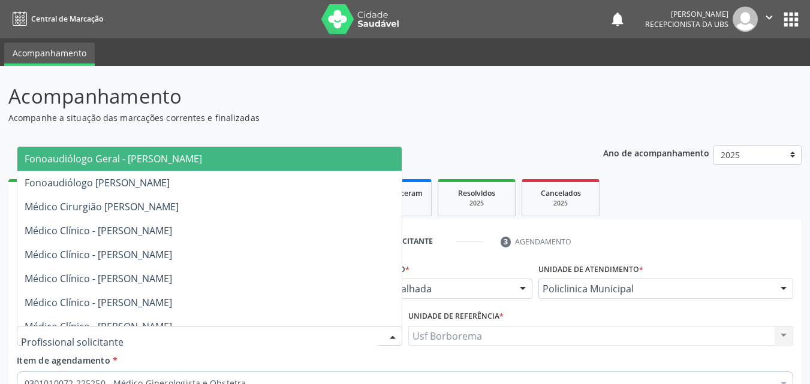
click at [288, 104] on p "Acompanhamento" at bounding box center [285, 97] width 555 height 30
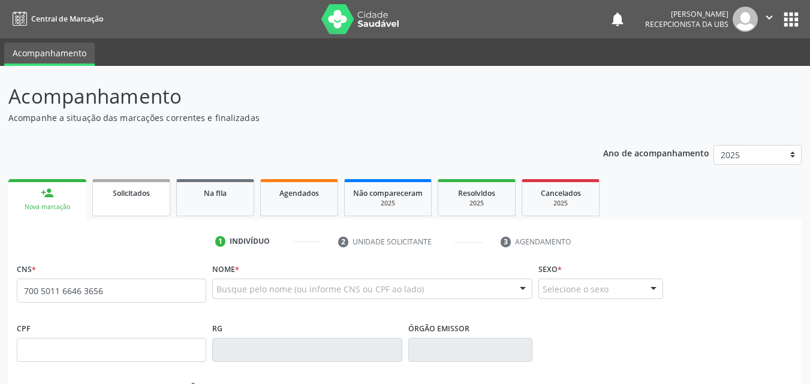
type input "700 5011 6646 3656"
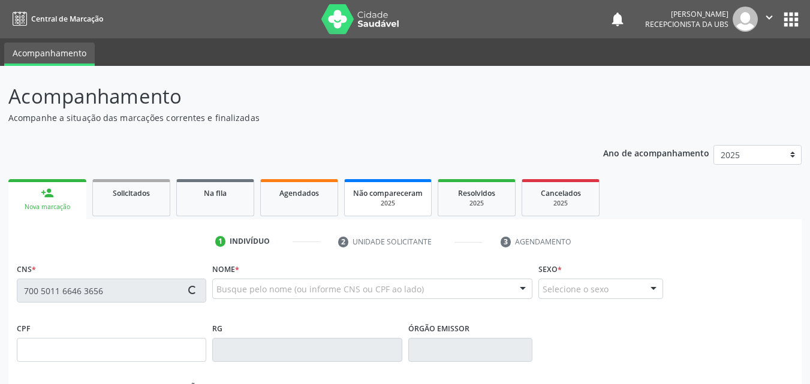
type input "[DATE]"
type input "Jeciana [PERSON_NAME]"
type input "[PHONE_NUMBER]"
type input "103.109.374-50"
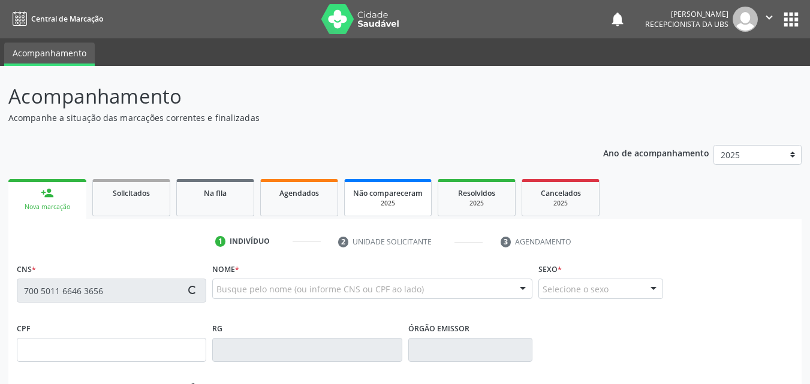
type input "230"
type input "168.768.094-98"
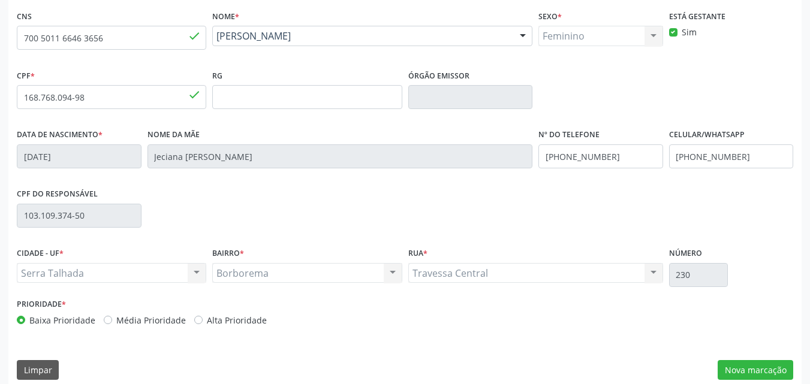
scroll to position [266, 0]
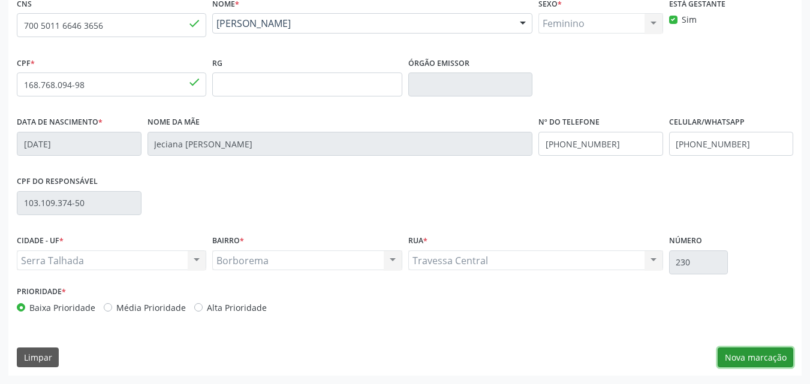
click at [755, 350] on button "Nova marcação" at bounding box center [756, 358] width 76 height 20
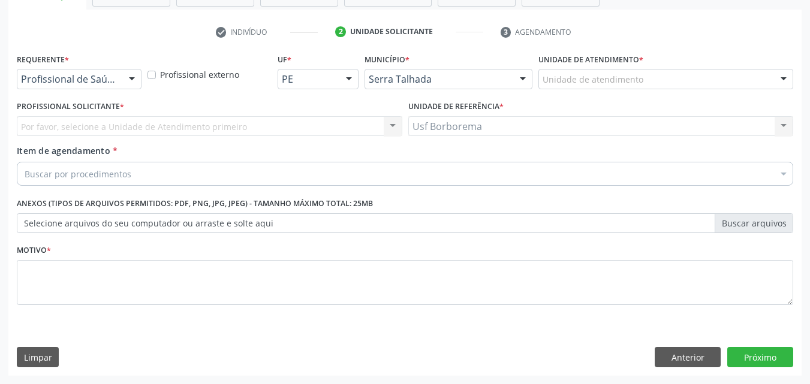
scroll to position [210, 0]
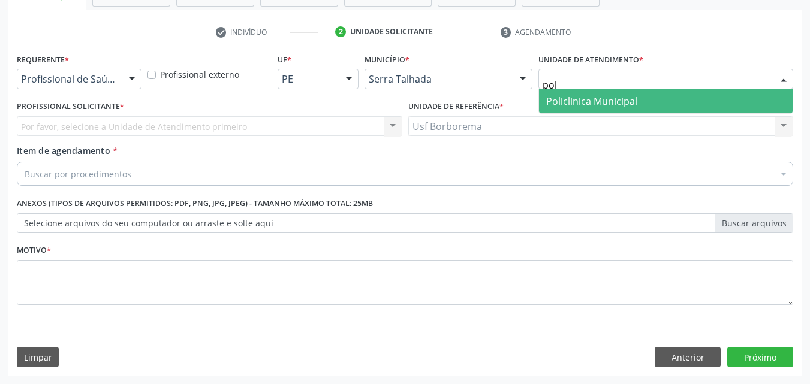
type input "poli"
click at [559, 95] on span "Policlinica Municipal" at bounding box center [591, 101] width 91 height 13
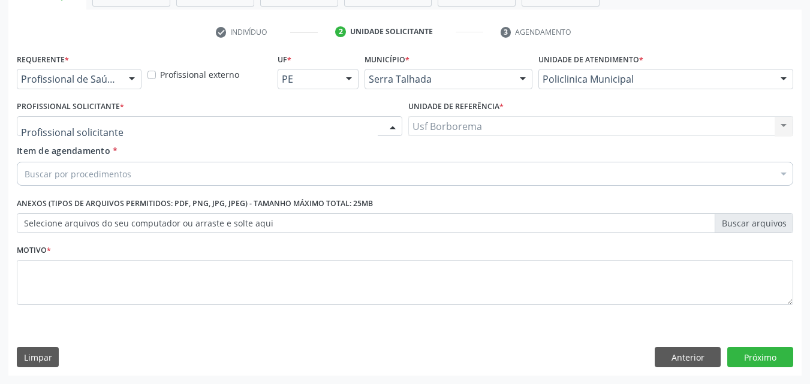
click at [156, 124] on div at bounding box center [210, 126] width 386 height 20
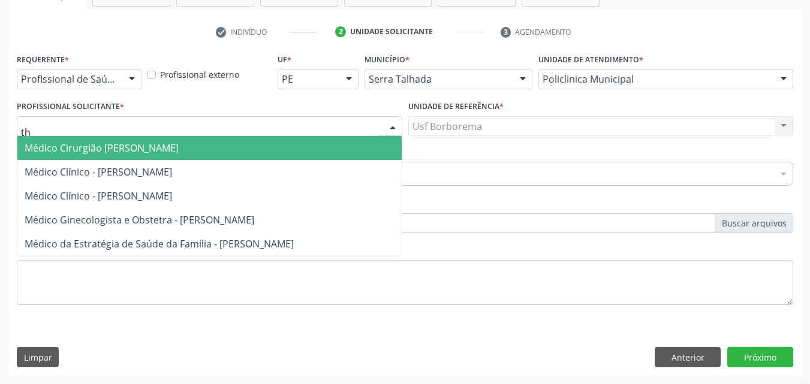
type input "tha"
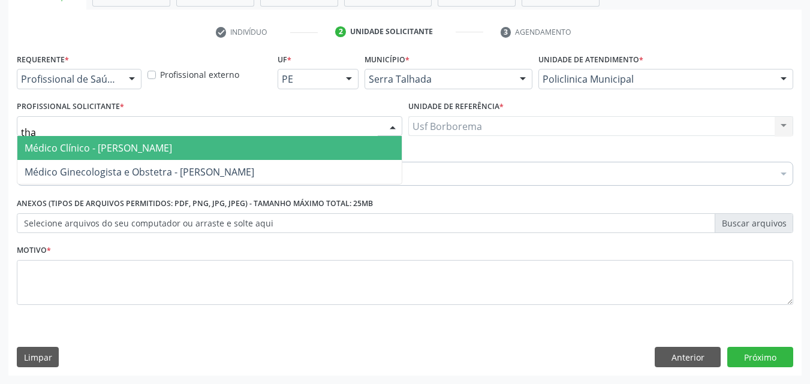
click at [172, 148] on span "Médico Clínico - [PERSON_NAME]" at bounding box center [99, 148] width 148 height 13
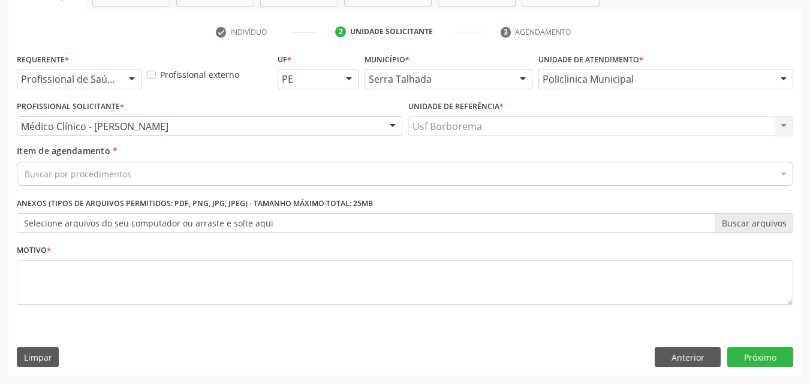
click at [198, 172] on div "Buscar por procedimentos" at bounding box center [405, 174] width 777 height 24
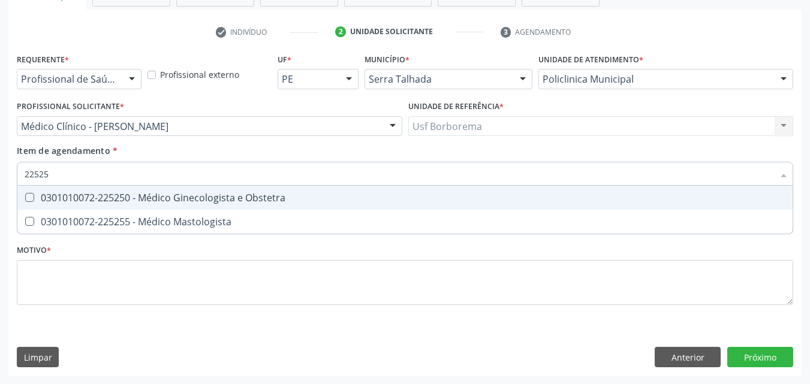
type input "225250"
click at [99, 201] on div "0301010072-225250 - Médico Ginecologista e Obstetra" at bounding box center [405, 198] width 761 height 10
checkbox Obstetra "true"
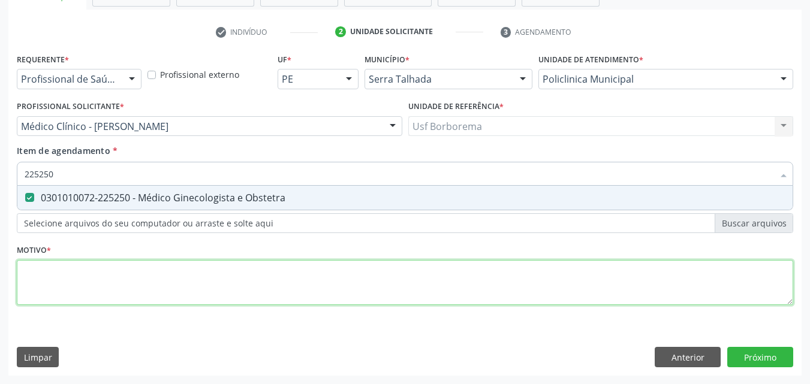
click at [97, 281] on div "Requerente * Profissional de Saúde Profissional de Saúde Paciente Nenhum result…" at bounding box center [405, 186] width 777 height 272
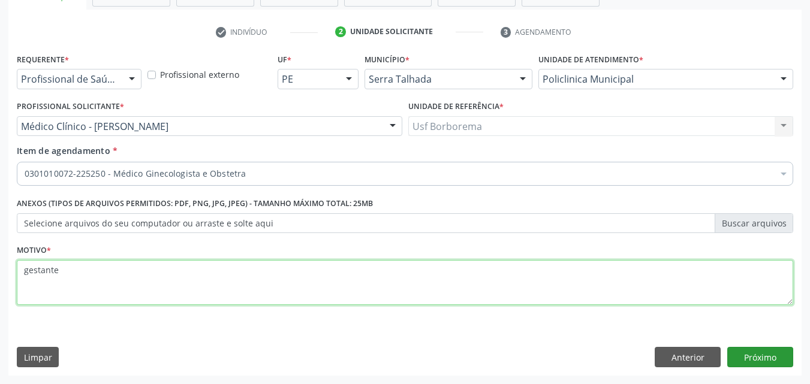
type textarea "gestante"
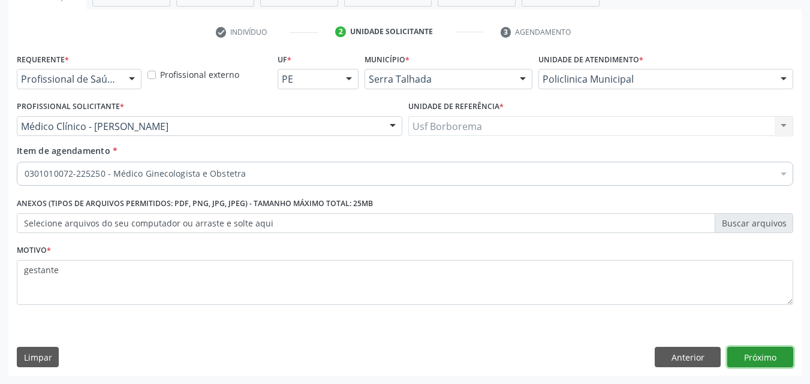
click at [751, 356] on button "Próximo" at bounding box center [760, 357] width 66 height 20
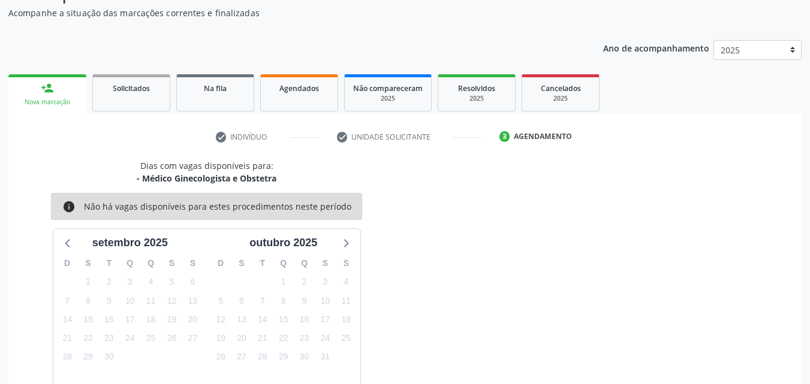
scroll to position [173, 0]
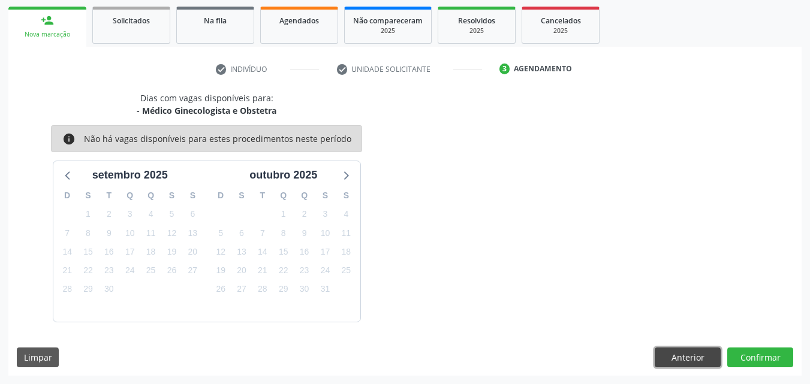
click at [682, 362] on button "Anterior" at bounding box center [688, 358] width 66 height 20
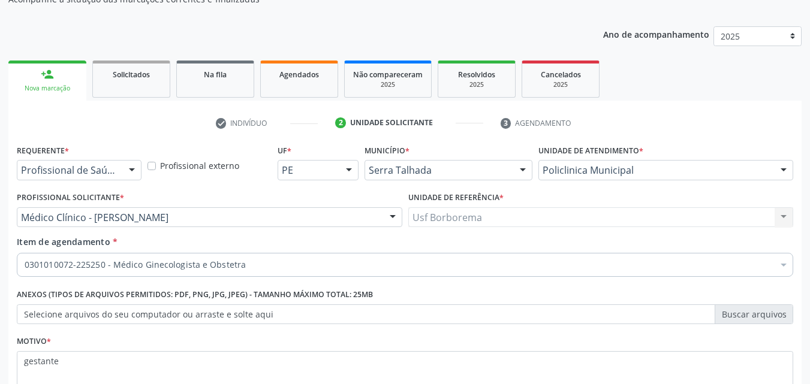
scroll to position [120, 0]
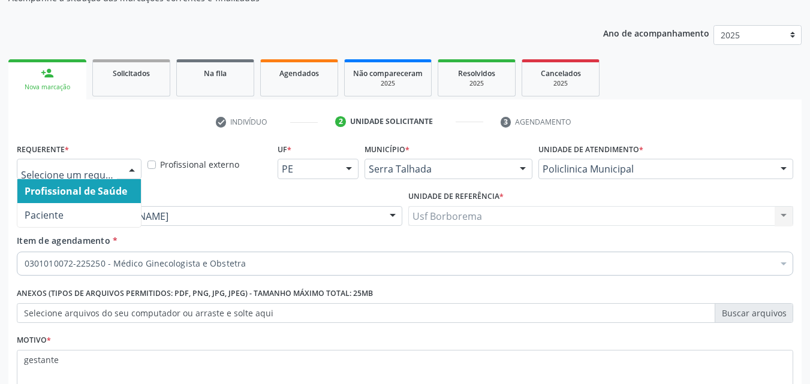
click at [118, 166] on div at bounding box center [79, 169] width 125 height 20
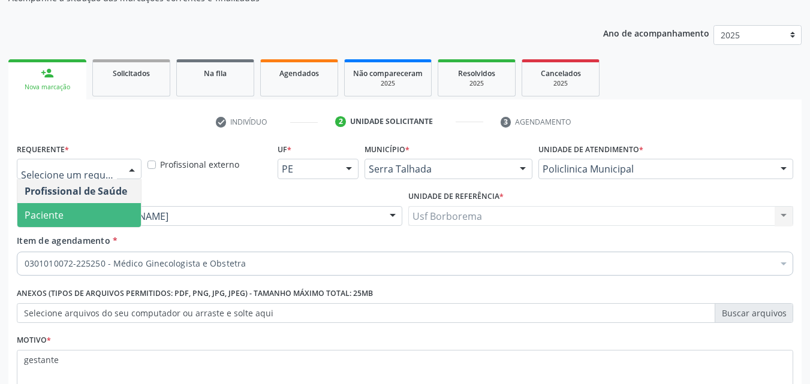
click at [100, 210] on span "Paciente" at bounding box center [79, 215] width 124 height 24
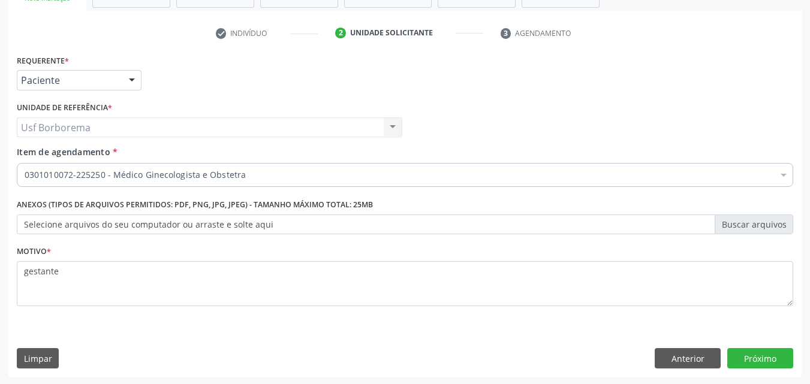
scroll to position [210, 0]
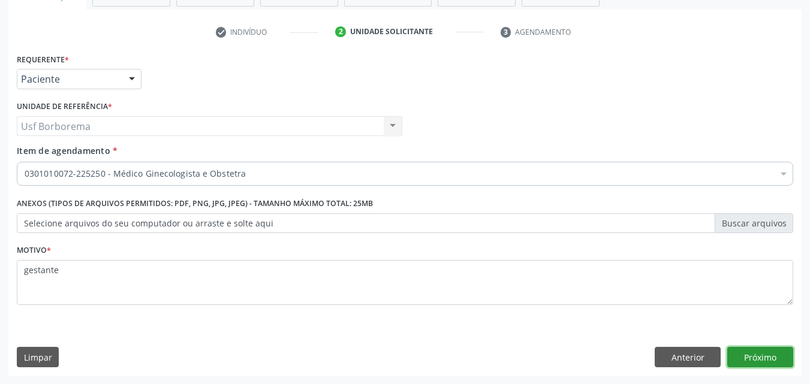
click at [743, 357] on button "Próximo" at bounding box center [760, 357] width 66 height 20
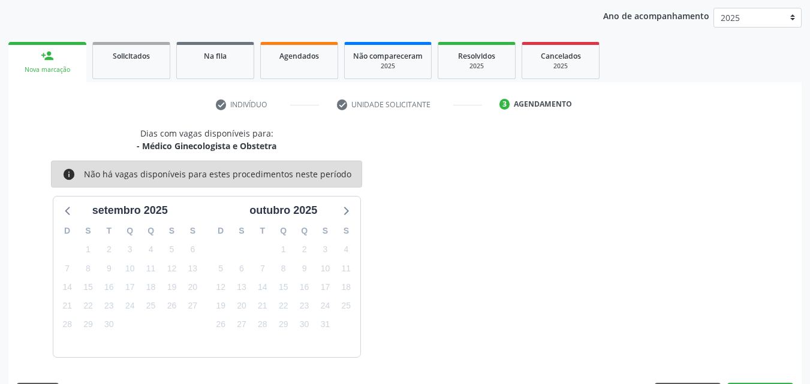
scroll to position [173, 0]
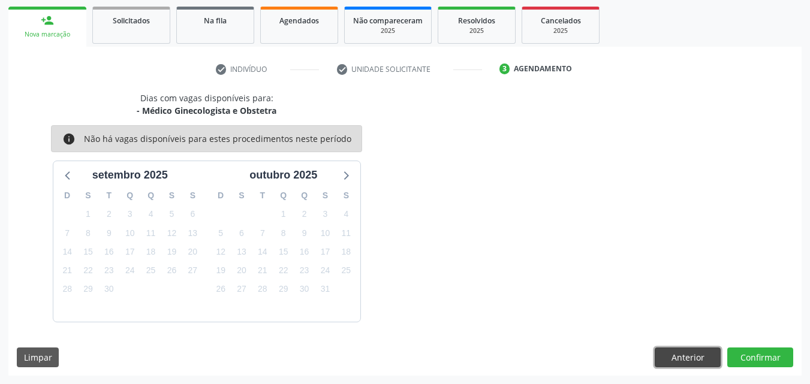
click at [664, 356] on button "Anterior" at bounding box center [688, 358] width 66 height 20
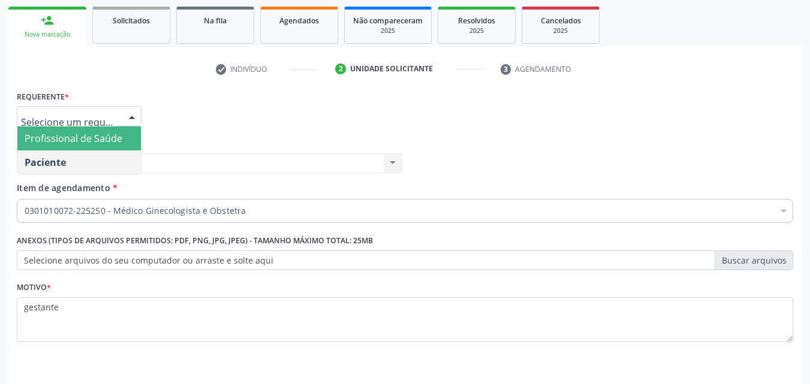
click at [105, 131] on span "Profissional de Saúde" at bounding box center [79, 139] width 124 height 24
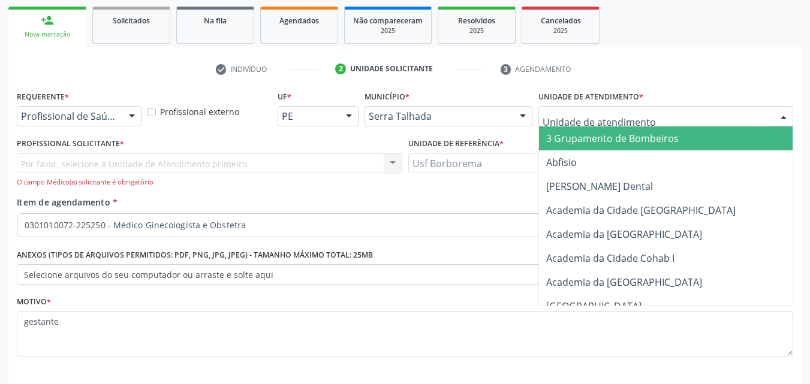
click at [582, 124] on div at bounding box center [666, 116] width 255 height 20
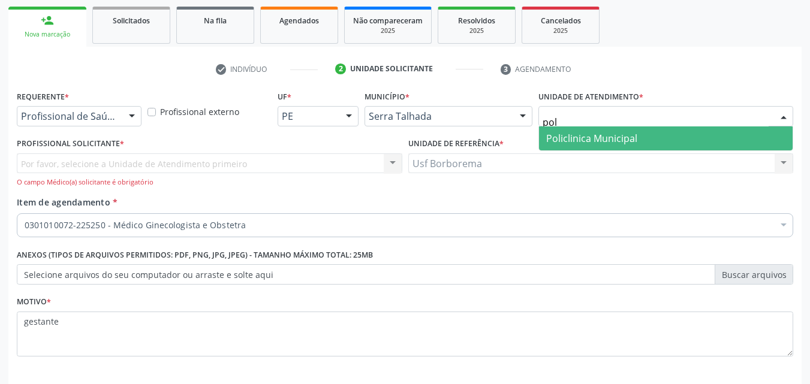
type input "poli"
click at [564, 127] on span "Policlinica Municipal" at bounding box center [666, 139] width 254 height 24
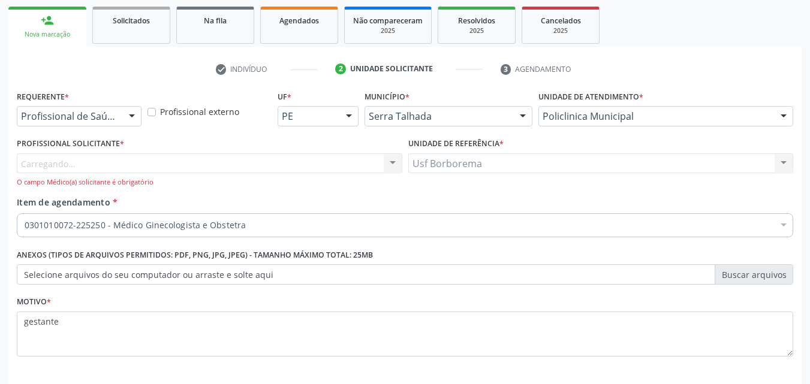
click at [165, 164] on div "Carregando... Fonoaudiólogo Geral - Daniely Cristina Terto Carvalho Fonoaudiólo…" at bounding box center [210, 171] width 386 height 34
click at [152, 162] on div "Profissional solicitante" at bounding box center [210, 164] width 386 height 20
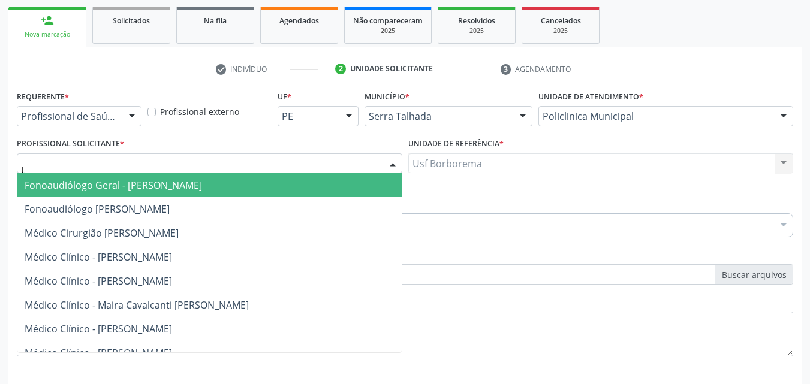
type input "th"
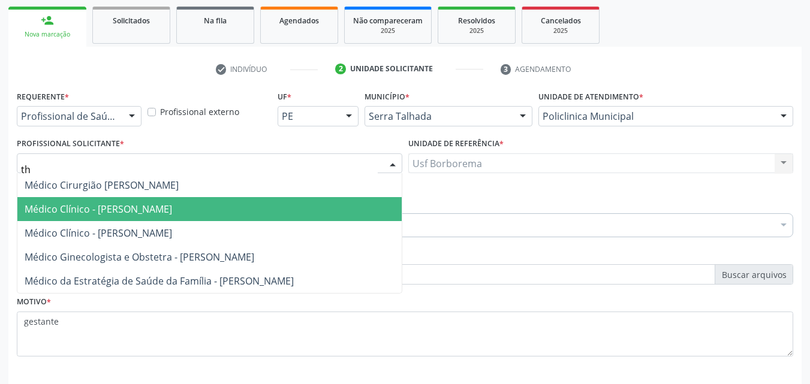
click at [89, 206] on span "Médico Clínico - [PERSON_NAME]" at bounding box center [99, 209] width 148 height 13
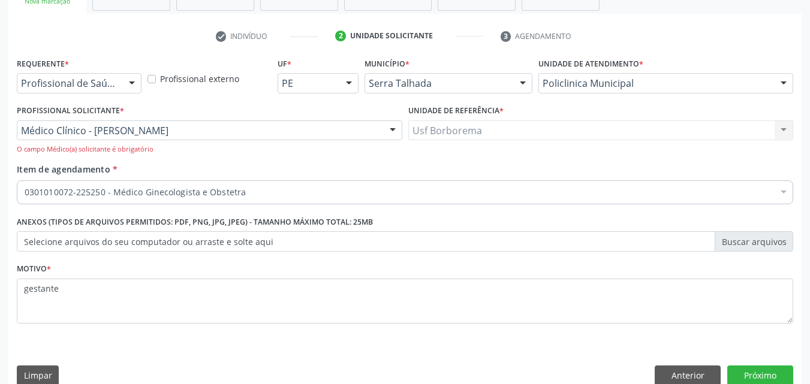
scroll to position [224, 0]
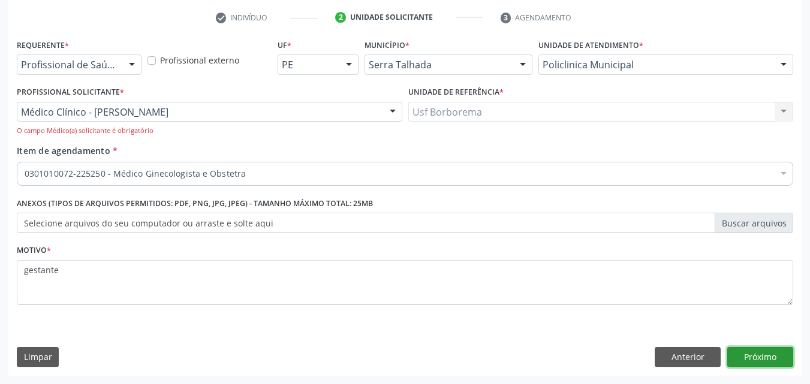
click at [761, 360] on button "Próximo" at bounding box center [760, 357] width 66 height 20
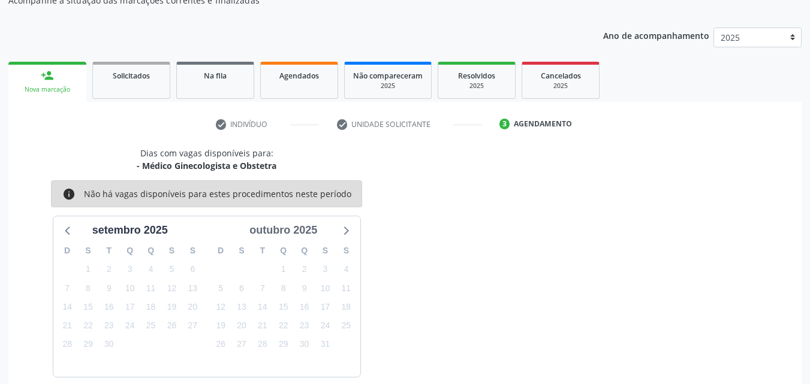
scroll to position [0, 0]
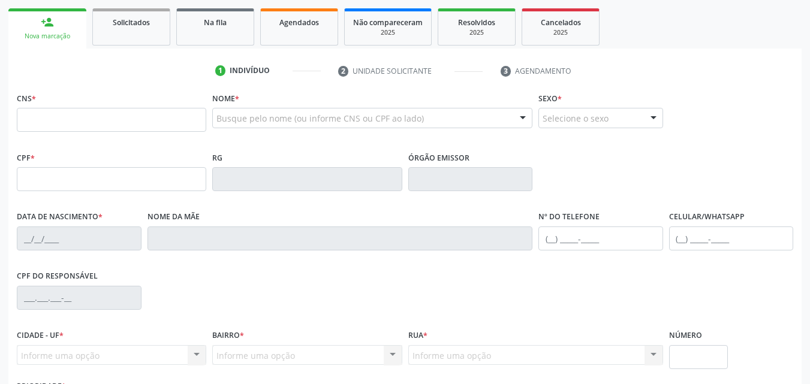
scroll to position [180, 0]
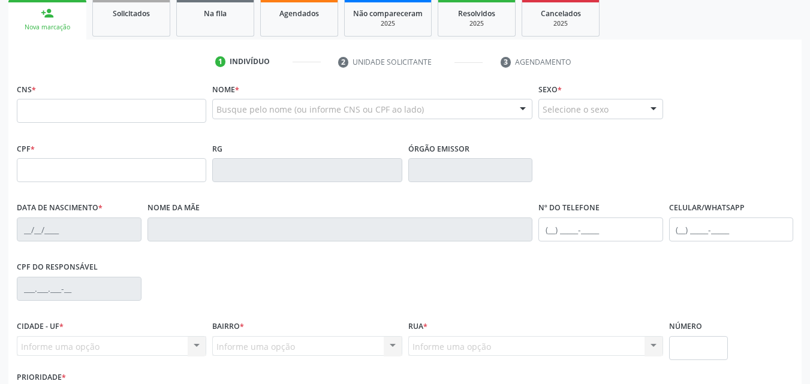
click at [71, 114] on input "text" at bounding box center [111, 111] width 189 height 24
type input "700 5011 6646 3656"
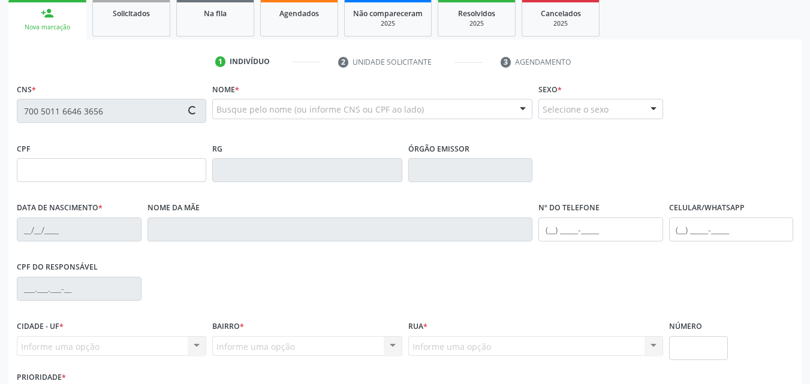
type input "168.768.094-98"
type input "[DATE]"
type input "Jeciana [PERSON_NAME]"
type input "[PHONE_NUMBER]"
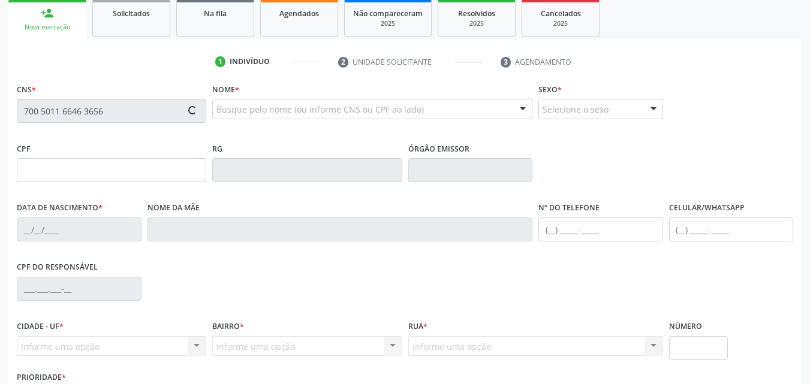
type input "103.109.374-50"
type input "230"
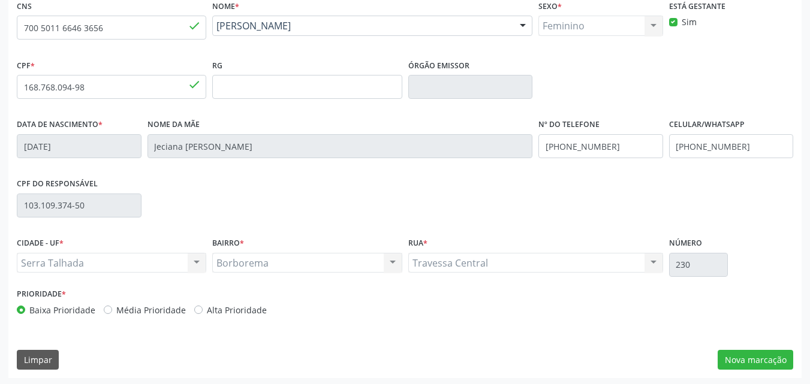
scroll to position [266, 0]
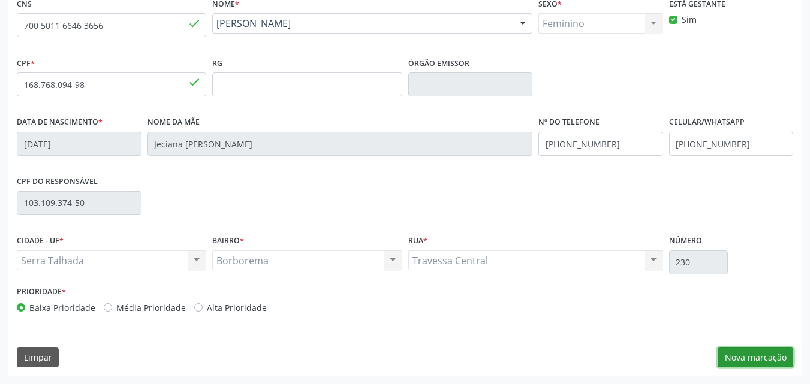
click at [744, 352] on button "Nova marcação" at bounding box center [756, 358] width 76 height 20
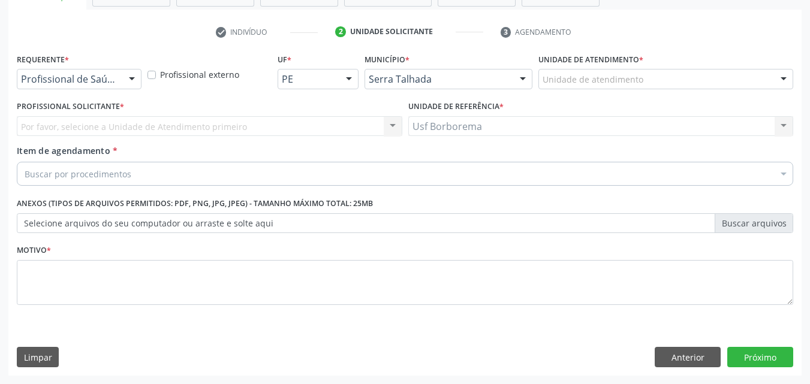
scroll to position [210, 0]
click at [612, 67] on label "Unidade de atendimento *" at bounding box center [591, 59] width 105 height 19
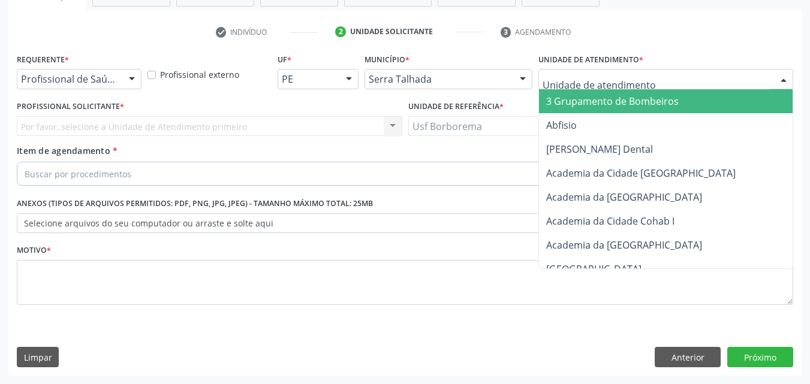
click at [613, 73] on div at bounding box center [666, 79] width 255 height 20
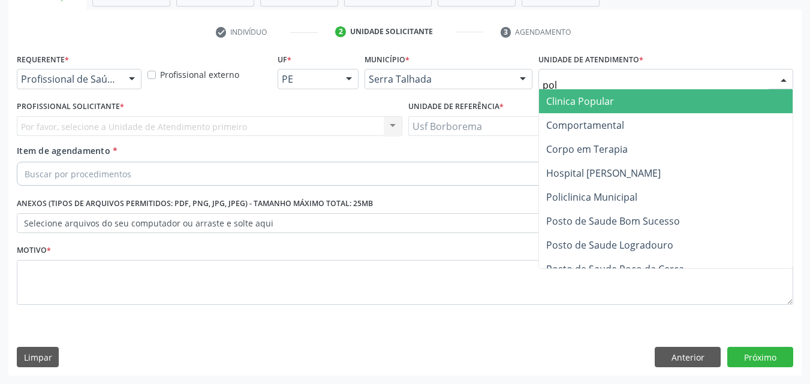
type input "poli"
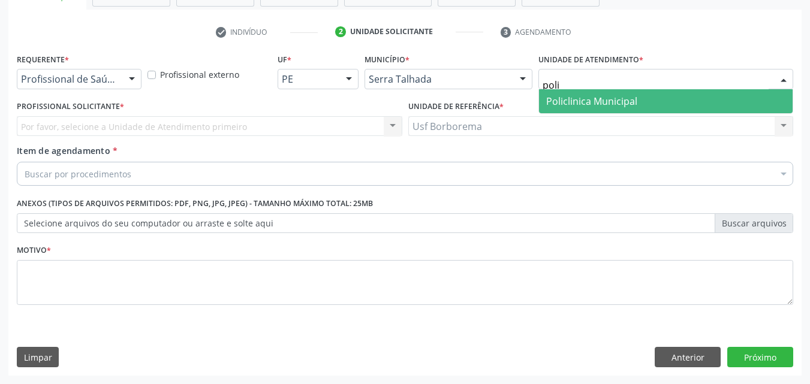
click at [612, 107] on span "Policlinica Municipal" at bounding box center [591, 101] width 91 height 13
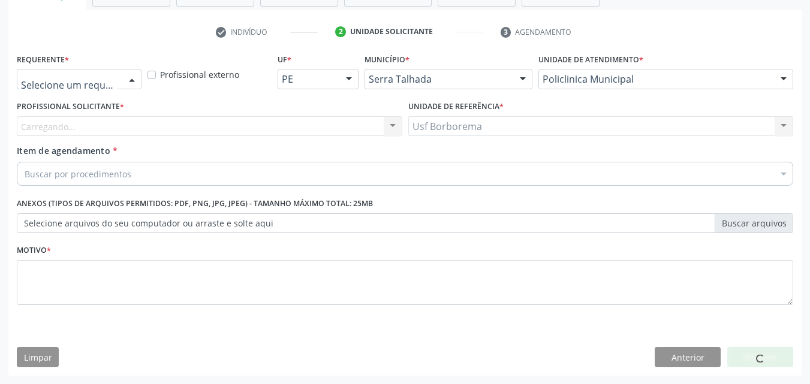
click at [98, 73] on div at bounding box center [79, 79] width 125 height 20
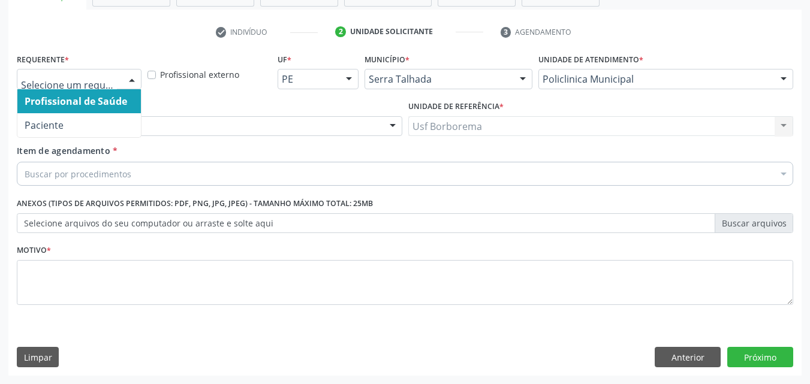
click at [215, 169] on div "Buscar por procedimentos" at bounding box center [405, 174] width 777 height 24
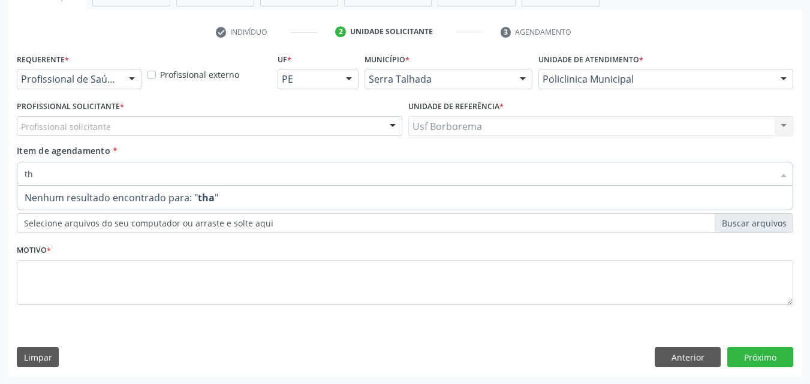
type input "t"
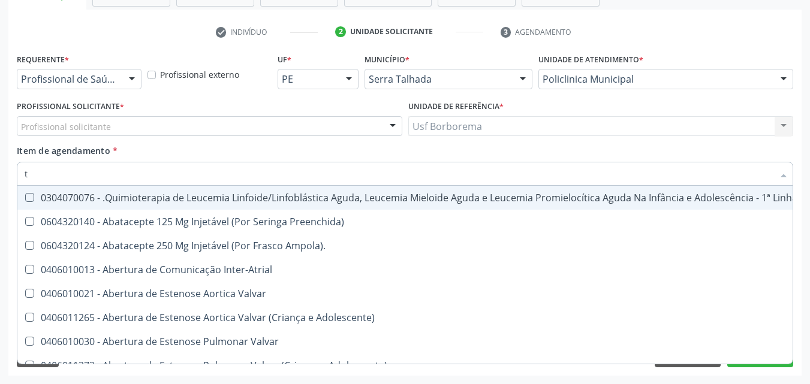
click at [168, 128] on div "Profissional solicitante" at bounding box center [210, 126] width 386 height 20
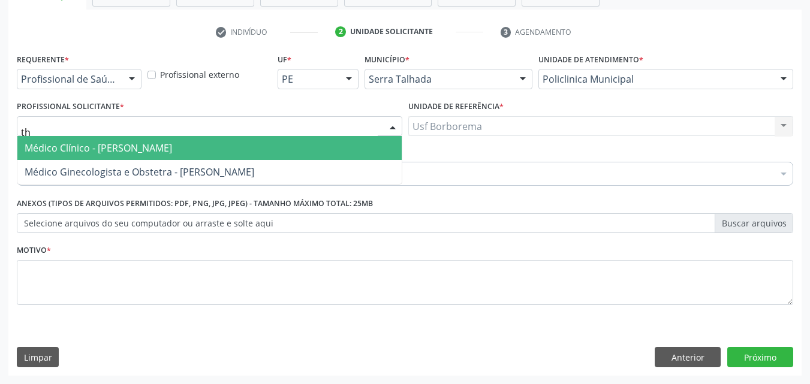
type input "tha"
click at [172, 142] on span "Médico Clínico [PERSON_NAME]" at bounding box center [99, 148] width 148 height 13
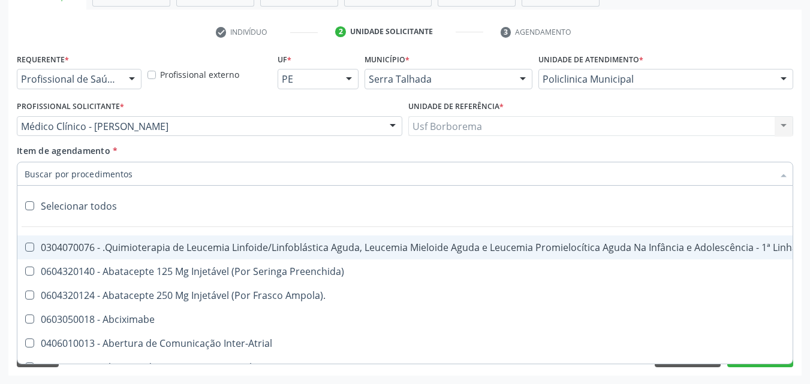
click at [203, 171] on div at bounding box center [405, 174] width 777 height 24
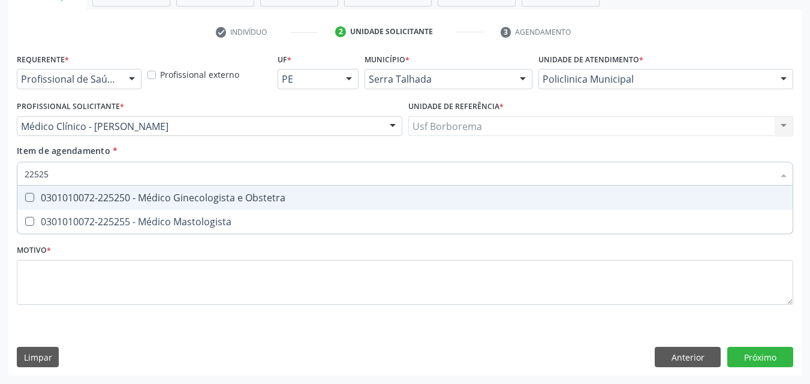
type input "225250"
click at [195, 198] on div "0301010072-225250 - Médico Ginecologista e Obstetra" at bounding box center [405, 198] width 761 height 10
checkbox Obstetra "true"
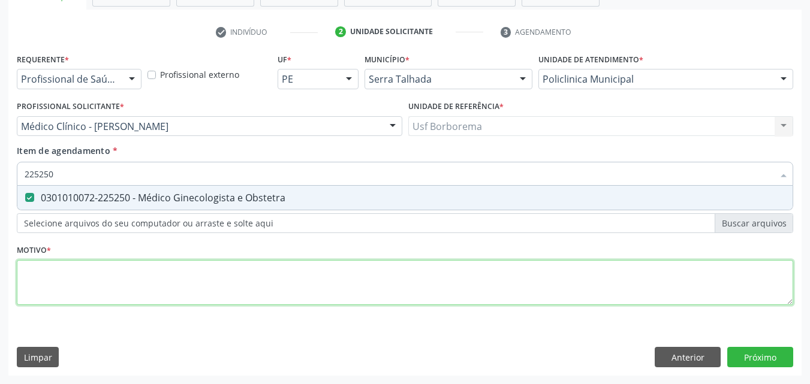
click at [158, 267] on div "Requerente * Profissional de Saúde Profissional de Saúde Paciente Nenhum result…" at bounding box center [405, 186] width 777 height 272
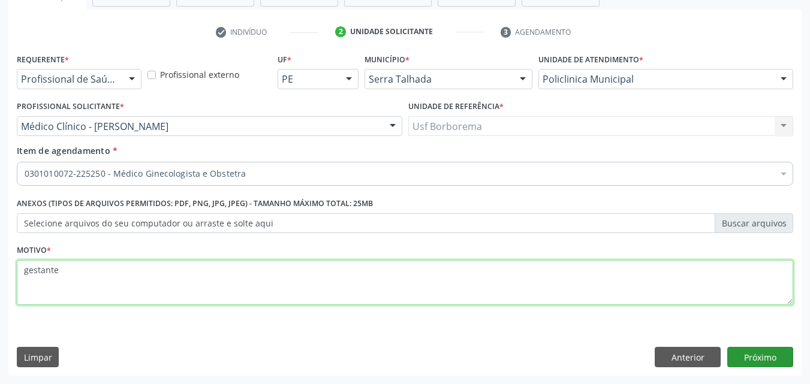
type textarea "gestante"
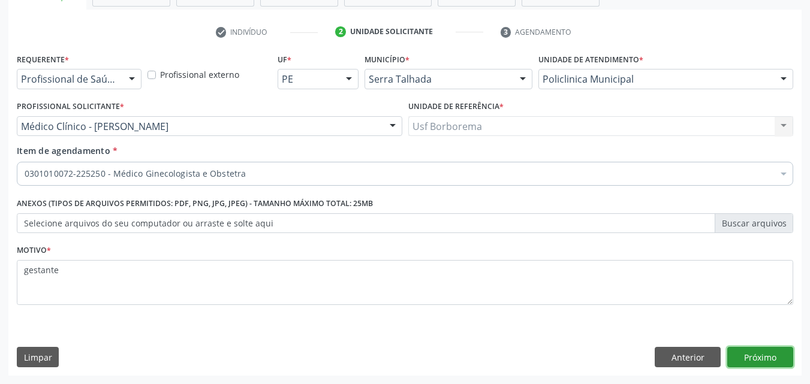
click at [739, 353] on button "Próximo" at bounding box center [760, 357] width 66 height 20
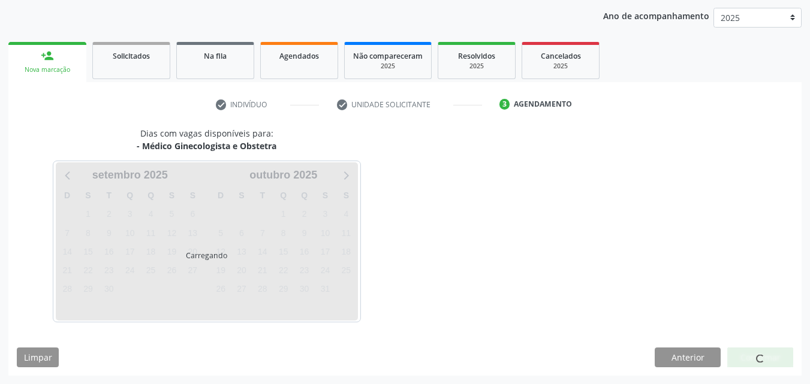
scroll to position [173, 0]
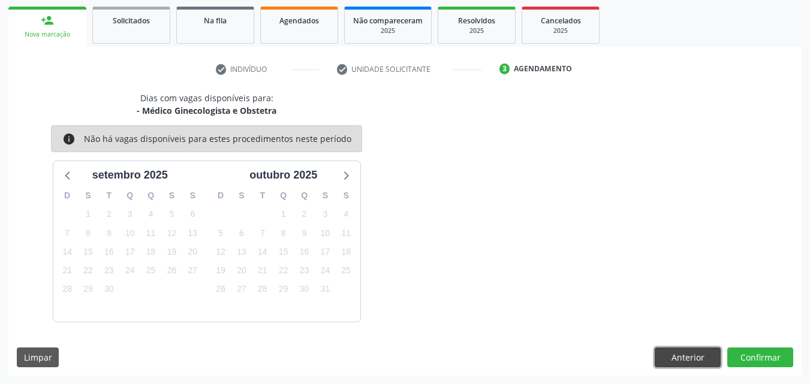
click at [700, 359] on button "Anterior" at bounding box center [688, 358] width 66 height 20
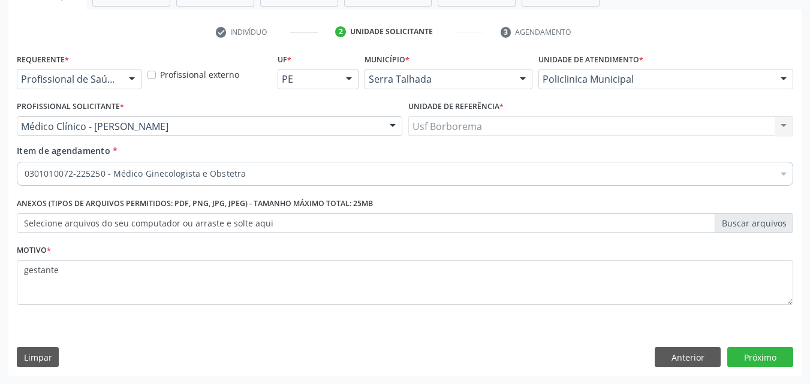
scroll to position [150, 0]
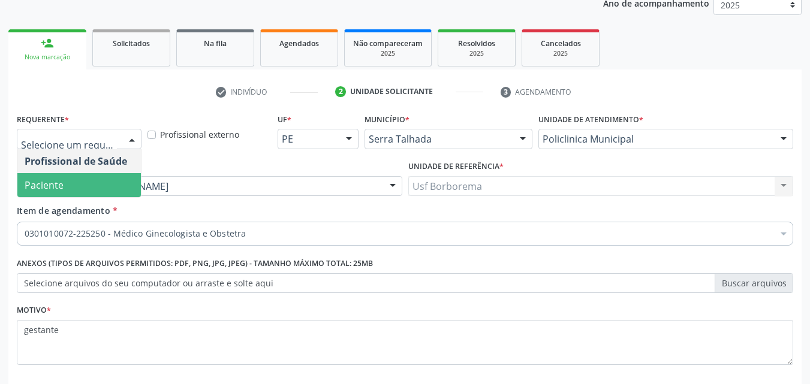
click at [117, 184] on span "Paciente" at bounding box center [79, 185] width 124 height 24
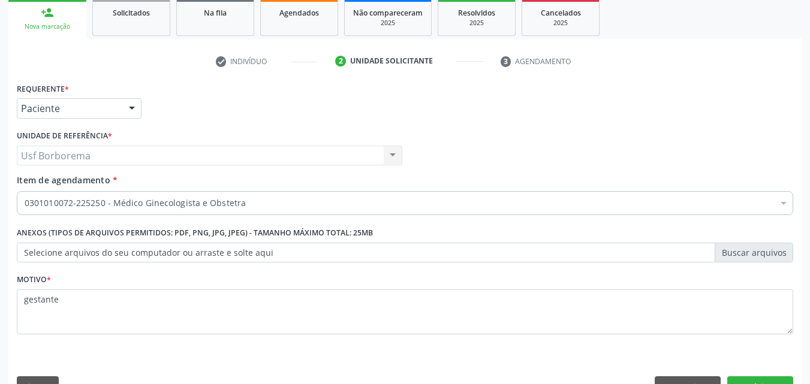
scroll to position [210, 0]
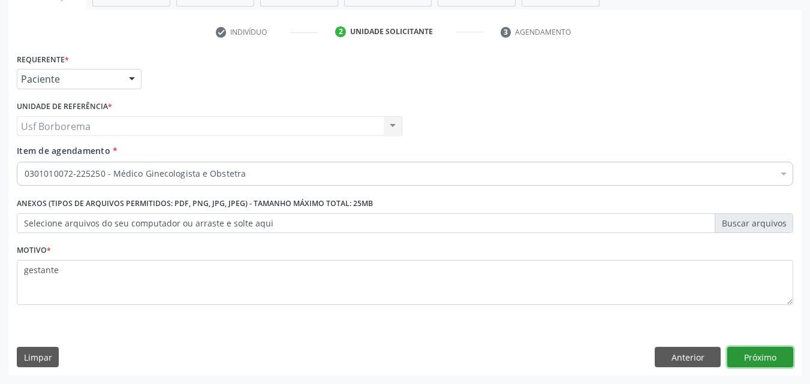
click at [752, 352] on button "Próximo" at bounding box center [760, 357] width 66 height 20
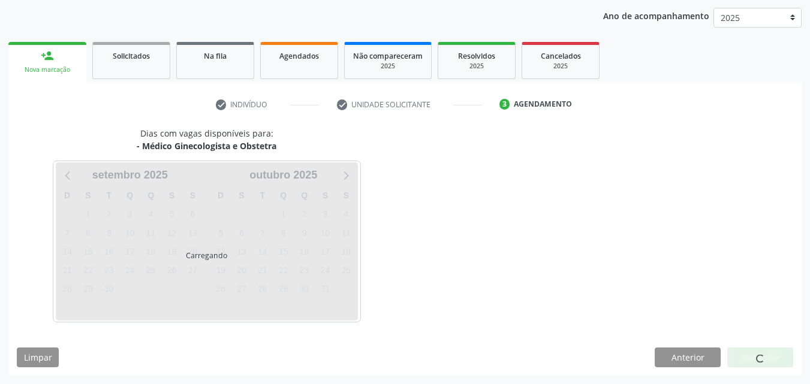
scroll to position [173, 0]
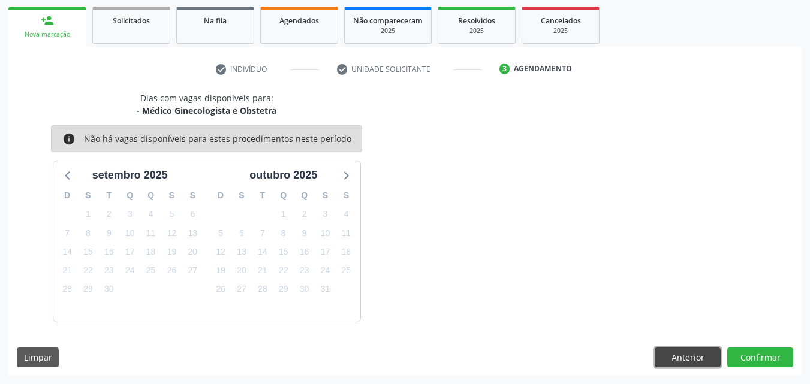
click at [695, 354] on button "Anterior" at bounding box center [688, 358] width 66 height 20
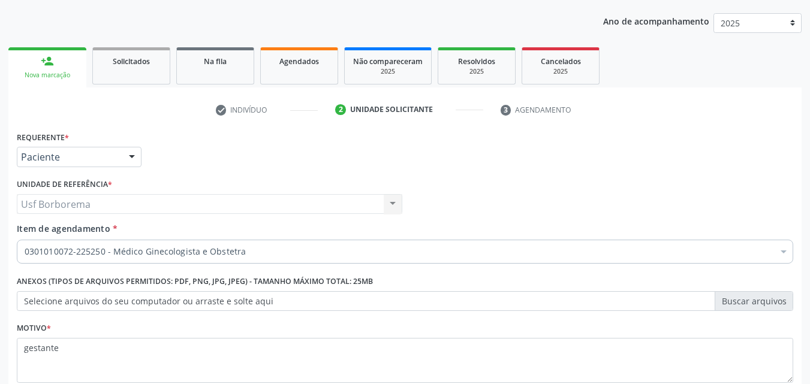
scroll to position [113, 0]
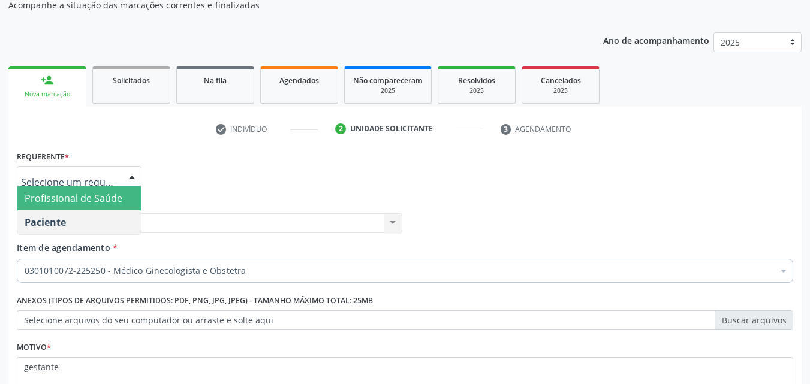
click at [102, 200] on span "Profissional de Saúde" at bounding box center [74, 198] width 98 height 13
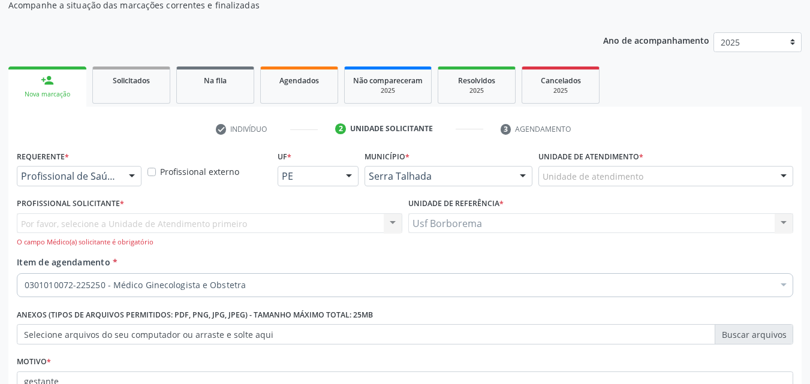
click at [163, 200] on div "Profissional Solicitante * Por favor, selecione a Unidade de Atendimento primei…" at bounding box center [210, 221] width 386 height 53
click at [164, 219] on div "Por favor, selecione a Unidade de Atendimento primeiro Fonoaudiólogo Geral - Da…" at bounding box center [210, 230] width 386 height 34
click at [164, 218] on div "Por favor, selecione a Unidade de Atendimento primeiro Fonoaudiólogo Geral - Da…" at bounding box center [210, 230] width 386 height 34
click at [205, 194] on div "Requerente * Profissional de Saúde Profissional de Saúde Paciente Nenhum result…" at bounding box center [405, 291] width 777 height 286
click at [205, 199] on div "Profissional Solicitante * Por favor, selecione a Unidade de Atendimento primei…" at bounding box center [210, 221] width 386 height 53
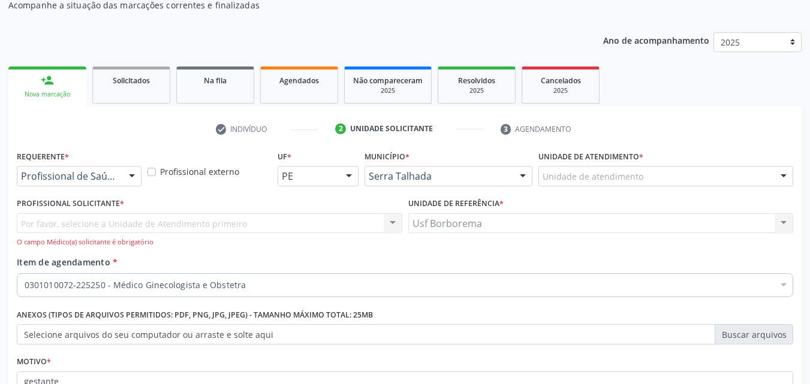
click at [138, 126] on ul "check Indivíduo 2 Unidade solicitante 3 Agendamento" at bounding box center [404, 129] width 793 height 20
click at [111, 224] on div "Por favor, selecione a Unidade de Atendimento primeiro Fonoaudiólogo Geral - Da…" at bounding box center [210, 230] width 386 height 34
click at [88, 219] on div "Por favor, selecione a Unidade de Atendimento primeiro Fonoaudiólogo Geral - Da…" at bounding box center [210, 230] width 386 height 34
drag, startPoint x: 86, startPoint y: 221, endPoint x: 121, endPoint y: 190, distance: 46.7
click at [106, 215] on div "Por favor, selecione a Unidade de Atendimento primeiro Fonoaudiólogo Geral - Da…" at bounding box center [210, 230] width 386 height 34
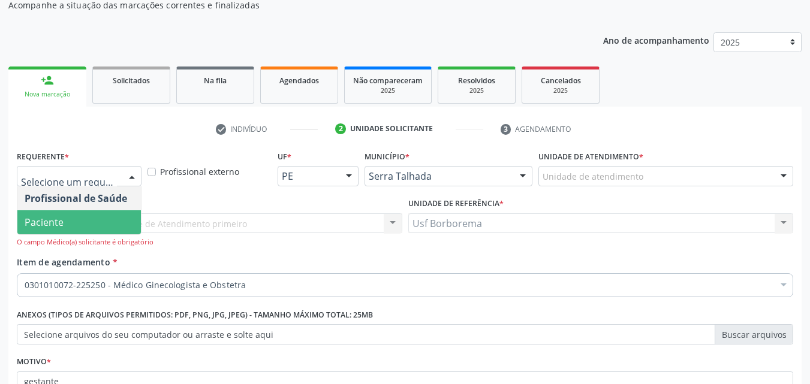
click at [118, 179] on div at bounding box center [79, 176] width 125 height 20
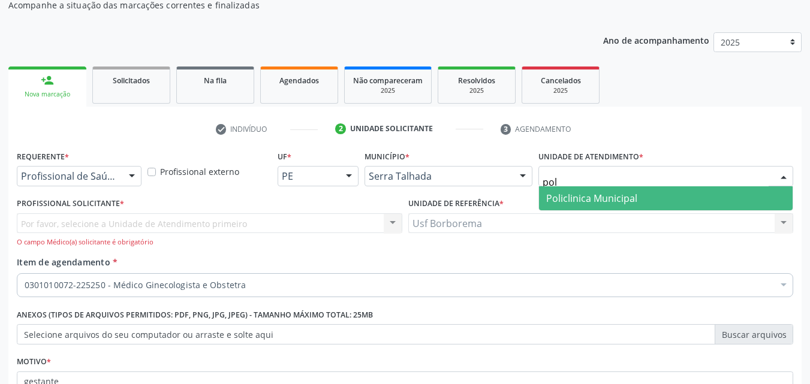
type input "poli"
click at [551, 196] on span "Policlinica Municipal" at bounding box center [591, 198] width 91 height 13
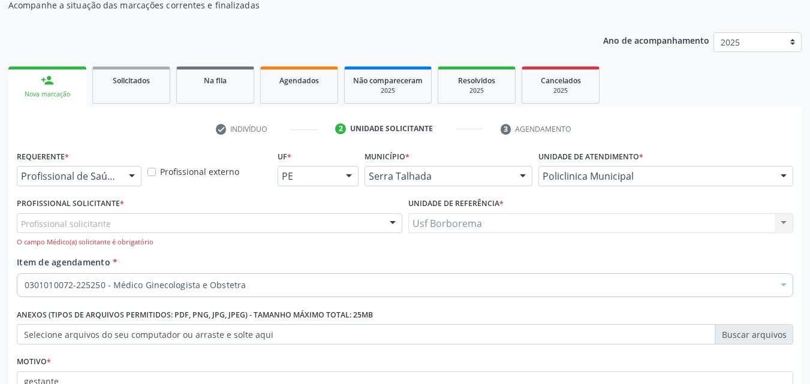
click at [105, 230] on div "Profissional solicitante" at bounding box center [210, 223] width 386 height 20
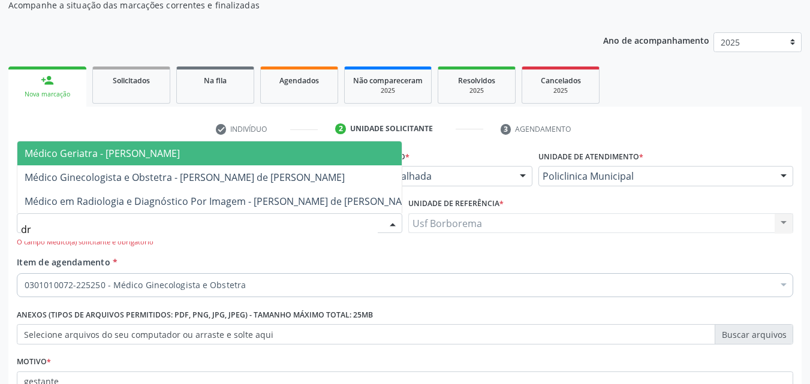
type input "d"
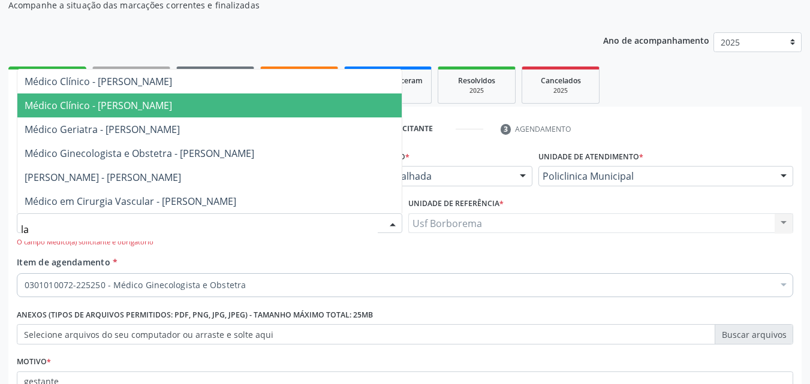
click at [144, 110] on span "Médico Clínico [PERSON_NAME]e[PERSON_NAME]r[PERSON_NAME]jo" at bounding box center [99, 105] width 148 height 13
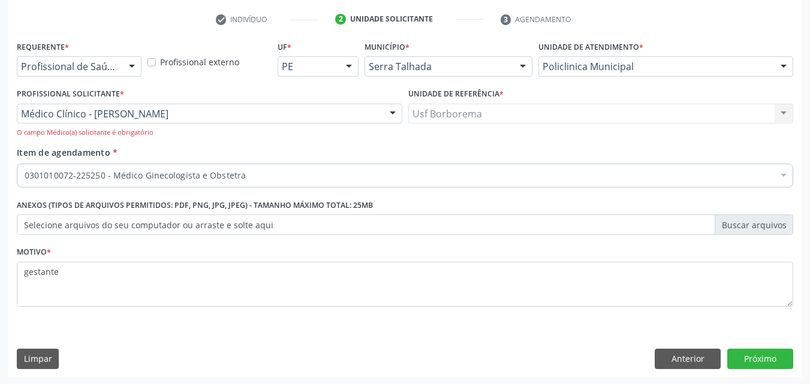
scroll to position [224, 0]
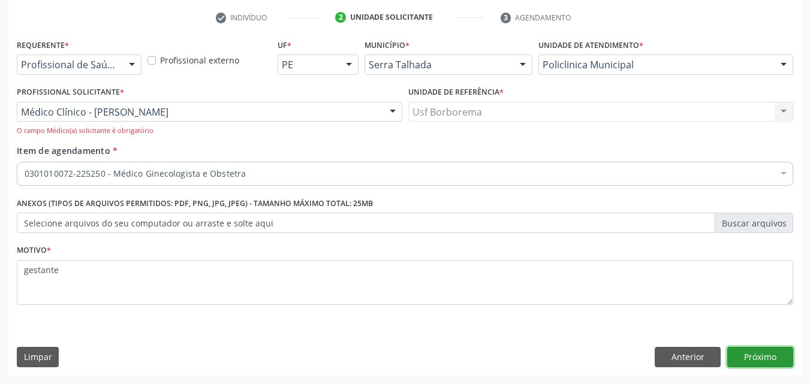
click at [777, 359] on button "Próximo" at bounding box center [760, 357] width 66 height 20
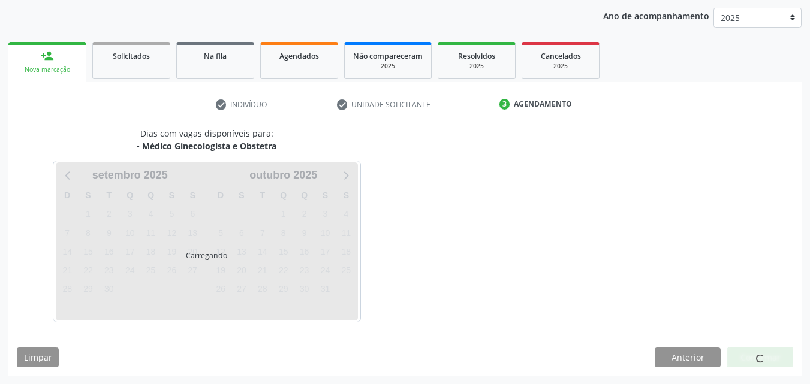
scroll to position [173, 0]
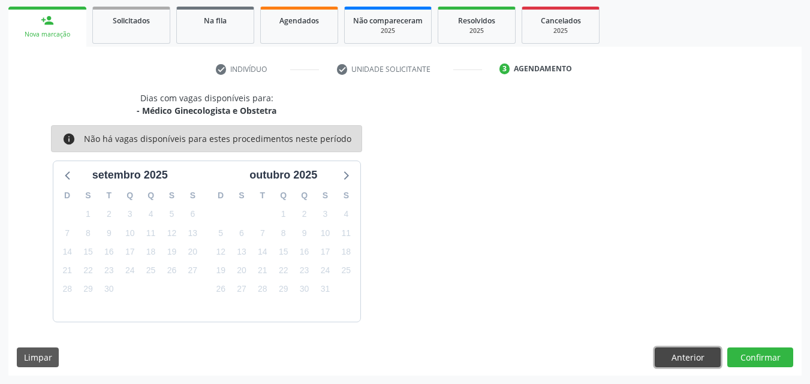
click at [660, 351] on button "Anterior" at bounding box center [688, 358] width 66 height 20
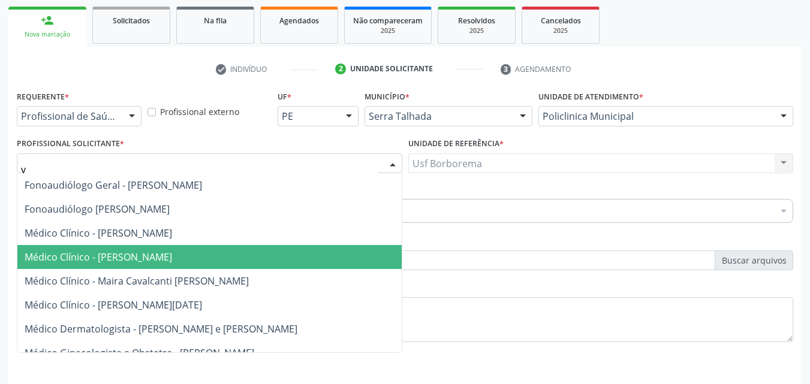
type input "vi"
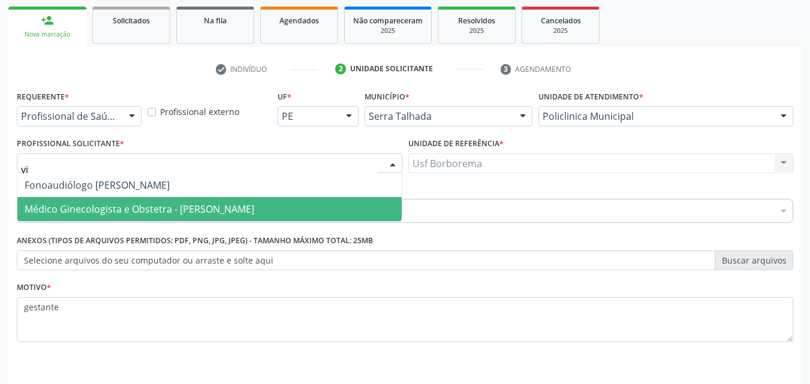
click at [311, 210] on span "Médico Ginecologista e Obstetra [PERSON_NAME]a[PERSON_NAME]e[PERSON_NAME]ma" at bounding box center [209, 209] width 384 height 24
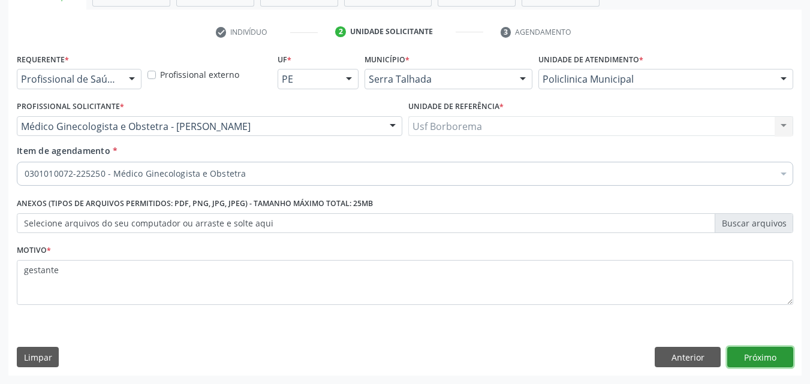
click at [756, 361] on button "Próximo" at bounding box center [760, 357] width 66 height 20
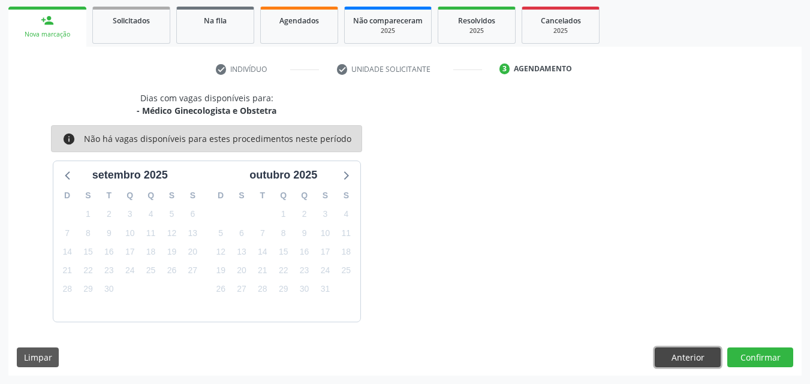
click at [663, 354] on button "Anterior" at bounding box center [688, 358] width 66 height 20
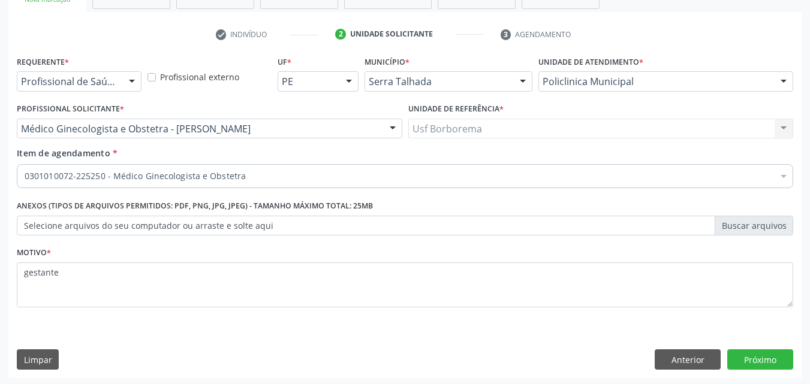
scroll to position [210, 0]
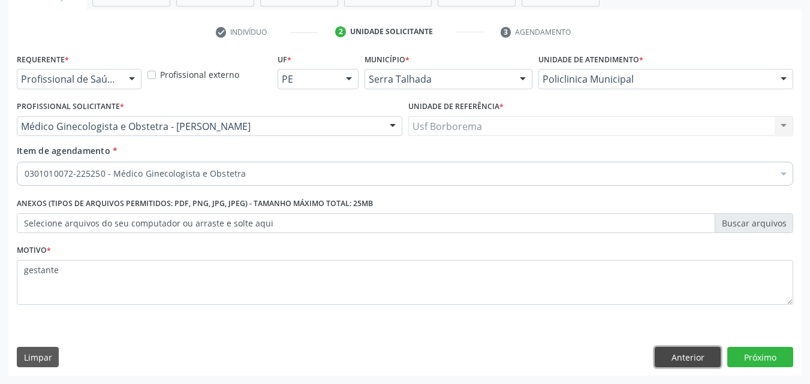
click at [661, 351] on button "Anterior" at bounding box center [688, 357] width 66 height 20
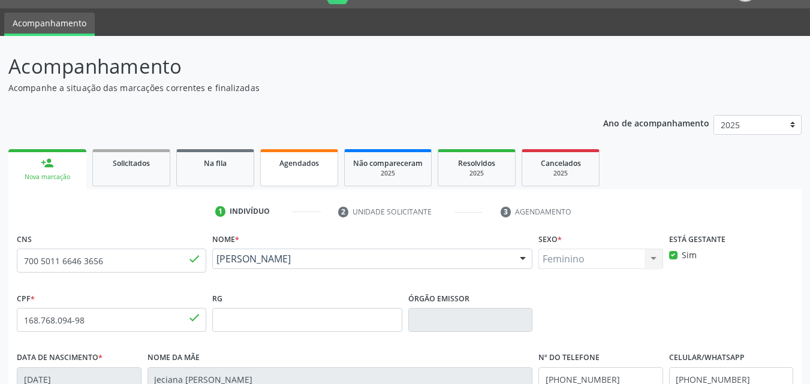
scroll to position [0, 0]
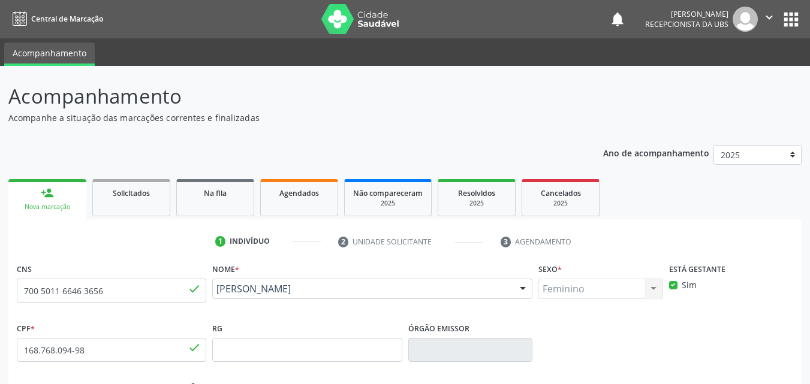
click at [59, 192] on link "person_add Nova marcação" at bounding box center [47, 199] width 78 height 40
click at [60, 192] on link "person_add Nova marcação" at bounding box center [47, 199] width 78 height 40
click at [61, 192] on link "person_add Nova marcação" at bounding box center [47, 199] width 78 height 40
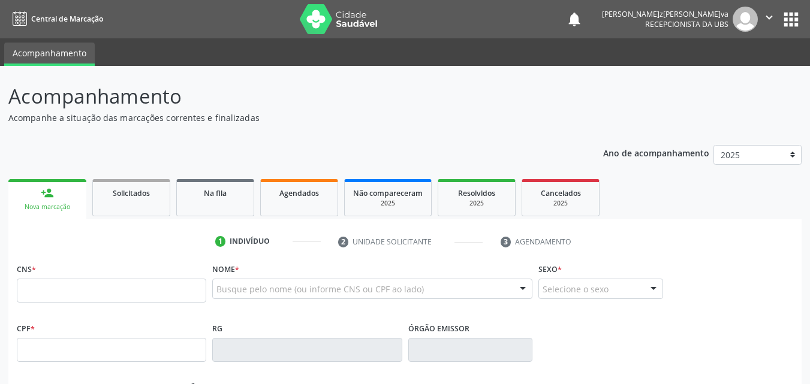
click at [136, 286] on input "text" at bounding box center [111, 291] width 189 height 24
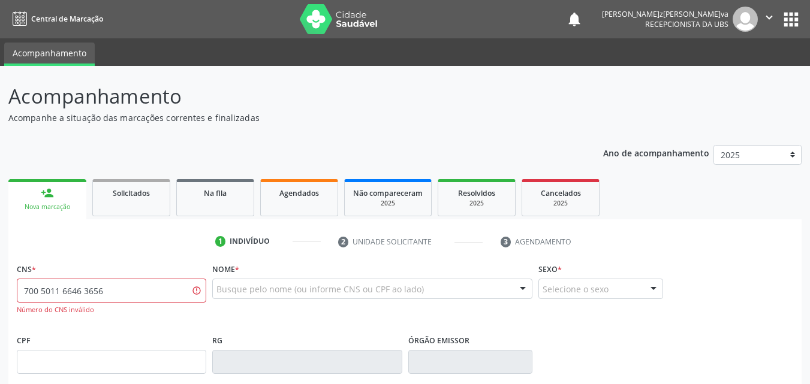
type input "700 5011 6646 3656"
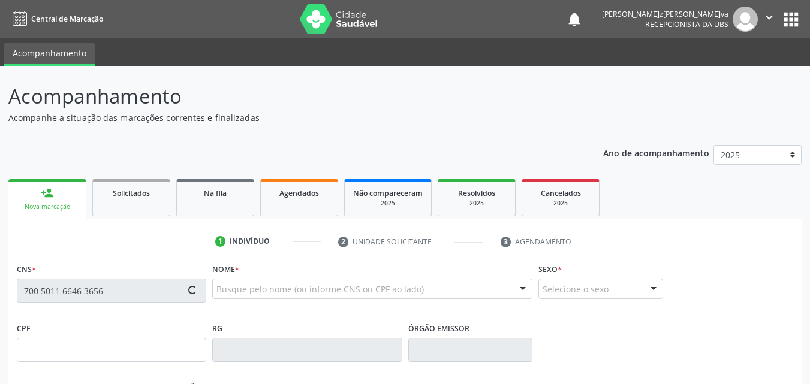
type input "2[DATE]"
type input "Jecian[PERSON_NAME]r[PERSON_NAME]to"
type input "[PHONE_NUMBER]"
type input "103.109.374-50"
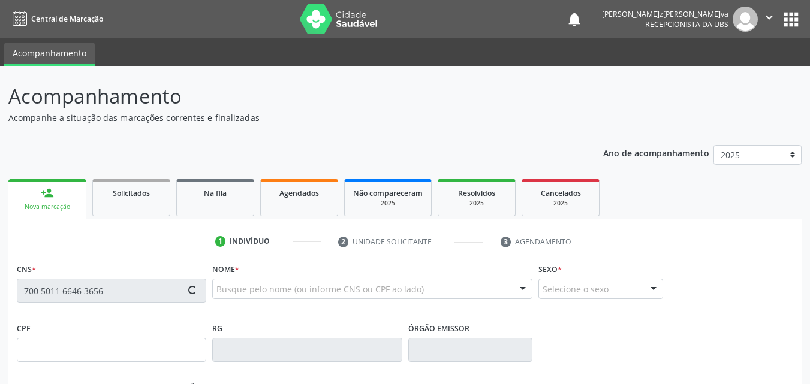
type input "230"
type input "168.768.094-98"
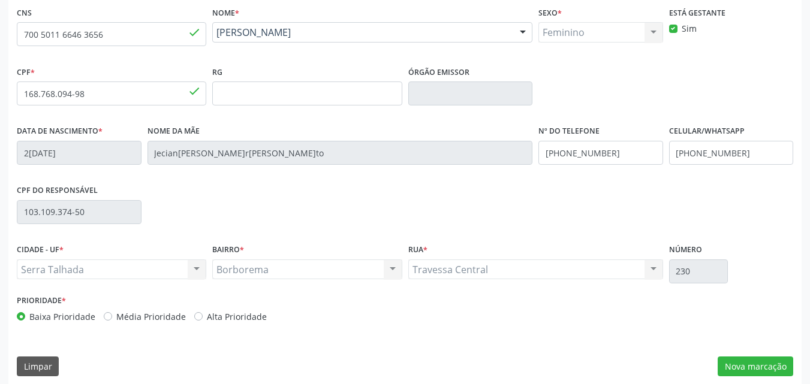
scroll to position [266, 0]
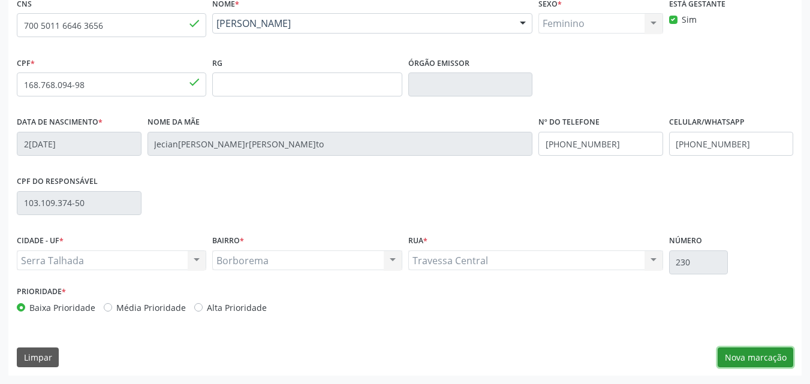
click at [756, 357] on button "Nova marcação" at bounding box center [756, 358] width 76 height 20
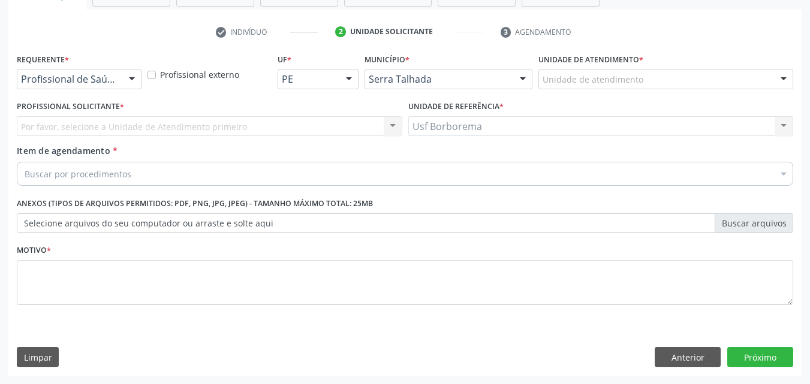
scroll to position [210, 0]
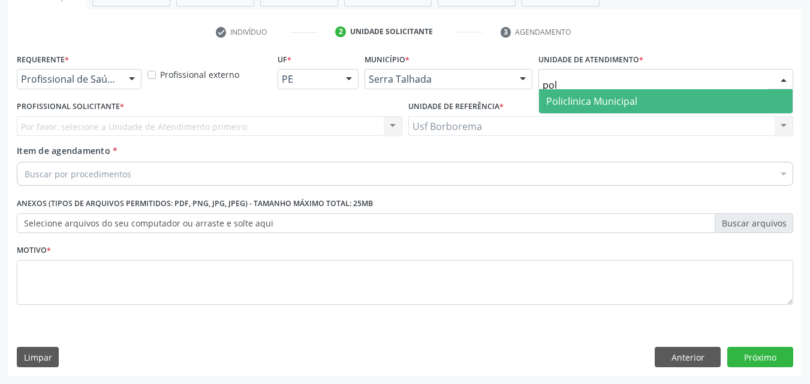
type input "poli"
click at [598, 98] on span "Policlinica Municipal" at bounding box center [591, 101] width 91 height 13
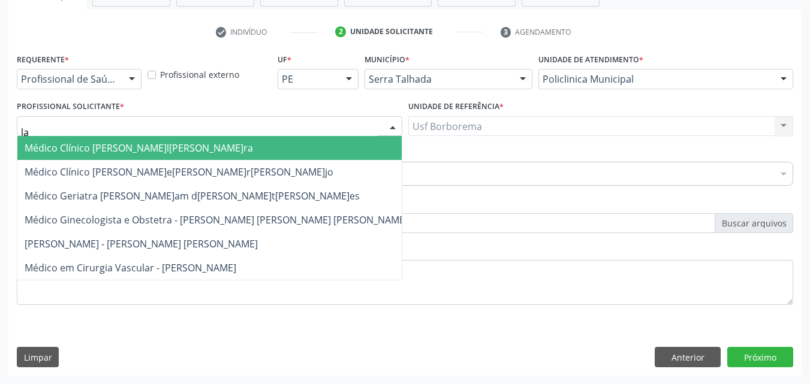
type input "lar"
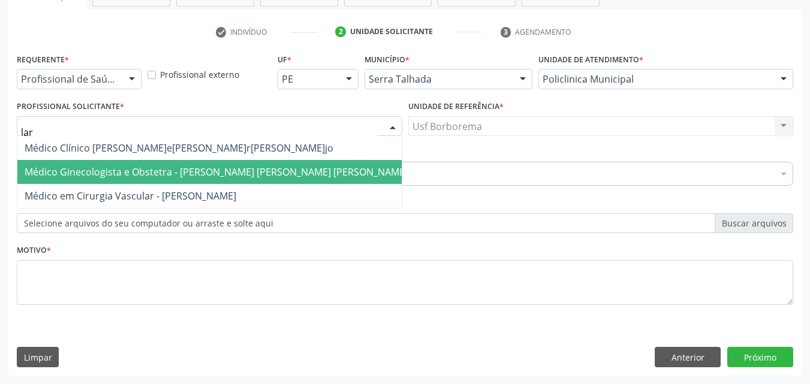
click at [172, 169] on span "Médico Ginecologista e Obstetra - [PERSON_NAME] [PERSON_NAME] [PERSON_NAME]" at bounding box center [216, 172] width 383 height 13
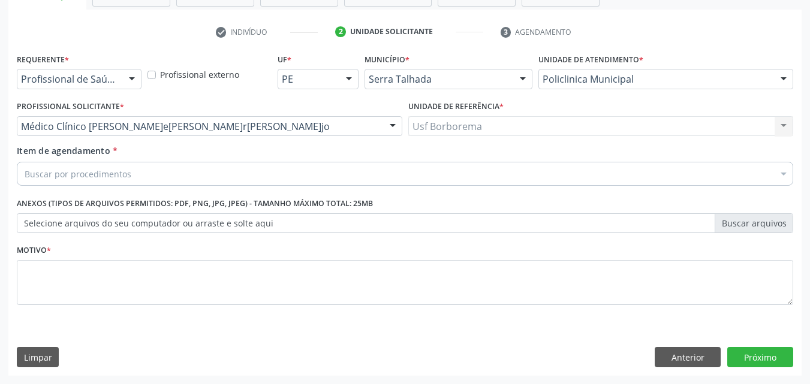
click at [160, 174] on div "Buscar por procedimentos" at bounding box center [405, 174] width 777 height 24
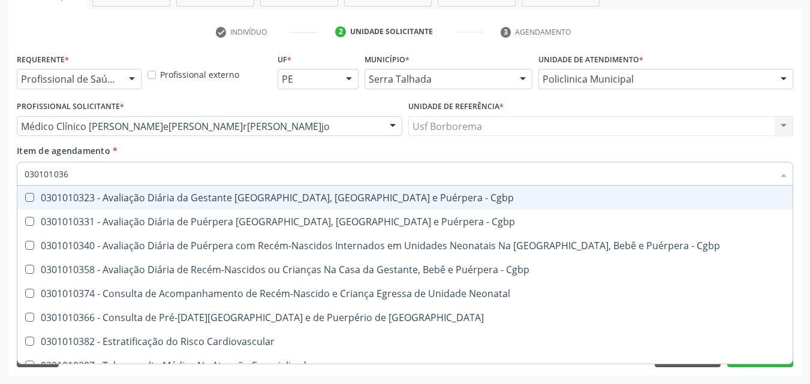
type input "0301010366"
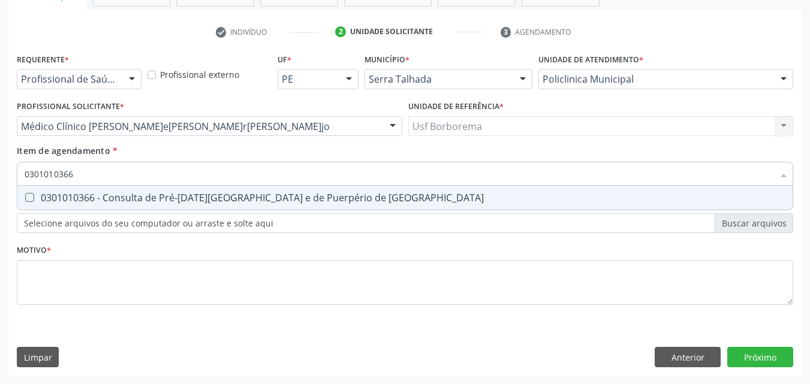
click at [170, 196] on div "0301010366 - Consulta de Pré-[DATE][GEOGRAPHIC_DATA] e de Puerpério de [GEOGRAP…" at bounding box center [405, 198] width 761 height 10
checkbox Risco "true"
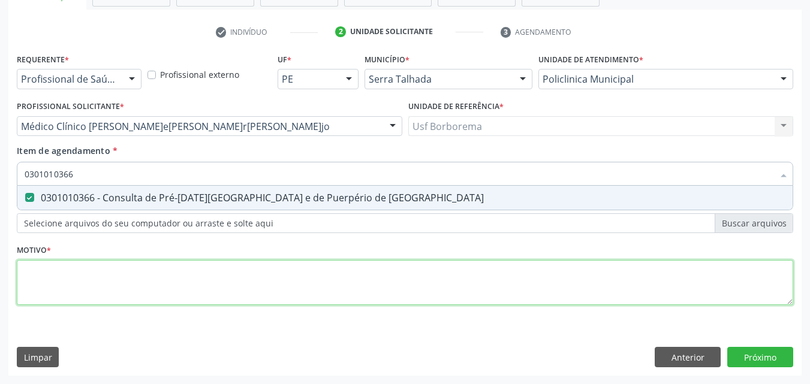
click at [169, 293] on div "Requerente * Profissional de Saúde Profissional de Saúde Paciente Nenhum result…" at bounding box center [405, 186] width 777 height 272
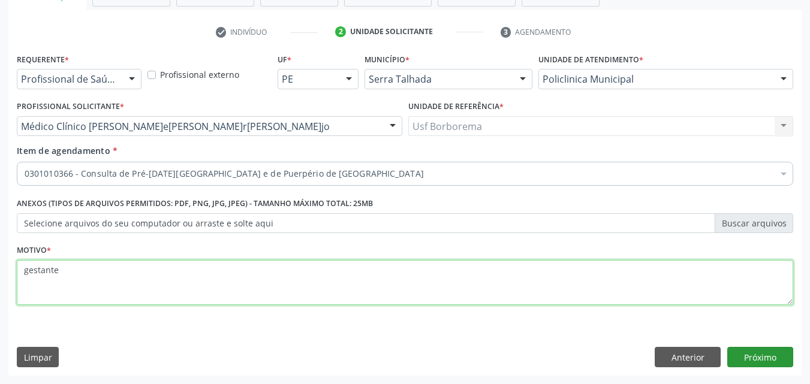
type textarea "gestante"
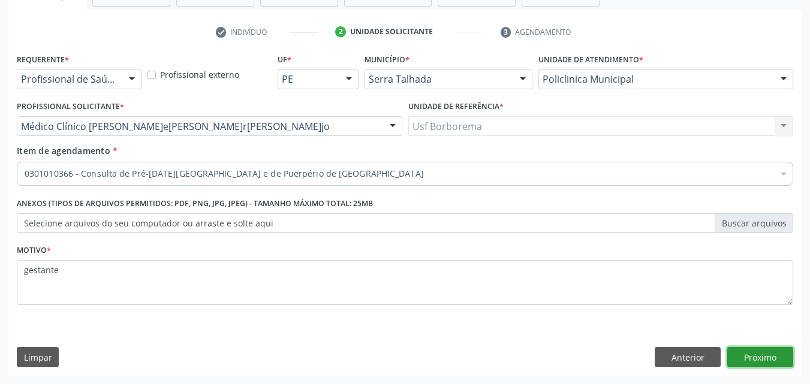
click at [786, 359] on button "Próximo" at bounding box center [760, 357] width 66 height 20
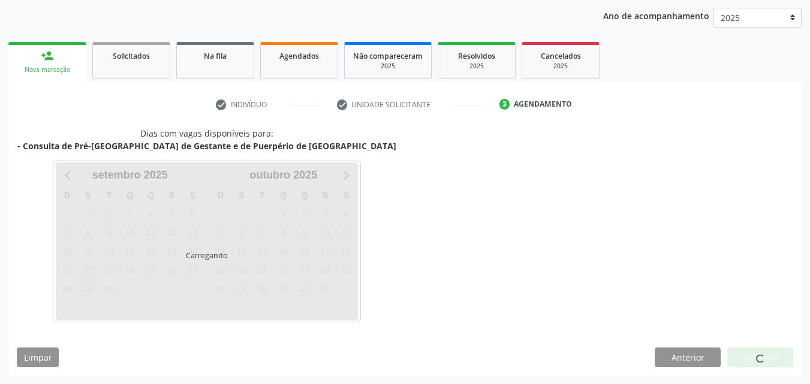
scroll to position [137, 0]
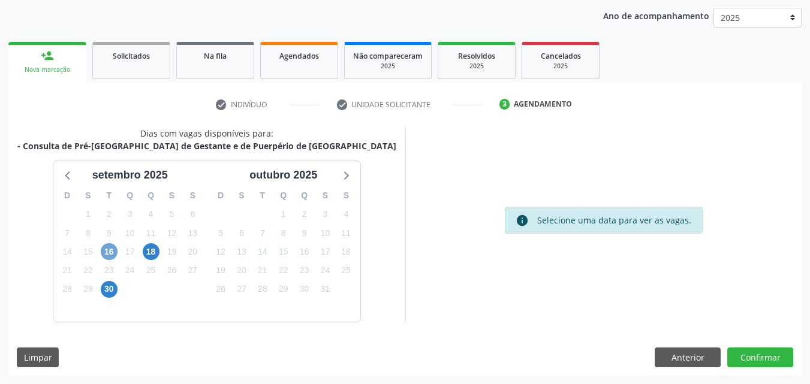
click at [113, 253] on span "16" at bounding box center [109, 251] width 17 height 17
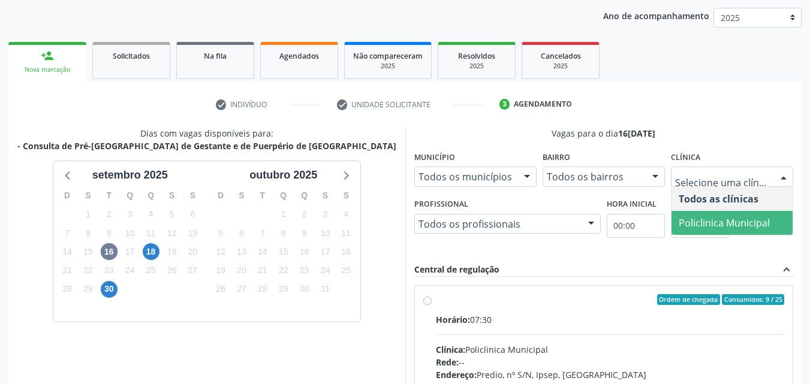
click at [709, 216] on span "Policlinica Municipal" at bounding box center [724, 222] width 91 height 13
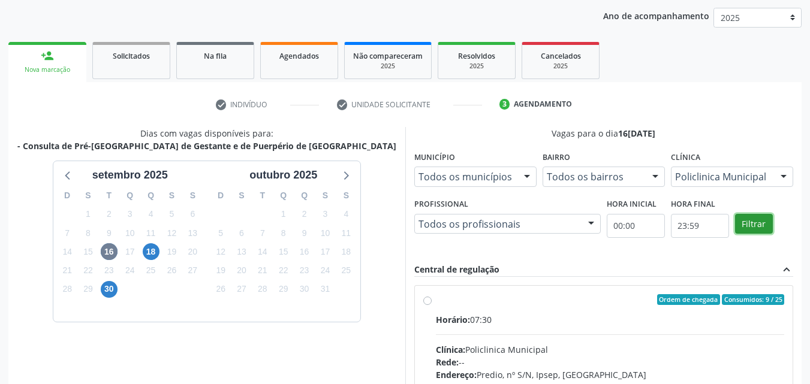
click at [760, 224] on button "Filtrar" at bounding box center [754, 224] width 38 height 20
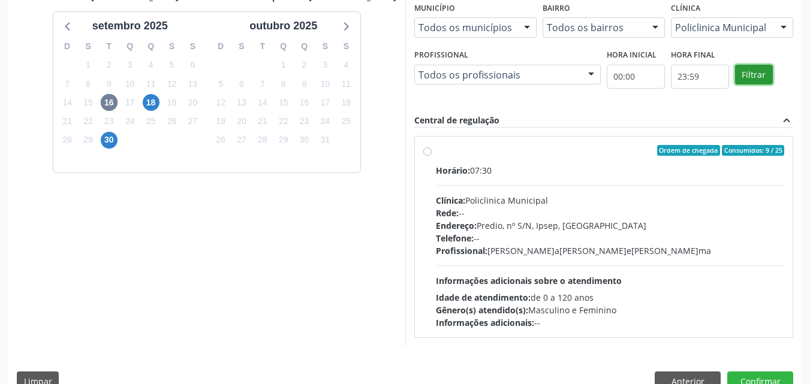
scroll to position [311, 0]
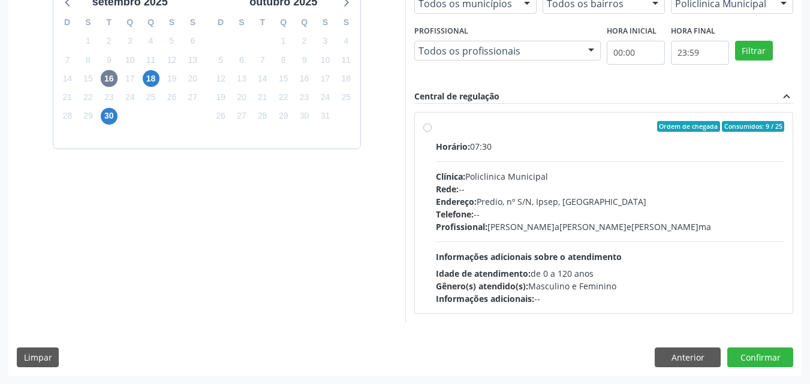
click at [436, 124] on label "Ordem de chegada Consumidos: 9 / 25 Horário: 07:30 Clínica: Policlinica Municip…" at bounding box center [610, 213] width 349 height 184
click at [425, 124] on input "Ordem de chegada Consumidos: 9 / 25 Horário: 07:30 Clínica: Policlinica Municip…" at bounding box center [427, 126] width 8 height 11
radio input "true"
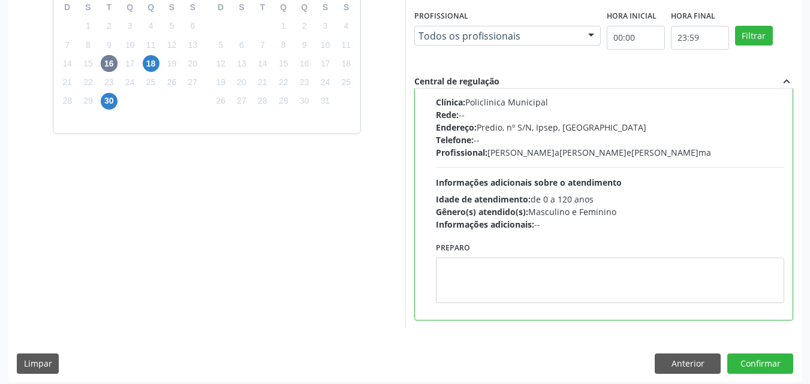
scroll to position [332, 0]
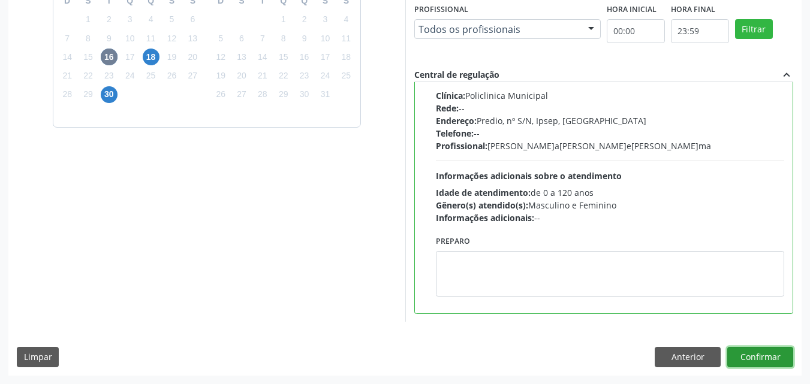
click at [758, 351] on button "Confirmar" at bounding box center [760, 357] width 66 height 20
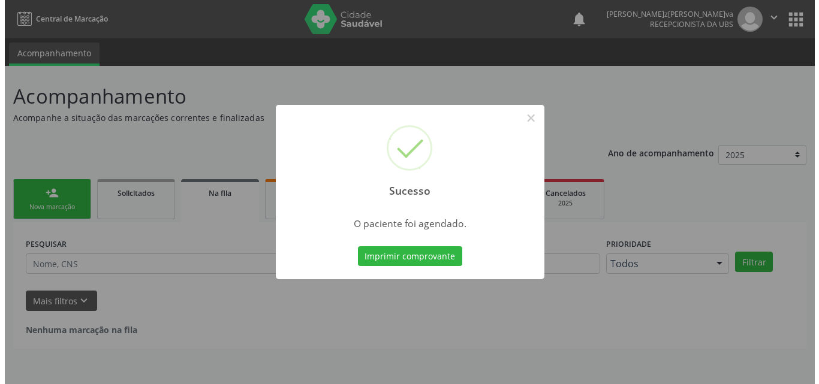
scroll to position [0, 0]
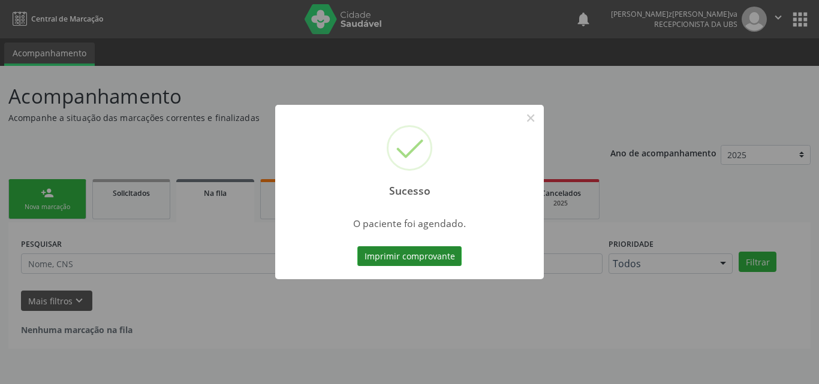
click at [438, 250] on button "Imprimir comprovante" at bounding box center [409, 256] width 104 height 20
